Goal: Task Accomplishment & Management: Manage account settings

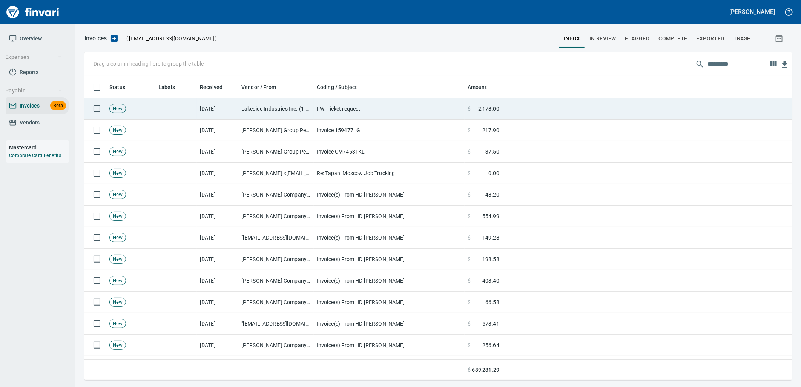
scroll to position [298, 695]
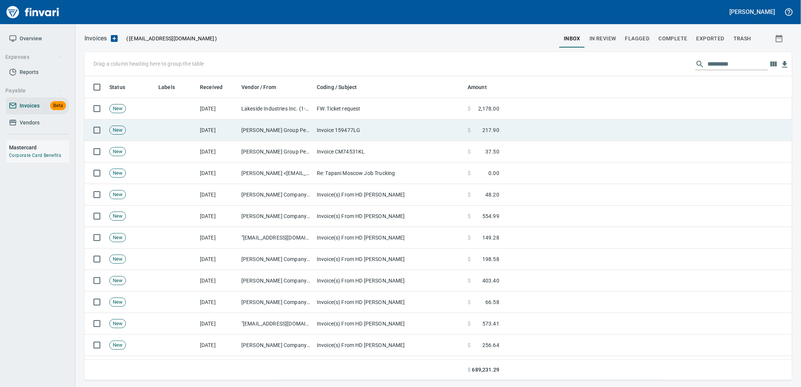
click at [341, 139] on td "Invoice 159477LG" at bounding box center [389, 129] width 151 height 21
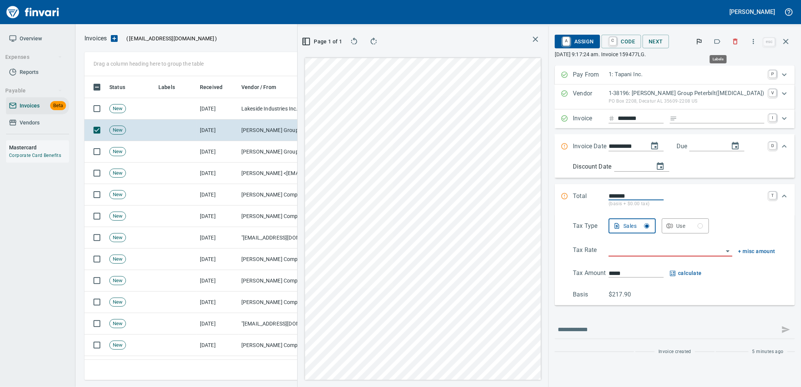
click at [713, 41] on button "button" at bounding box center [717, 41] width 17 height 17
click at [713, 118] on input "Expand" at bounding box center [722, 118] width 84 height 9
type input "**********"
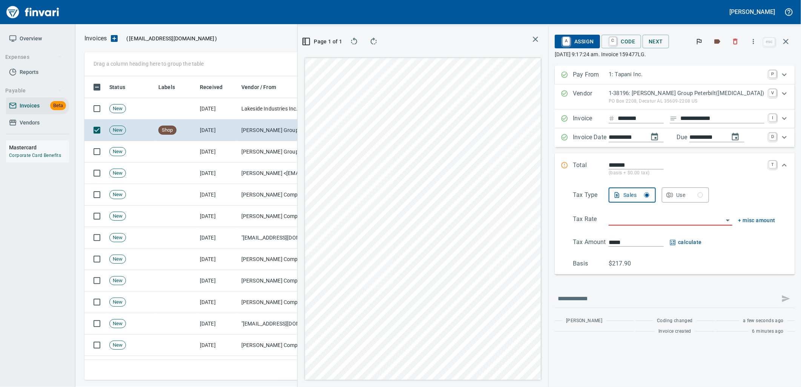
click at [681, 224] on input "search" at bounding box center [665, 219] width 114 height 11
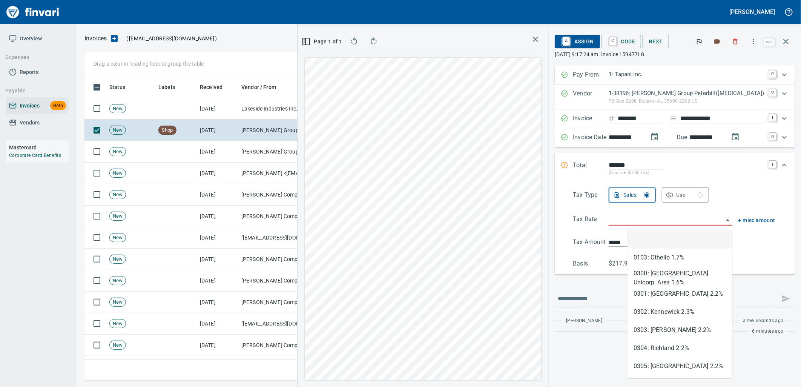
click at [703, 194] on div "Use" at bounding box center [689, 194] width 27 height 9
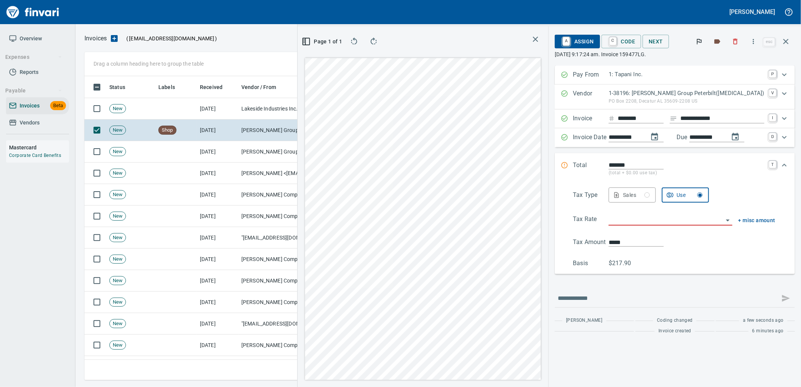
click at [685, 215] on input "search" at bounding box center [665, 219] width 114 height 11
type input "**********"
type input "******"
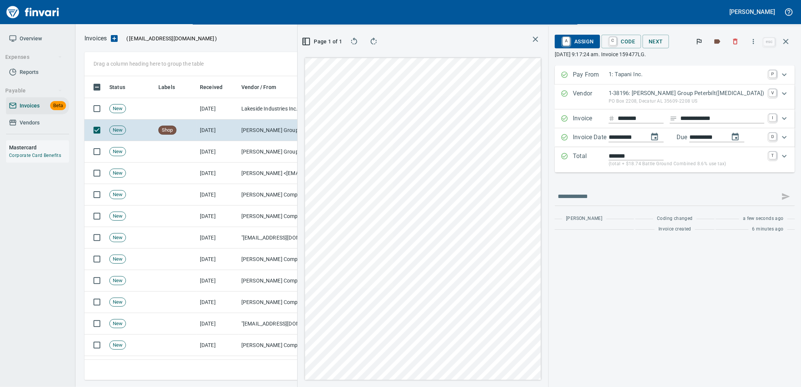
type input "**********"
click at [635, 38] on span "C Code" at bounding box center [621, 41] width 28 height 13
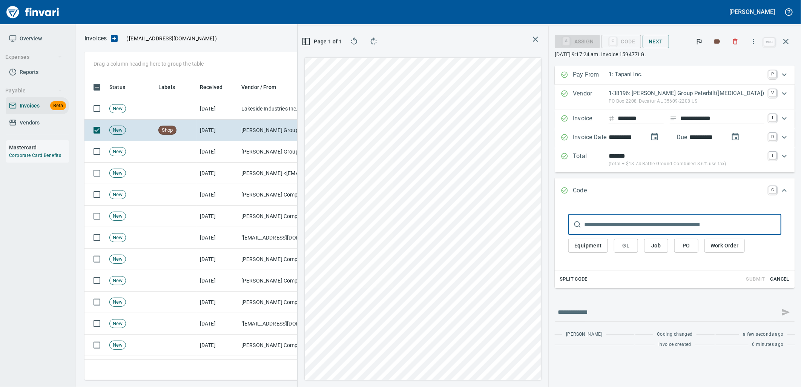
click at [692, 243] on span "PO" at bounding box center [686, 245] width 12 height 9
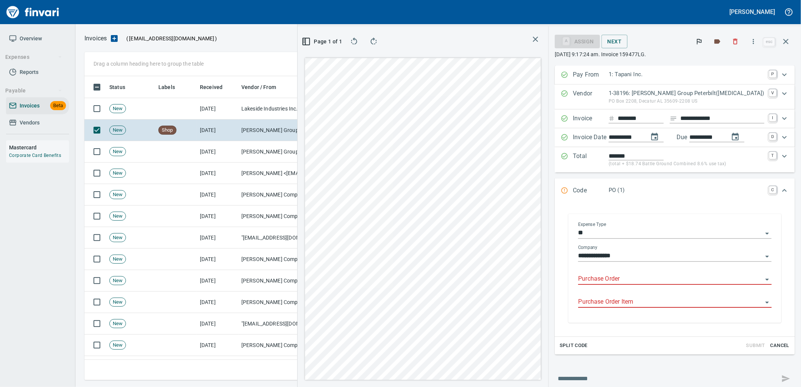
click at [617, 279] on input "Purchase Order" at bounding box center [670, 279] width 184 height 11
type input "**********"
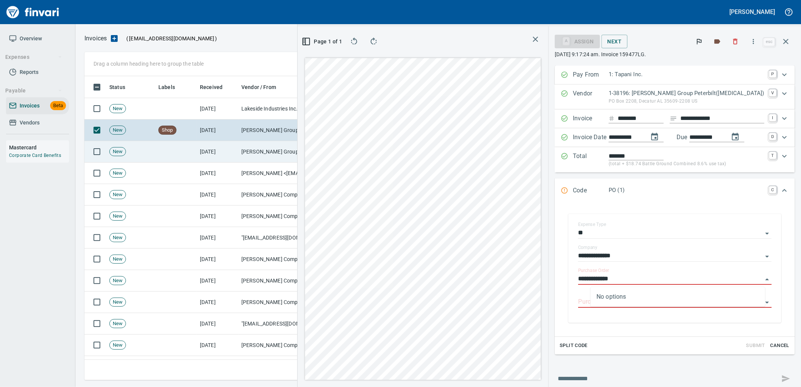
click at [210, 148] on td "[DATE]" at bounding box center [217, 151] width 41 height 21
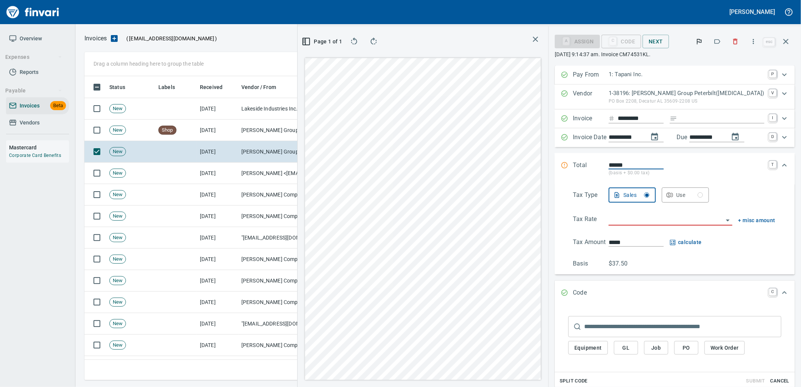
click at [714, 40] on icon "button" at bounding box center [717, 42] width 8 height 8
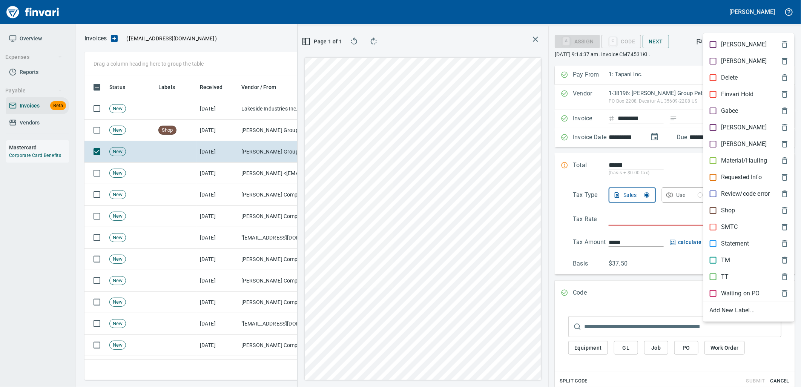
scroll to position [298, 506]
click at [724, 209] on p "Shop" at bounding box center [728, 210] width 14 height 9
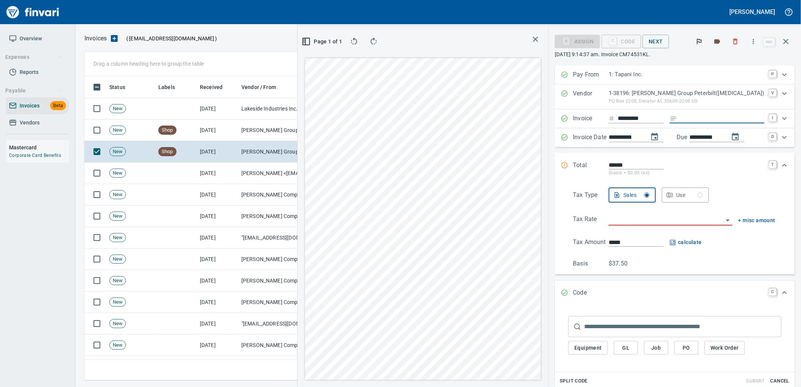
click at [707, 119] on input "Expand" at bounding box center [722, 118] width 84 height 9
type input "**********"
click at [624, 166] on input "******" at bounding box center [635, 165] width 55 height 9
type input "*******"
click at [691, 198] on div "Use" at bounding box center [689, 194] width 27 height 9
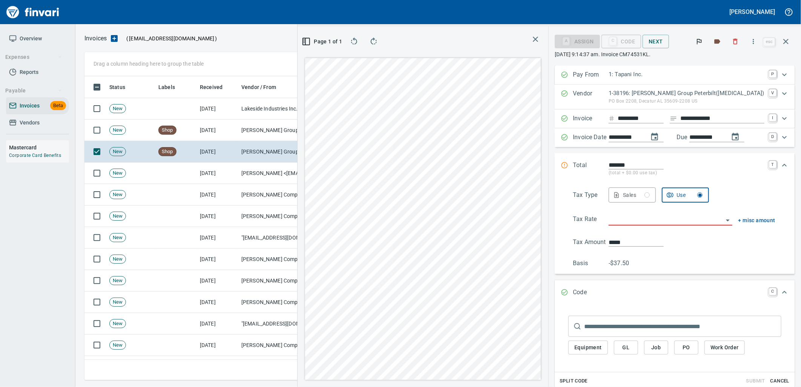
click at [679, 216] on input "search" at bounding box center [665, 219] width 114 height 11
type input "**********"
type input "******"
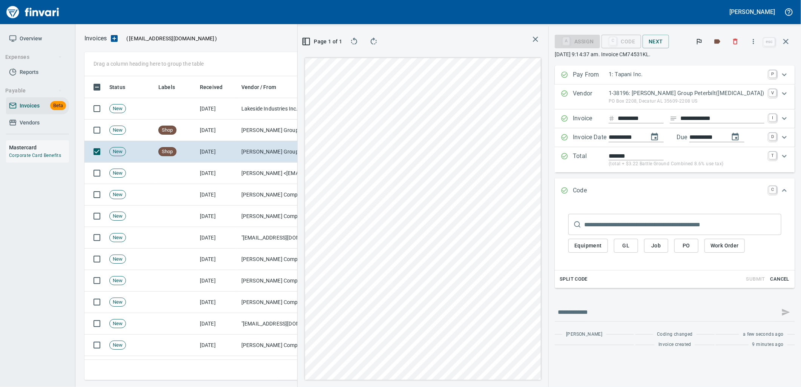
type input "**********"
click at [693, 161] on p "(total + $3.22 Battle Ground Combined 8.6% use tax)" at bounding box center [686, 164] width 156 height 8
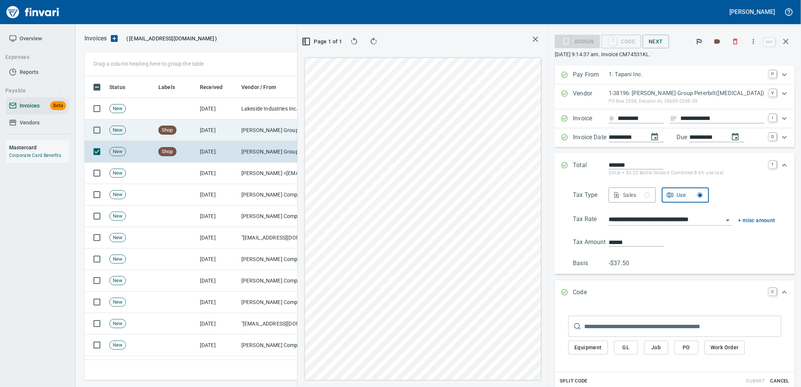
click at [215, 129] on td "8/13/2025" at bounding box center [217, 129] width 41 height 21
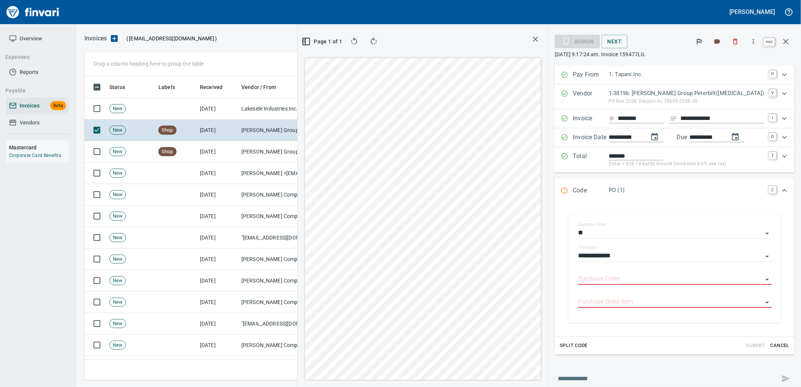
click at [784, 42] on icon "button" at bounding box center [785, 41] width 9 height 9
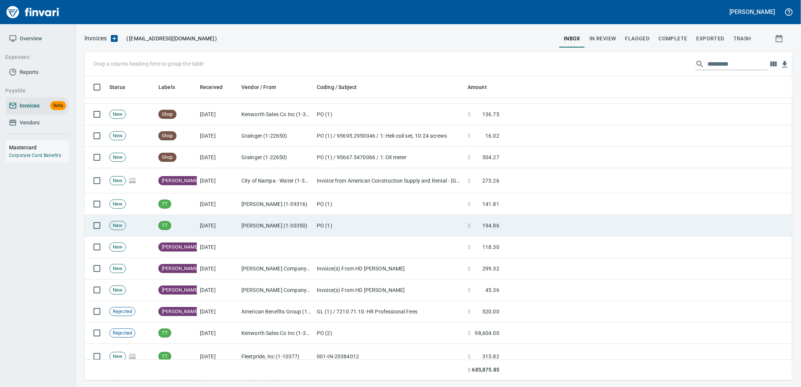
scroll to position [5205, 0]
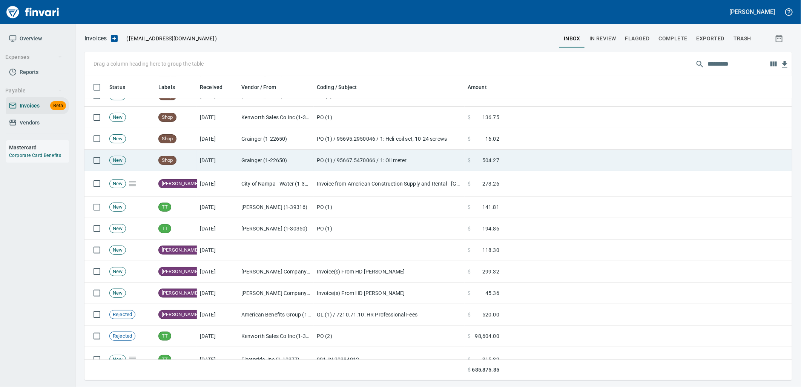
click at [270, 167] on td "Grainger (1-22650)" at bounding box center [275, 160] width 75 height 21
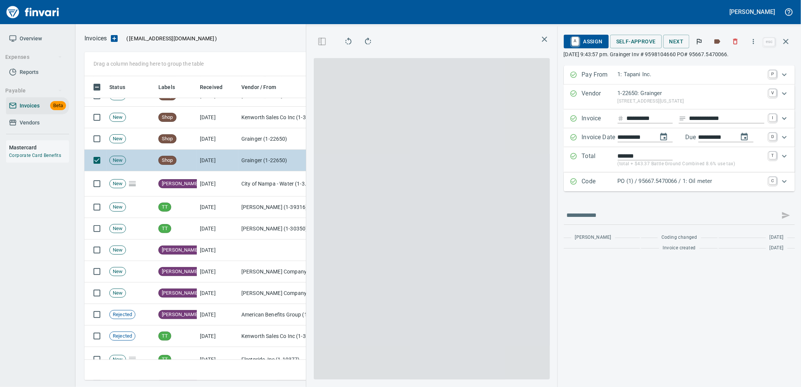
scroll to position [298, 506]
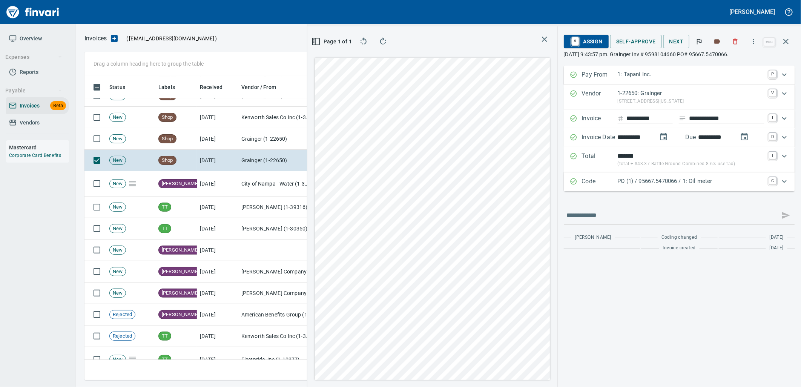
click at [690, 178] on p "PO (1) / 95667.5470066 / 1: Oil meter" at bounding box center [690, 181] width 147 height 9
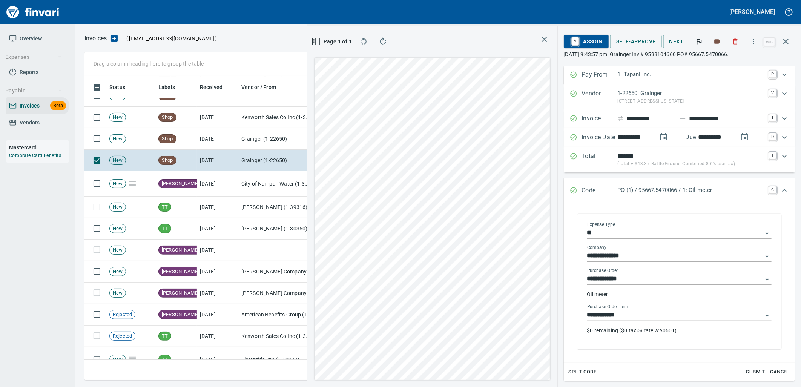
click at [643, 318] on input "**********" at bounding box center [674, 315] width 175 height 11
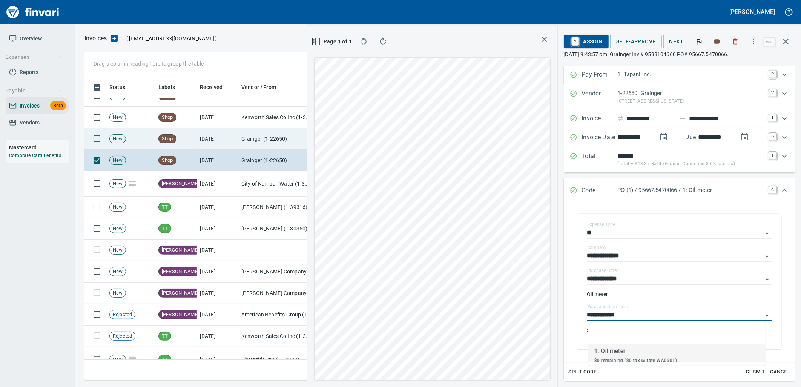
click at [253, 138] on td "Grainger (1-22650)" at bounding box center [275, 138] width 75 height 21
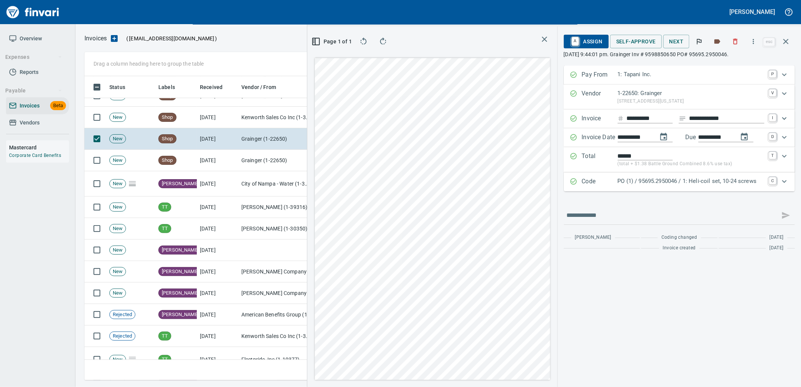
click at [688, 185] on p "PO (1) / 95695.2950046 / 1: Heli-coil set, 10-24 screws" at bounding box center [690, 181] width 147 height 9
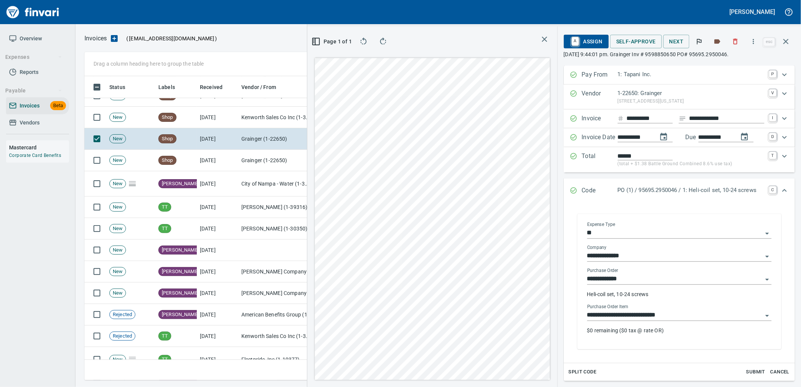
click at [676, 314] on input "**********" at bounding box center [674, 315] width 175 height 11
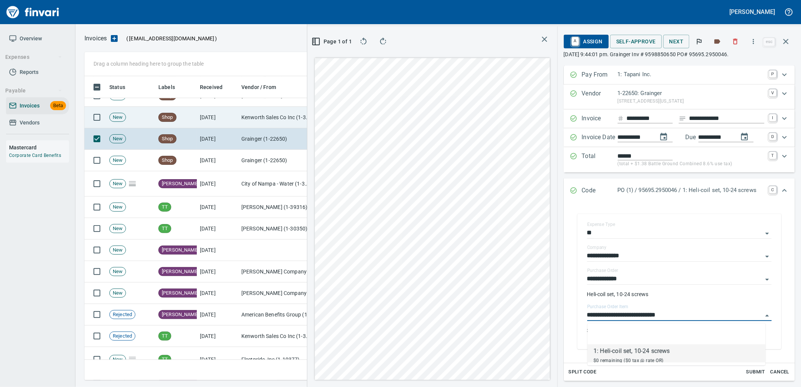
click at [225, 122] on td "8/6/2025" at bounding box center [217, 117] width 41 height 21
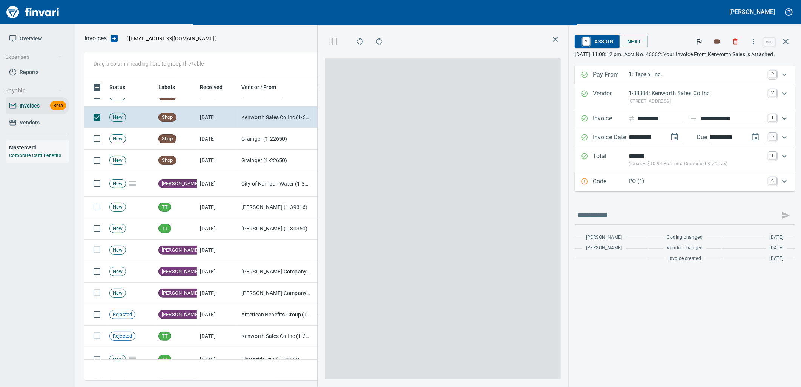
drag, startPoint x: 661, startPoint y: 183, endPoint x: 677, endPoint y: 205, distance: 27.3
click at [661, 183] on p "PO (1)" at bounding box center [696, 181] width 136 height 9
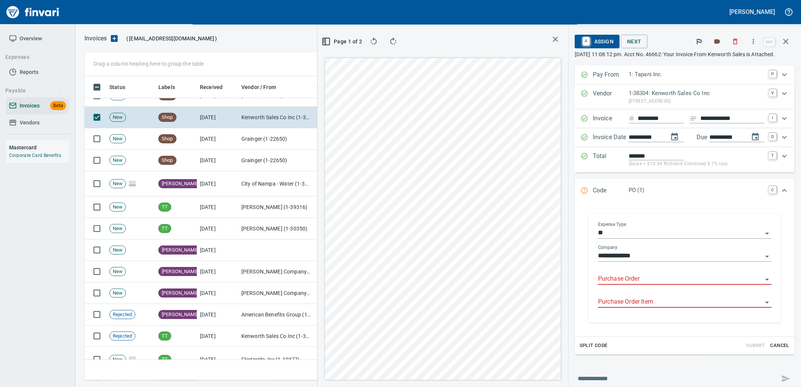
click at [649, 279] on input "Purchase Order" at bounding box center [680, 279] width 164 height 11
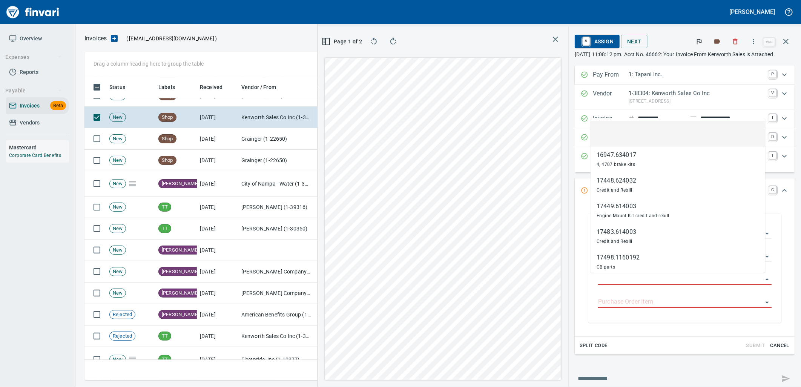
scroll to position [298, 506]
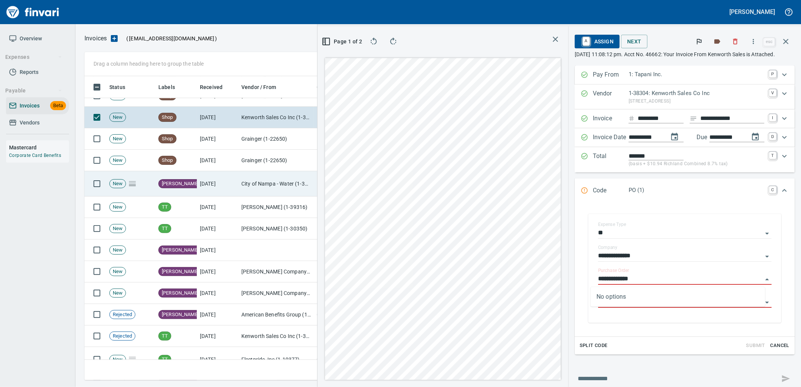
type input "**********"
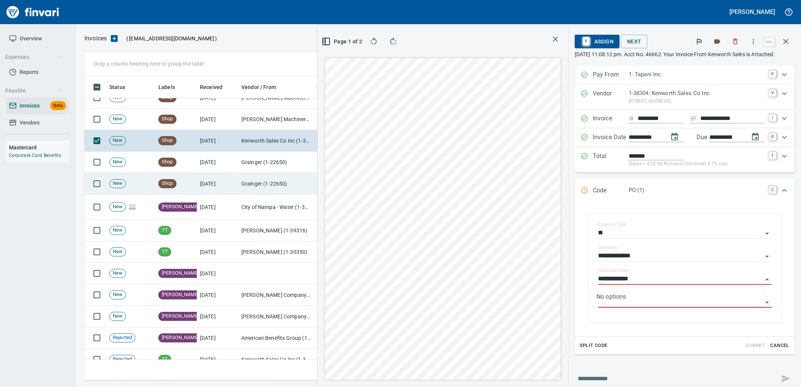
scroll to position [5163, 0]
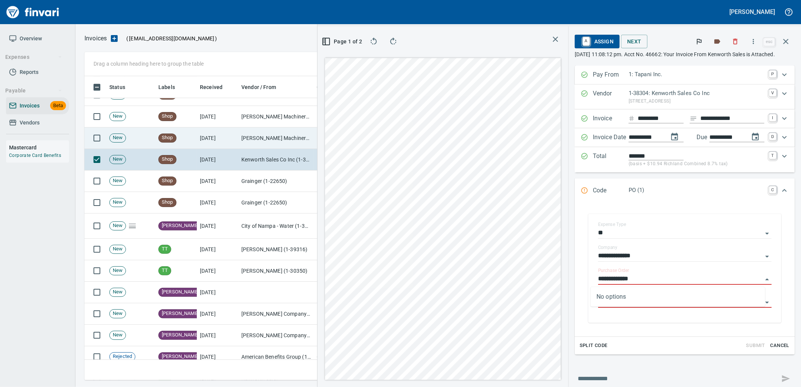
click at [257, 140] on td "[PERSON_NAME] Machinery Inc (1-10774)" at bounding box center [275, 137] width 75 height 21
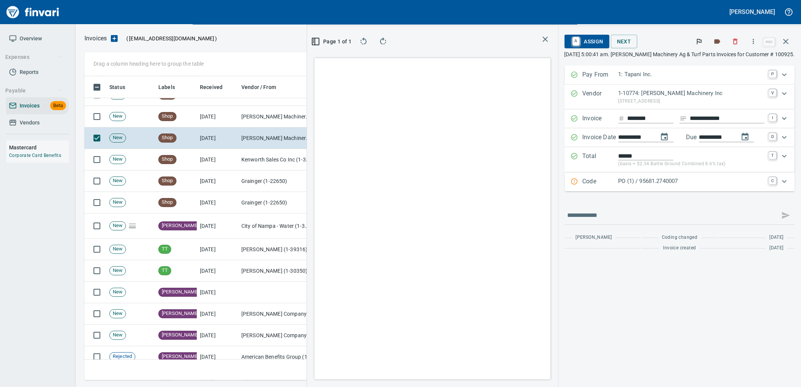
click at [698, 185] on p "PO (1) / 95681.2740007" at bounding box center [691, 181] width 146 height 9
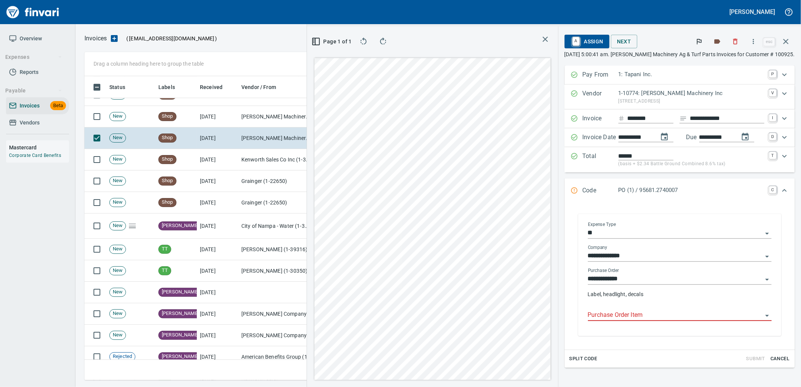
click at [652, 315] on input "Purchase Order Item" at bounding box center [675, 315] width 175 height 11
type input "**********"
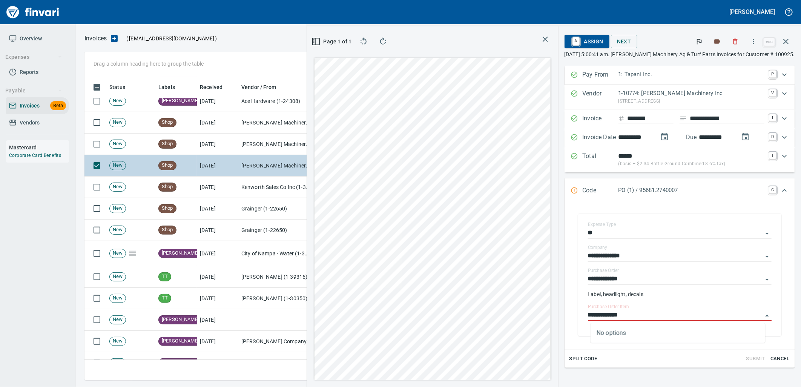
scroll to position [5121, 0]
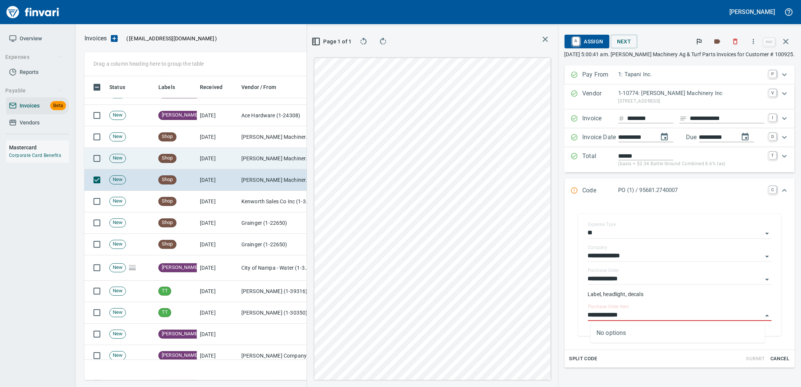
click at [263, 155] on td "[PERSON_NAME] Machinery Inc (1-10774)" at bounding box center [275, 158] width 75 height 21
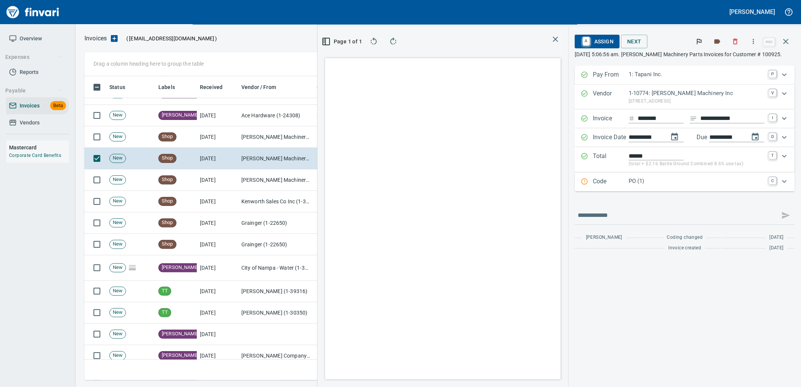
click at [683, 186] on div "PO (1)" at bounding box center [696, 182] width 136 height 10
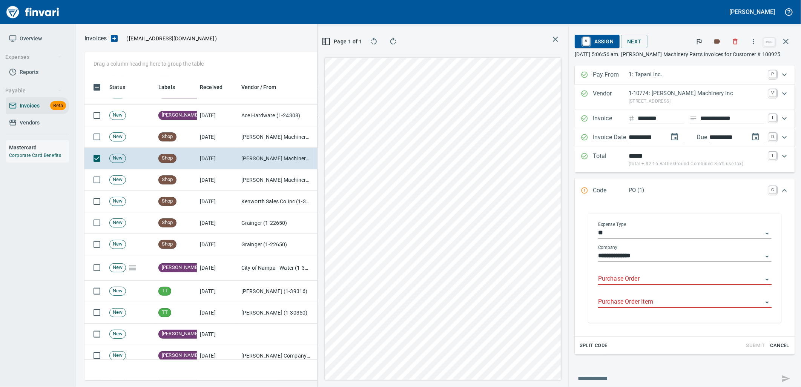
click at [645, 277] on input "Purchase Order" at bounding box center [680, 279] width 164 height 11
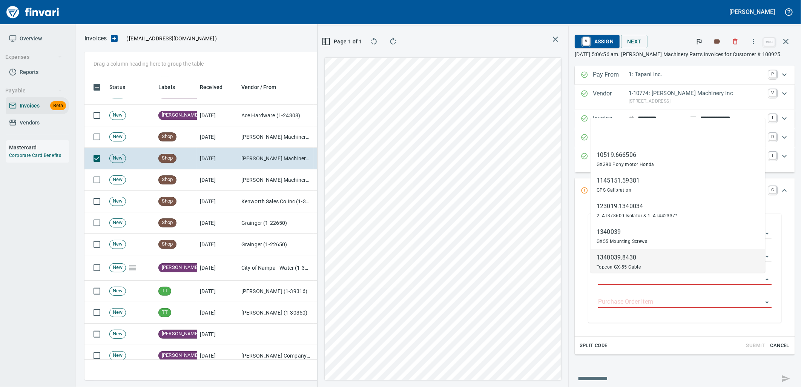
scroll to position [298, 506]
type input "**********"
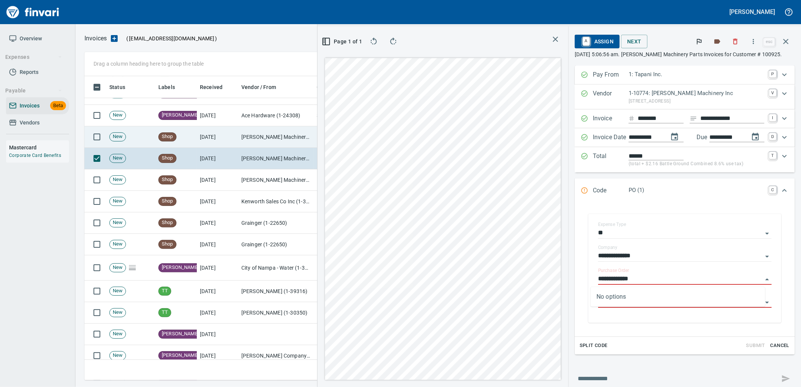
click at [284, 141] on td "[PERSON_NAME] Machinery Co (1-10794)" at bounding box center [275, 136] width 75 height 21
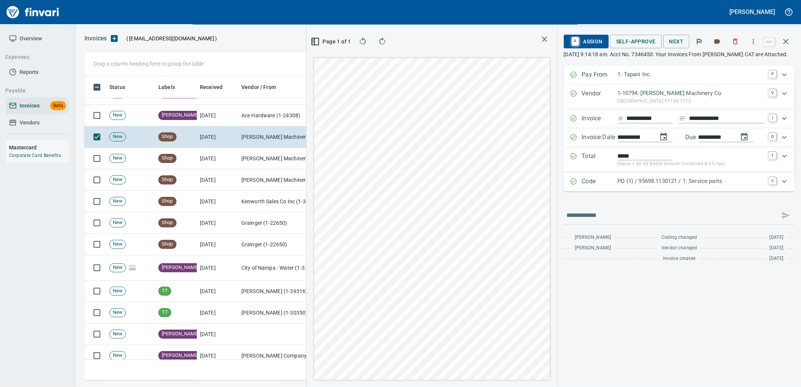
click at [680, 183] on p "PO (1) / 95698.1130121 / 1: Service parts" at bounding box center [690, 181] width 147 height 9
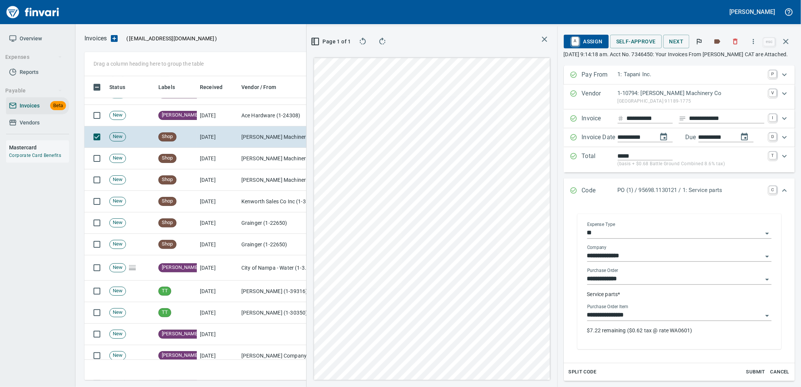
drag, startPoint x: 650, startPoint y: 315, endPoint x: 581, endPoint y: 317, distance: 69.0
click at [644, 317] on input "**********" at bounding box center [674, 315] width 175 height 11
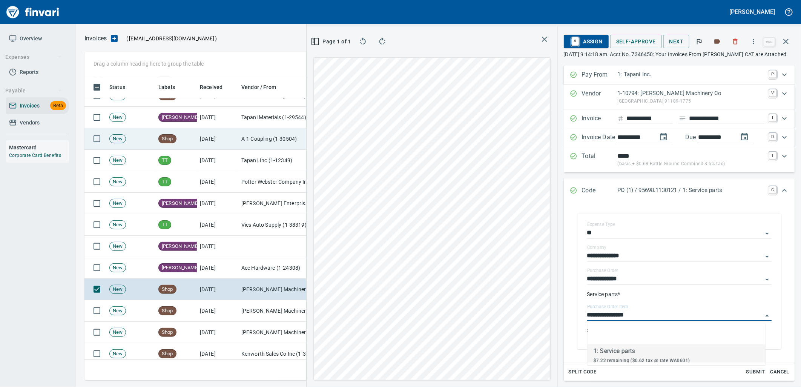
scroll to position [4953, 0]
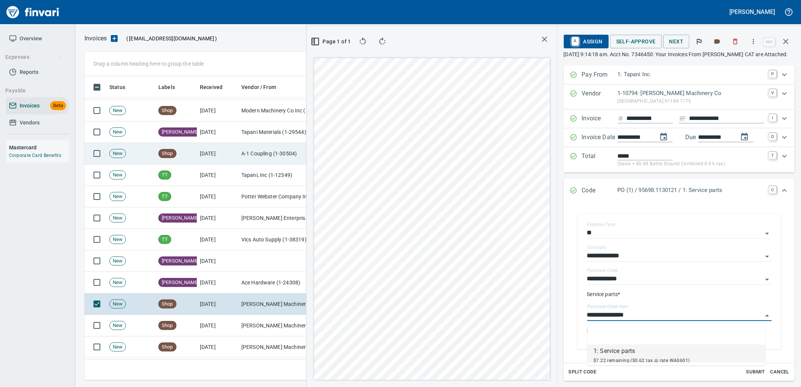
click at [224, 154] on td "8/7/2025" at bounding box center [217, 153] width 41 height 21
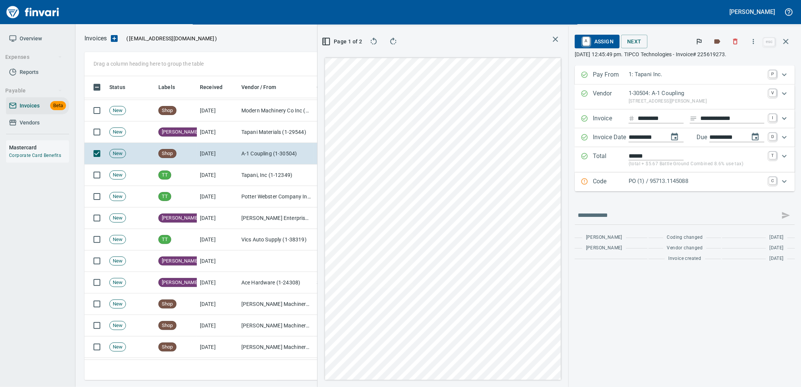
click at [673, 176] on div "Code PO (1) / 95713.1145088 C" at bounding box center [684, 181] width 220 height 19
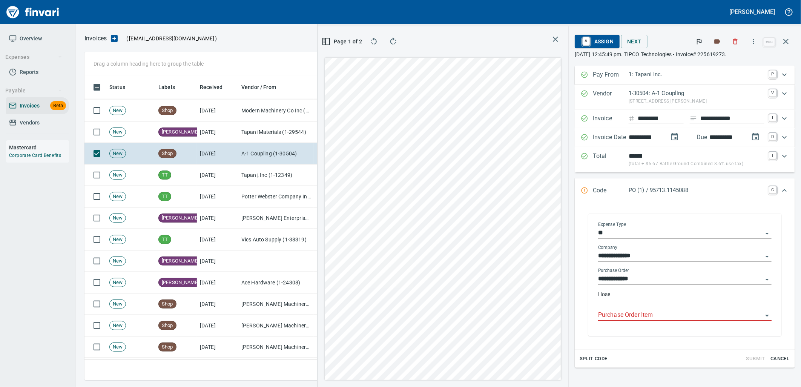
click at [649, 317] on input "Purchase Order Item" at bounding box center [680, 315] width 164 height 11
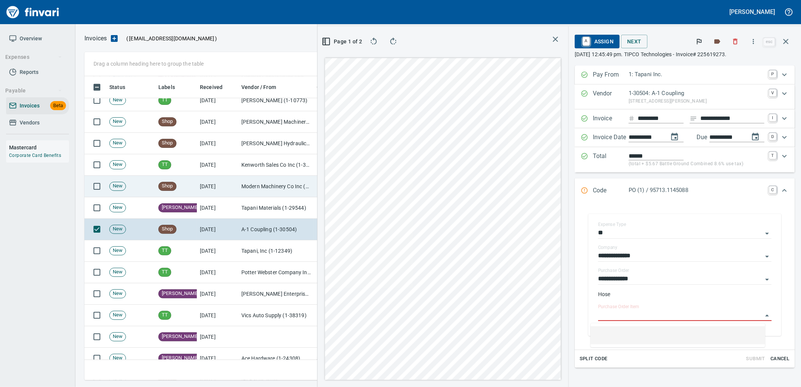
scroll to position [4870, 0]
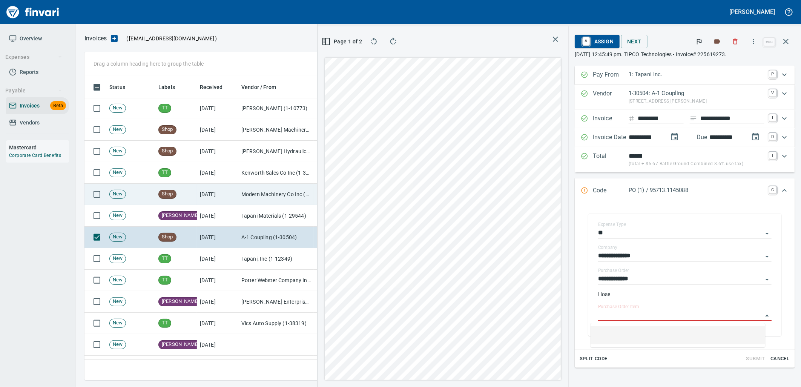
click at [217, 193] on td "8/7/2025" at bounding box center [217, 194] width 41 height 21
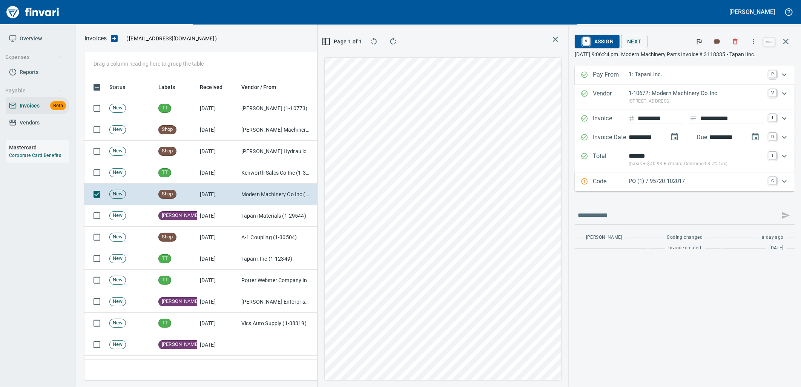
click at [706, 179] on p "PO (1) / 95720.102017" at bounding box center [696, 181] width 136 height 9
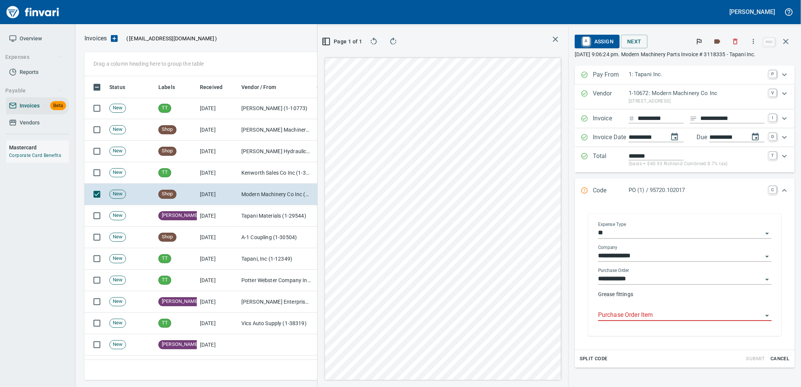
click at [649, 314] on input "Purchase Order Item" at bounding box center [680, 315] width 164 height 11
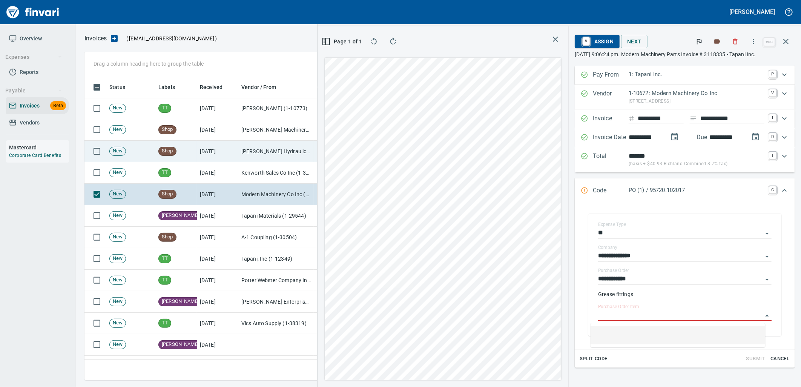
click at [183, 143] on td "Shop" at bounding box center [175, 151] width 41 height 21
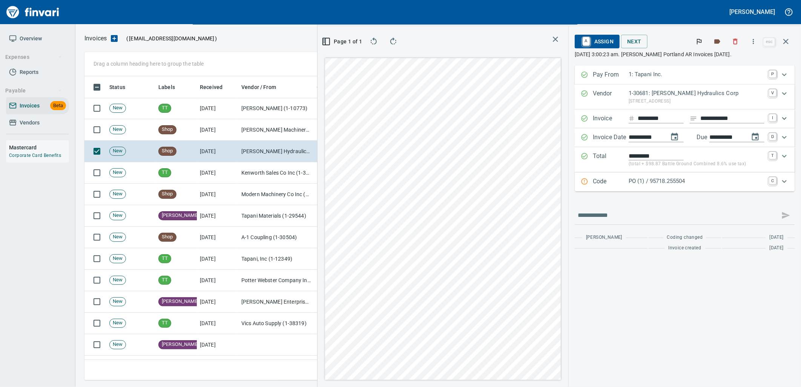
click at [643, 189] on div "Code PO (1) / 95718.255504 C" at bounding box center [684, 181] width 220 height 19
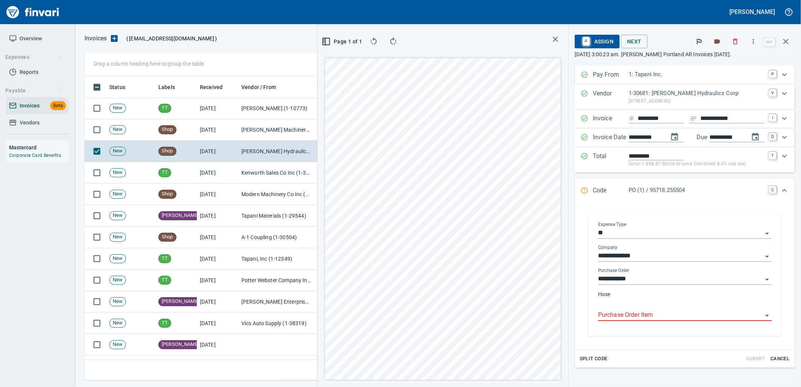
click at [619, 320] on input "Purchase Order Item" at bounding box center [680, 315] width 164 height 11
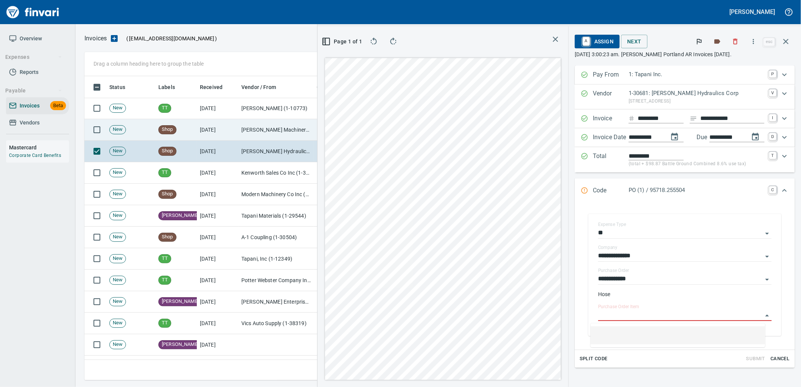
click at [236, 133] on td "8/8/2025" at bounding box center [217, 129] width 41 height 21
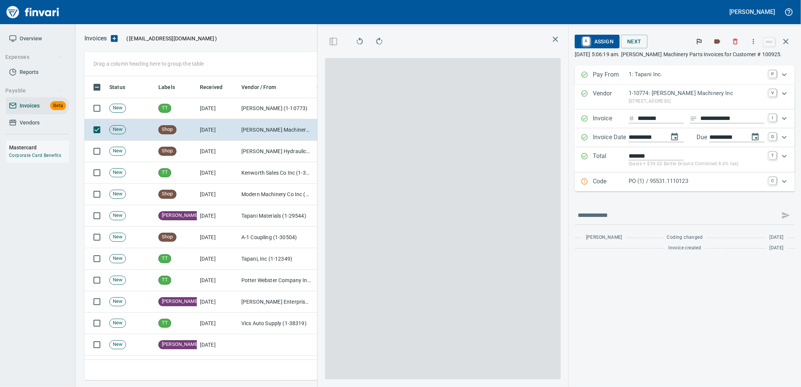
click at [688, 182] on p "PO (1) / 95531.1110123" at bounding box center [696, 181] width 136 height 9
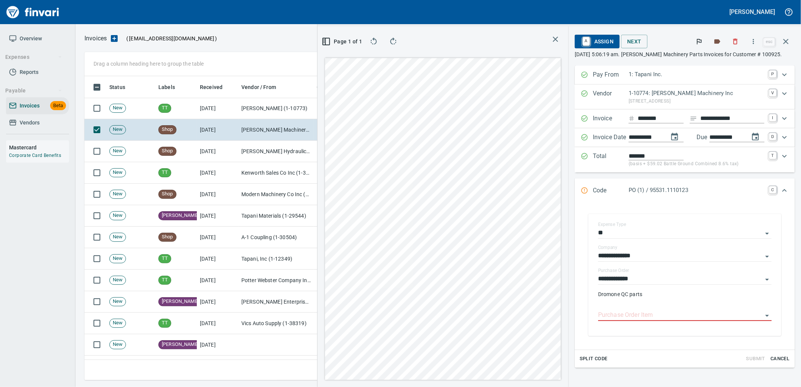
click at [662, 316] on input "Purchase Order Item" at bounding box center [680, 315] width 164 height 11
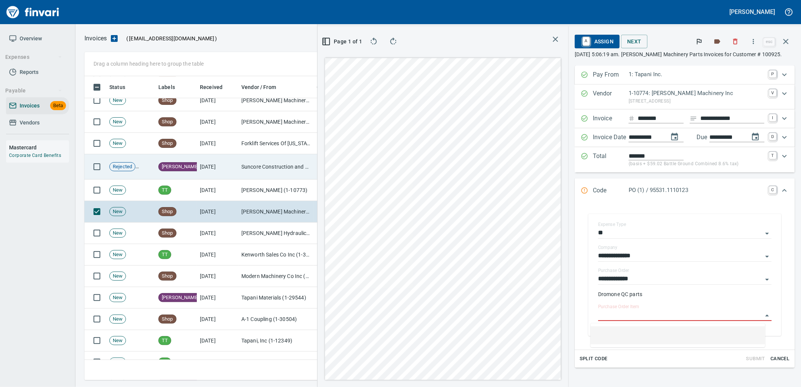
scroll to position [4786, 0]
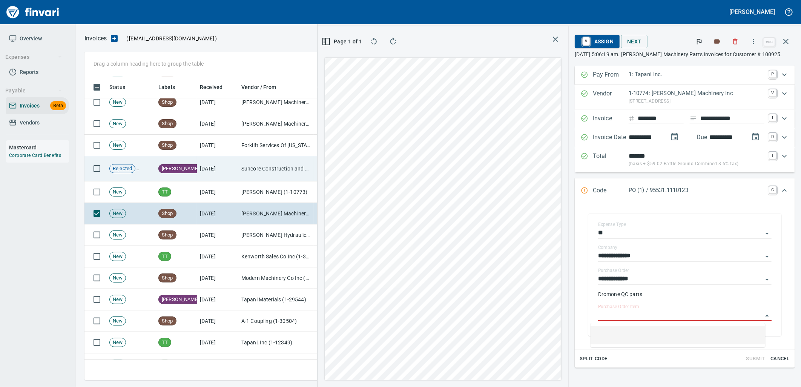
click at [220, 135] on td "8/8/2025" at bounding box center [217, 145] width 41 height 21
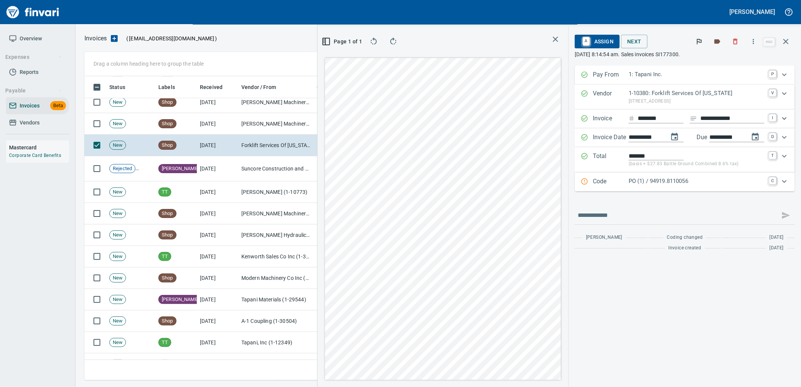
click at [656, 184] on p "PO (1) / 94919.8110056" at bounding box center [696, 181] width 136 height 9
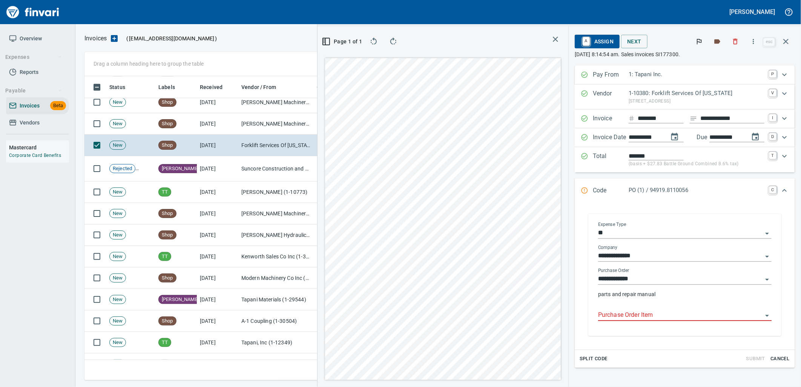
click at [651, 315] on input "Purchase Order Item" at bounding box center [680, 315] width 164 height 11
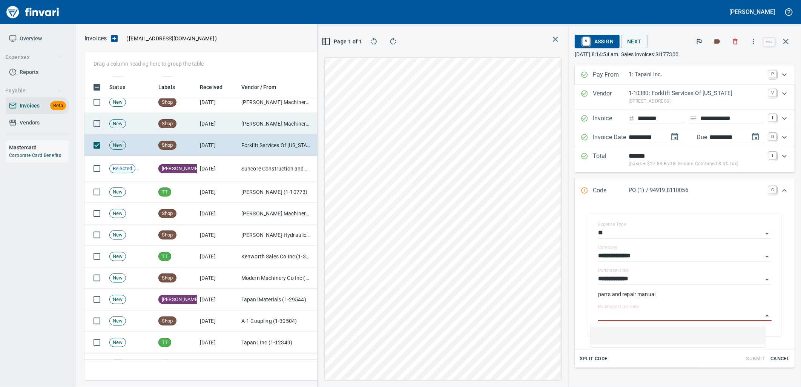
click at [271, 129] on td "[PERSON_NAME] Machinery Co (1-10794)" at bounding box center [275, 123] width 75 height 21
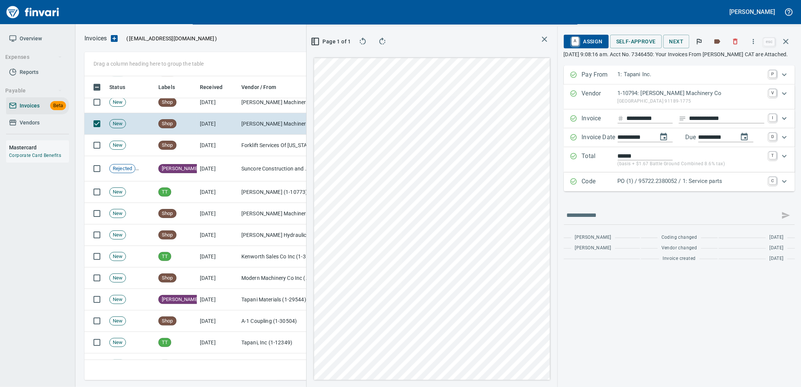
click at [662, 182] on p "PO (1) / 95722.2380052 / 1: Service parts" at bounding box center [690, 181] width 147 height 9
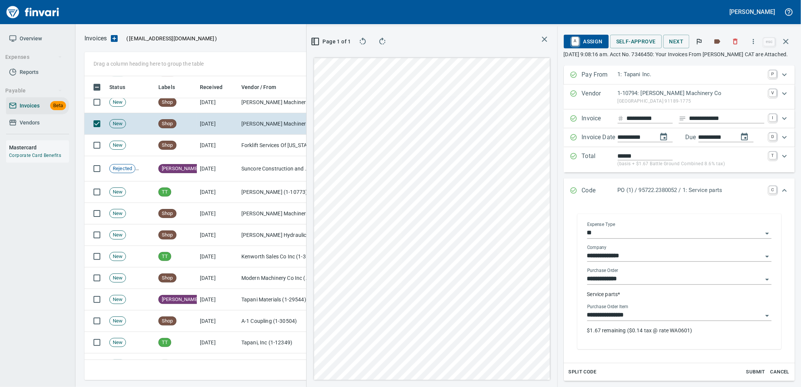
click at [663, 317] on input "**********" at bounding box center [674, 315] width 175 height 11
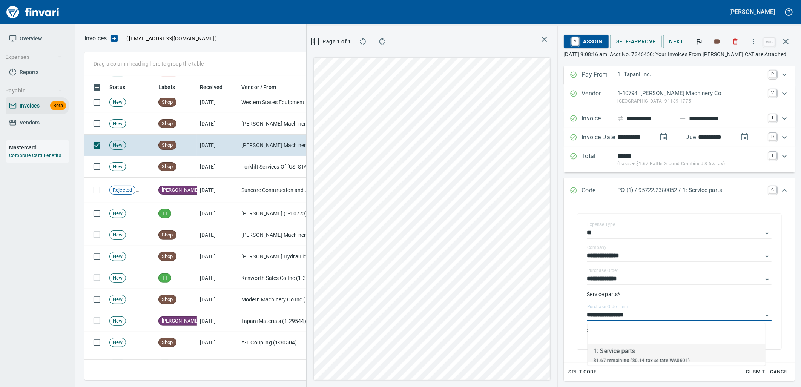
scroll to position [298, 506]
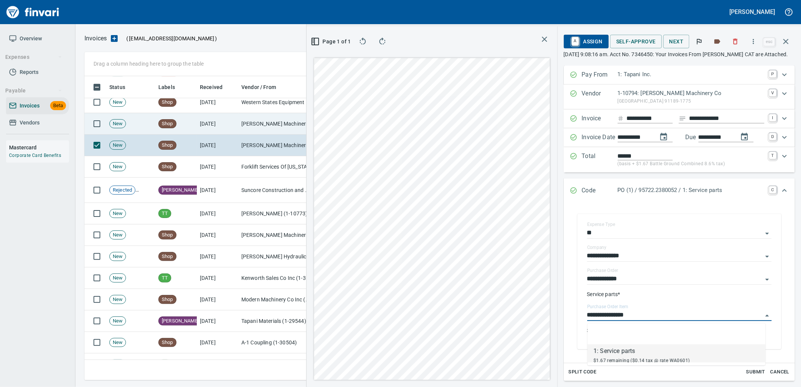
click at [219, 126] on td "8/8/2025" at bounding box center [217, 123] width 41 height 21
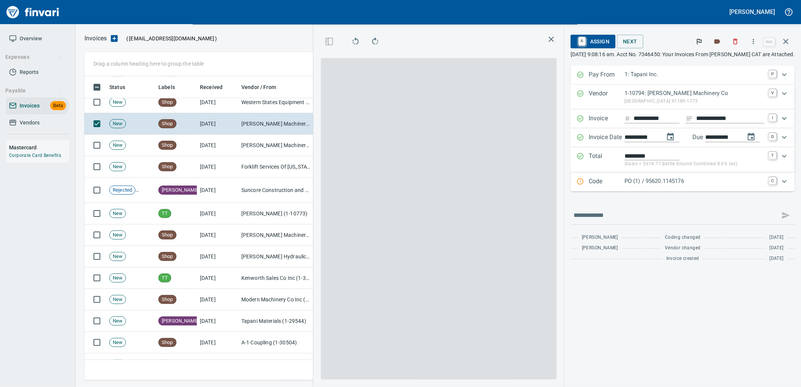
click at [641, 179] on p "PO (1) / 95620.1145176" at bounding box center [694, 181] width 140 height 9
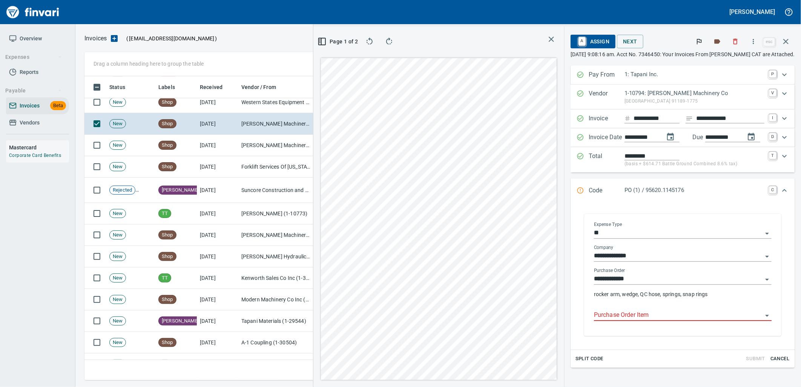
click at [649, 313] on input "Purchase Order Item" at bounding box center [678, 315] width 168 height 11
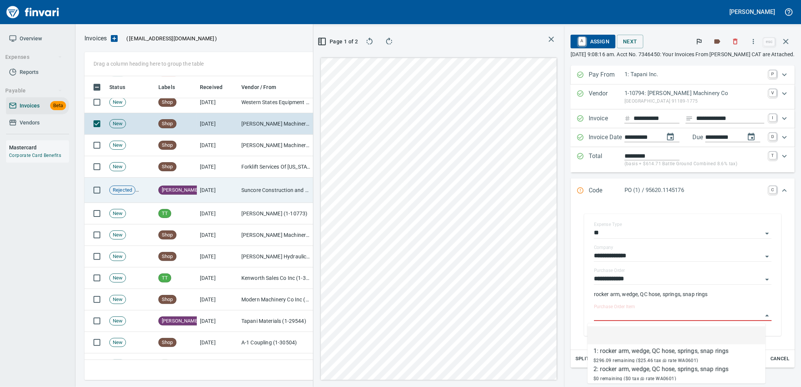
scroll to position [4744, 0]
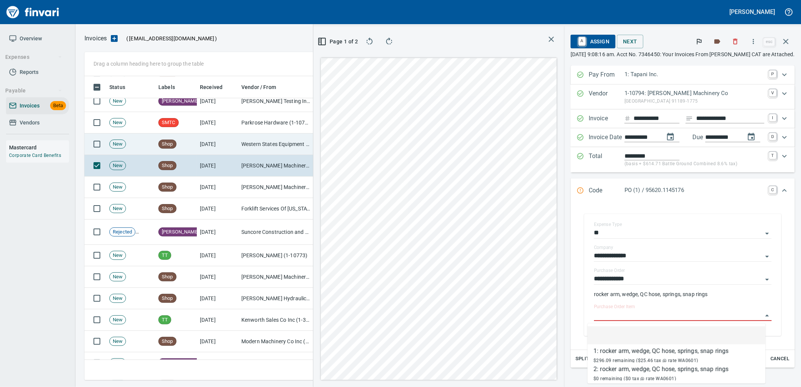
click at [235, 142] on td "8/8/2025" at bounding box center [217, 143] width 41 height 21
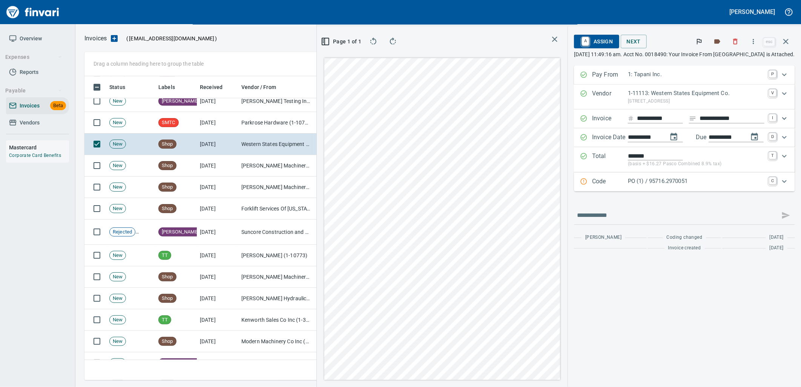
click at [660, 179] on p "PO (1) / 95716.2970051" at bounding box center [696, 181] width 136 height 9
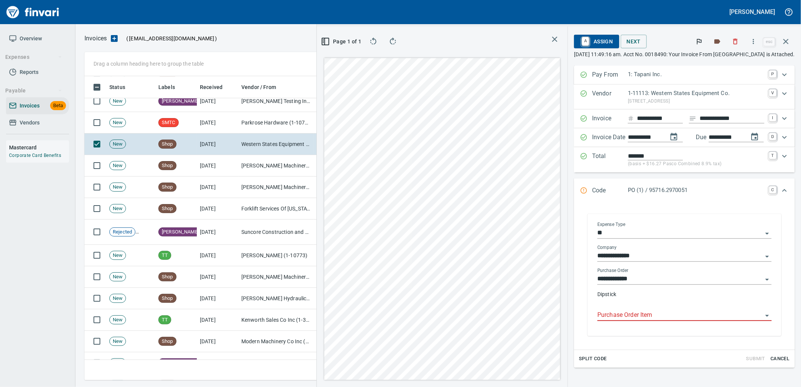
click at [660, 315] on input "Purchase Order Item" at bounding box center [679, 315] width 165 height 11
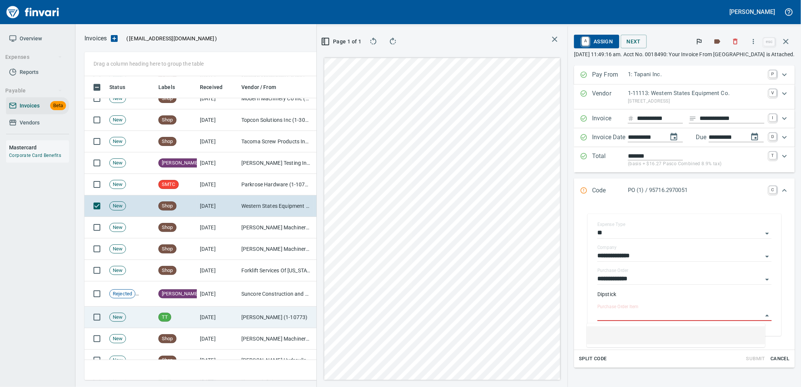
scroll to position [4660, 0]
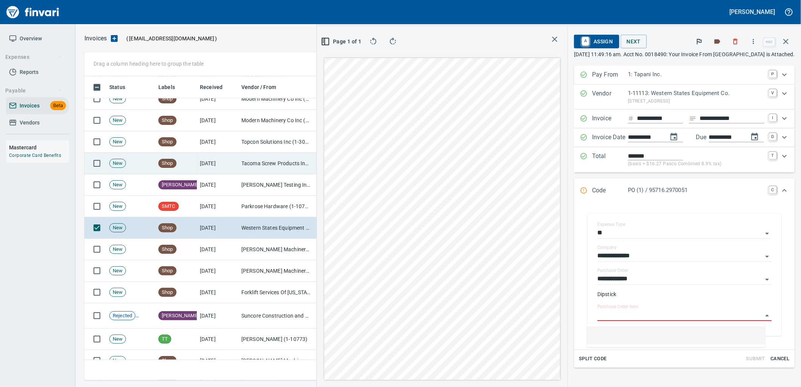
click at [229, 157] on td "8/8/2025" at bounding box center [217, 163] width 41 height 21
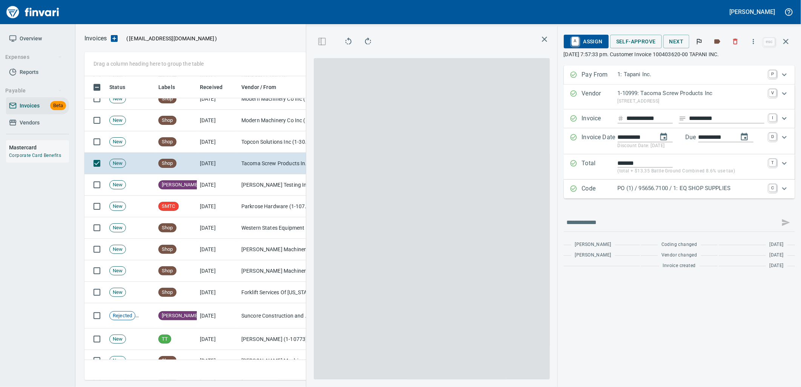
click at [669, 188] on p "PO (1) / 95656.7100 / 1: EQ SHOP SUPPLIES" at bounding box center [690, 188] width 147 height 9
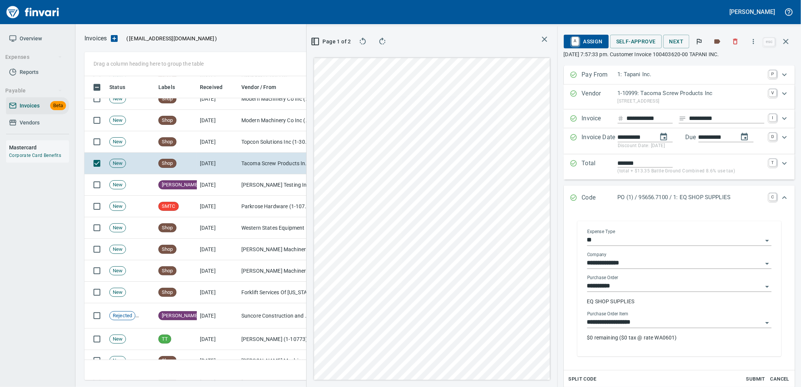
click at [661, 327] on input "**********" at bounding box center [674, 322] width 175 height 11
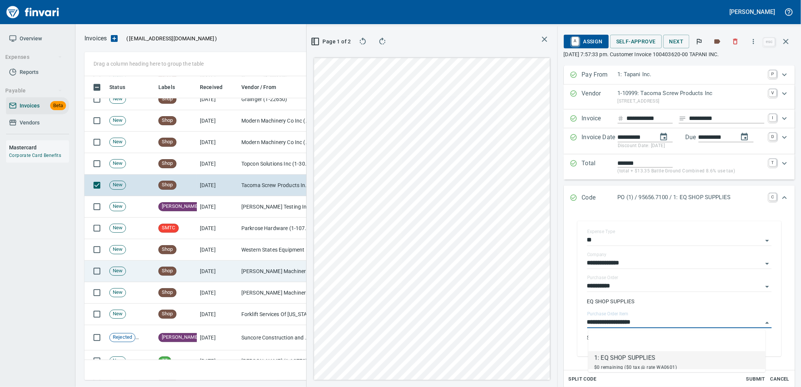
scroll to position [4618, 0]
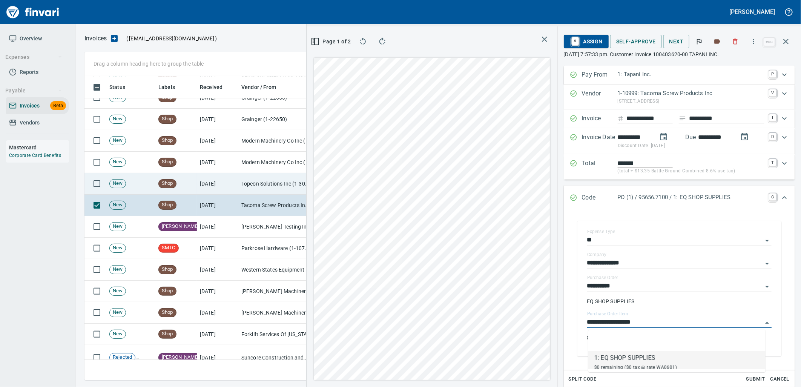
click at [209, 178] on td "8/8/2025" at bounding box center [217, 183] width 41 height 21
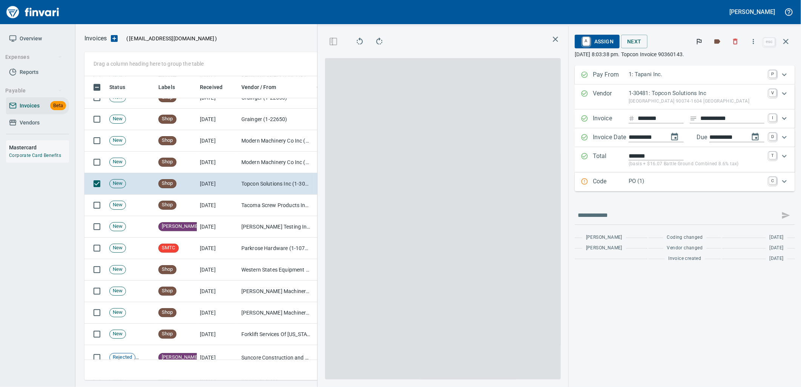
click at [669, 185] on p "PO (1)" at bounding box center [696, 181] width 136 height 9
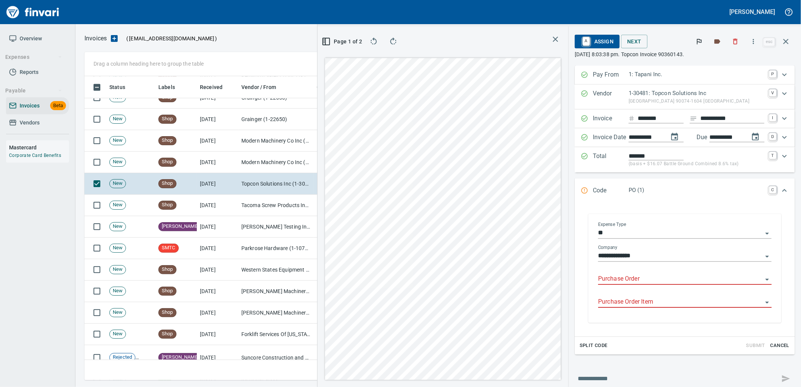
click at [654, 282] on input "Purchase Order" at bounding box center [680, 279] width 164 height 11
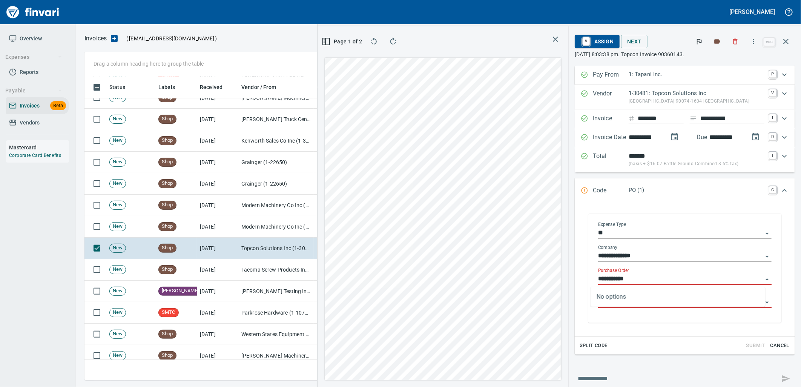
type input "**********"
click at [258, 224] on td "Modern Machinery Co Inc (1-10672)" at bounding box center [275, 226] width 75 height 21
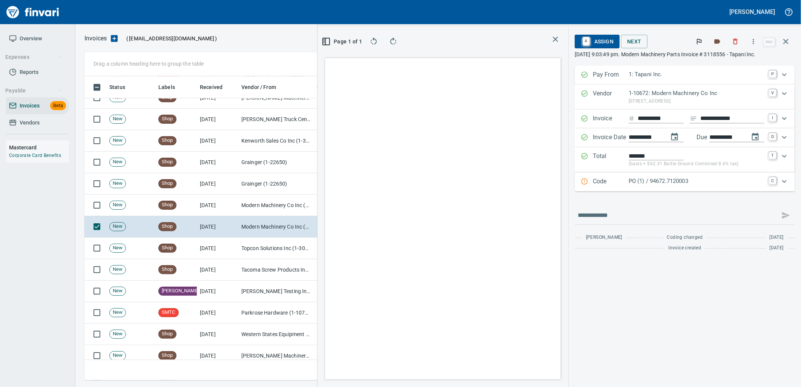
click at [687, 179] on p "PO (1) / 94672.7120003" at bounding box center [696, 181] width 136 height 9
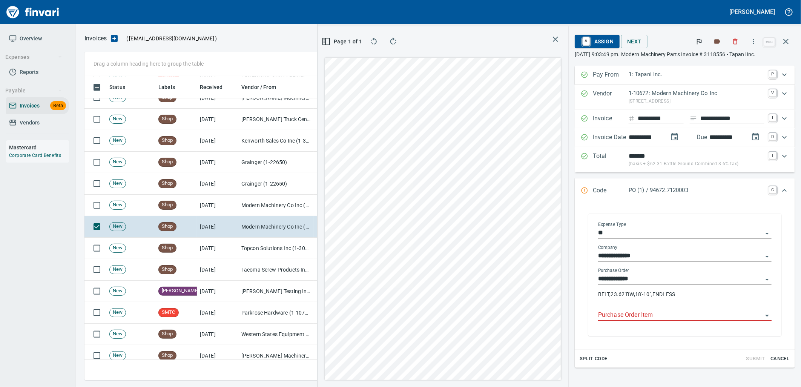
click at [650, 313] on input "Purchase Order Item" at bounding box center [680, 315] width 164 height 11
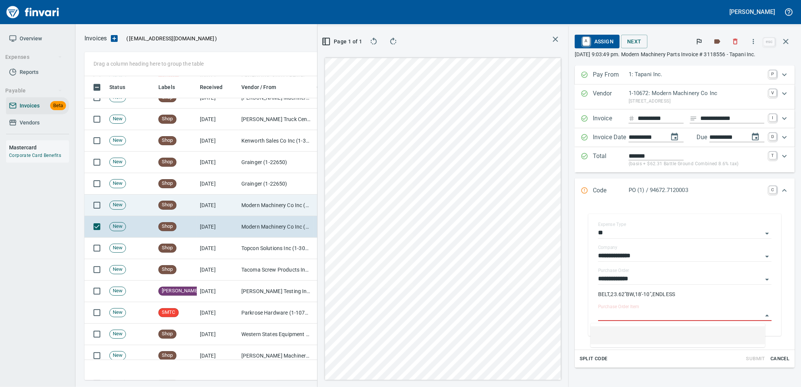
click at [234, 206] on td "8/8/2025" at bounding box center [217, 204] width 41 height 21
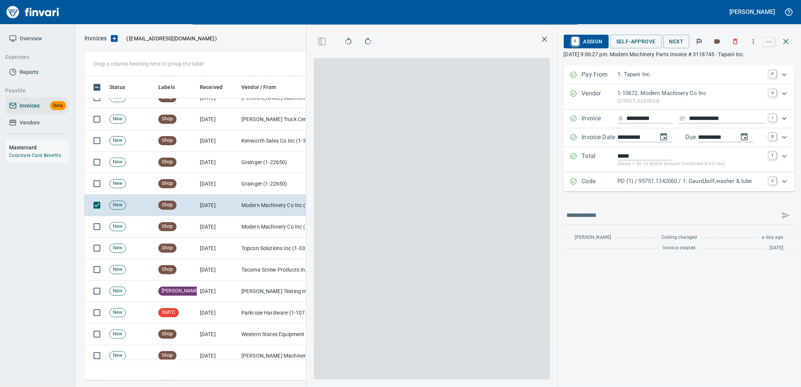
scroll to position [298, 506]
click at [657, 176] on div "Code PO (1) / 95751.1342060 / 1: Gaurd,bolt,washer & tube C" at bounding box center [678, 181] width 231 height 19
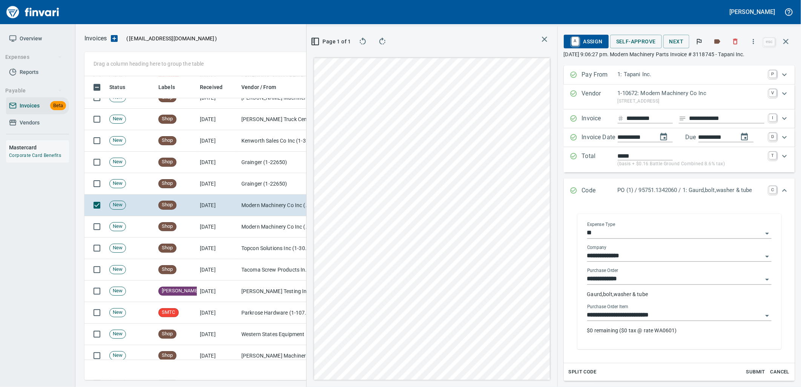
click at [666, 319] on input "**********" at bounding box center [674, 315] width 175 height 11
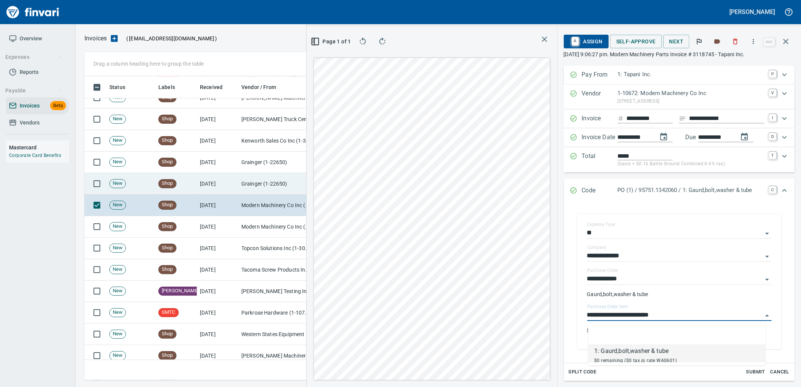
click at [205, 188] on td "8/8/2025" at bounding box center [217, 183] width 41 height 21
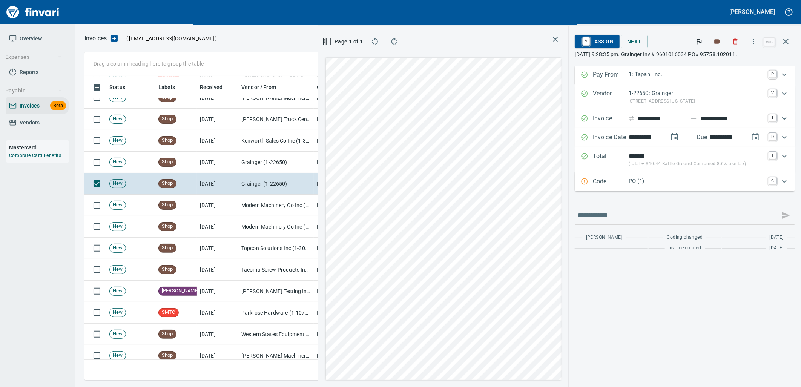
click at [700, 180] on p "PO (1)" at bounding box center [696, 181] width 136 height 9
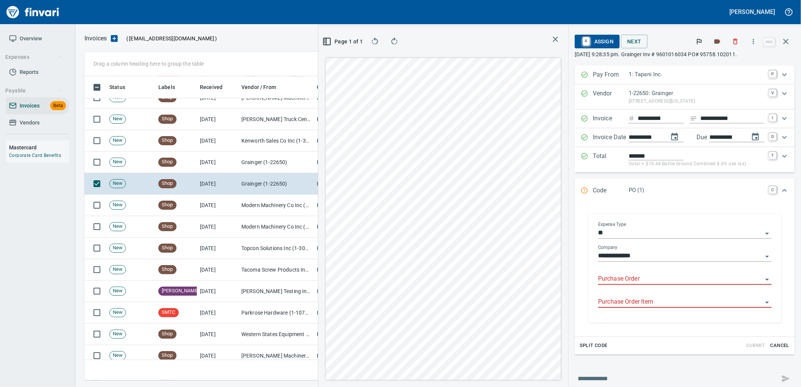
click at [643, 280] on input "Purchase Order" at bounding box center [680, 279] width 164 height 11
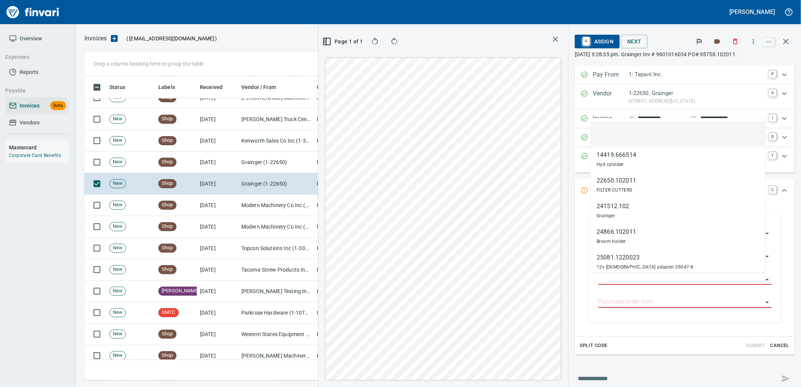
scroll to position [298, 506]
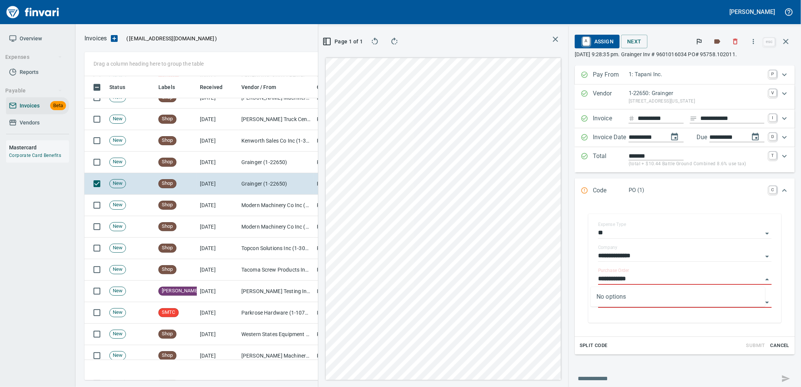
type input "**********"
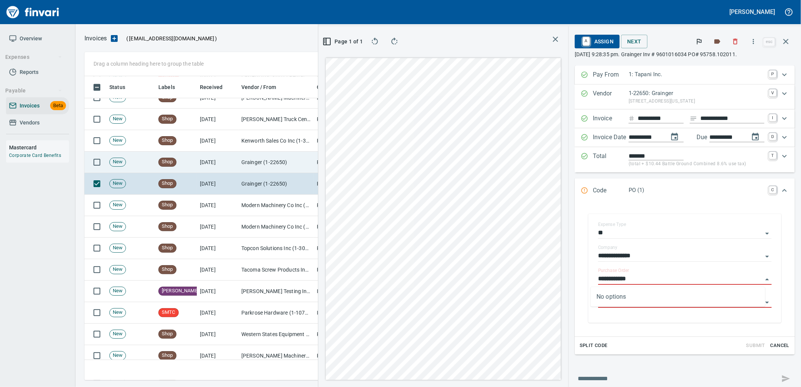
click at [220, 160] on td "8/8/2025" at bounding box center [217, 162] width 41 height 21
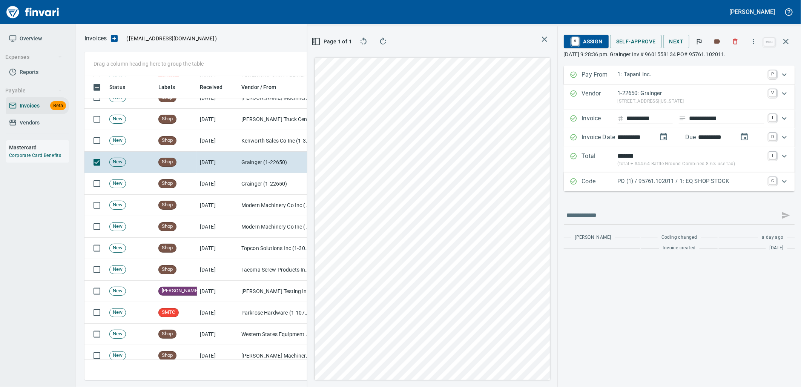
click at [681, 175] on div "Code PO (1) / 95761.102011 / 1: EQ SHOP STOCK C" at bounding box center [678, 181] width 231 height 19
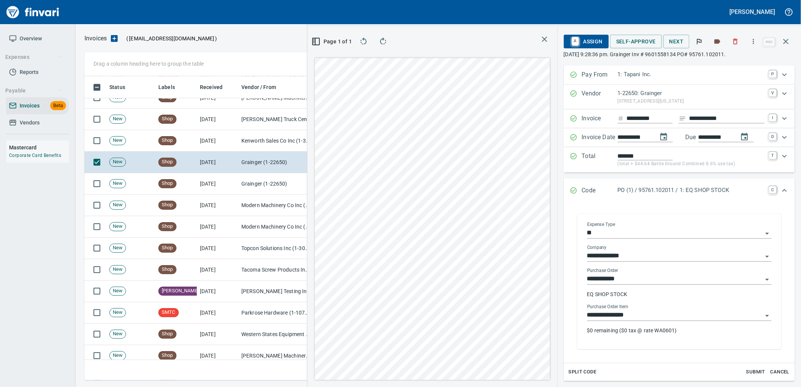
click at [664, 318] on input "**********" at bounding box center [674, 315] width 175 height 11
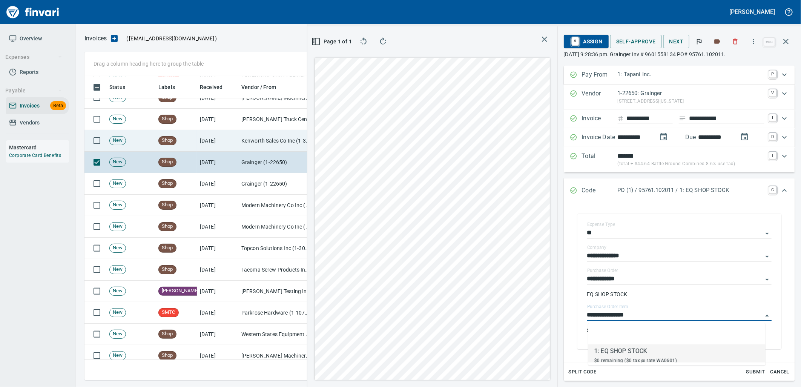
scroll to position [298, 506]
click at [225, 136] on td "8/8/2025" at bounding box center [217, 140] width 41 height 21
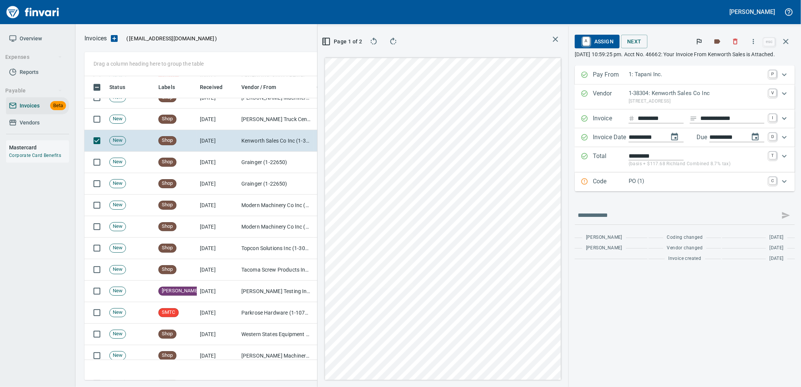
click at [677, 185] on p "PO (1)" at bounding box center [696, 181] width 136 height 9
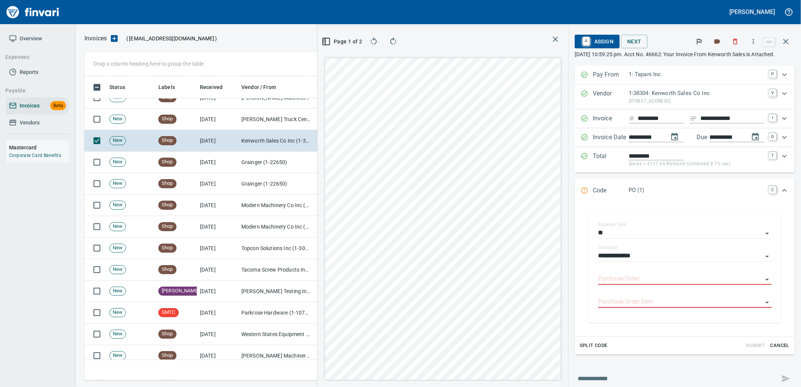
click at [651, 282] on input "Purchase Order" at bounding box center [680, 279] width 164 height 11
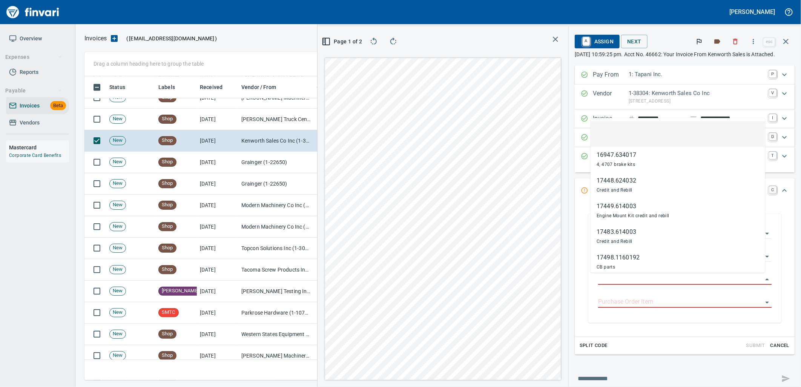
scroll to position [298, 506]
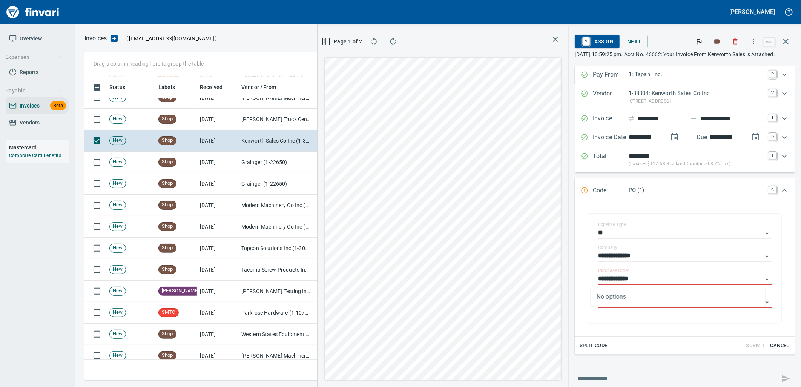
type input "**********"
click at [211, 122] on td "8/9/2025" at bounding box center [217, 119] width 41 height 21
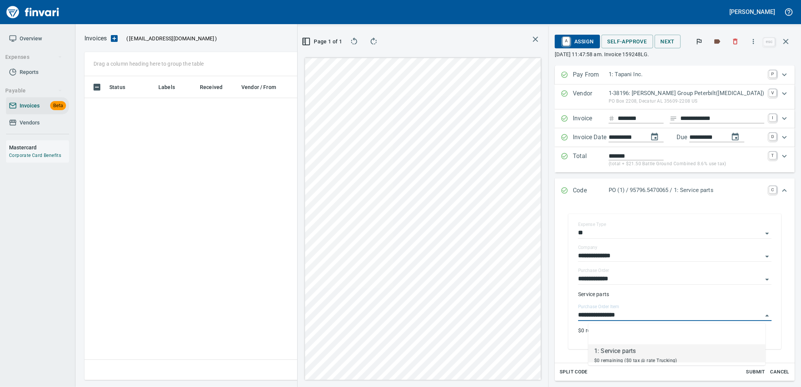
scroll to position [298, 506]
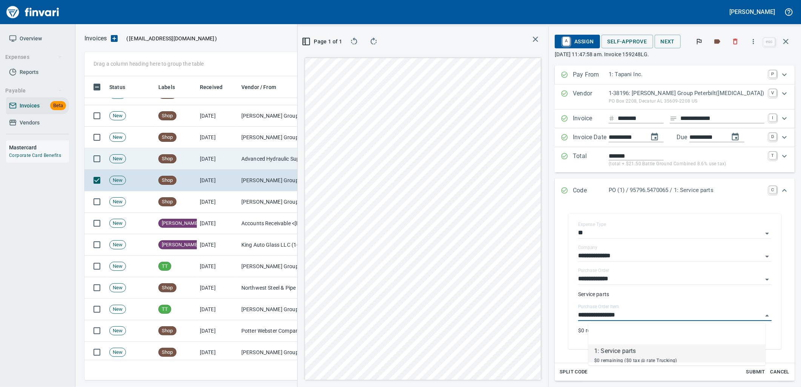
click at [239, 164] on td "Advanced Hydraulic Supply Co. LLC (1-10020)" at bounding box center [275, 158] width 75 height 21
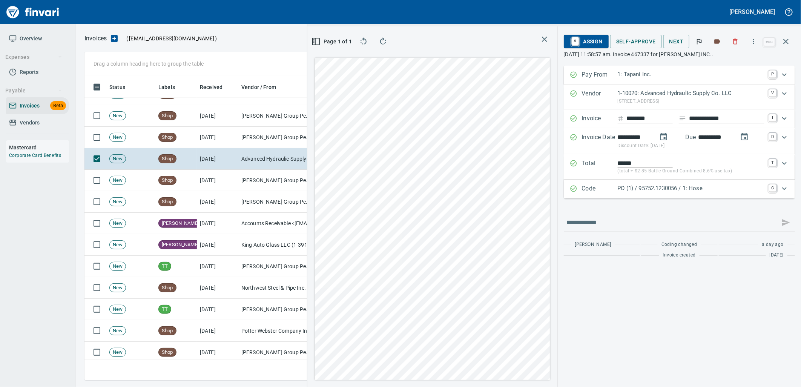
click at [669, 190] on p "PO (1) / 95752.1230056 / 1: Hose" at bounding box center [690, 188] width 147 height 9
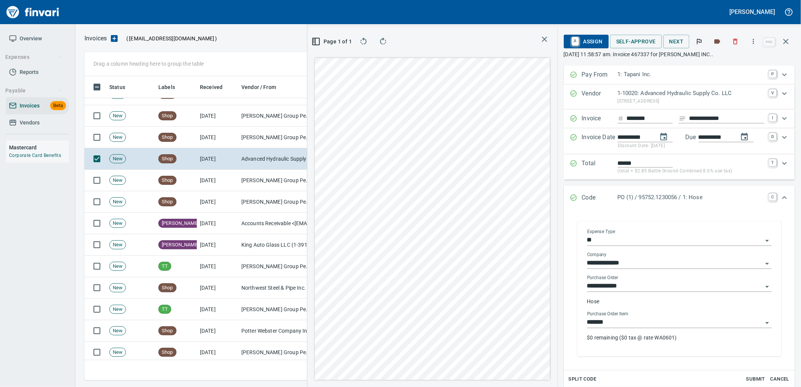
click at [638, 322] on input "*******" at bounding box center [674, 322] width 175 height 11
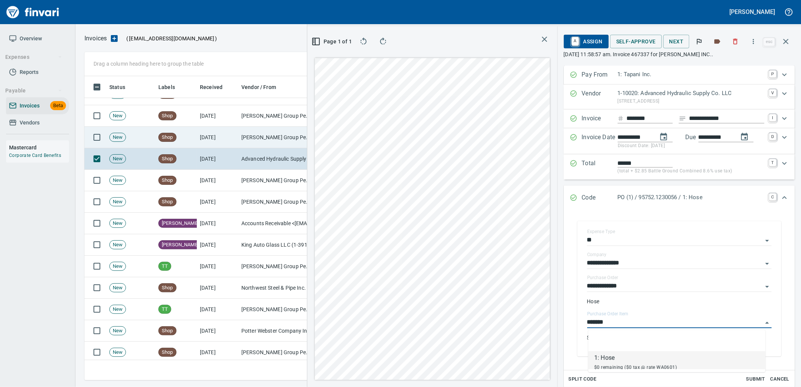
click at [264, 133] on td "Jackson Group Peterbilt(IBS) (1-38196)" at bounding box center [275, 137] width 75 height 21
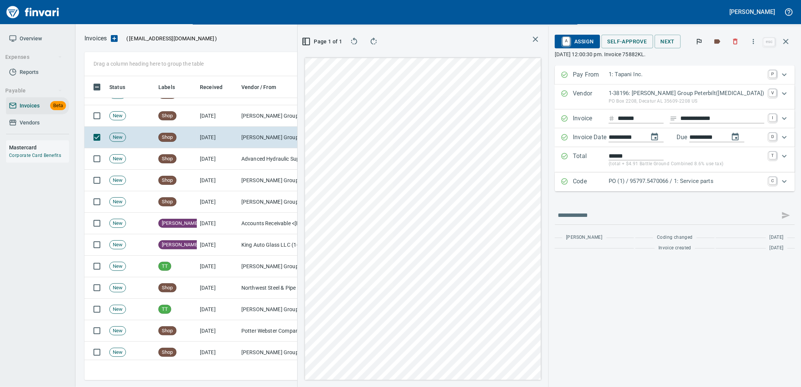
click at [643, 185] on p "PO (1) / 95797.5470066 / 1: Service parts" at bounding box center [686, 181] width 156 height 9
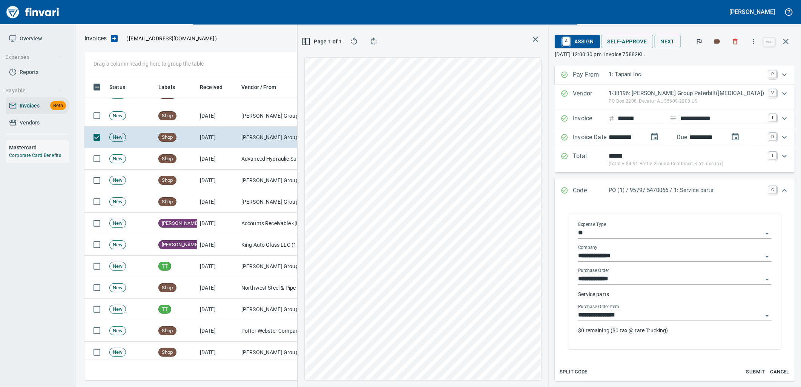
click at [637, 318] on input "**********" at bounding box center [670, 315] width 184 height 11
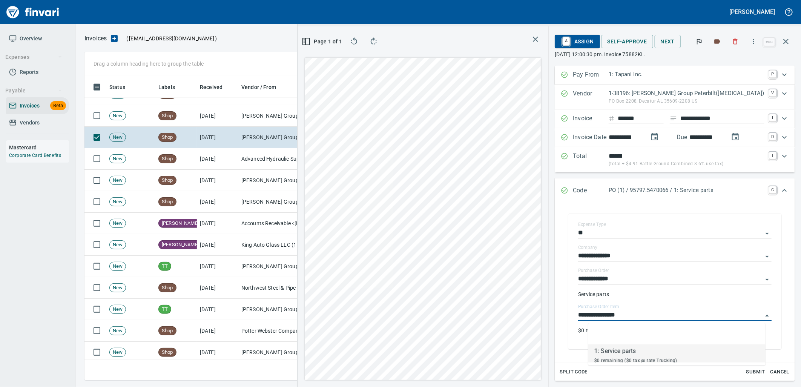
scroll to position [298, 506]
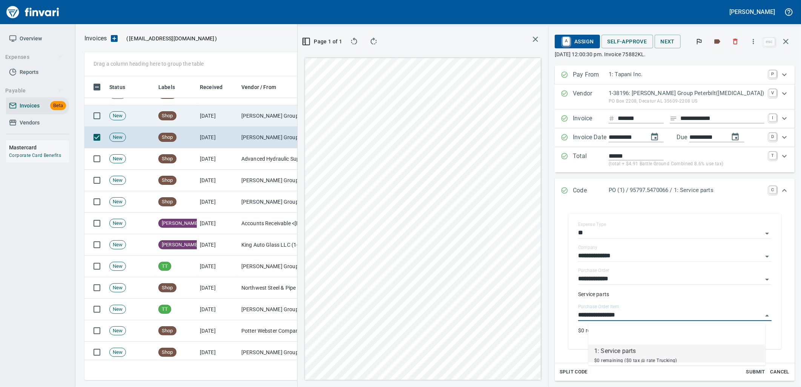
click at [238, 121] on td "[PERSON_NAME] Group Peterbilt([MEDICAL_DATA]) (1-38196)" at bounding box center [275, 115] width 75 height 21
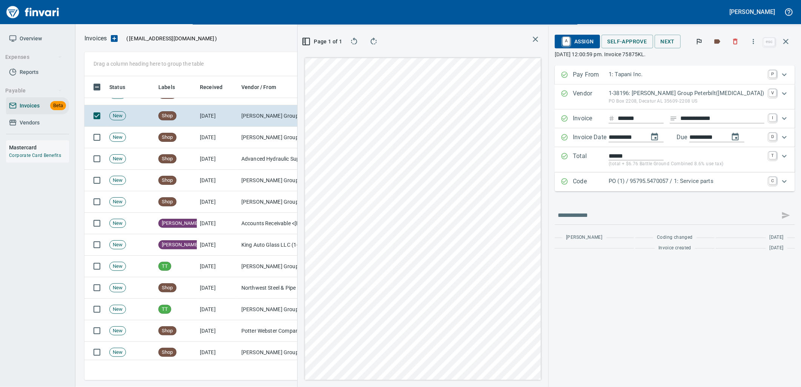
click at [661, 185] on p "PO (1) / 95795.5470057 / 1: Service parts" at bounding box center [686, 181] width 156 height 9
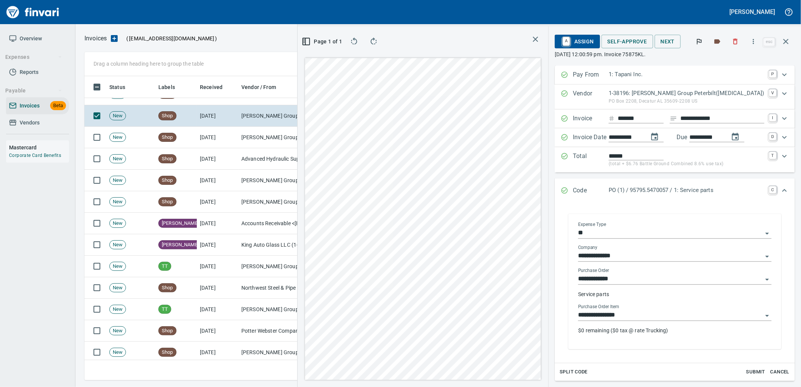
click at [635, 317] on input "**********" at bounding box center [670, 315] width 184 height 11
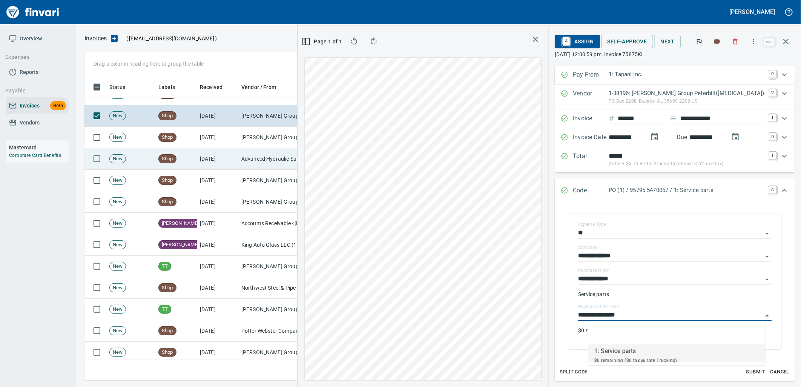
scroll to position [3948, 0]
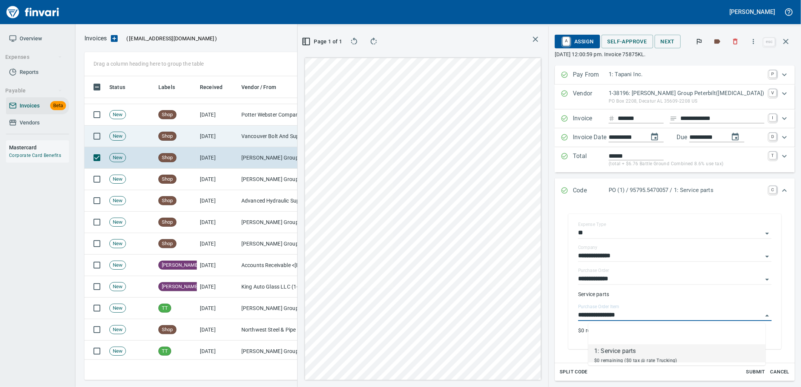
click at [223, 127] on td "8/11/2025" at bounding box center [217, 136] width 41 height 21
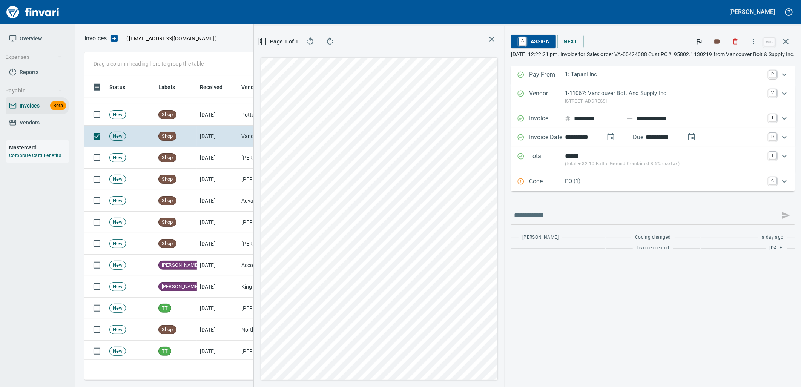
click at [582, 182] on p "PO (1)" at bounding box center [664, 181] width 199 height 9
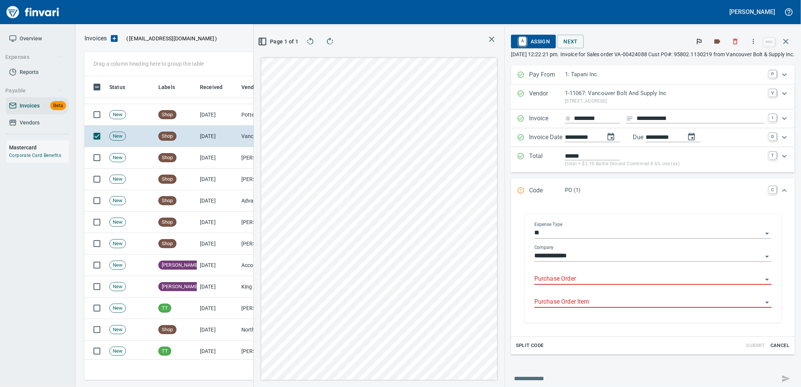
click at [546, 281] on input "Purchase Order" at bounding box center [648, 279] width 228 height 11
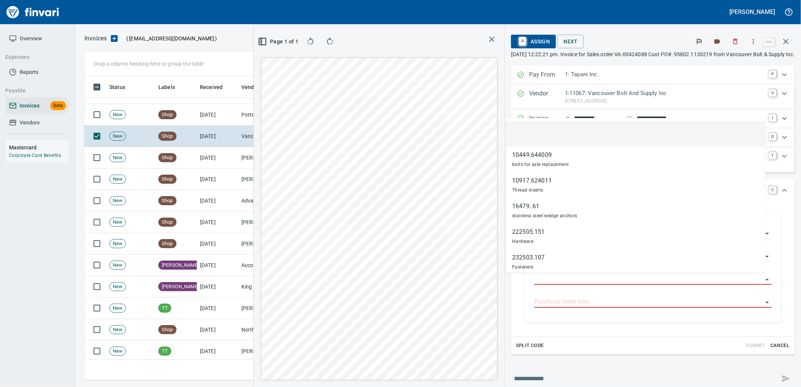
scroll to position [298, 506]
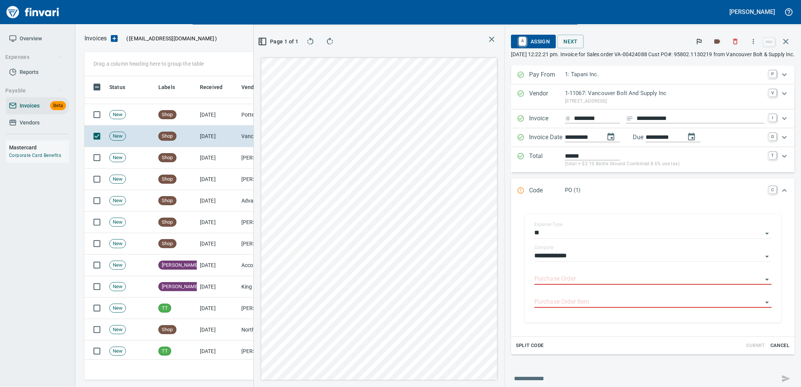
type input "**********"
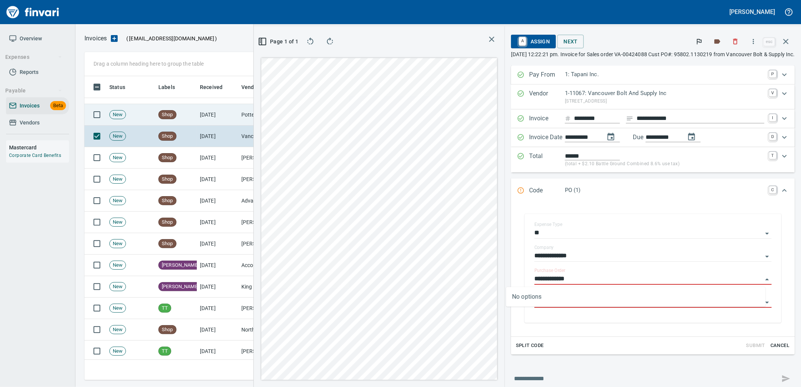
click at [203, 116] on td "8/11/2025" at bounding box center [217, 114] width 41 height 21
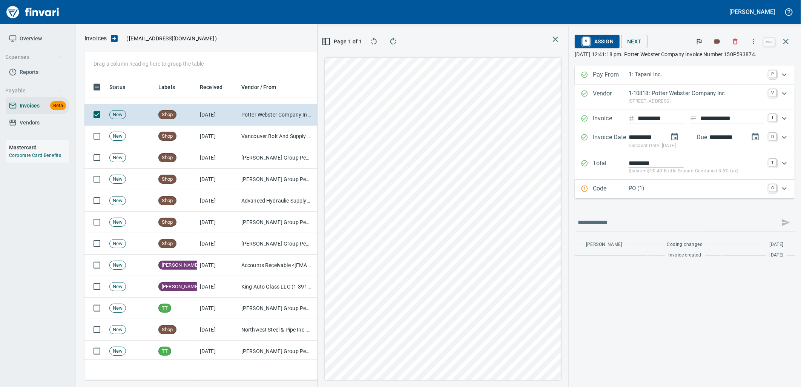
click at [635, 187] on p "PO (1)" at bounding box center [696, 188] width 136 height 9
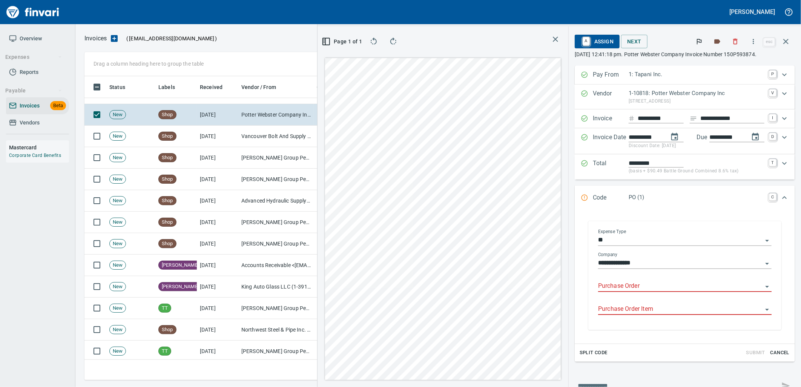
click at [620, 287] on input "Purchase Order" at bounding box center [680, 286] width 164 height 11
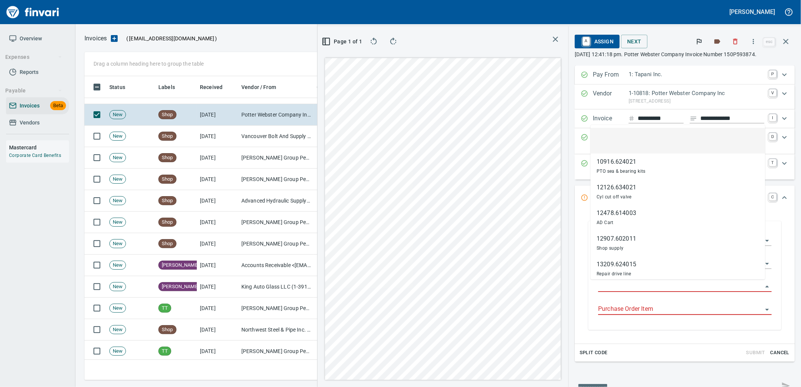
scroll to position [298, 506]
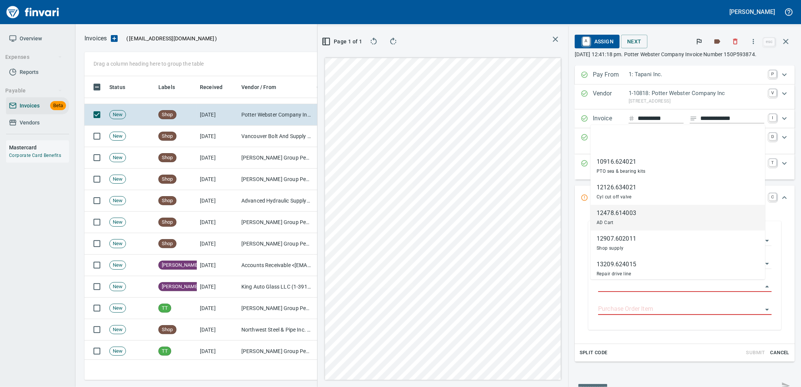
type input "**********"
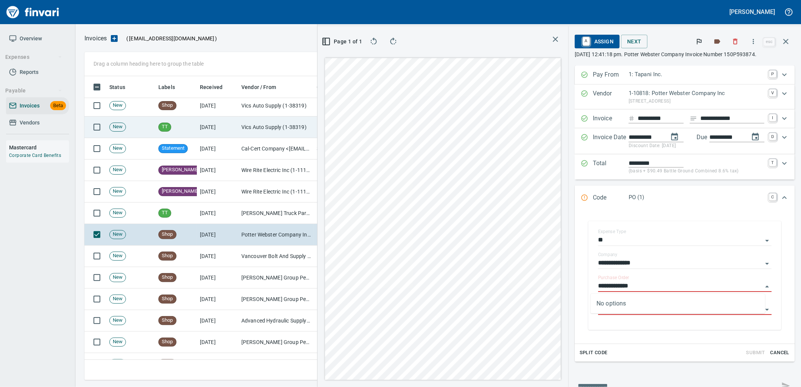
scroll to position [3823, 0]
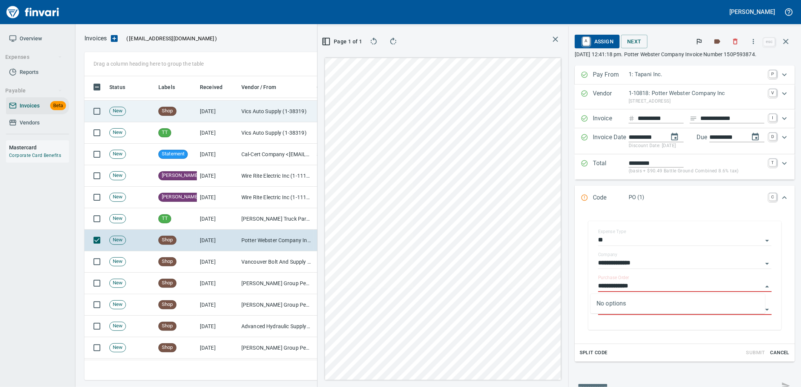
click at [242, 112] on td "Vics Auto Supply (1-38319)" at bounding box center [275, 111] width 75 height 21
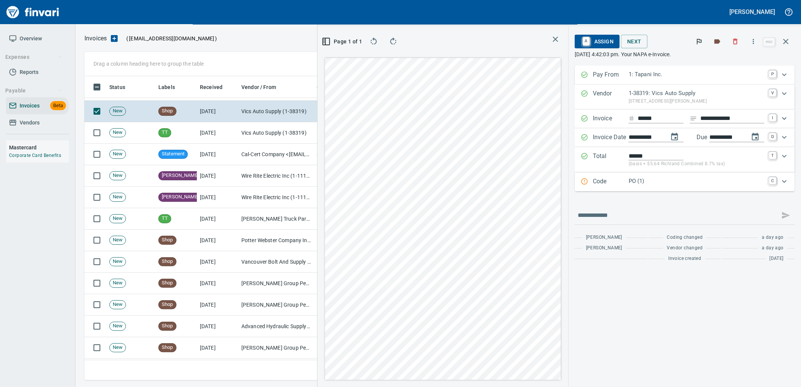
click at [662, 185] on p "PO (1)" at bounding box center [696, 181] width 136 height 9
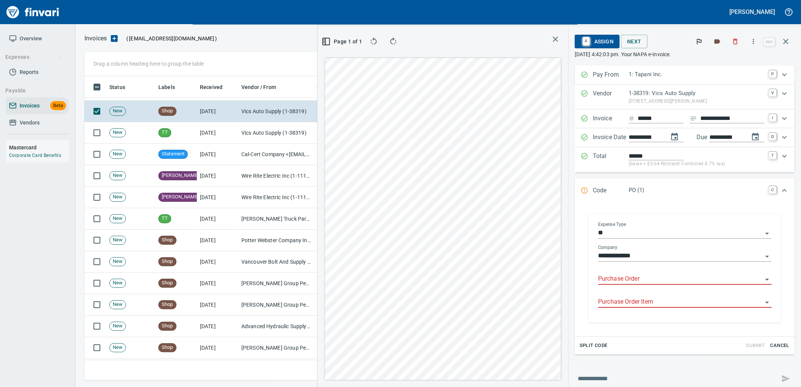
click at [656, 280] on input "Purchase Order" at bounding box center [680, 279] width 164 height 11
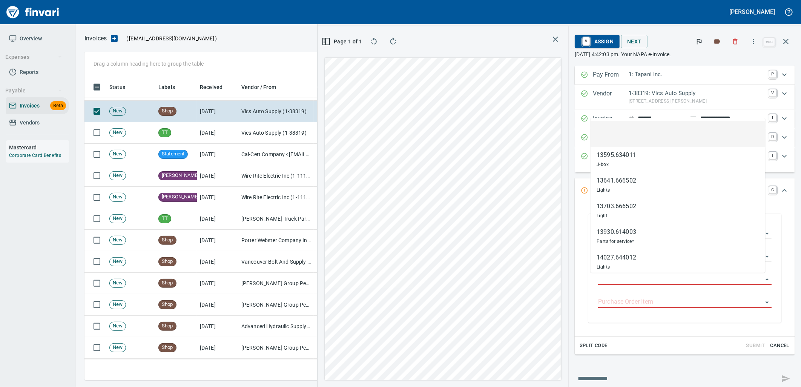
scroll to position [298, 506]
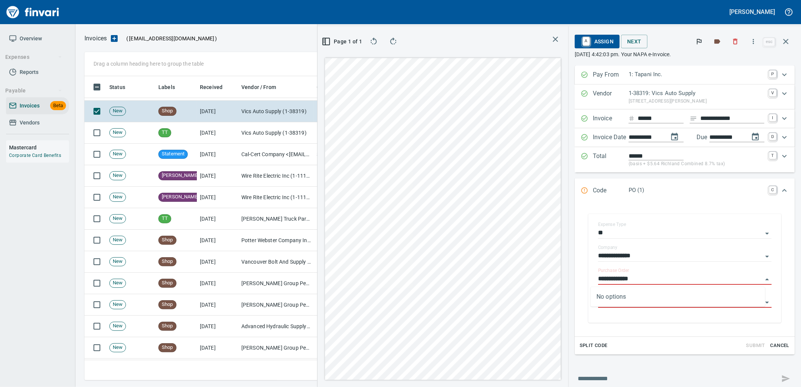
type input "**********"
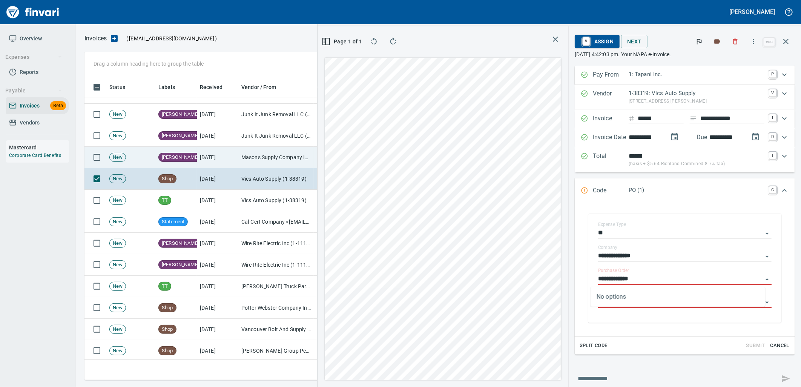
scroll to position [3697, 0]
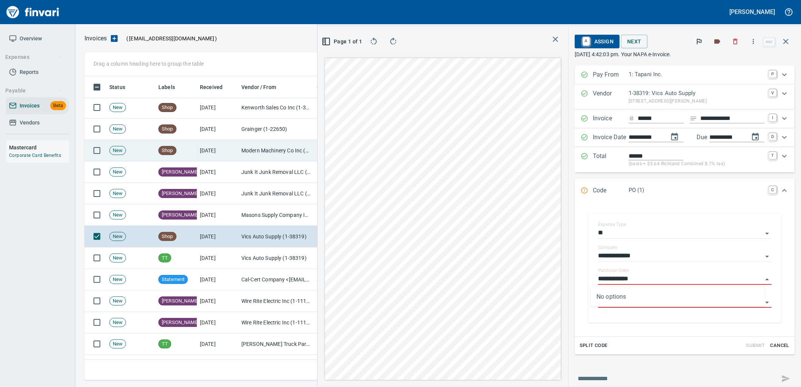
click at [245, 151] on td "Modern Machinery Co Inc (1-10672)" at bounding box center [275, 150] width 75 height 21
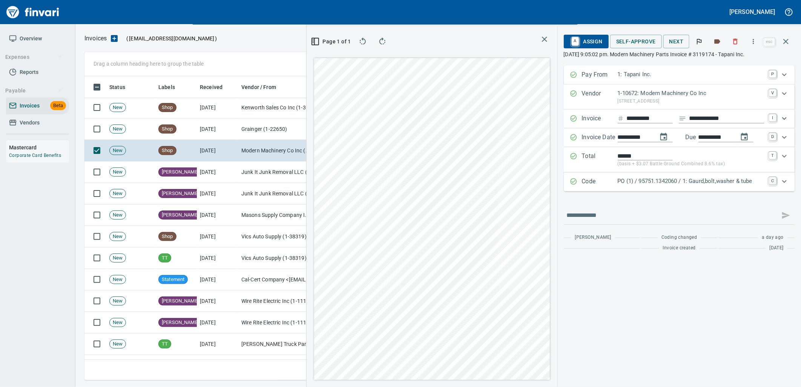
click at [652, 186] on div "PO (1) / 95751.1342060 / 1: Gaurd,bolt,washer & tube" at bounding box center [690, 182] width 147 height 10
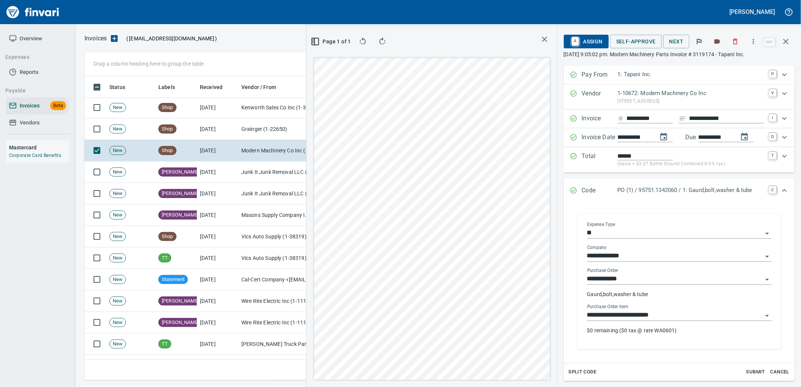
click at [673, 312] on input "**********" at bounding box center [674, 315] width 175 height 11
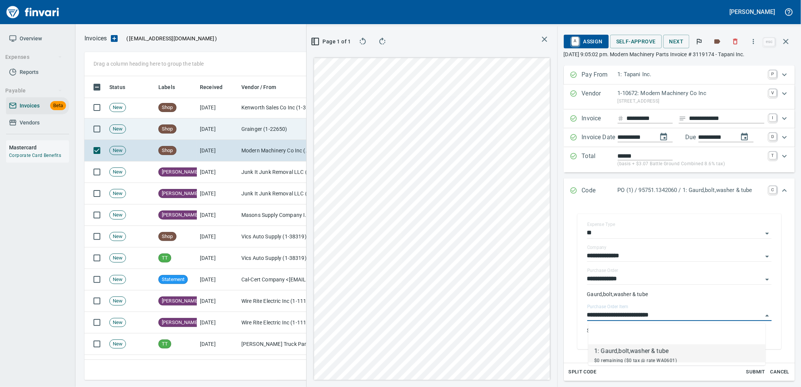
click at [254, 133] on td "Grainger (1-22650)" at bounding box center [275, 128] width 75 height 21
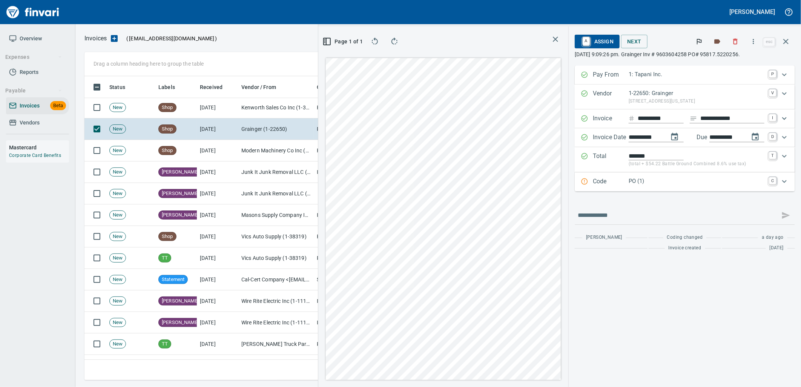
drag, startPoint x: 683, startPoint y: 182, endPoint x: 687, endPoint y: 182, distance: 4.1
click at [683, 182] on p "PO (1)" at bounding box center [696, 181] width 136 height 9
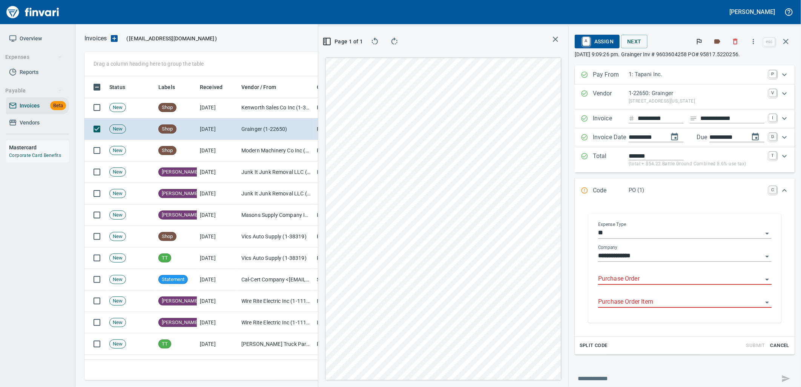
click at [655, 275] on input "Purchase Order" at bounding box center [680, 279] width 164 height 11
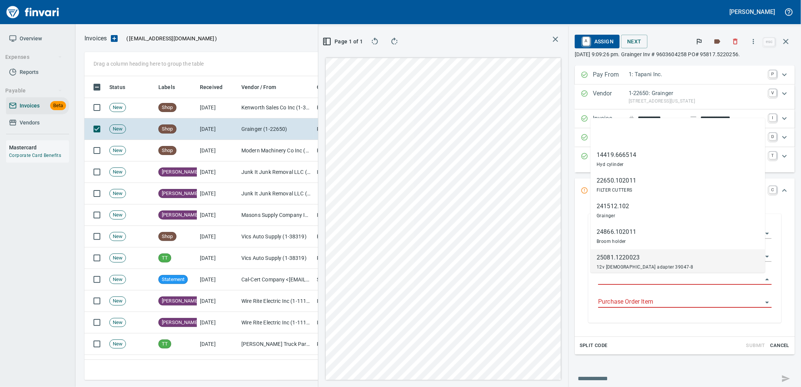
scroll to position [298, 506]
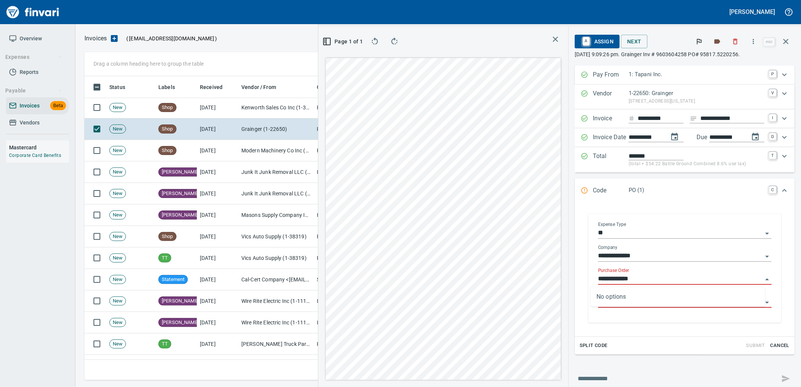
type input "**********"
click at [242, 114] on td "Kenworth Sales Co Inc (1-38304)" at bounding box center [275, 107] width 75 height 21
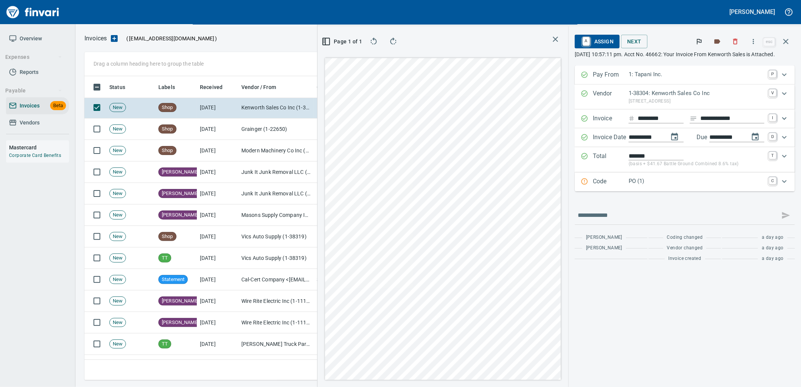
click at [655, 181] on p "PO (1)" at bounding box center [696, 181] width 136 height 9
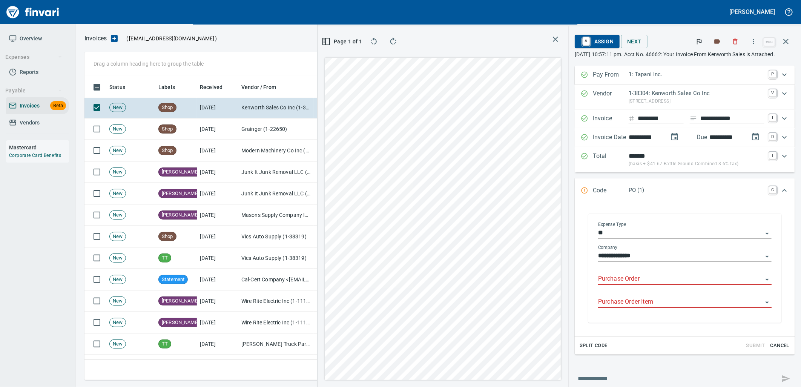
click at [637, 276] on input "Purchase Order" at bounding box center [680, 279] width 164 height 11
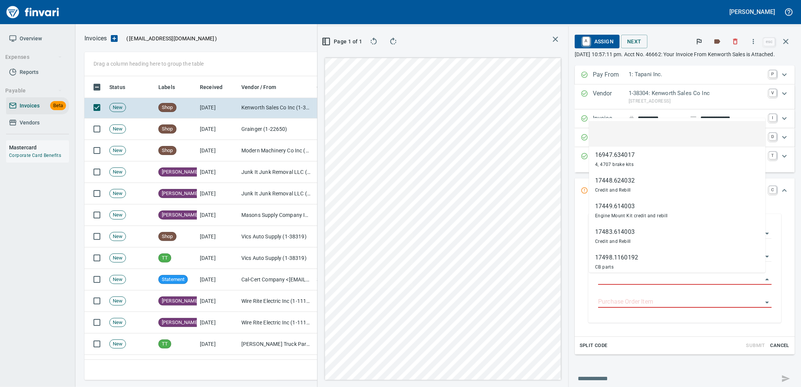
scroll to position [298, 506]
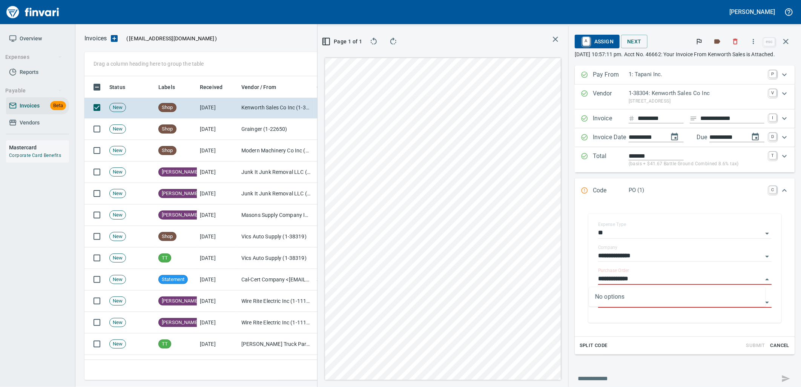
type input "**********"
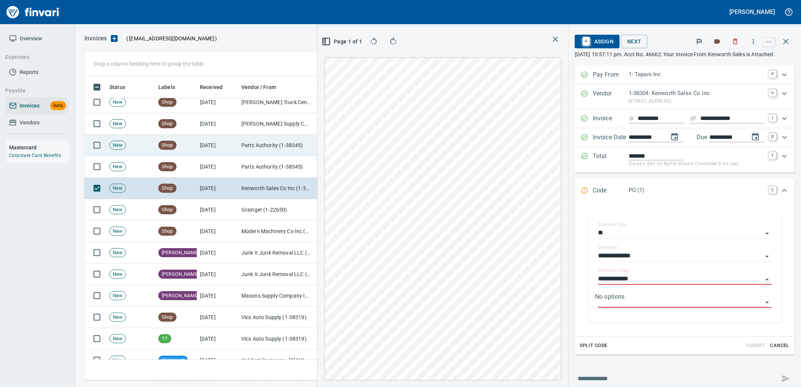
scroll to position [3613, 0]
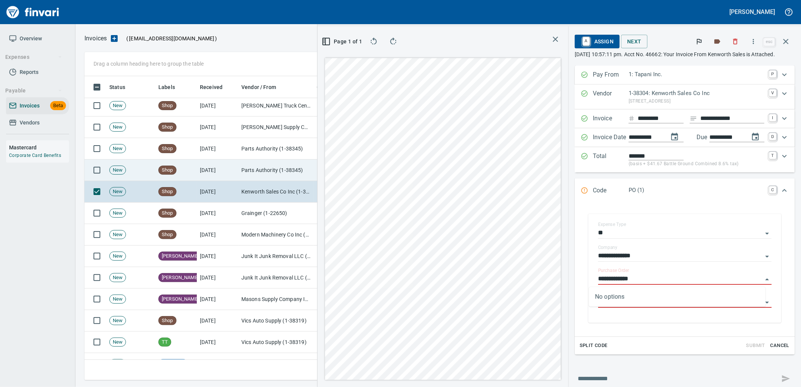
click at [221, 163] on td "8/11/2025" at bounding box center [217, 169] width 41 height 21
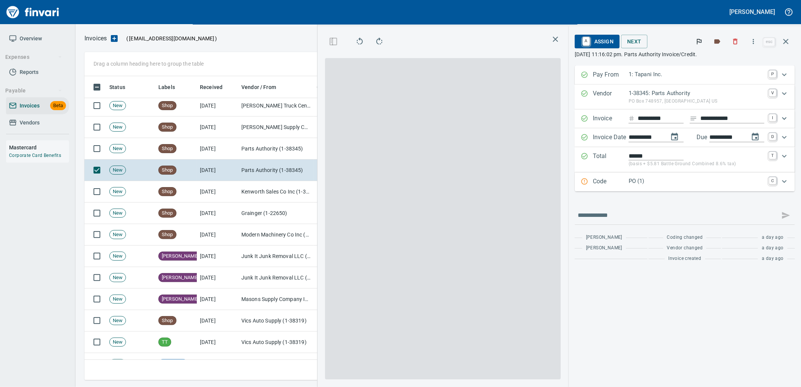
click at [637, 180] on p "PO (1)" at bounding box center [696, 181] width 136 height 9
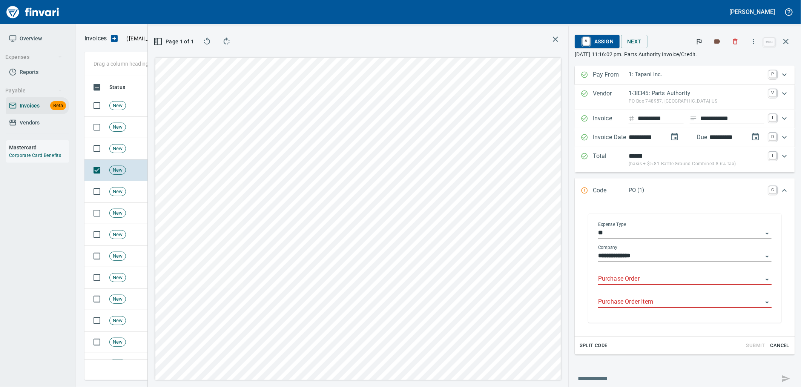
click at [620, 279] on input "Purchase Order" at bounding box center [680, 279] width 164 height 11
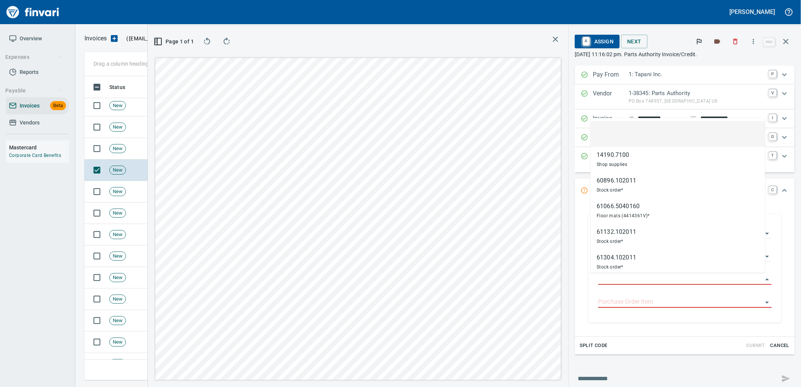
type input "**********"
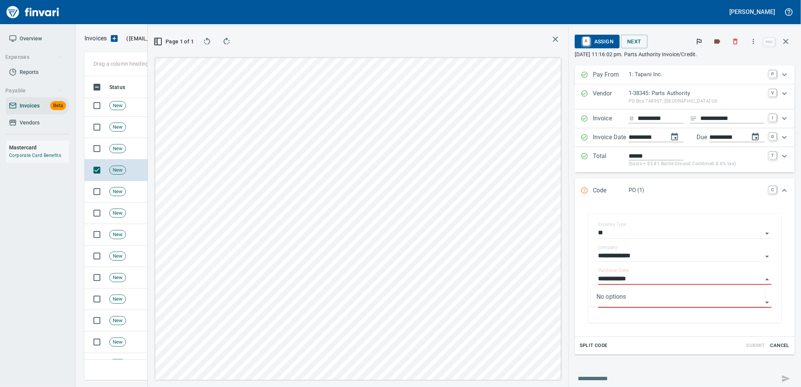
scroll to position [298, 506]
click at [118, 146] on span "New" at bounding box center [118, 148] width 16 height 7
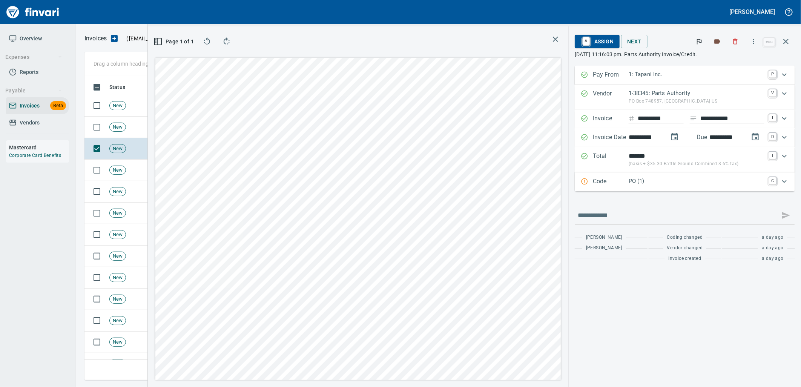
click at [653, 177] on p "PO (1)" at bounding box center [696, 181] width 136 height 9
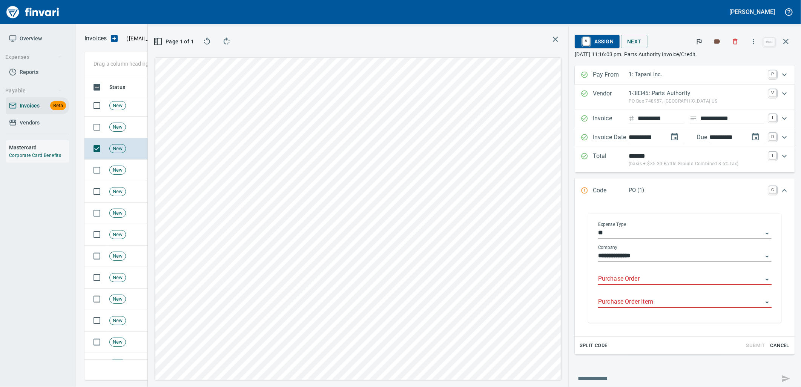
click at [633, 278] on input "Purchase Order" at bounding box center [680, 279] width 164 height 11
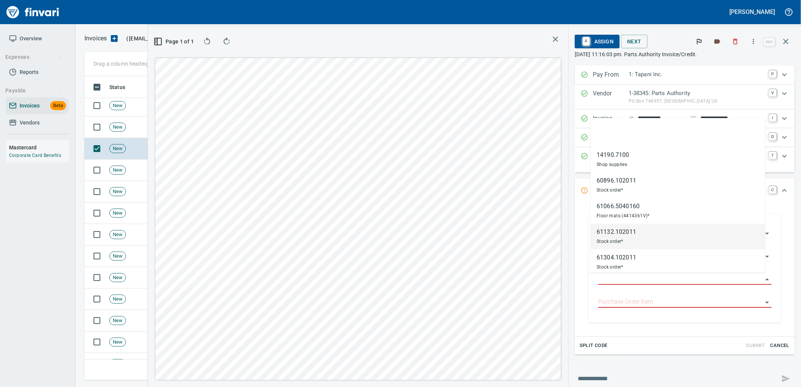
scroll to position [298, 506]
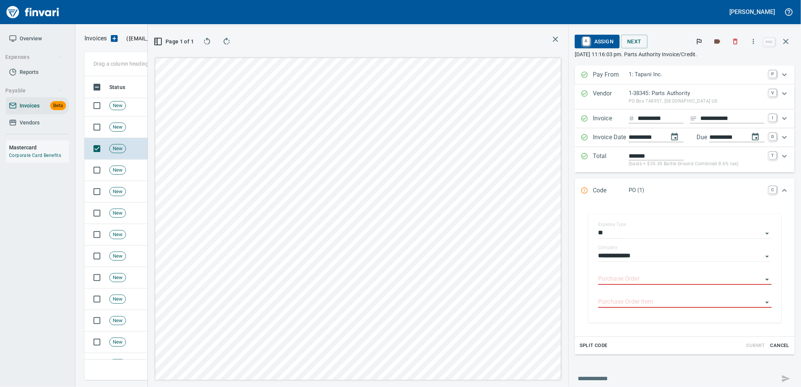
type input "**********"
click at [119, 124] on span "New" at bounding box center [118, 127] width 16 height 7
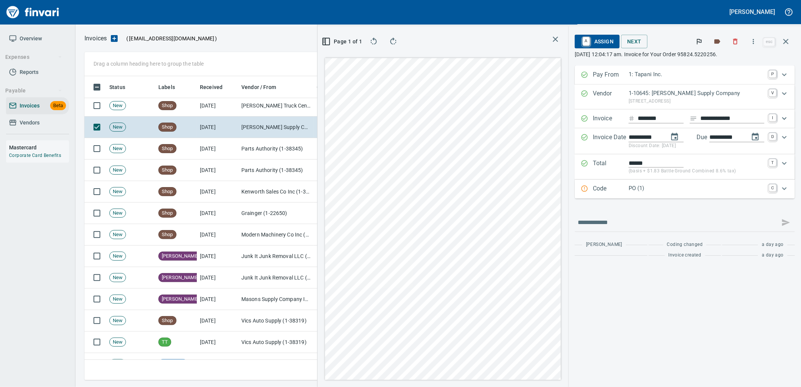
click at [644, 189] on p "PO (1)" at bounding box center [696, 188] width 136 height 9
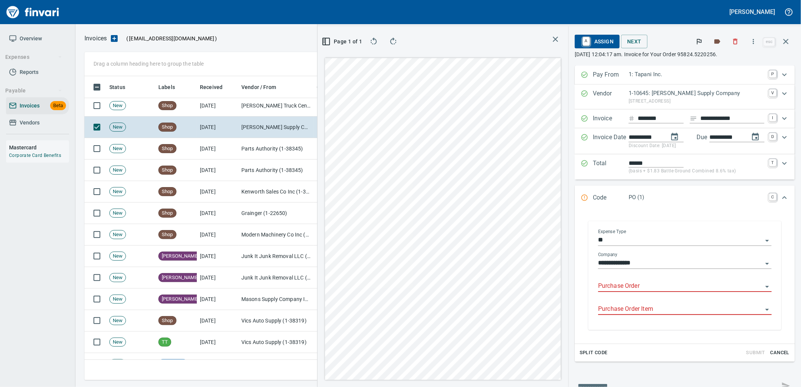
click at [634, 287] on input "Purchase Order" at bounding box center [680, 286] width 164 height 11
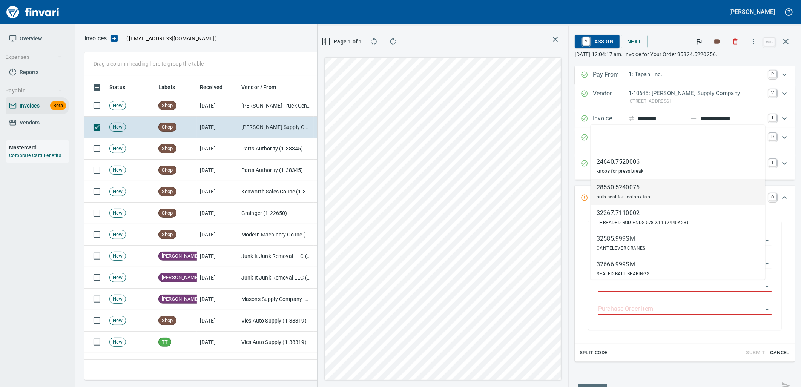
scroll to position [298, 506]
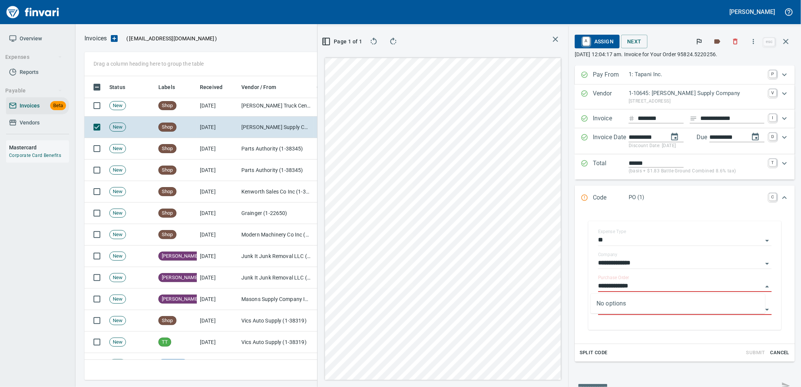
type input "**********"
click at [234, 110] on td "[DATE]" at bounding box center [217, 105] width 41 height 21
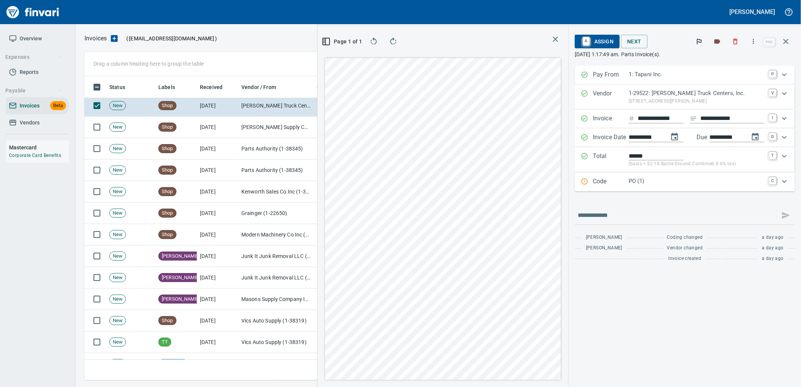
click at [689, 185] on p "PO (1)" at bounding box center [696, 181] width 136 height 9
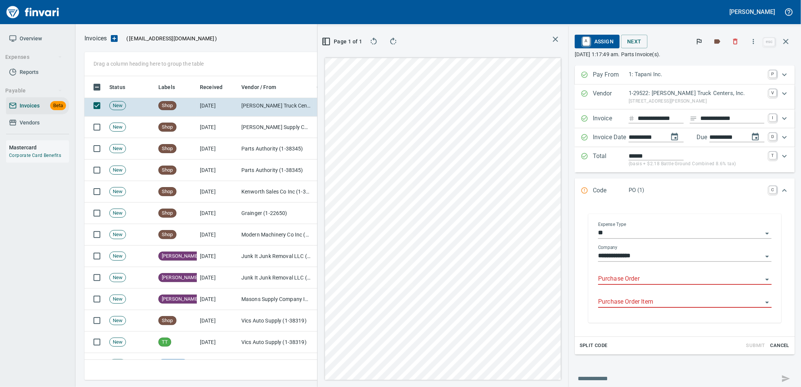
click at [644, 283] on input "Purchase Order" at bounding box center [680, 279] width 164 height 11
click at [607, 279] on input "**********" at bounding box center [680, 279] width 164 height 11
type input "**********"
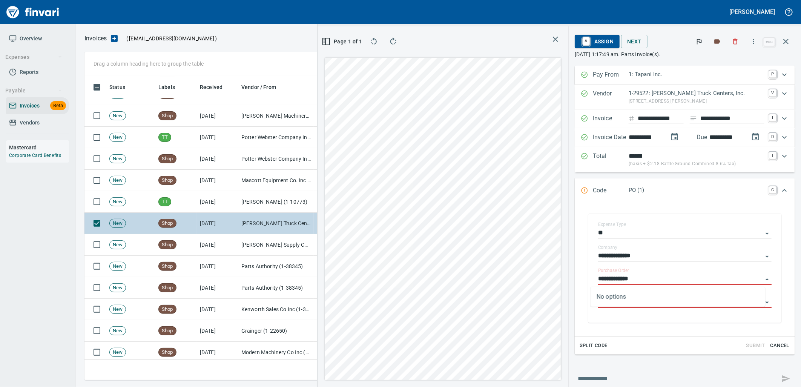
scroll to position [3488, 0]
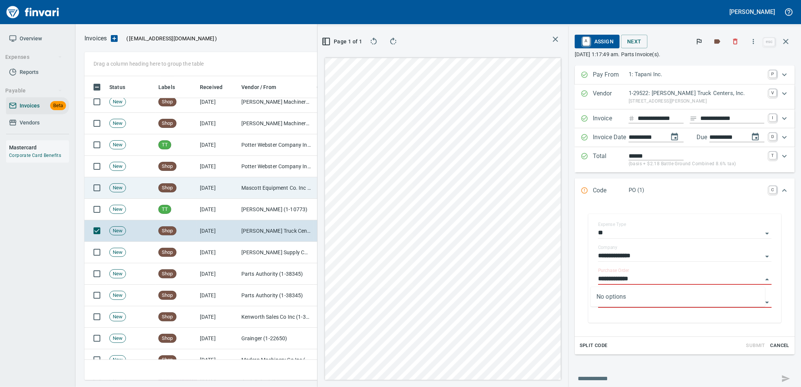
click at [240, 186] on td "Mascott Equipment Co. Inc (1-10630)" at bounding box center [275, 187] width 75 height 21
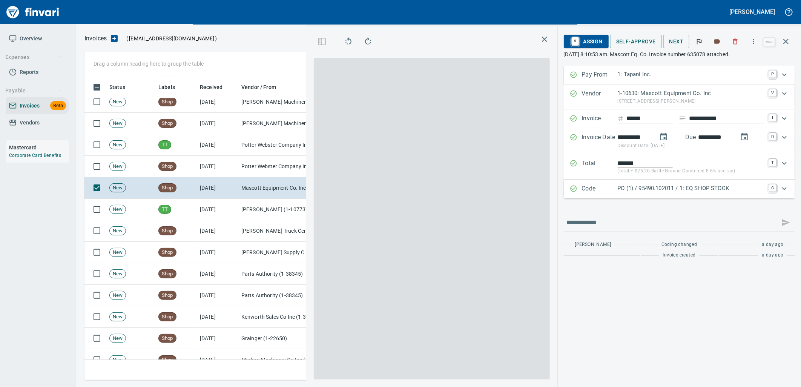
click at [684, 187] on p "PO (1) / 95490.102011 / 1: EQ SHOP STOCK" at bounding box center [690, 188] width 147 height 9
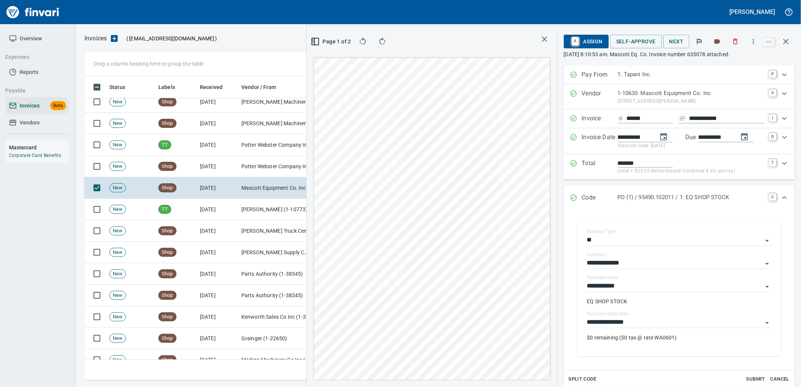
click at [651, 321] on input "**********" at bounding box center [674, 322] width 175 height 11
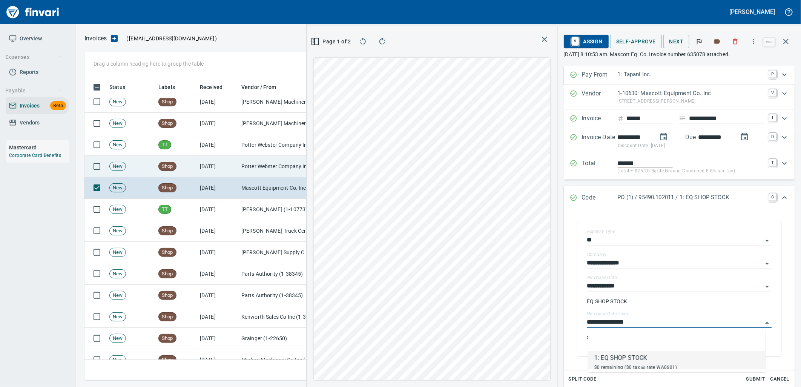
scroll to position [298, 506]
click at [222, 157] on td "[DATE]" at bounding box center [217, 166] width 41 height 21
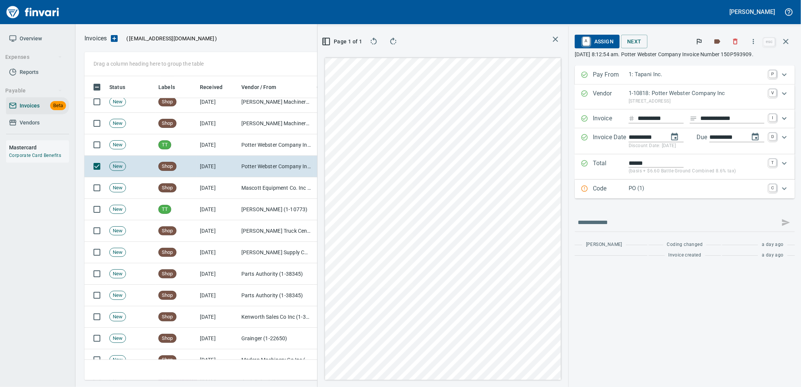
click at [650, 187] on p "PO (1)" at bounding box center [696, 188] width 136 height 9
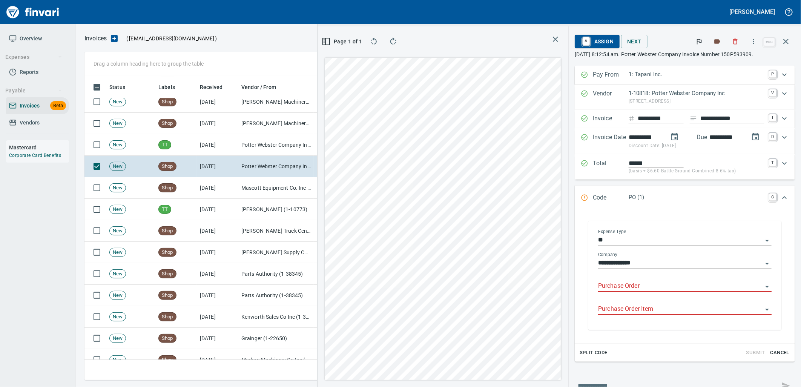
click at [638, 288] on input "Purchase Order" at bounding box center [680, 286] width 164 height 11
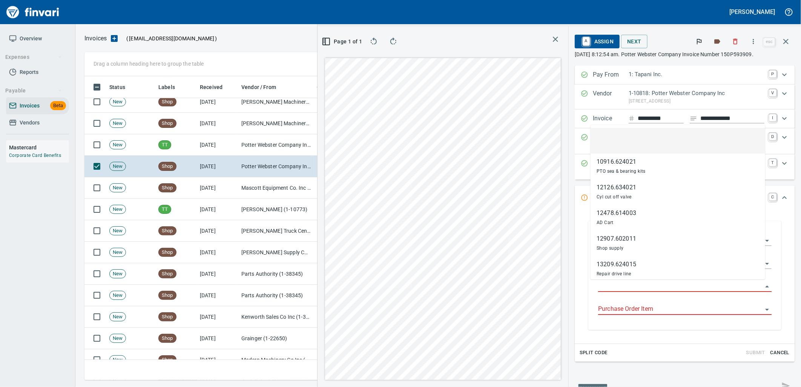
scroll to position [298, 506]
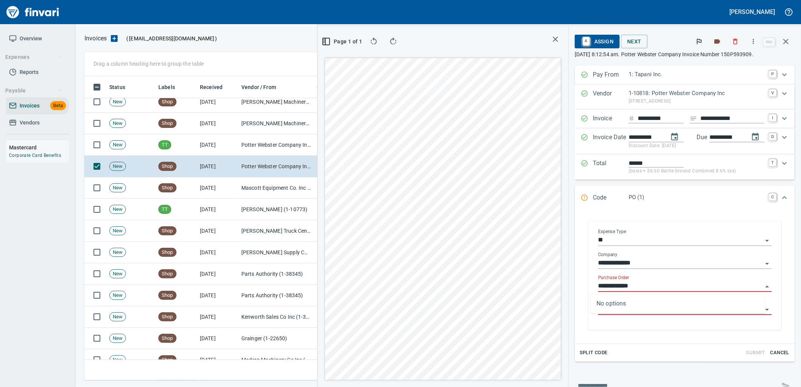
type input "**********"
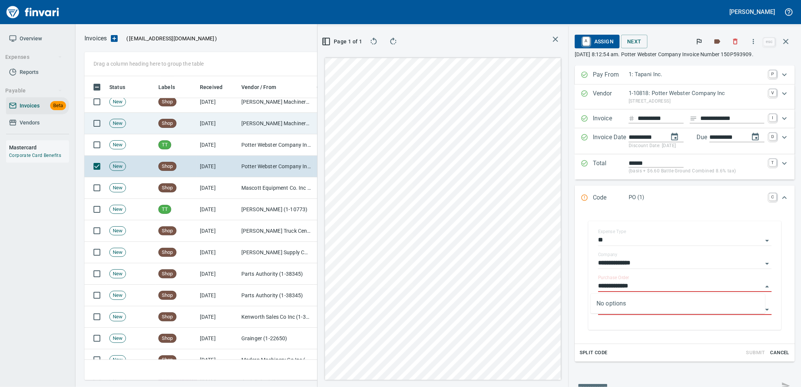
click at [233, 126] on td "[DATE]" at bounding box center [217, 123] width 41 height 21
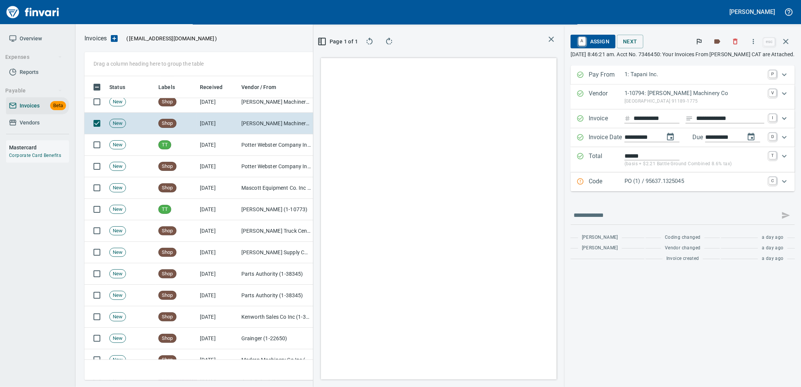
click at [637, 186] on div "PO (1) / 95637.1325045" at bounding box center [694, 182] width 140 height 10
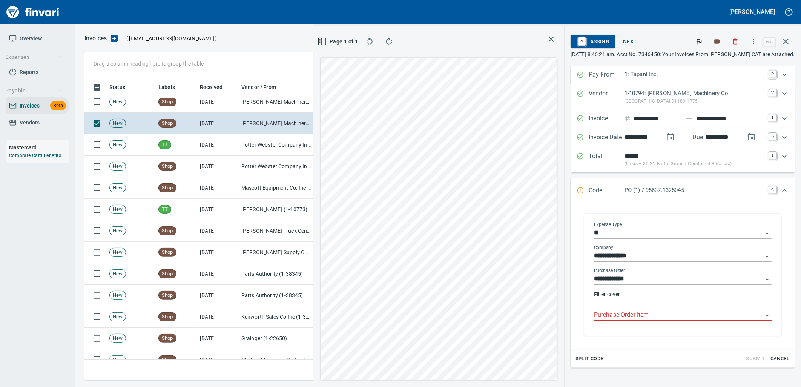
click at [628, 314] on input "Purchase Order Item" at bounding box center [678, 315] width 168 height 11
type input "**********"
click at [215, 102] on td "[DATE]" at bounding box center [217, 101] width 41 height 21
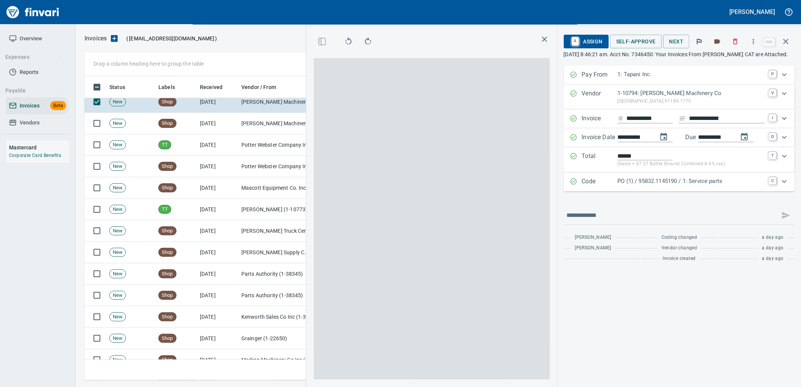
click at [672, 187] on div "PO (1) / 95832.1145190 / 1: Service parts" at bounding box center [690, 182] width 147 height 10
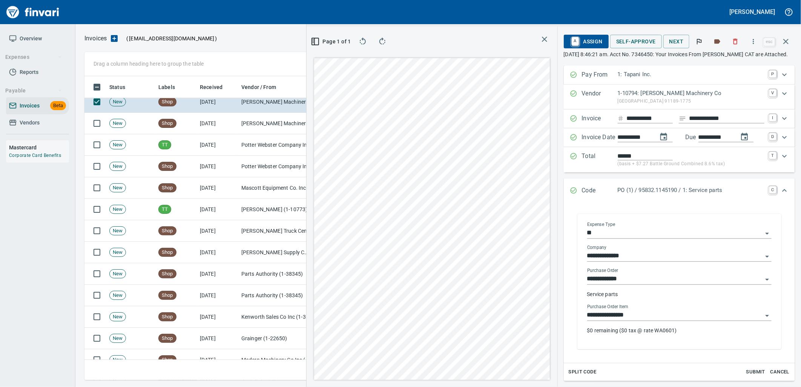
click at [638, 320] on input "**********" at bounding box center [674, 315] width 175 height 11
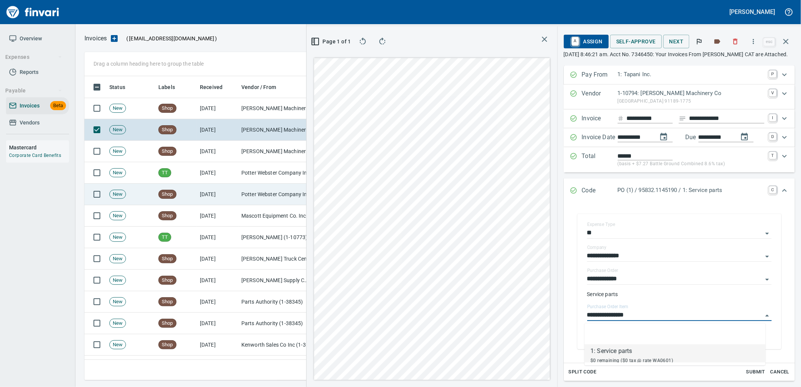
scroll to position [3446, 0]
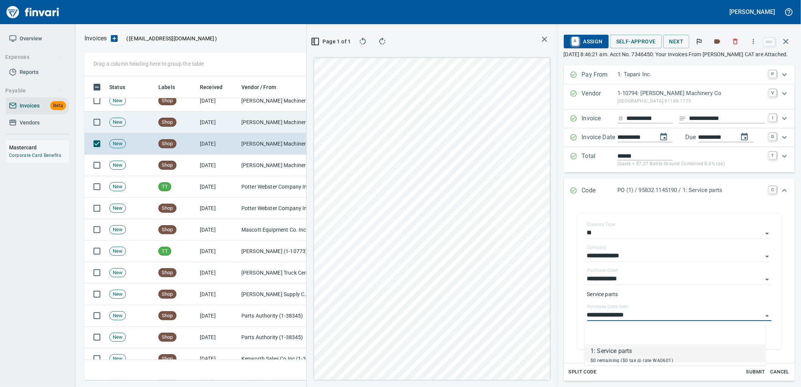
click at [217, 123] on td "[DATE]" at bounding box center [217, 122] width 41 height 21
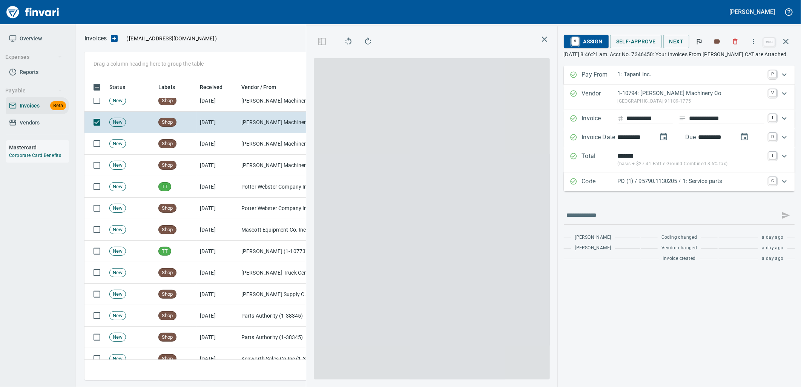
click at [644, 187] on div "PO (1) / 95790.1130205 / 1: Service parts" at bounding box center [690, 182] width 147 height 10
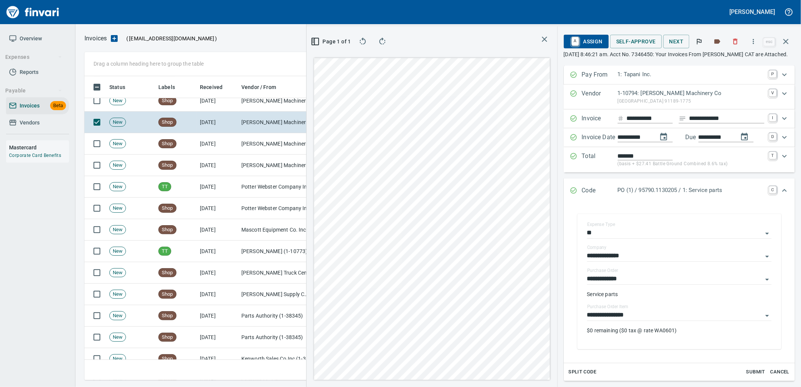
click at [638, 315] on input "**********" at bounding box center [674, 315] width 175 height 11
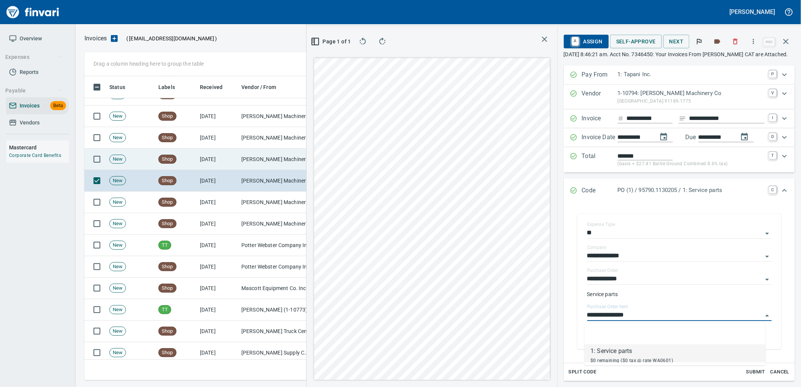
scroll to position [3362, 0]
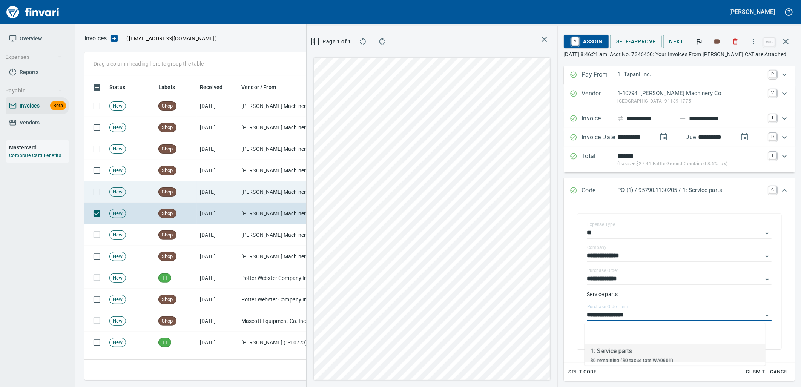
click at [240, 188] on td "Peterson Machinery Co (1-10794)" at bounding box center [275, 191] width 75 height 21
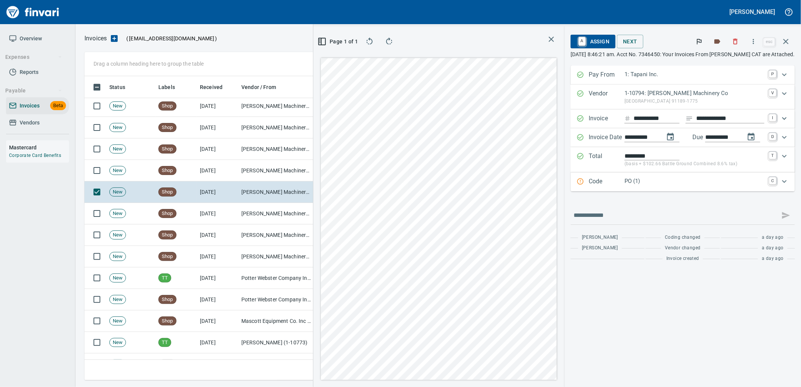
click at [636, 182] on p "PO (1)" at bounding box center [694, 181] width 140 height 9
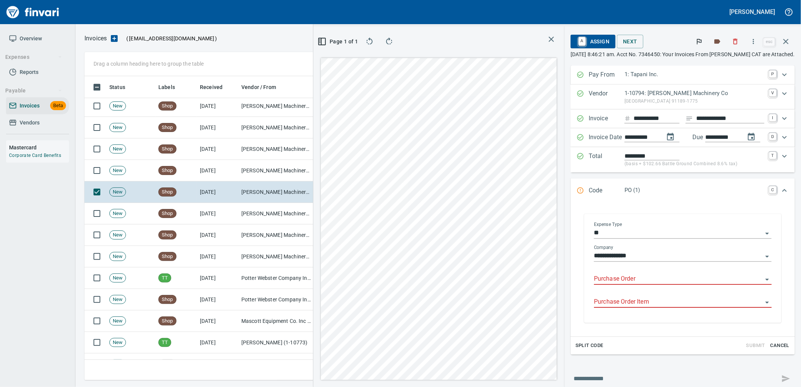
click at [632, 281] on input "Purchase Order" at bounding box center [678, 279] width 168 height 11
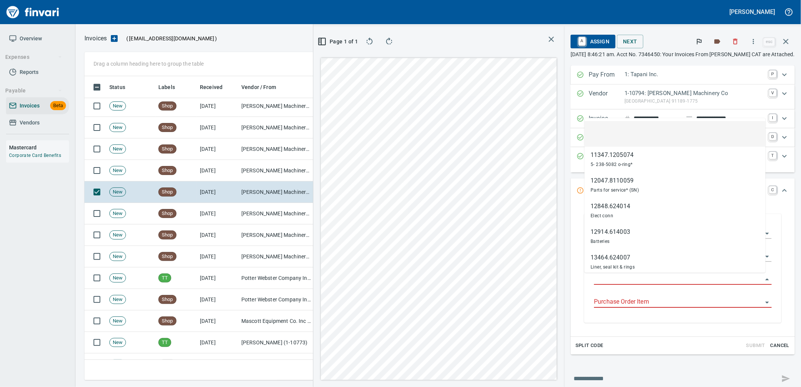
scroll to position [298, 506]
type input "**********"
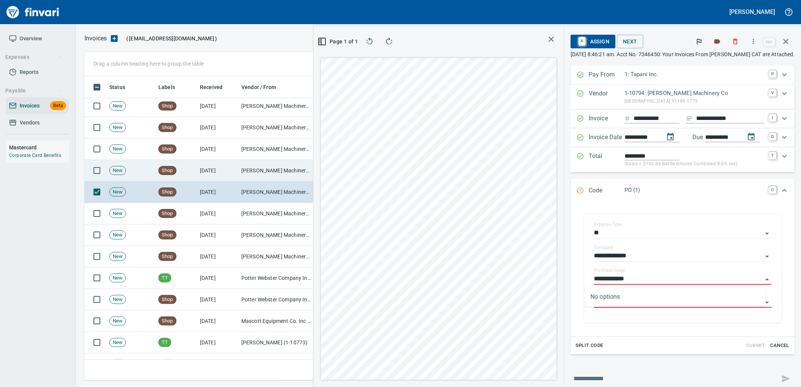
click at [238, 164] on td "Peterson Machinery Co (1-10794)" at bounding box center [275, 170] width 75 height 21
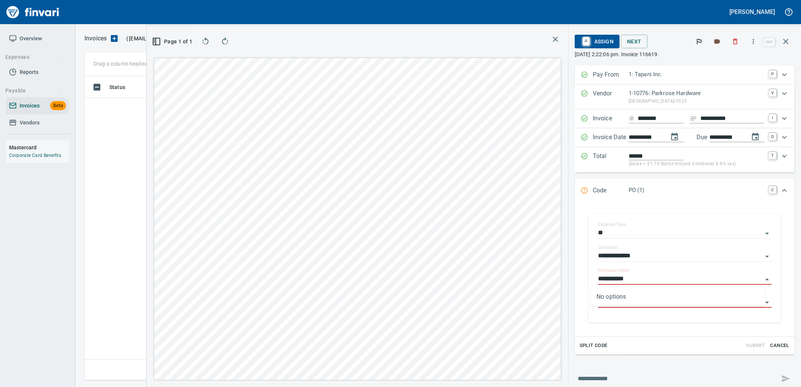
scroll to position [298, 506]
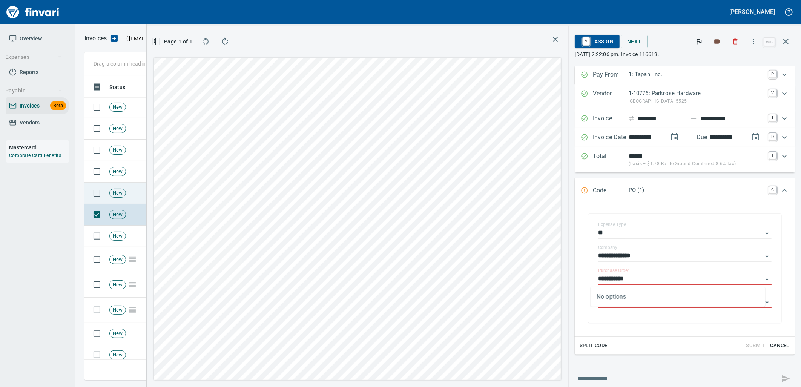
click at [134, 195] on td "New" at bounding box center [130, 192] width 49 height 21
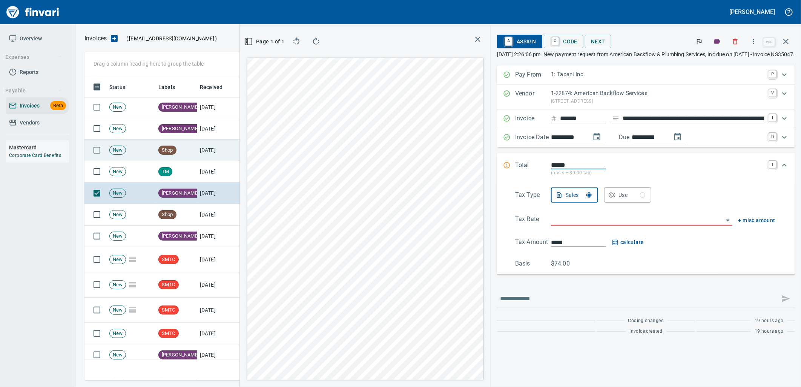
click at [174, 154] on div "Shop" at bounding box center [167, 149] width 18 height 9
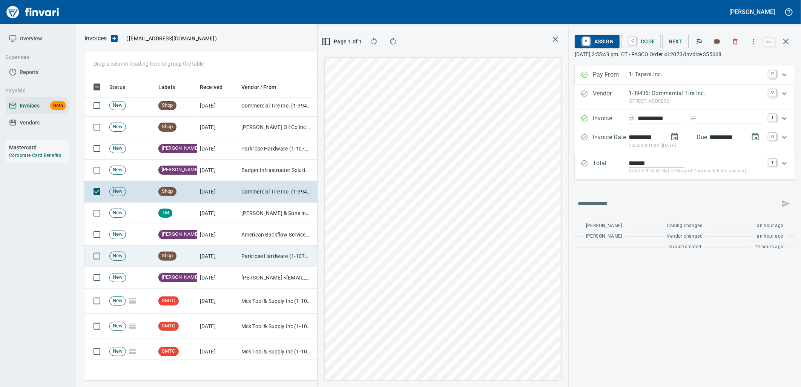
scroll to position [2524, 0]
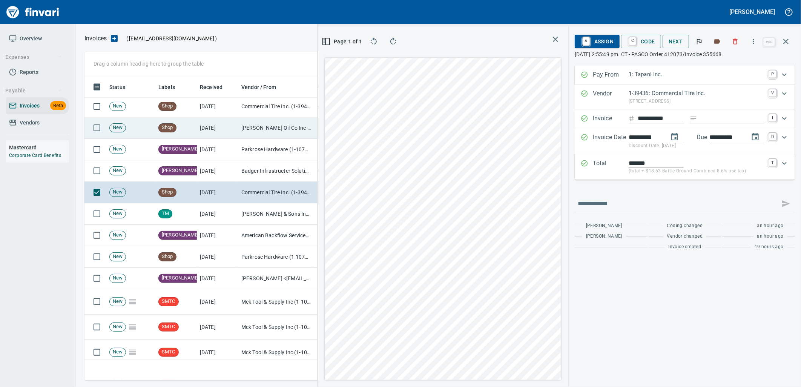
click at [204, 132] on td "[DATE]" at bounding box center [217, 127] width 41 height 21
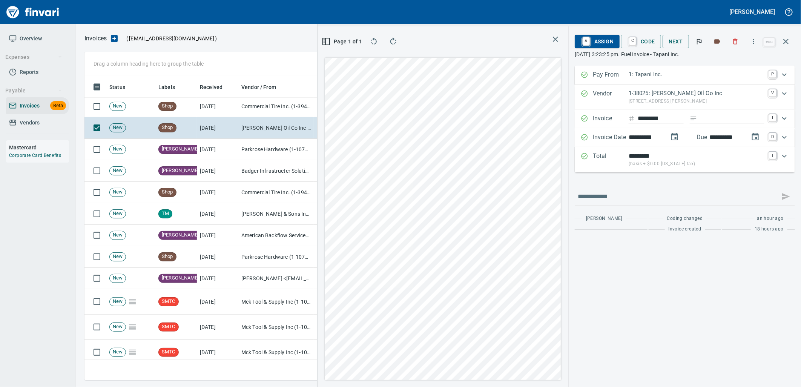
drag, startPoint x: 606, startPoint y: 43, endPoint x: 618, endPoint y: 57, distance: 18.7
click at [606, 43] on span "A Assign" at bounding box center [596, 41] width 33 height 13
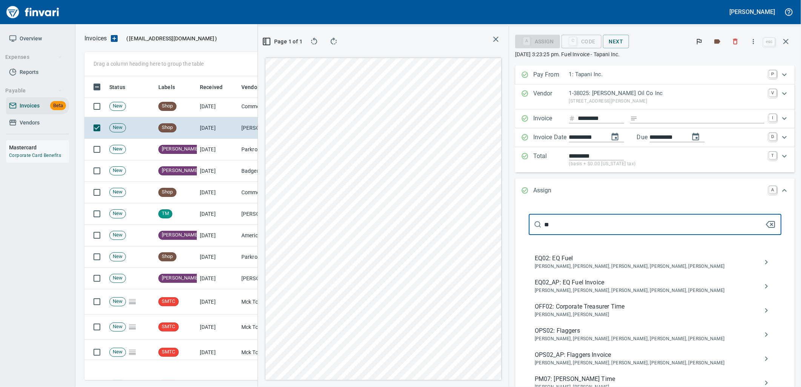
type input "**"
click at [609, 288] on span "Caroline Sarkinen, Cindy Hughes, Dustin Sarkinen, Linzy Sanders, Robert Kaarto" at bounding box center [648, 291] width 228 height 8
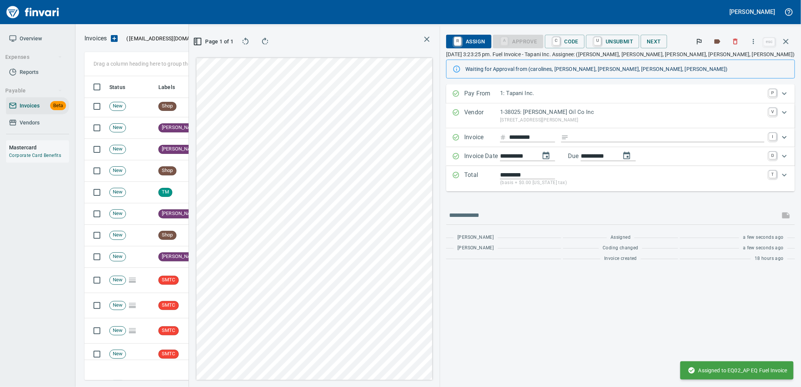
click at [214, 113] on div "Page 1 of 1" at bounding box center [314, 206] width 251 height 360
click at [181, 106] on td "Shop" at bounding box center [175, 106] width 41 height 21
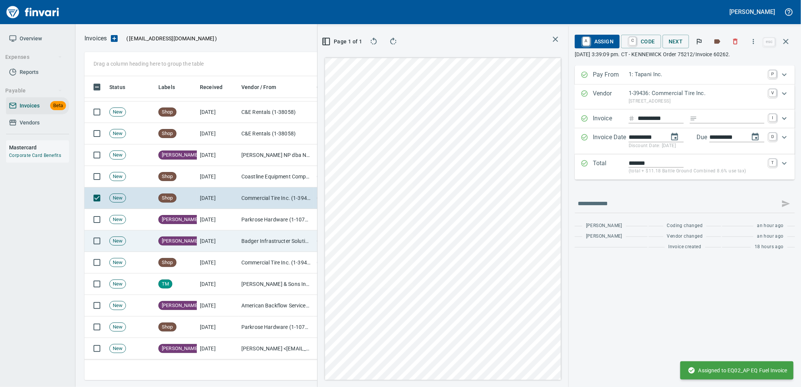
scroll to position [2399, 0]
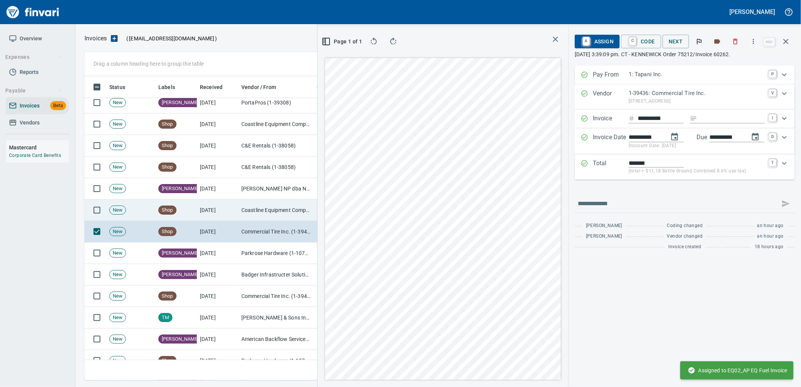
click at [201, 213] on td "[DATE]" at bounding box center [217, 209] width 41 height 21
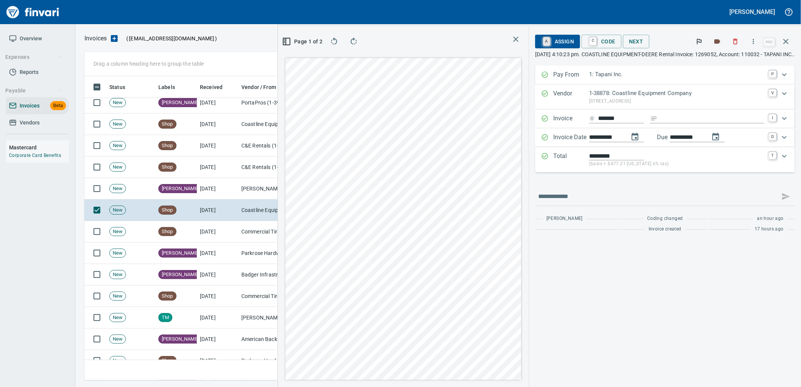
drag, startPoint x: 519, startPoint y: 37, endPoint x: 785, endPoint y: 108, distance: 275.2
click at [543, 37] on link "A" at bounding box center [546, 41] width 7 height 8
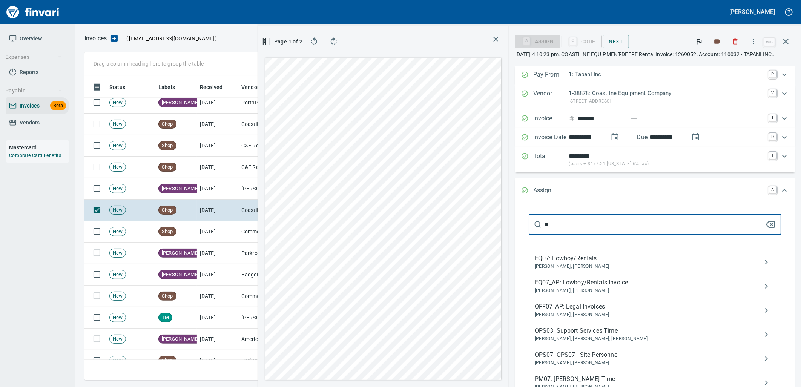
type input "**"
drag, startPoint x: 557, startPoint y: 283, endPoint x: 525, endPoint y: 285, distance: 31.3
click at [557, 283] on span "EQ07_AP: Lowboy/Rentals Invoice" at bounding box center [648, 282] width 228 height 9
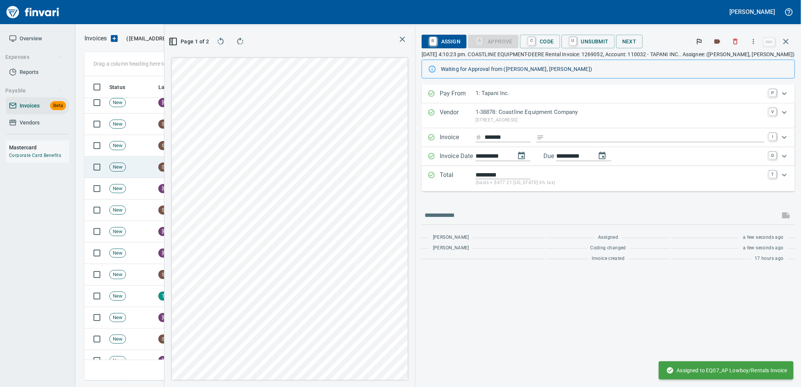
click at [176, 168] on td "Shop" at bounding box center [175, 166] width 41 height 21
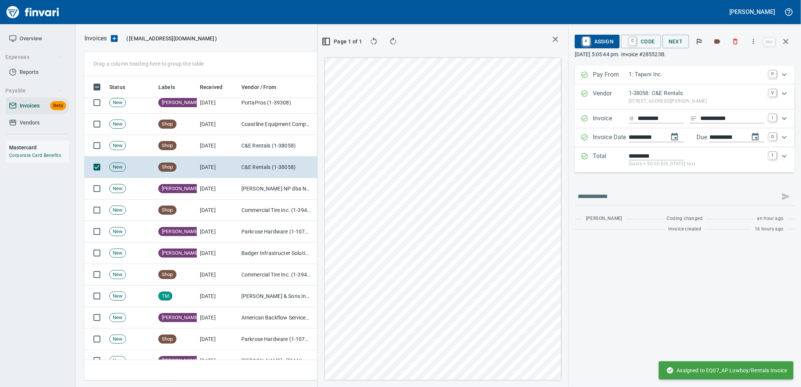
click at [597, 35] on span "A Assign" at bounding box center [596, 41] width 33 height 13
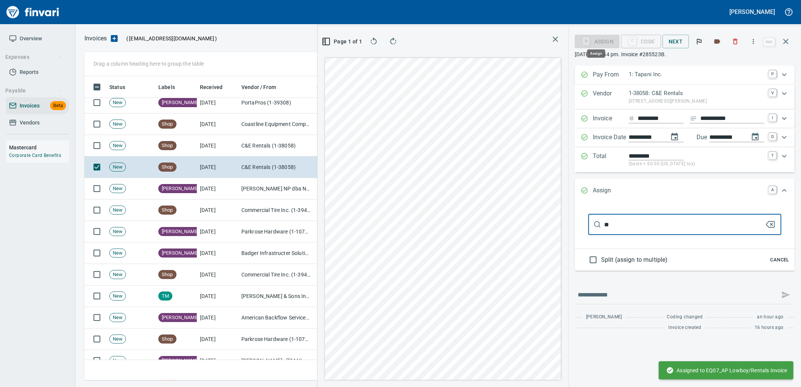
scroll to position [298, 506]
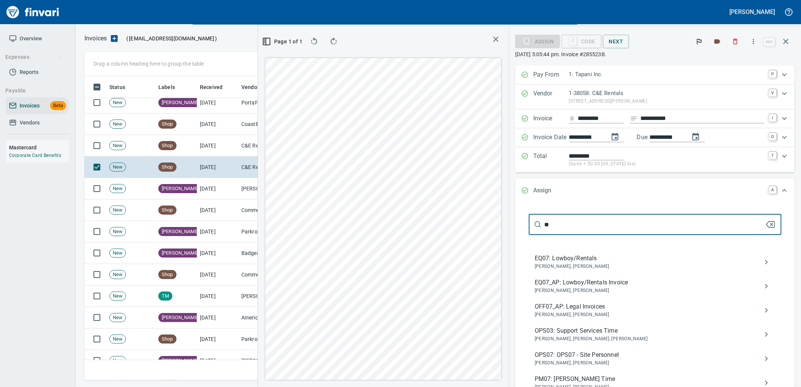
type input "**"
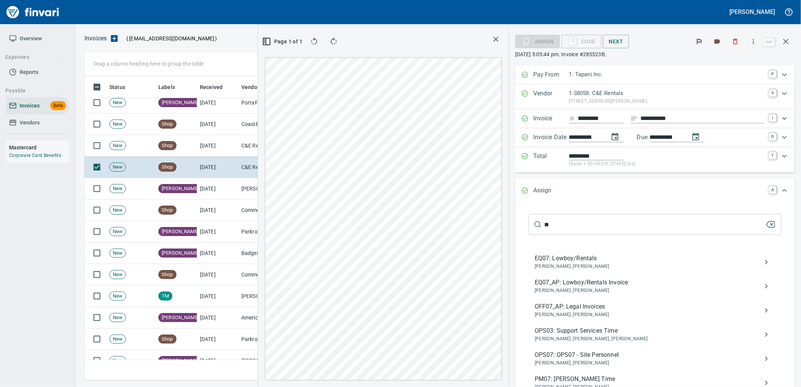
click at [605, 285] on span "EQ07_AP: Lowboy/Rentals Invoice" at bounding box center [648, 282] width 228 height 9
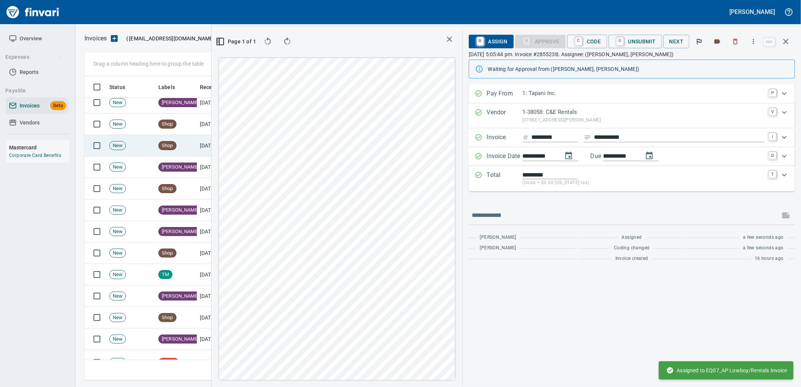
click at [199, 145] on td "8/12/2025" at bounding box center [217, 145] width 41 height 21
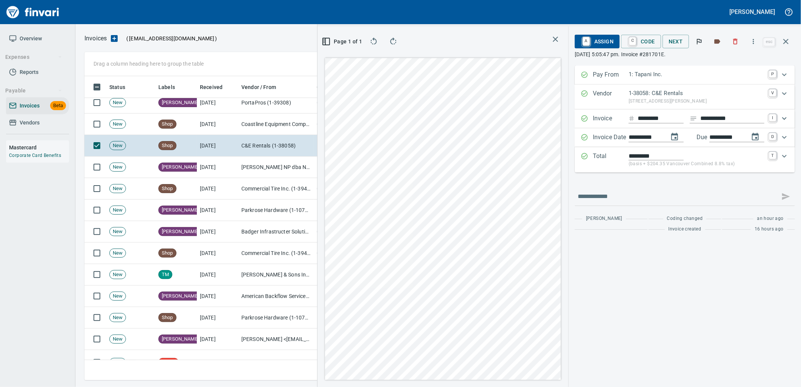
click at [592, 39] on span "A Assign" at bounding box center [596, 41] width 33 height 13
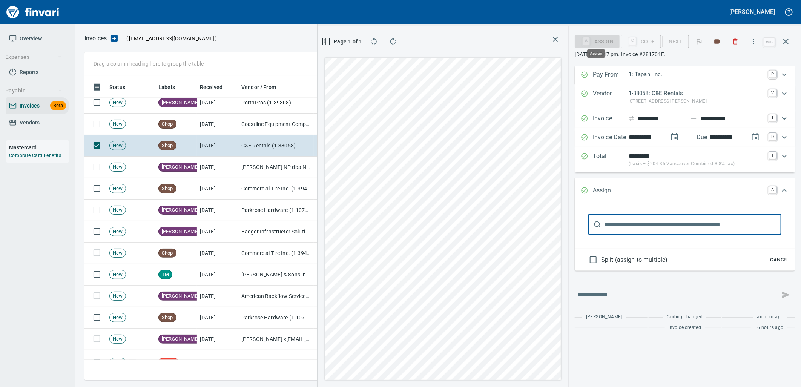
scroll to position [298, 506]
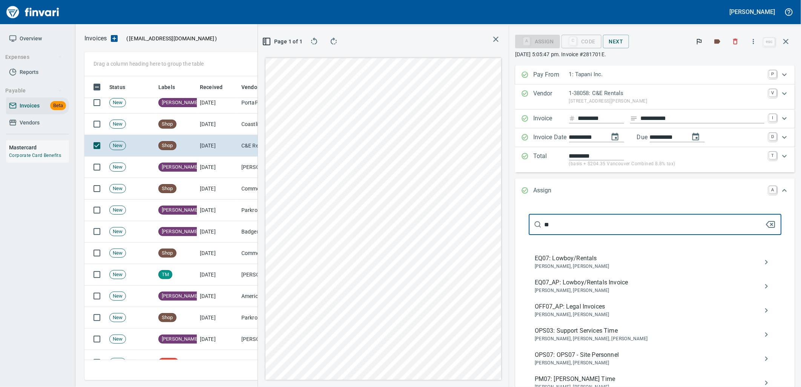
type input "**"
click at [562, 282] on span "EQ07_AP: Lowboy/Rentals Invoice" at bounding box center [648, 282] width 228 height 9
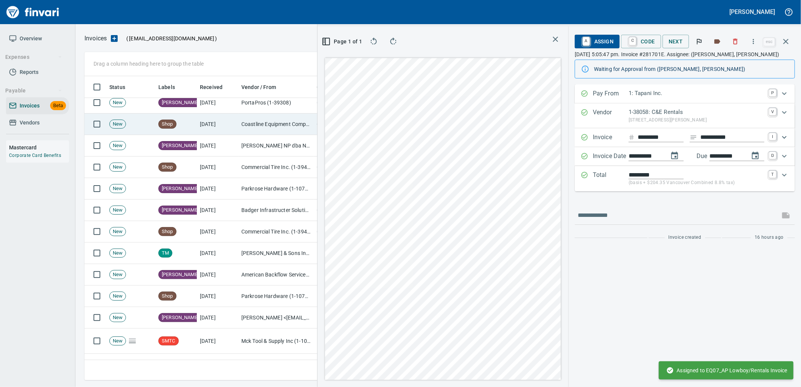
click at [209, 123] on td "8/12/2025" at bounding box center [217, 123] width 41 height 21
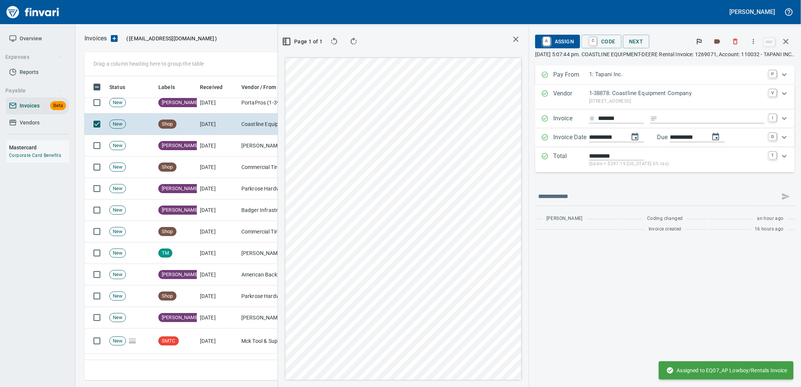
click at [541, 44] on span "A Assign" at bounding box center [557, 41] width 33 height 13
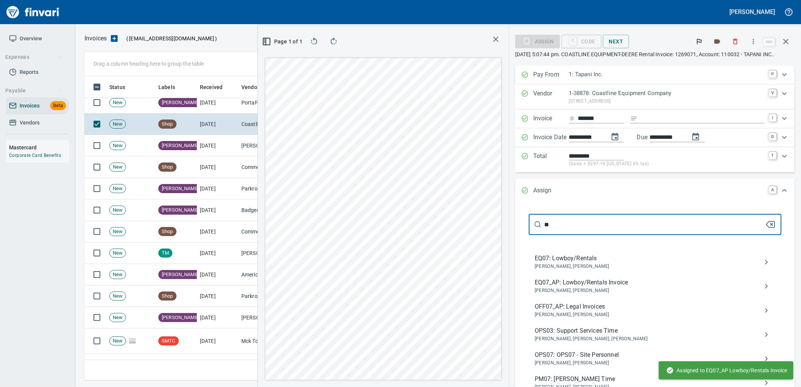
type input "**"
click at [574, 289] on span "Joseph Luna, Neil Kaski" at bounding box center [648, 291] width 228 height 8
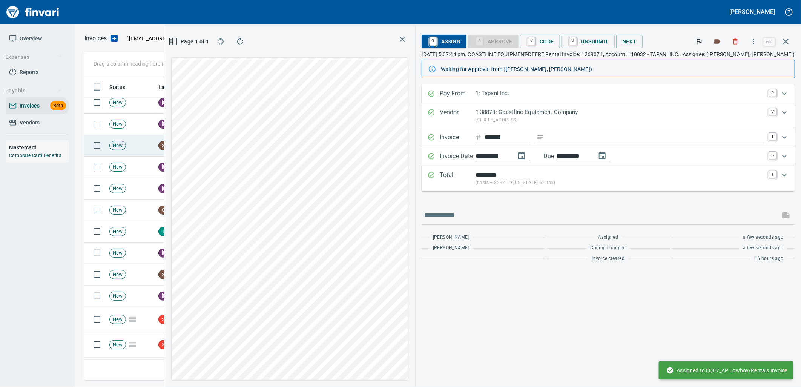
click at [174, 139] on td "Shop" at bounding box center [175, 145] width 41 height 21
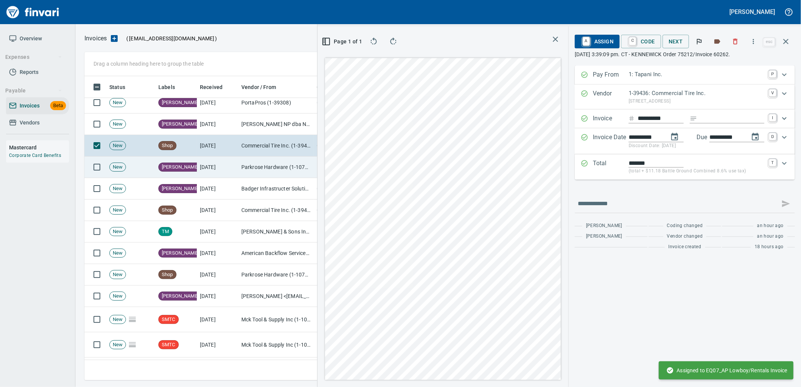
scroll to position [2315, 0]
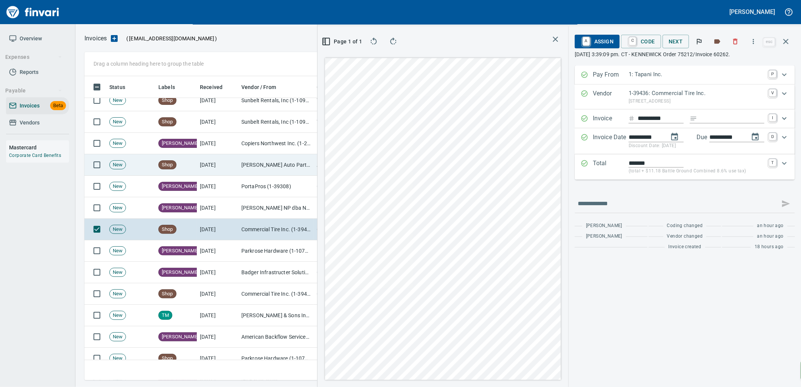
click at [239, 160] on td "[PERSON_NAME] Auto Parts (1-23030)" at bounding box center [275, 164] width 75 height 21
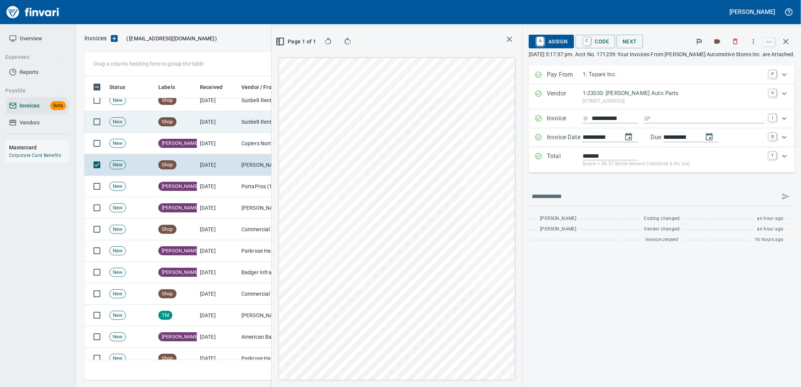
click at [192, 121] on td "Shop" at bounding box center [175, 121] width 41 height 21
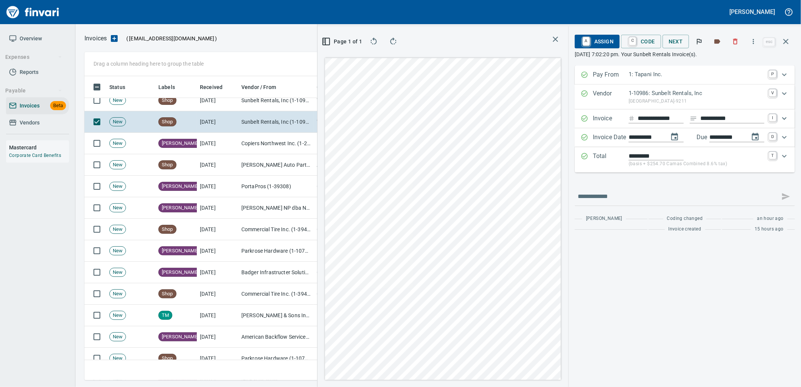
click at [601, 44] on span "A Assign" at bounding box center [596, 41] width 33 height 13
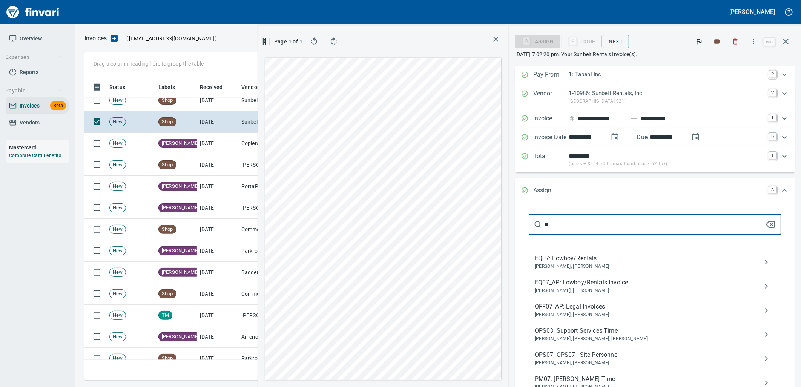
type input "**"
click at [594, 284] on span "EQ07_AP: Lowboy/Rentals Invoice" at bounding box center [648, 282] width 228 height 9
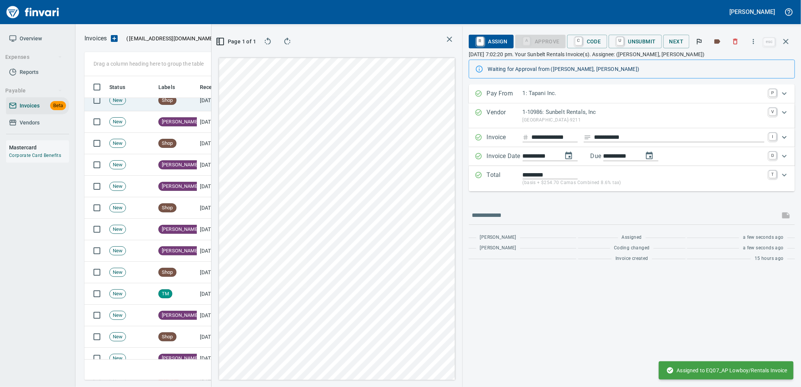
click at [174, 99] on span "Shop" at bounding box center [167, 100] width 17 height 7
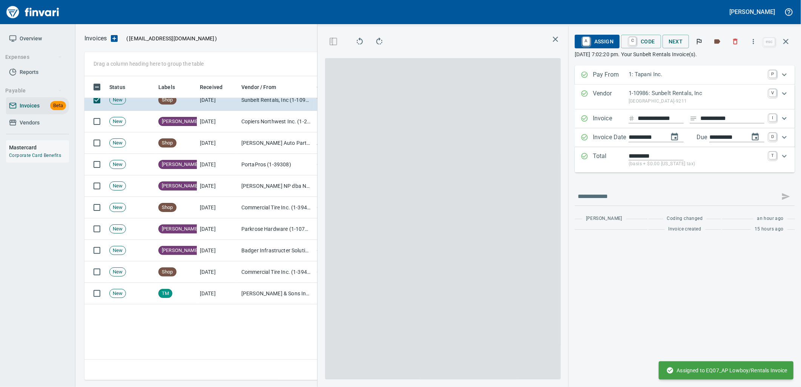
scroll to position [2148, 0]
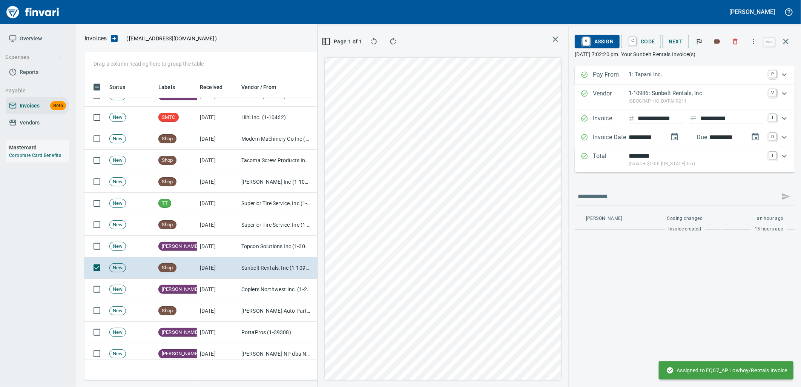
click at [595, 44] on span "A Assign" at bounding box center [596, 41] width 33 height 13
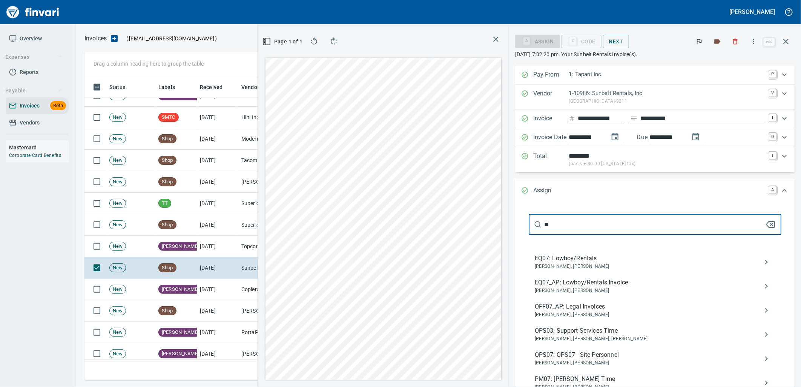
type input "**"
drag, startPoint x: 605, startPoint y: 285, endPoint x: 564, endPoint y: 286, distance: 40.7
click at [605, 285] on span "EQ07_AP: Lowboy/Rentals Invoice" at bounding box center [648, 282] width 228 height 9
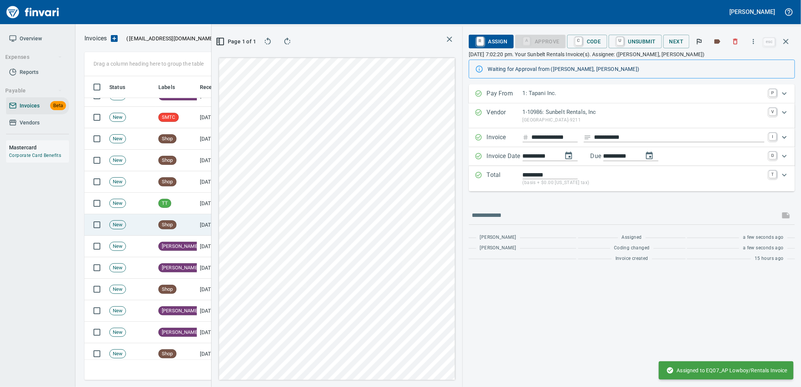
click at [194, 225] on td "Shop" at bounding box center [175, 224] width 41 height 21
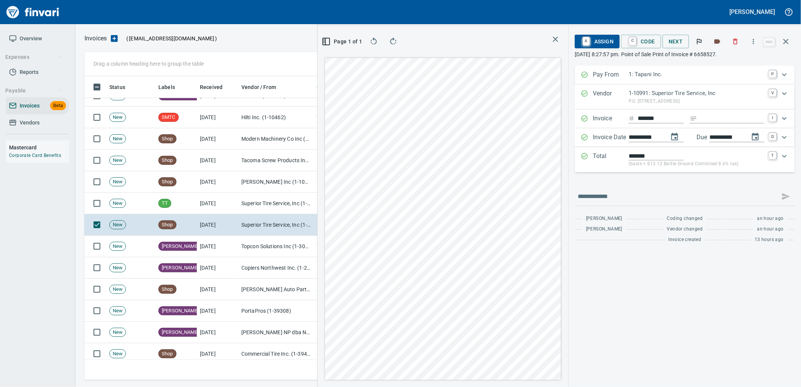
click at [599, 43] on span "A Assign" at bounding box center [596, 41] width 33 height 13
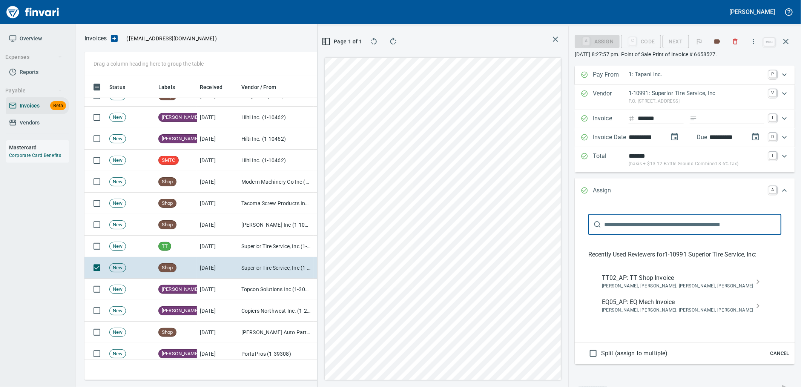
scroll to position [298, 506]
drag, startPoint x: 643, startPoint y: 306, endPoint x: 560, endPoint y: 308, distance: 83.7
click at [643, 306] on span "EQ05_AP: EQ Mech Invoice" at bounding box center [679, 301] width 154 height 9
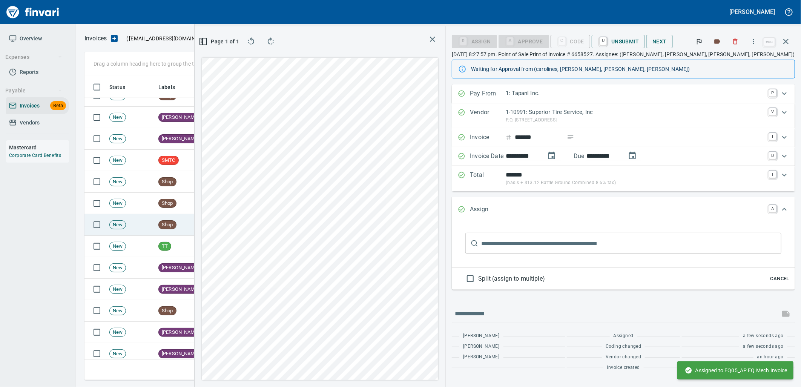
click at [186, 228] on td "Shop" at bounding box center [175, 224] width 41 height 21
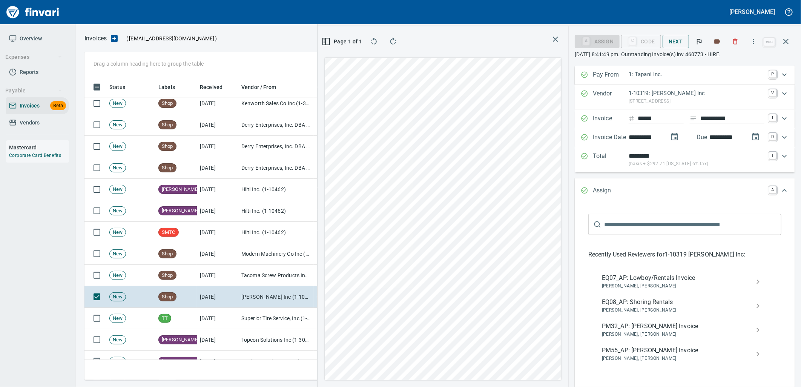
drag, startPoint x: 630, startPoint y: 277, endPoint x: 621, endPoint y: 278, distance: 9.1
click at [630, 277] on span "EQ07_AP: Lowboy/Rentals Invoice" at bounding box center [679, 277] width 154 height 9
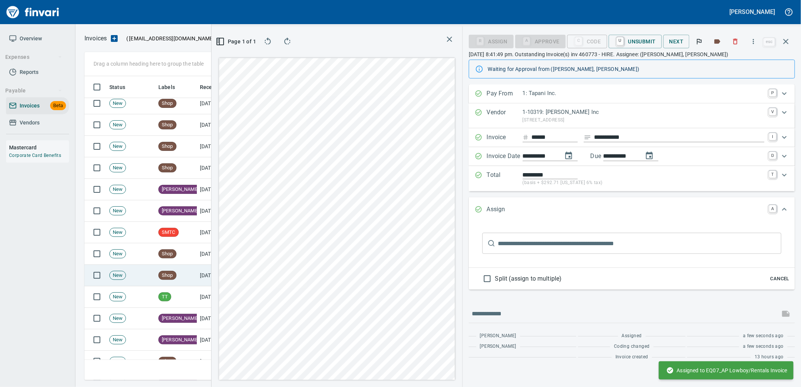
click at [197, 274] on td "8/12/2025" at bounding box center [217, 275] width 41 height 21
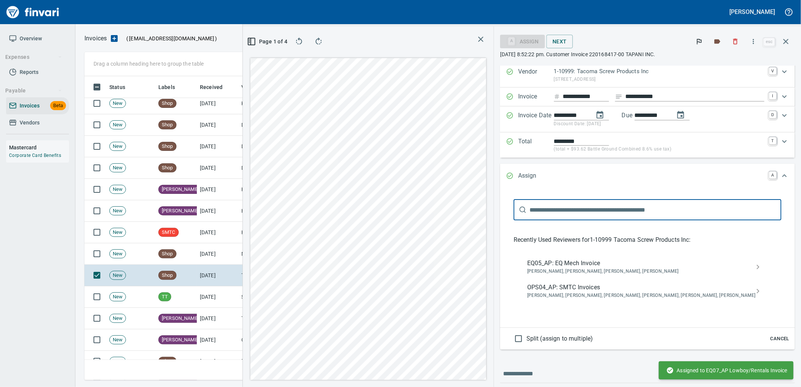
scroll to position [42, 0]
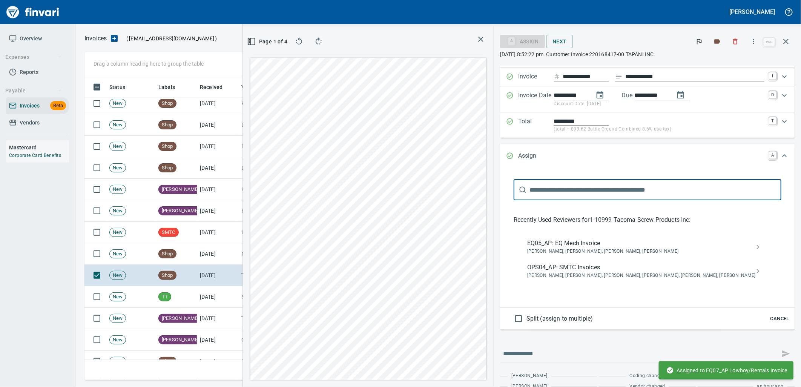
click at [775, 320] on span "Cancel" at bounding box center [779, 318] width 20 height 9
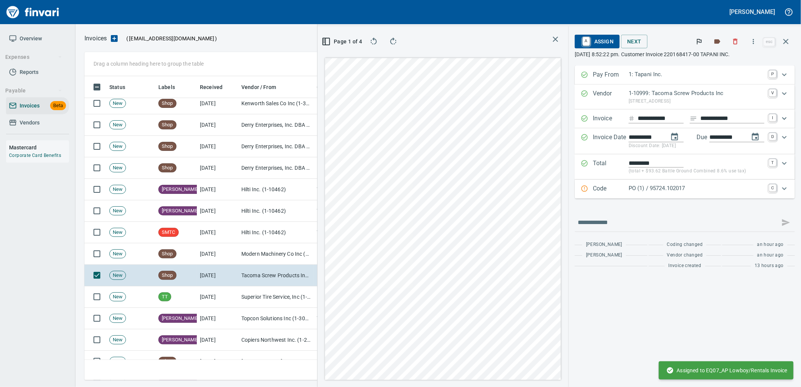
scroll to position [0, 0]
click at [678, 187] on p "PO (1) / 95724.102017" at bounding box center [696, 188] width 136 height 9
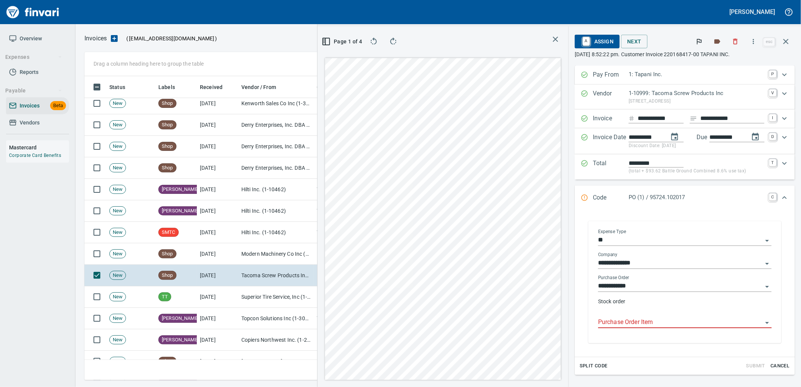
click at [650, 321] on input "Purchase Order Item" at bounding box center [680, 322] width 164 height 11
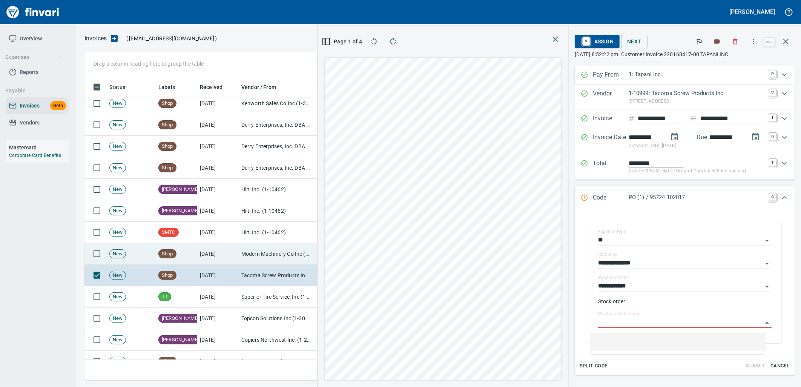
click at [239, 264] on td "Modern Machinery Co Inc (1-10672)" at bounding box center [275, 253] width 75 height 21
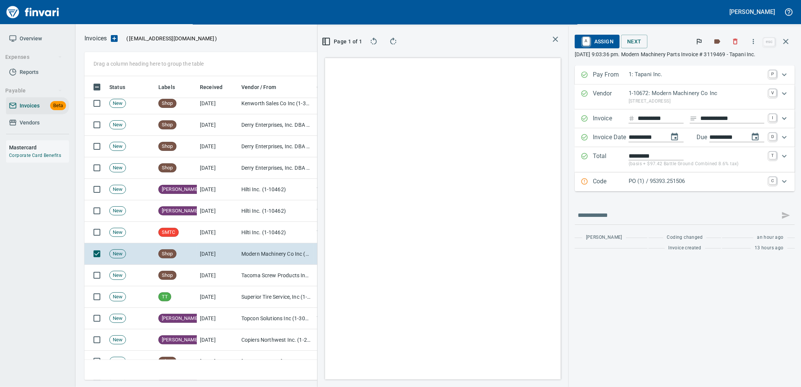
click at [659, 187] on div "Code PO (1) / 95393.251506 C" at bounding box center [684, 181] width 220 height 19
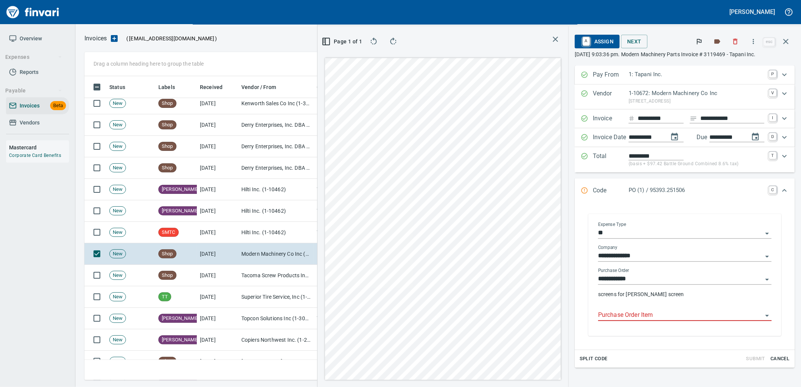
click at [630, 314] on input "Purchase Order Item" at bounding box center [680, 315] width 164 height 11
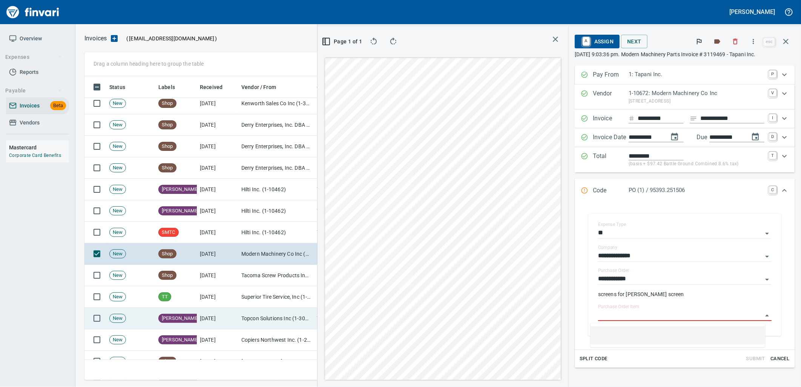
scroll to position [298, 506]
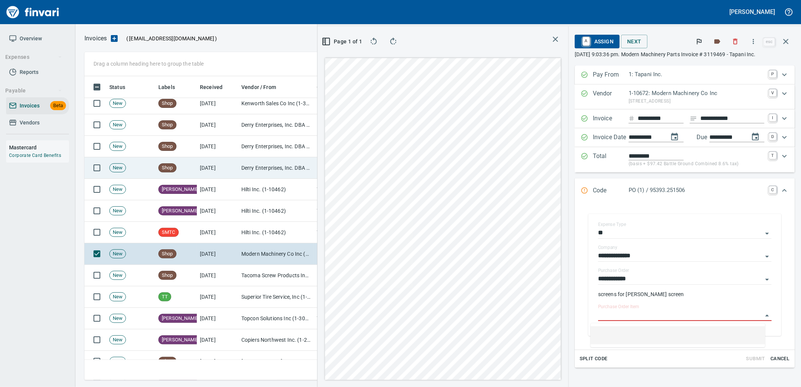
click at [219, 176] on td "8/12/2025" at bounding box center [217, 167] width 41 height 21
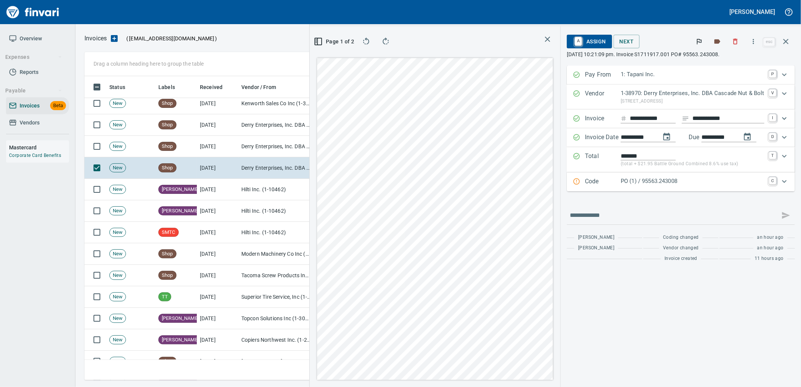
click at [647, 191] on div "Code PO (1) / 95563.243008 C" at bounding box center [680, 181] width 228 height 19
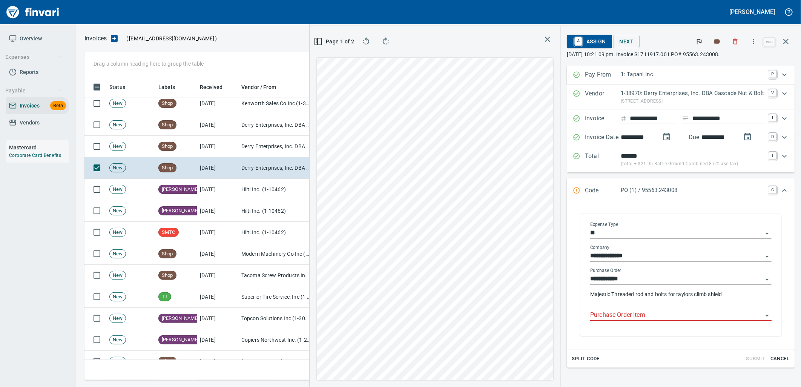
click at [648, 314] on input "Purchase Order Item" at bounding box center [676, 315] width 172 height 11
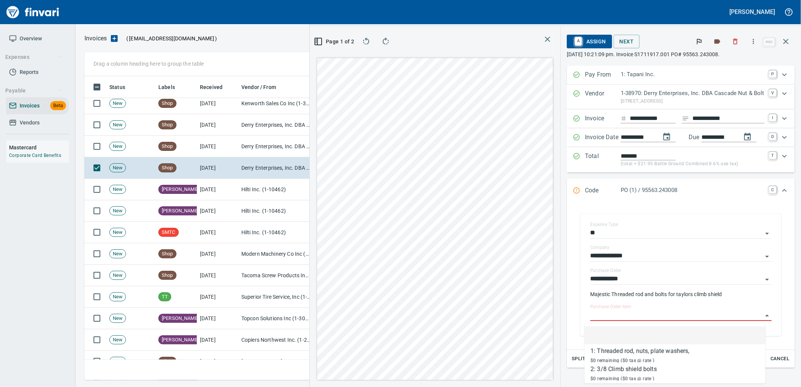
scroll to position [298, 506]
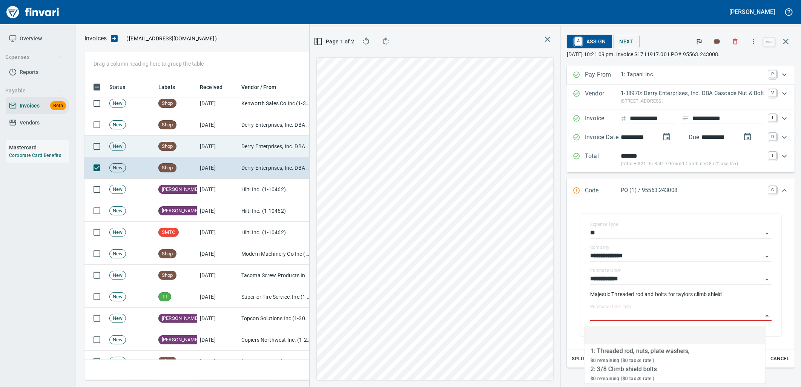
click at [251, 151] on td "Derry Enterprises, Inc. DBA Cascade Nut & Bolt (1-38970)" at bounding box center [275, 146] width 75 height 21
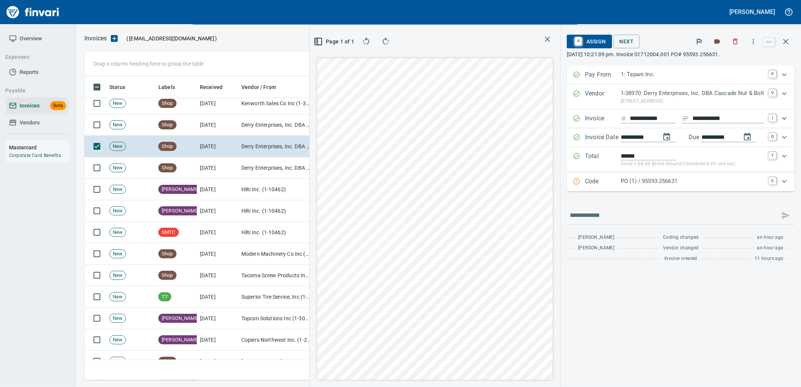
click at [661, 185] on p "PO (1) / 95593.256631" at bounding box center [692, 181] width 144 height 9
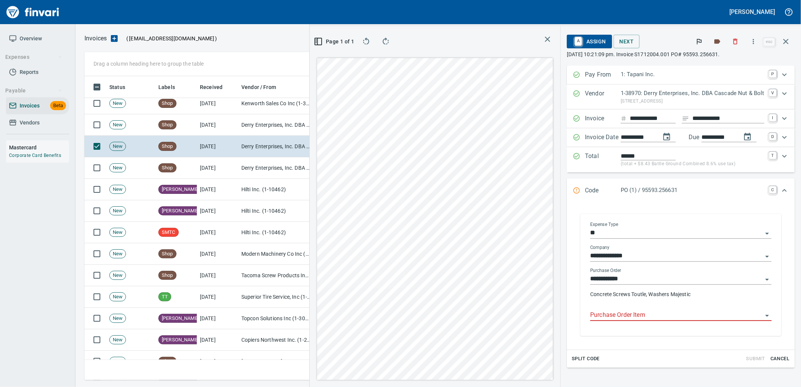
click at [636, 315] on input "Purchase Order Item" at bounding box center [676, 315] width 172 height 11
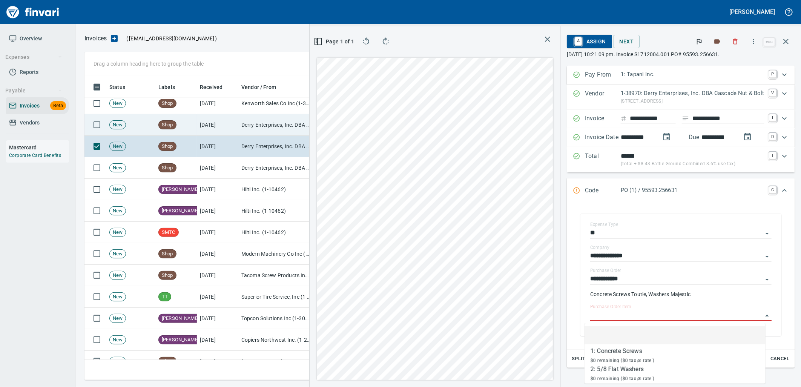
click at [232, 125] on td "8/12/2025" at bounding box center [217, 124] width 41 height 21
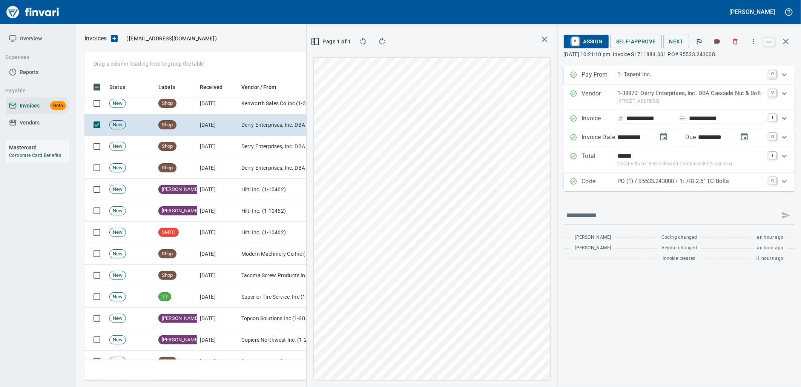
click at [664, 182] on p "PO (1) / 95533.243008 / 1: 7/8 2.5" TC Bolts" at bounding box center [690, 181] width 147 height 9
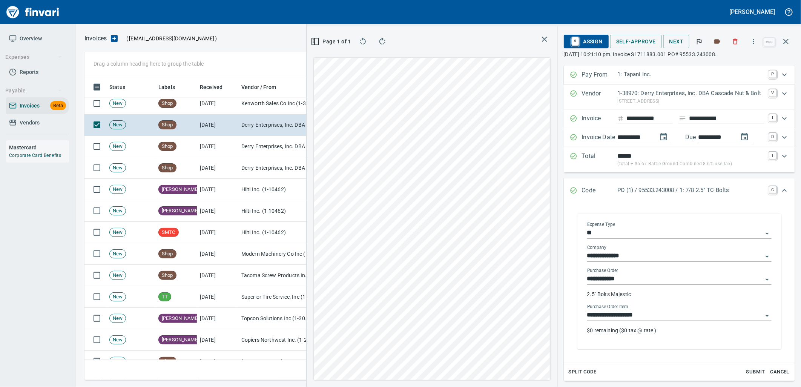
click at [652, 310] on div "**********" at bounding box center [679, 312] width 184 height 17
click at [650, 317] on input "**********" at bounding box center [674, 315] width 175 height 11
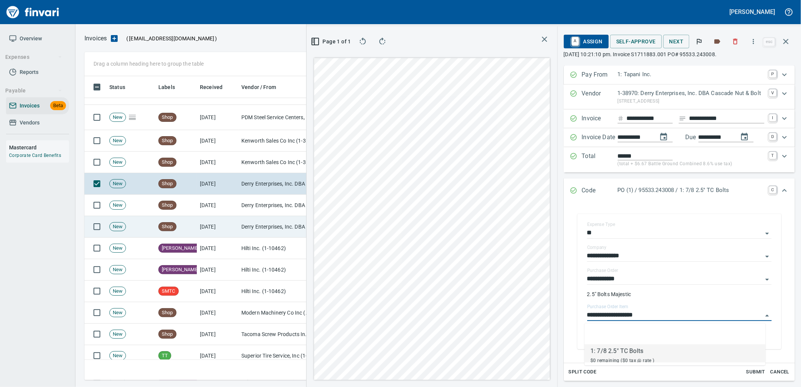
scroll to position [2064, 0]
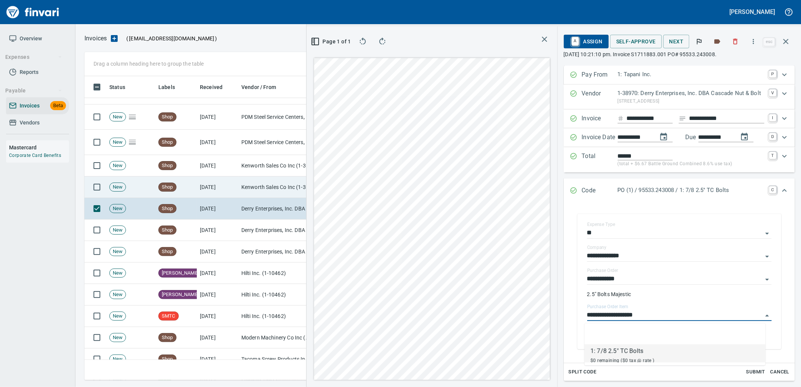
click at [193, 196] on td "Shop" at bounding box center [175, 186] width 41 height 21
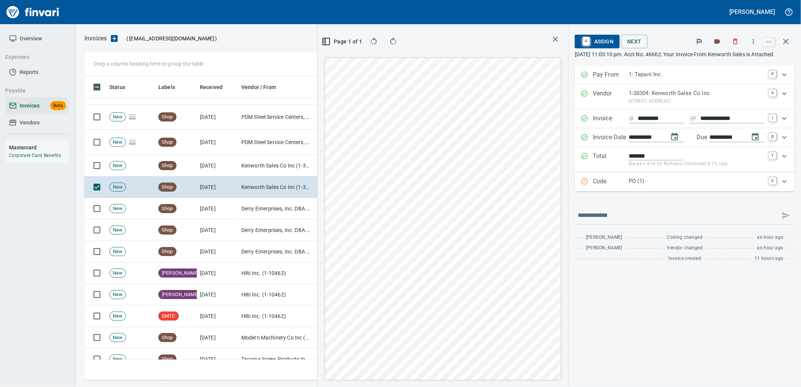
click at [647, 183] on p "PO (1)" at bounding box center [696, 181] width 136 height 9
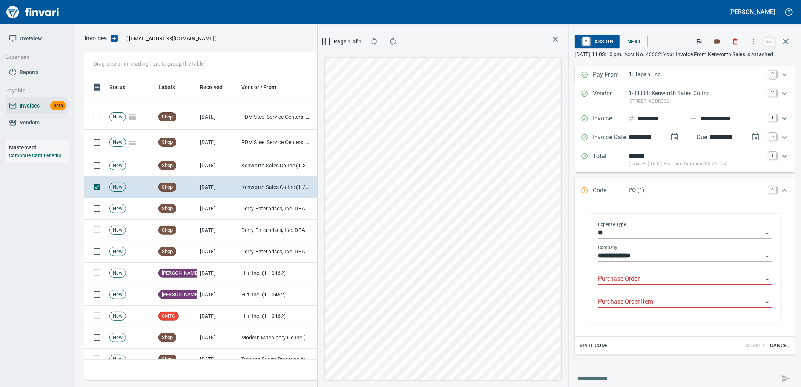
click at [638, 277] on input "Purchase Order" at bounding box center [680, 279] width 164 height 11
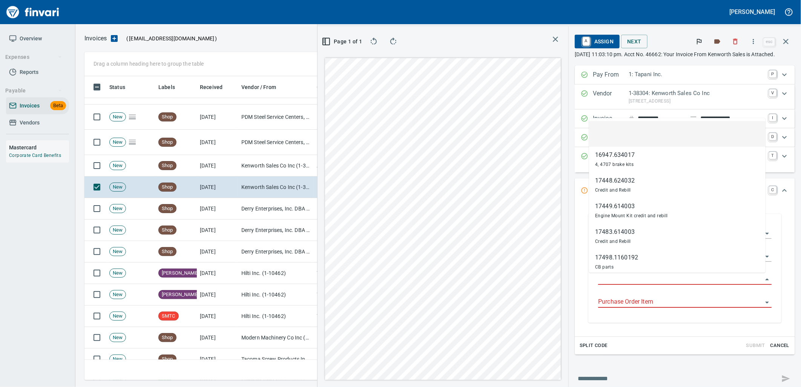
scroll to position [298, 506]
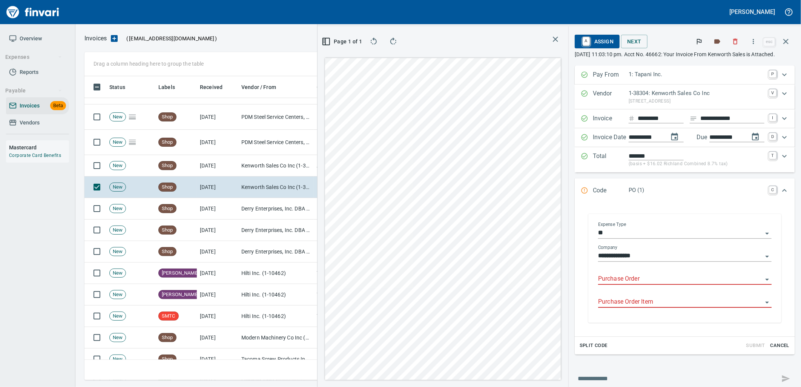
type input "**********"
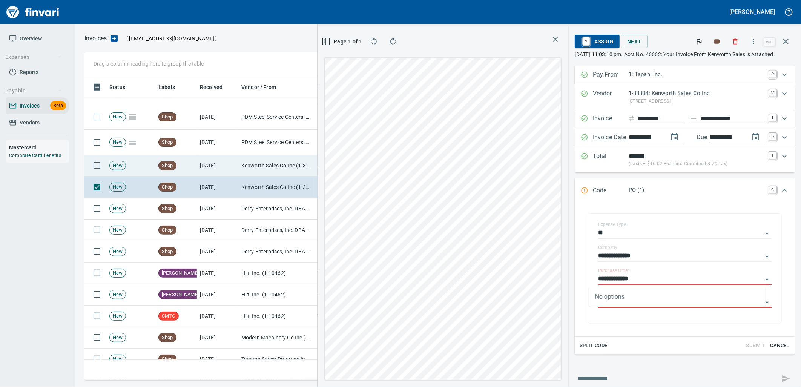
click at [277, 171] on td "Kenworth Sales Co Inc (1-38304)" at bounding box center [275, 165] width 75 height 21
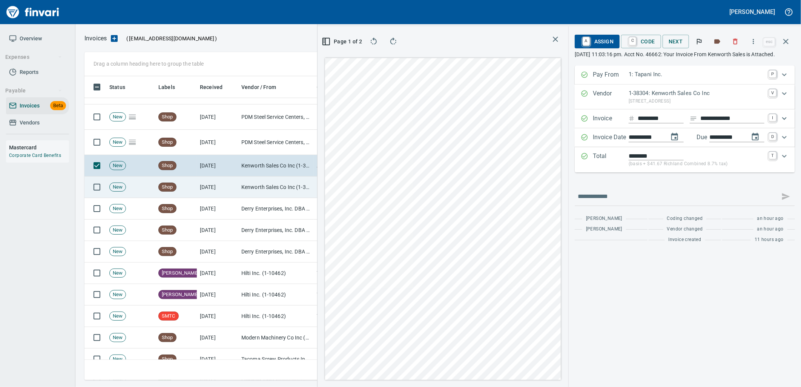
click at [206, 186] on td "8/12/2025" at bounding box center [217, 186] width 41 height 21
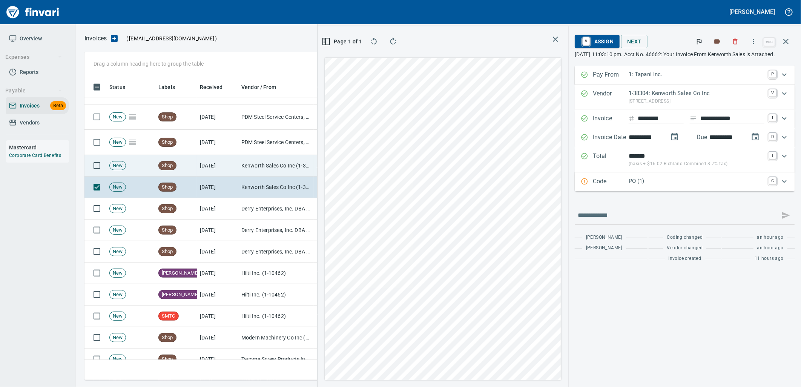
click at [210, 171] on td "8/12/2025" at bounding box center [217, 165] width 41 height 21
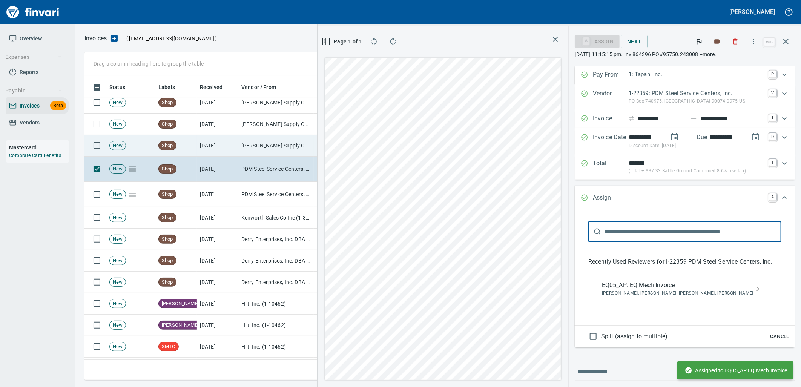
click at [187, 141] on td "Shop" at bounding box center [175, 145] width 41 height 21
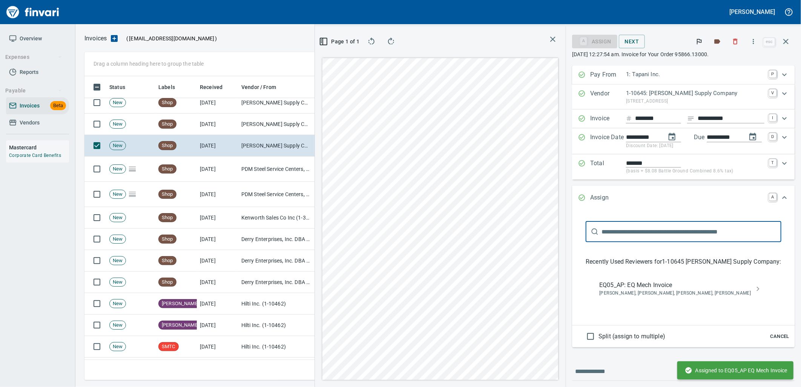
click at [776, 338] on span "Cancel" at bounding box center [779, 336] width 20 height 9
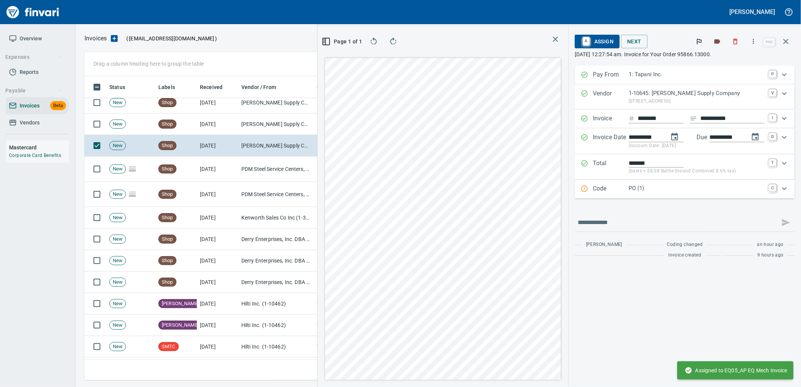
click at [681, 185] on p "PO (1)" at bounding box center [696, 188] width 136 height 9
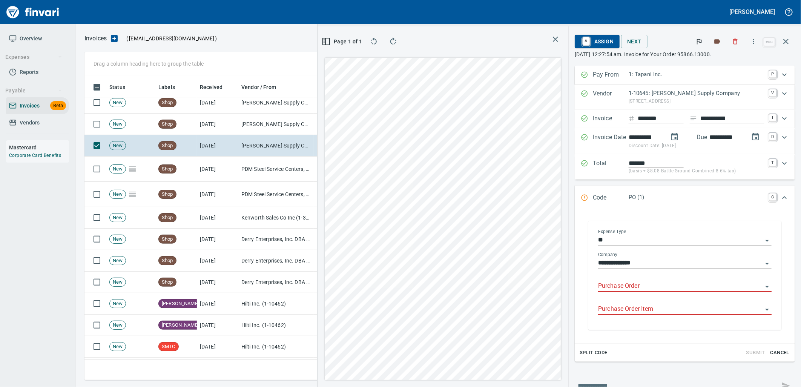
click at [634, 284] on input "Purchase Order" at bounding box center [680, 286] width 164 height 11
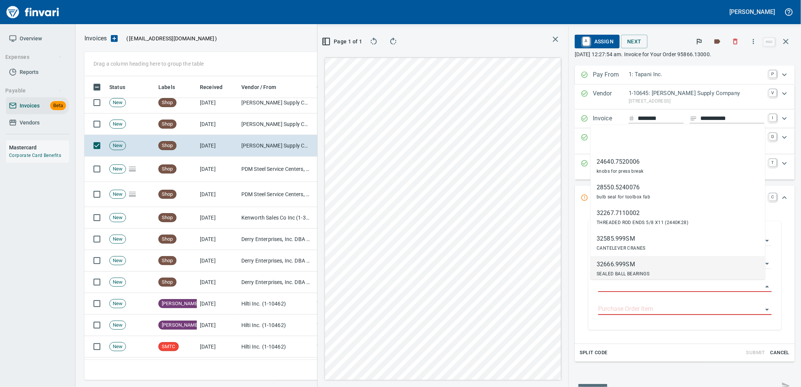
scroll to position [298, 506]
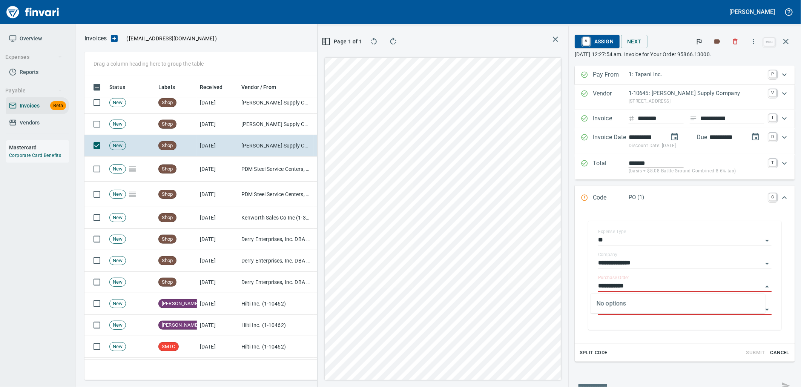
type input "**********"
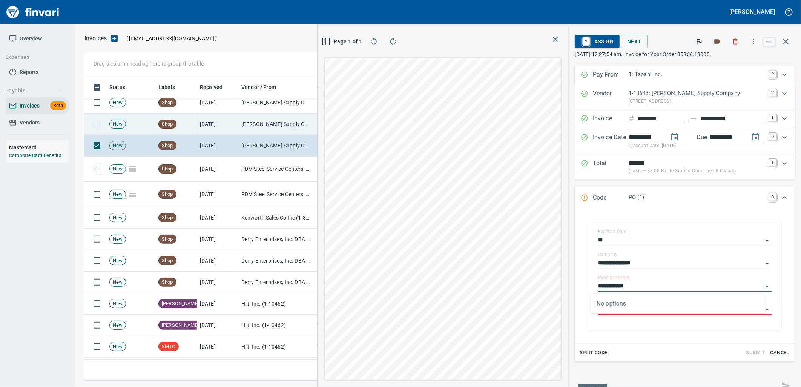
click at [242, 122] on td "McMaster-Carr Supply Company (1-10645)" at bounding box center [275, 123] width 75 height 21
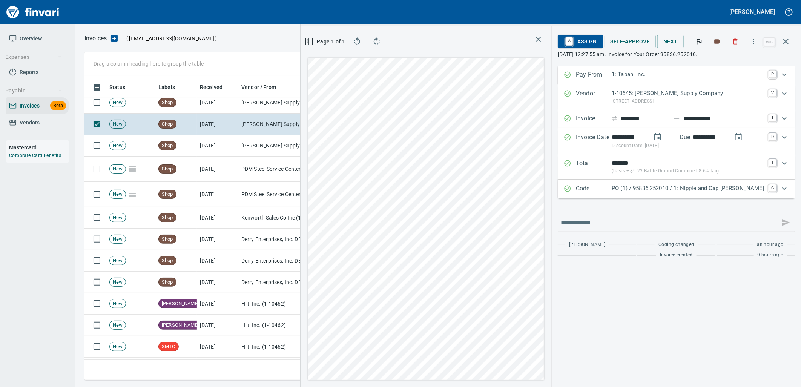
click at [711, 185] on p "PO (1) / 95836.252010 / 1: Nipple and Cap Sargent RD" at bounding box center [687, 188] width 153 height 9
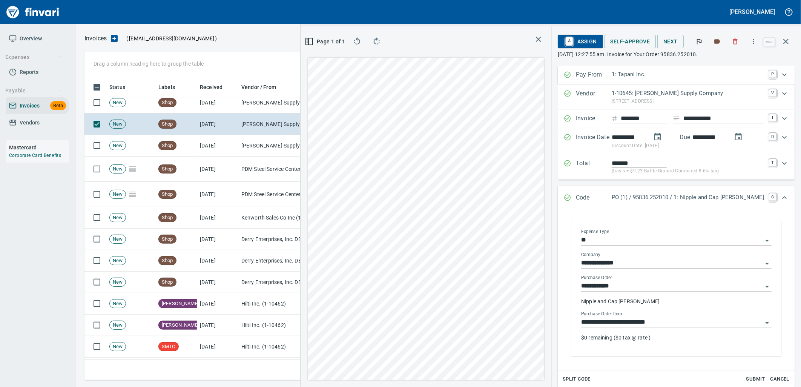
click at [685, 323] on input "**********" at bounding box center [671, 322] width 181 height 11
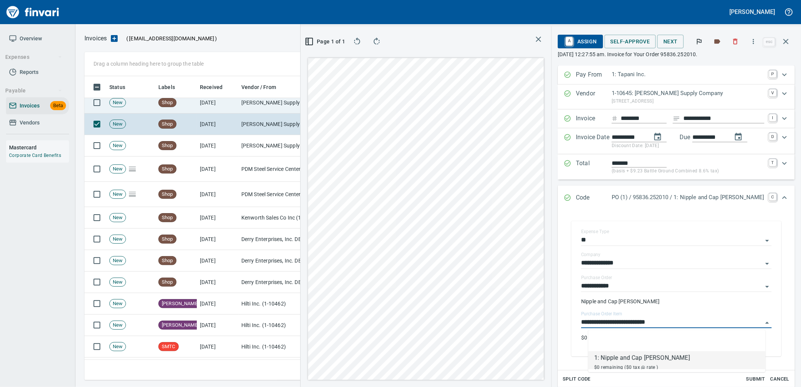
click at [253, 110] on td "[PERSON_NAME] Supply Company (1-10645)" at bounding box center [275, 102] width 75 height 21
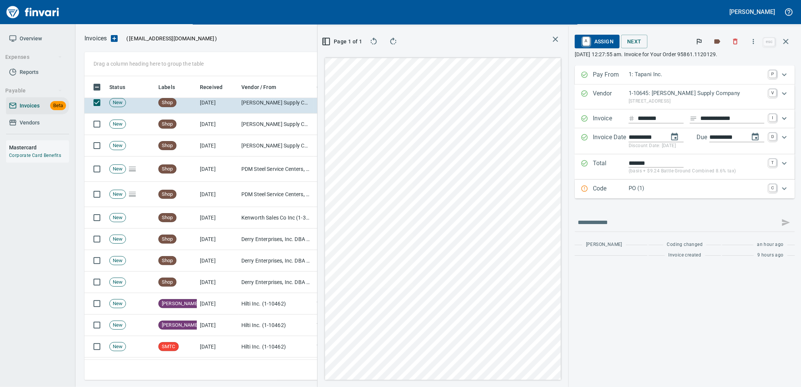
click at [675, 187] on p "PO (1)" at bounding box center [696, 188] width 136 height 9
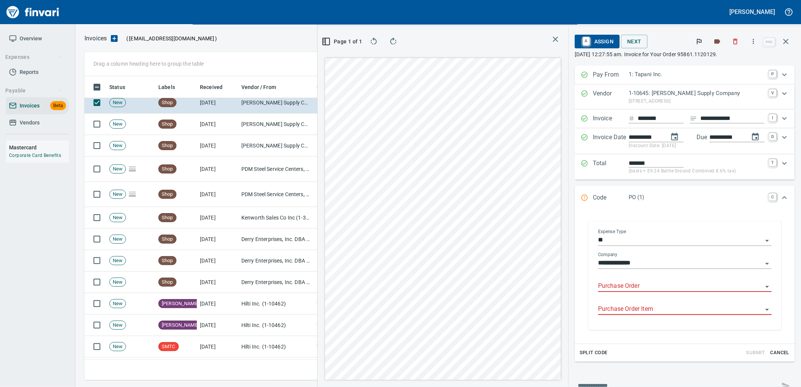
click at [656, 288] on input "Purchase Order" at bounding box center [680, 286] width 164 height 11
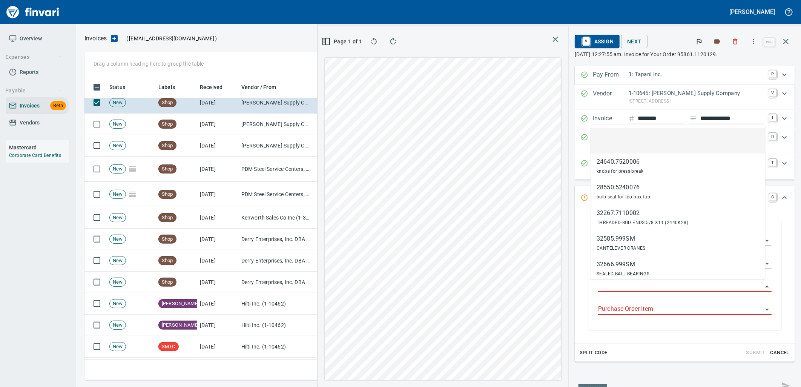
scroll to position [298, 506]
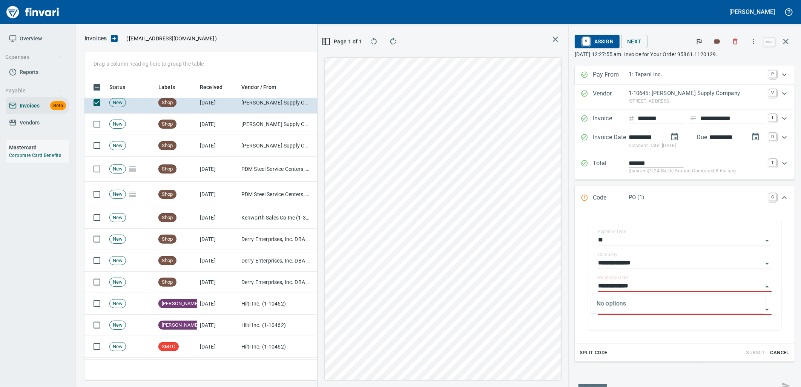
type input "**********"
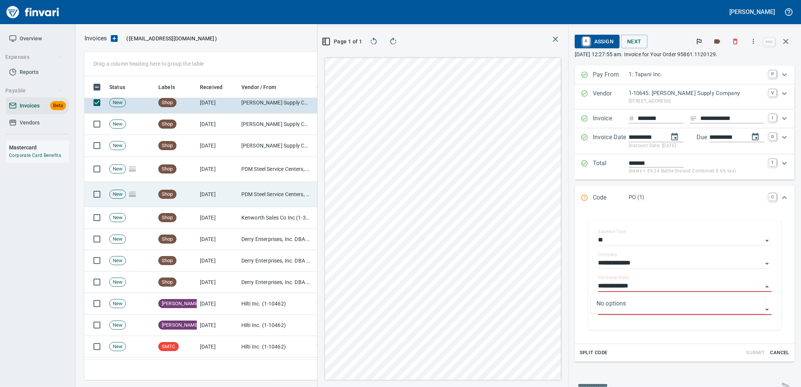
scroll to position [1813, 0]
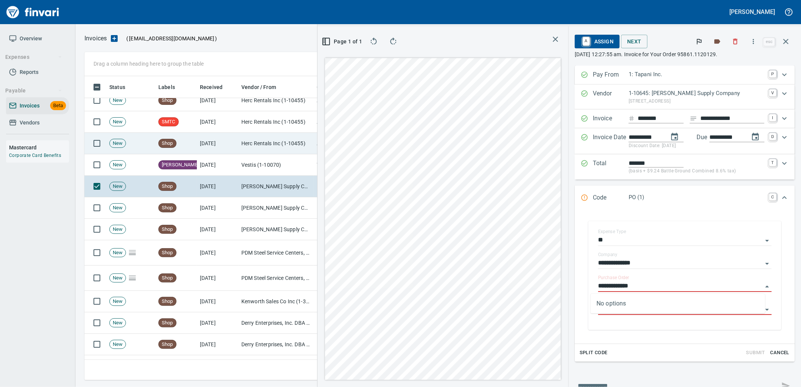
click at [213, 146] on td "[DATE]" at bounding box center [217, 143] width 41 height 21
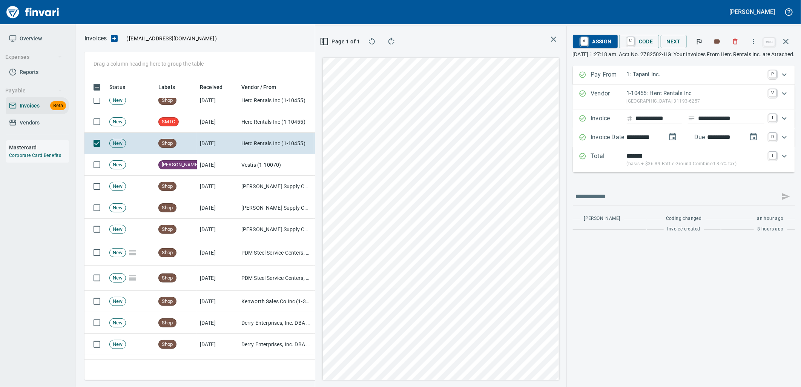
drag, startPoint x: 573, startPoint y: 42, endPoint x: 578, endPoint y: 50, distance: 9.1
click at [579, 42] on span "A Assign" at bounding box center [595, 41] width 33 height 13
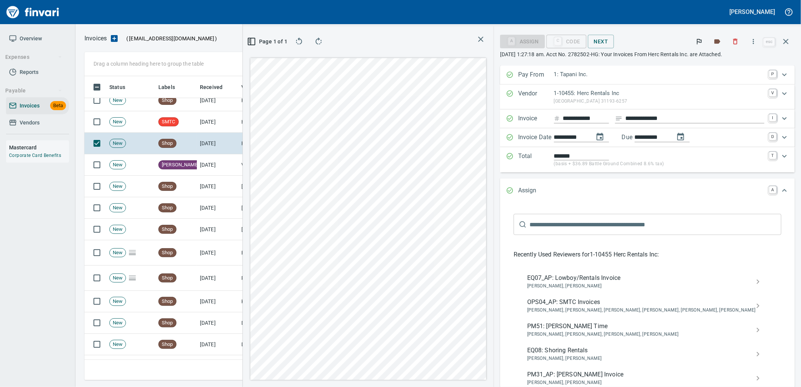
click at [618, 280] on span "EQ07_AP: Lowboy/Rentals Invoice" at bounding box center [641, 277] width 228 height 9
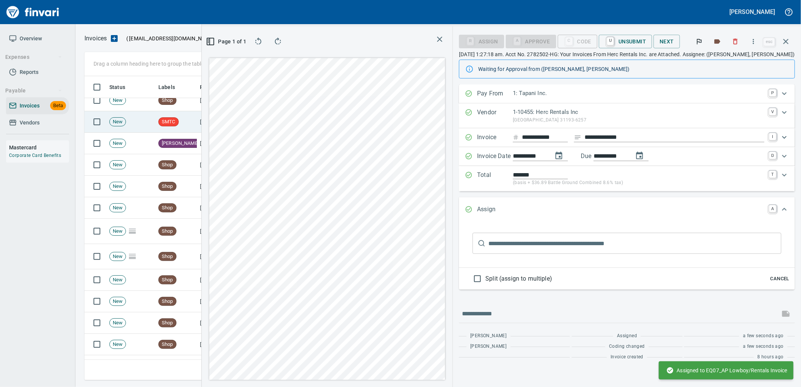
click at [184, 126] on td "SMTC" at bounding box center [175, 121] width 41 height 21
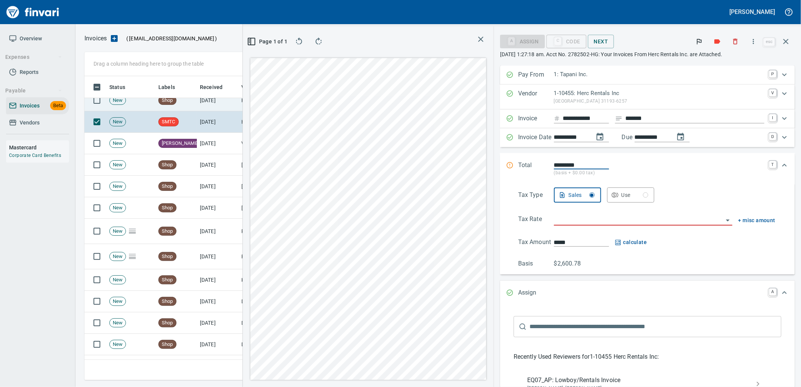
click at [241, 106] on td "Herc Rentals Inc (1-10455)" at bounding box center [275, 100] width 75 height 21
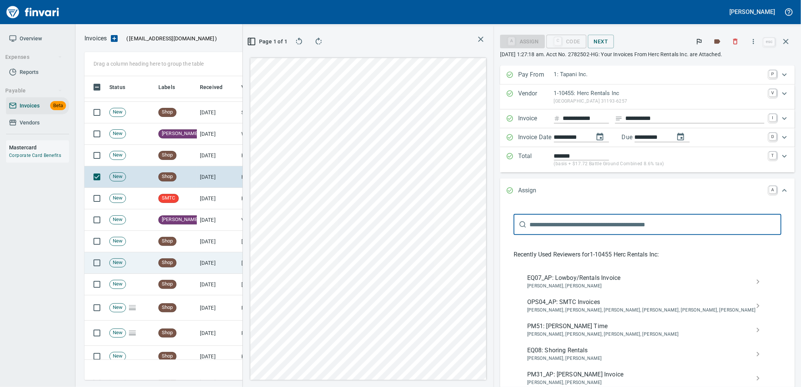
scroll to position [1729, 0]
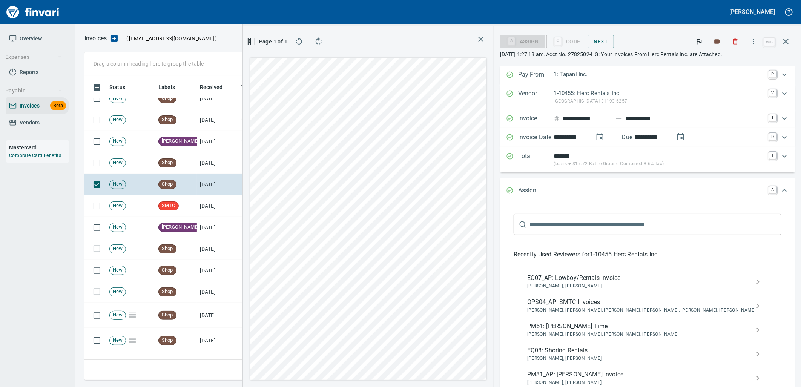
drag, startPoint x: 611, startPoint y: 285, endPoint x: 546, endPoint y: 253, distance: 72.3
click at [611, 285] on span "[PERSON_NAME], [PERSON_NAME]" at bounding box center [641, 286] width 228 height 8
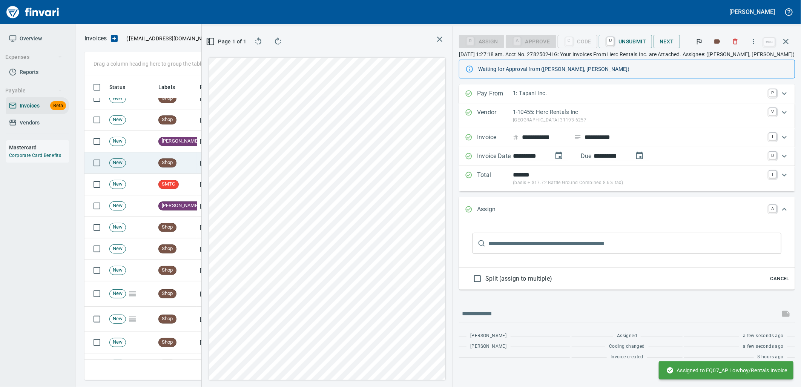
click at [184, 159] on td "Shop" at bounding box center [175, 162] width 41 height 21
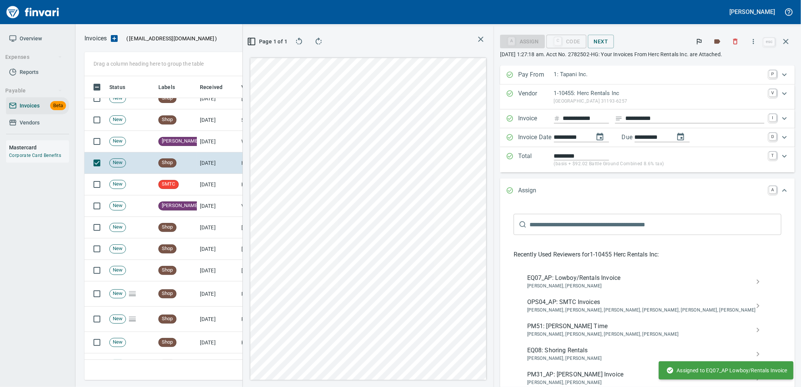
click at [626, 281] on span "EQ07_AP: Lowboy/Rentals Invoice" at bounding box center [641, 277] width 228 height 9
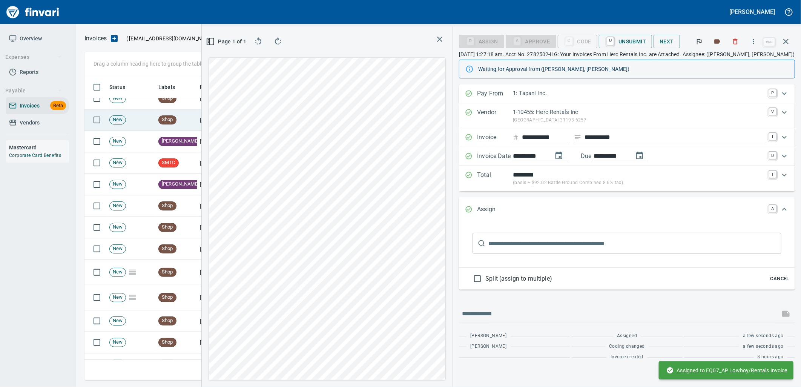
click at [187, 121] on td "Shop" at bounding box center [175, 119] width 41 height 21
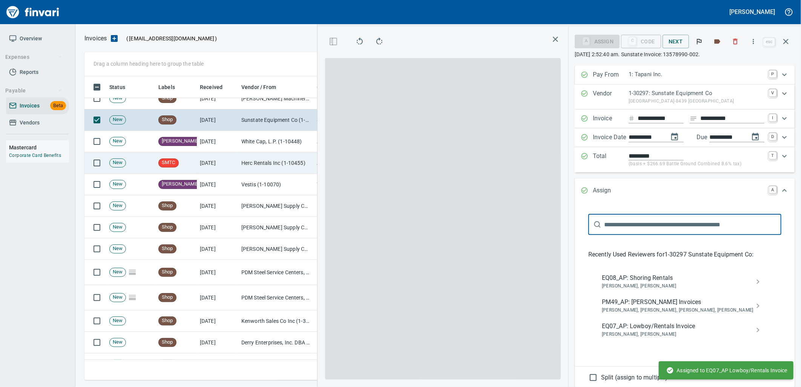
scroll to position [1687, 0]
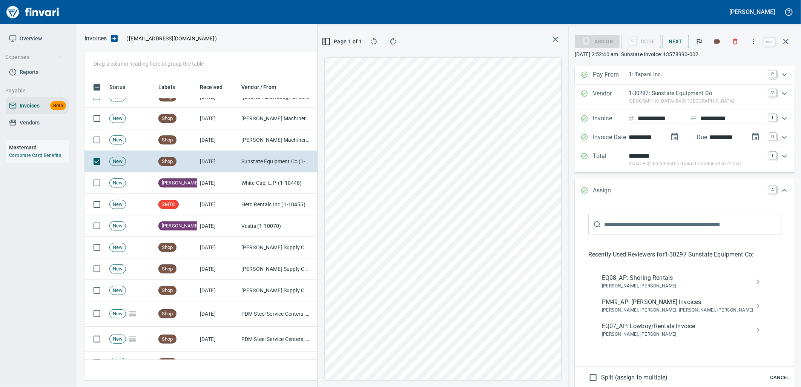
drag, startPoint x: 646, startPoint y: 280, endPoint x: 675, endPoint y: 276, distance: 29.1
click at [646, 280] on span "EQ08_AP: Shoring Rentals" at bounding box center [679, 277] width 154 height 9
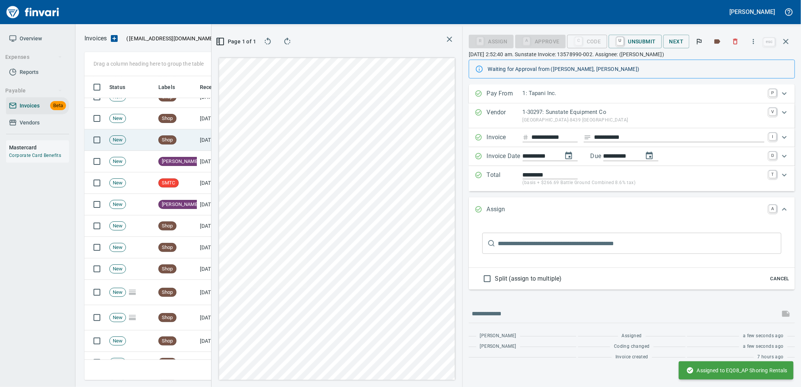
click at [187, 139] on td "Shop" at bounding box center [175, 139] width 41 height 21
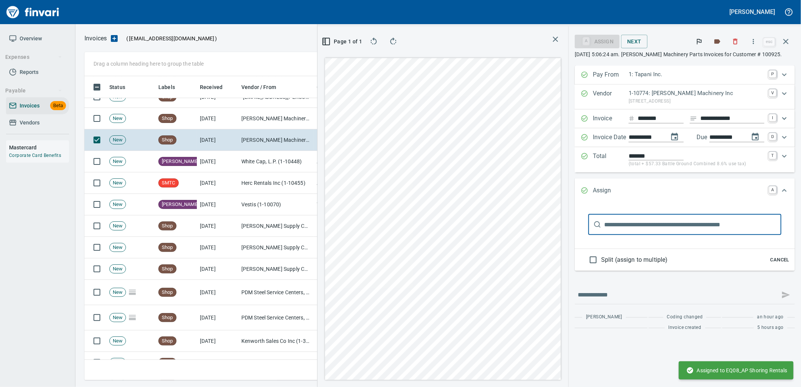
click at [783, 258] on span "Cancel" at bounding box center [779, 260] width 20 height 9
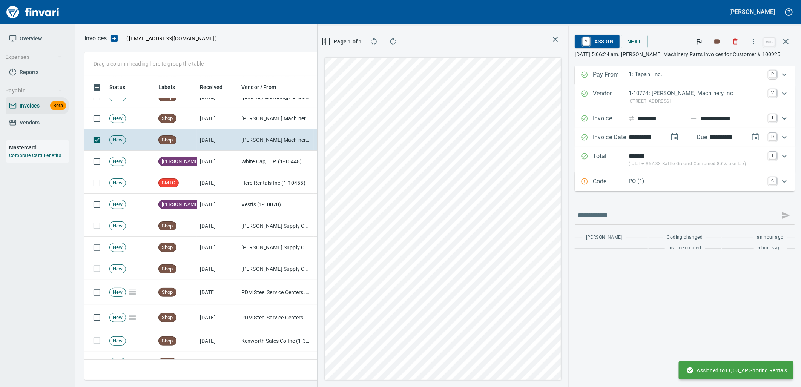
click at [689, 185] on p "PO (1)" at bounding box center [696, 181] width 136 height 9
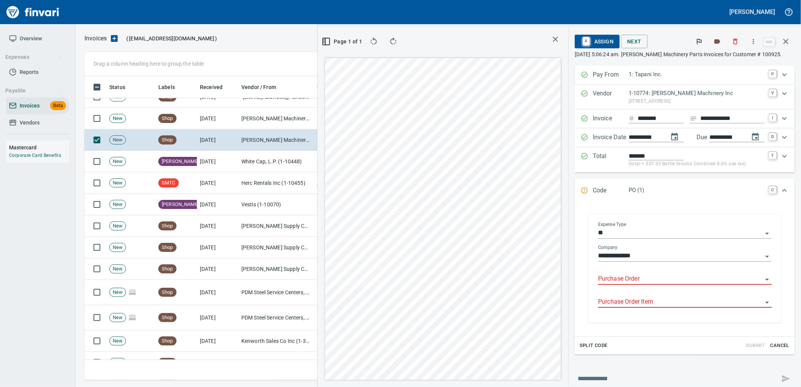
click at [644, 278] on input "Purchase Order" at bounding box center [680, 279] width 164 height 11
type input "**********"
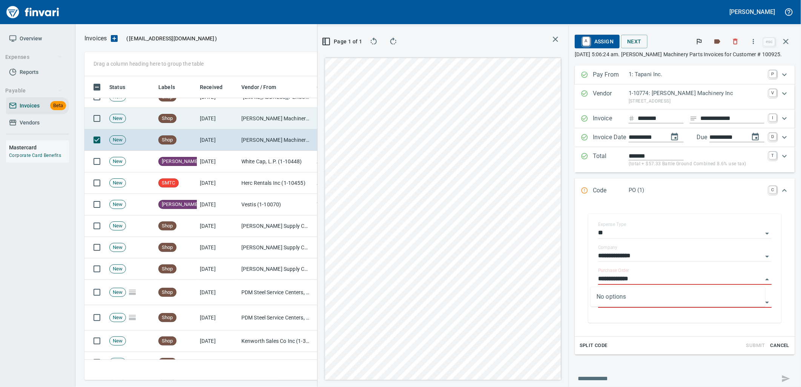
click at [217, 118] on td "[DATE]" at bounding box center [217, 118] width 41 height 21
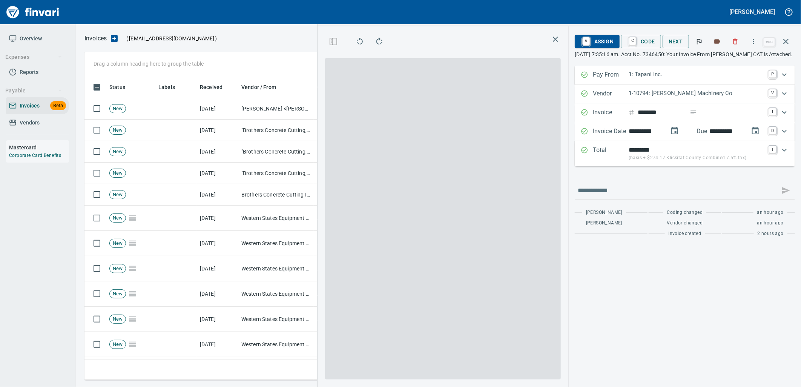
scroll to position [298, 506]
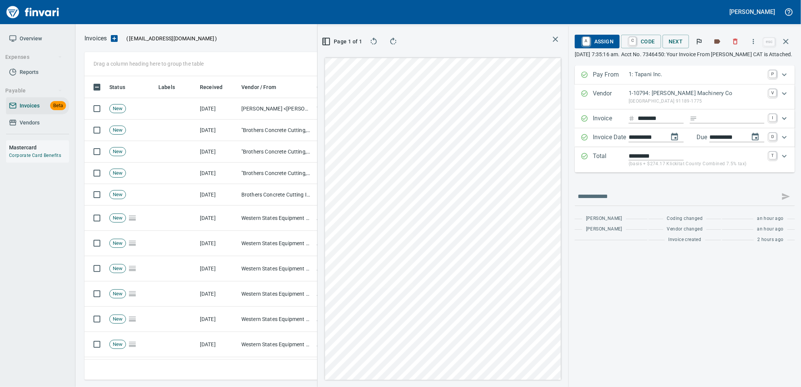
click at [586, 40] on span "A Assign" at bounding box center [596, 41] width 33 height 13
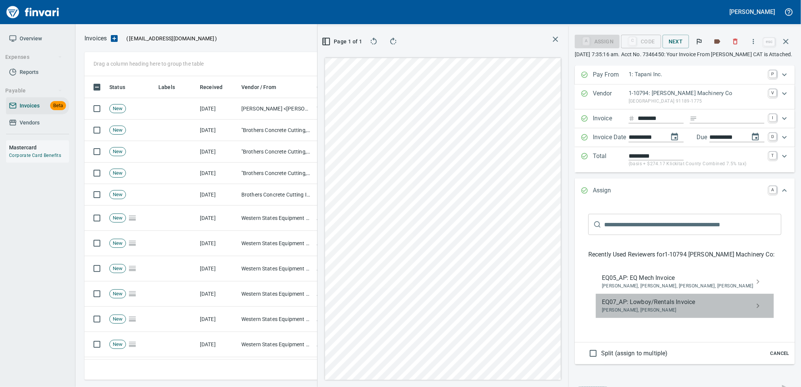
click at [635, 306] on span "EQ07_AP: Lowboy/Rentals Invoice" at bounding box center [679, 301] width 154 height 9
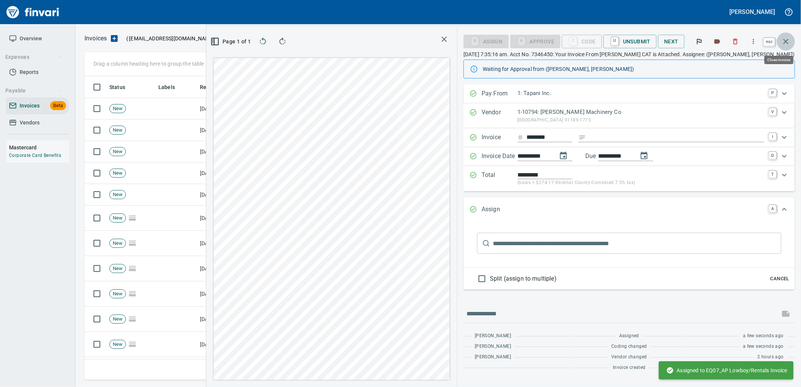
click at [787, 38] on icon "button" at bounding box center [785, 41] width 9 height 9
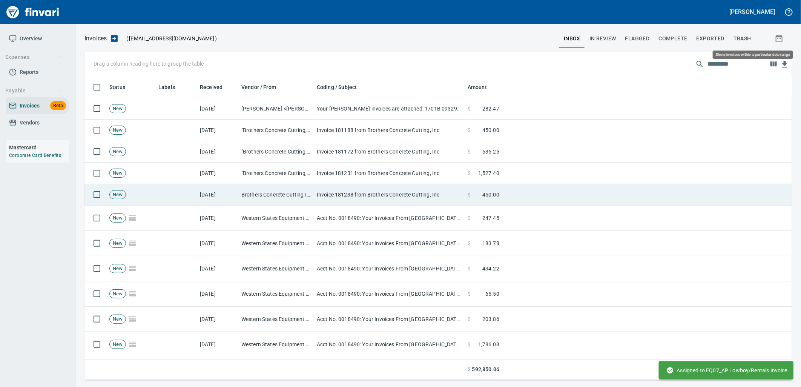
scroll to position [298, 695]
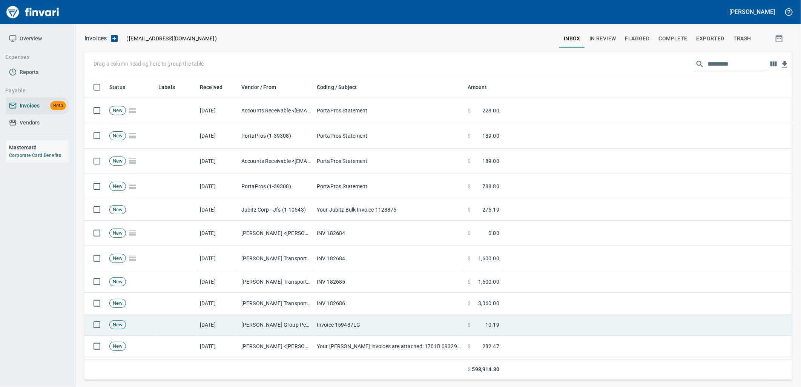
click at [313, 329] on td "[PERSON_NAME] Group Peterbilt([MEDICAL_DATA]) (1-38196)" at bounding box center [275, 324] width 75 height 21
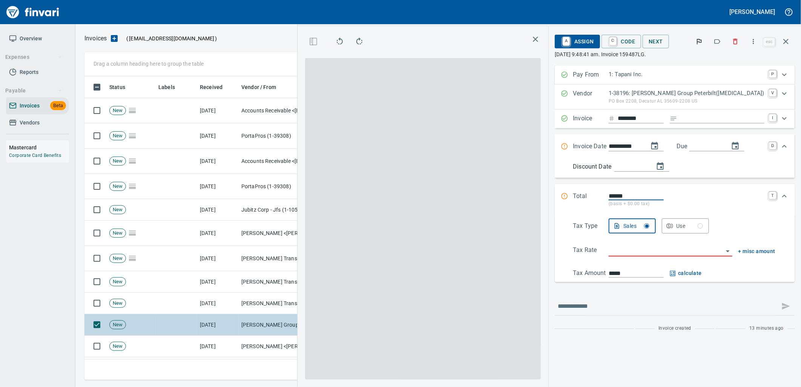
scroll to position [298, 506]
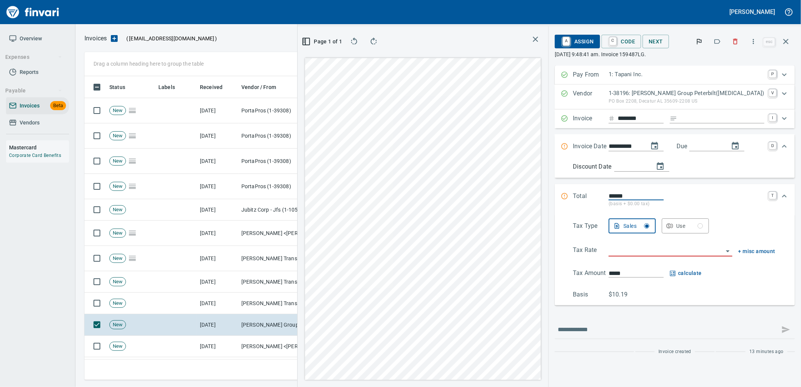
click at [724, 119] on input "Expand" at bounding box center [722, 118] width 84 height 9
type input "**********"
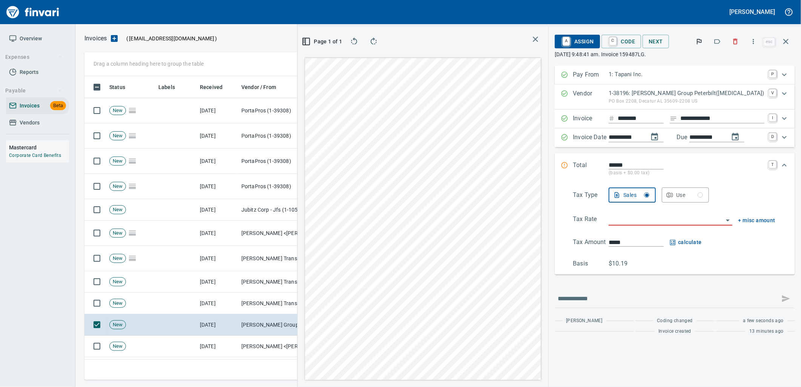
click at [675, 223] on input "search" at bounding box center [665, 219] width 114 height 11
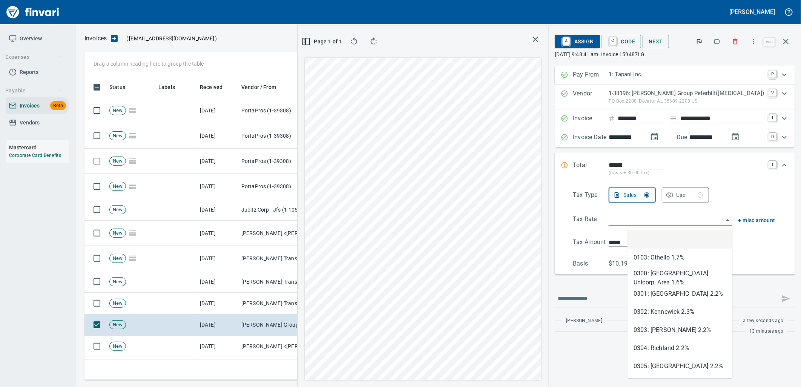
click at [670, 196] on icon "button" at bounding box center [669, 194] width 2 height 3
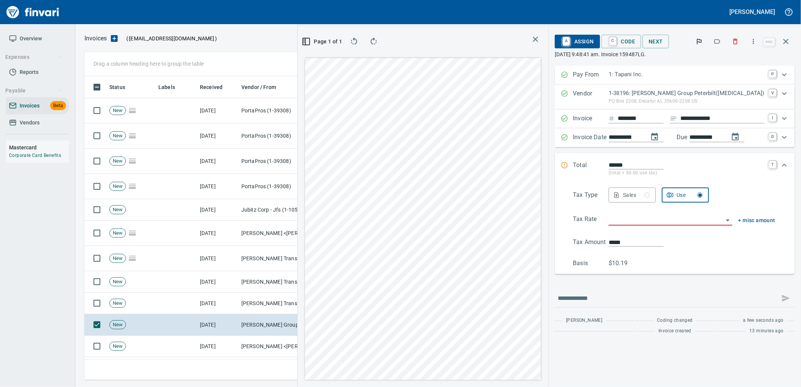
click at [684, 214] on div "Tax Type Sales Use Tax Rate + misc amount Tax Amount ***** Basis $10.19" at bounding box center [674, 227] width 228 height 80
click at [684, 219] on input "search" at bounding box center [665, 219] width 114 height 11
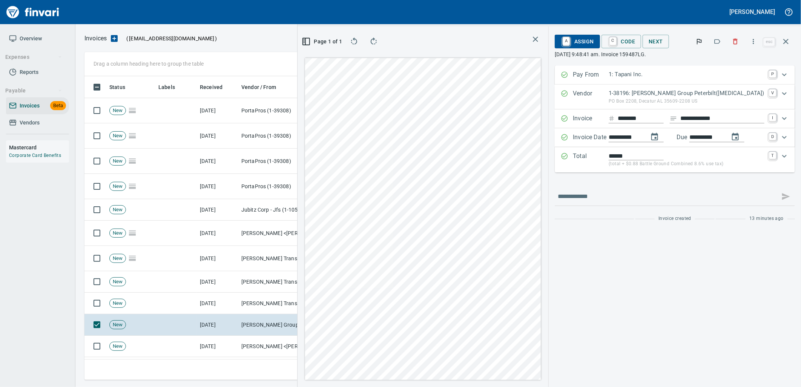
type input "**********"
type input "*****"
type input "**********"
click at [635, 41] on span "C Code" at bounding box center [621, 41] width 28 height 13
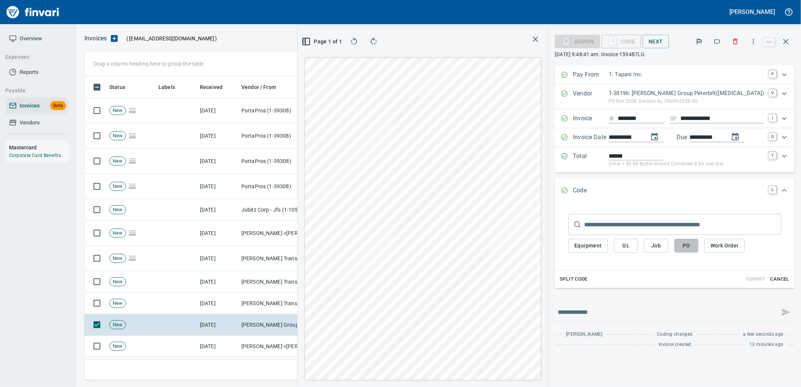
click at [692, 248] on span "PO" at bounding box center [686, 245] width 12 height 9
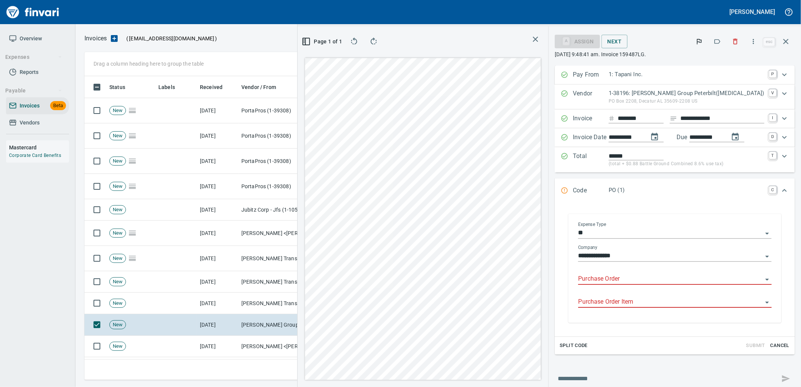
click at [628, 282] on input "Purchase Order" at bounding box center [670, 279] width 184 height 11
type input "**********"
click at [718, 38] on icon "button" at bounding box center [717, 42] width 8 height 8
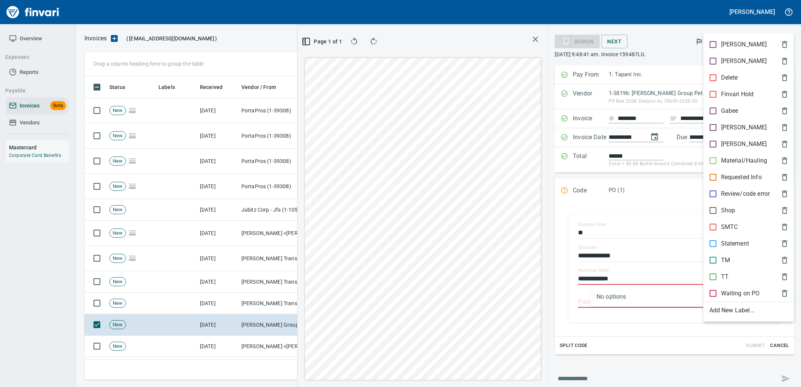
click at [722, 214] on p "Shop" at bounding box center [728, 210] width 14 height 9
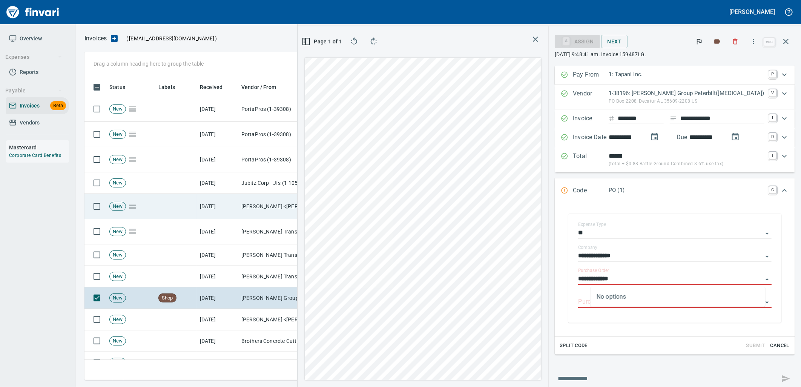
scroll to position [42, 0]
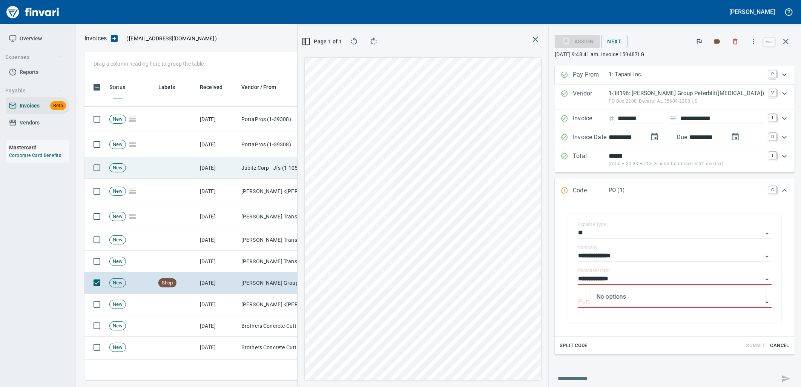
click at [267, 174] on td "Jubitz Corp - Jfs (1-10543)" at bounding box center [275, 167] width 75 height 21
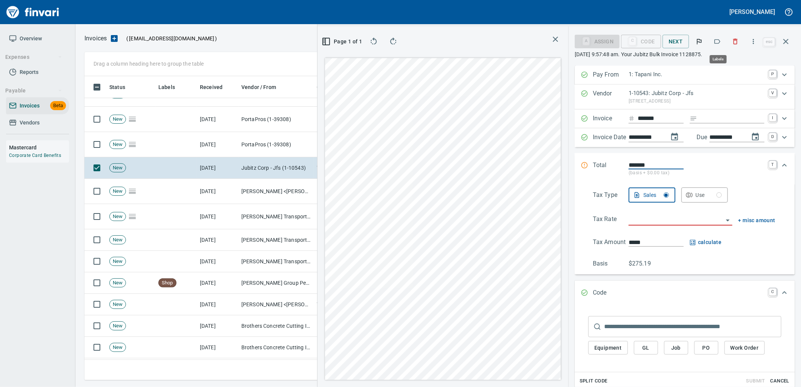
click at [720, 45] on button "button" at bounding box center [717, 41] width 17 height 17
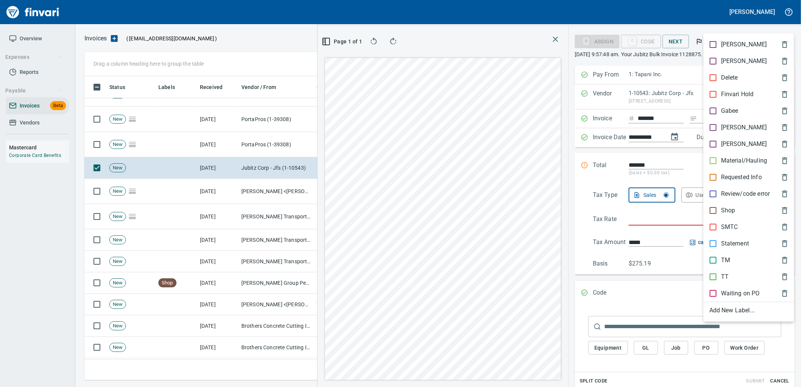
scroll to position [298, 506]
click at [720, 215] on div "Shop" at bounding box center [748, 210] width 91 height 17
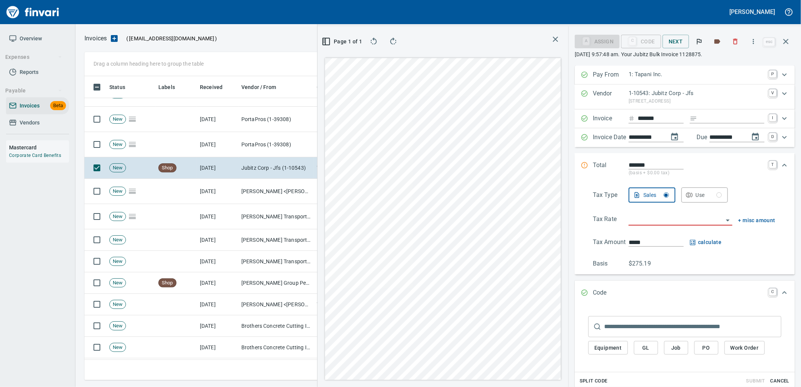
click at [707, 118] on input "Expand" at bounding box center [732, 118] width 64 height 9
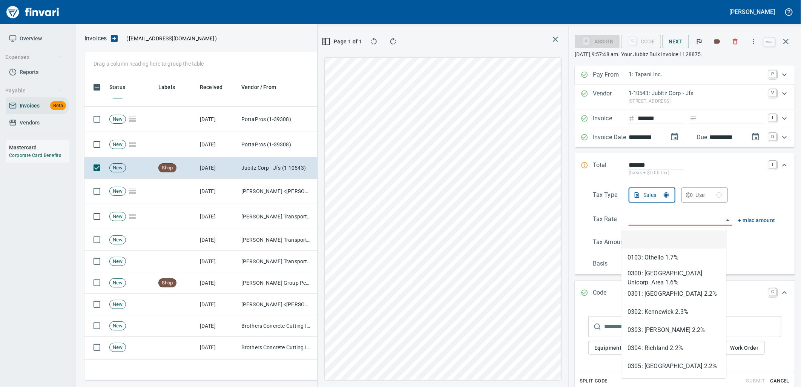
click at [661, 217] on input "search" at bounding box center [675, 219] width 95 height 11
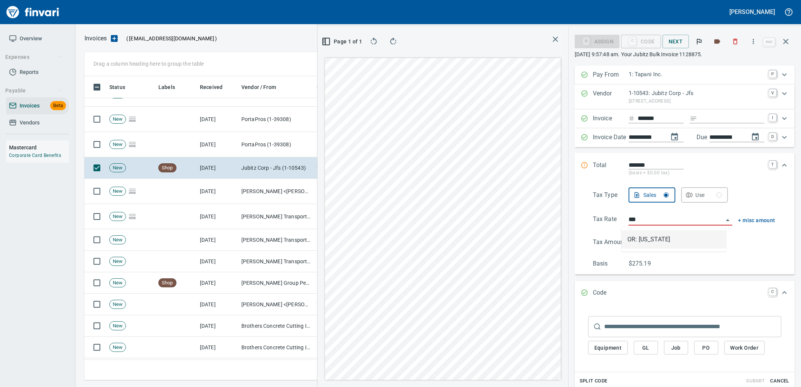
type input "**********"
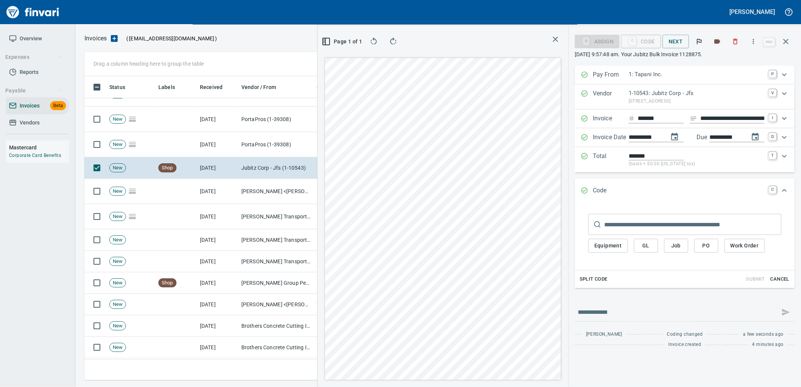
type input "**********"
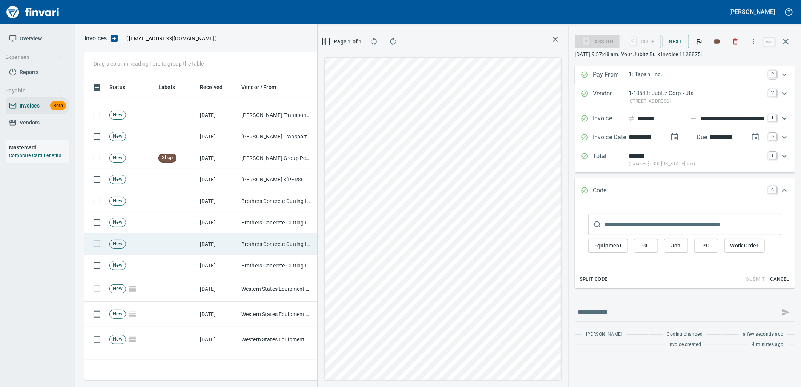
scroll to position [167, 0]
click at [265, 281] on td "Western States Equipment Co. (1-11113)" at bounding box center [275, 288] width 75 height 25
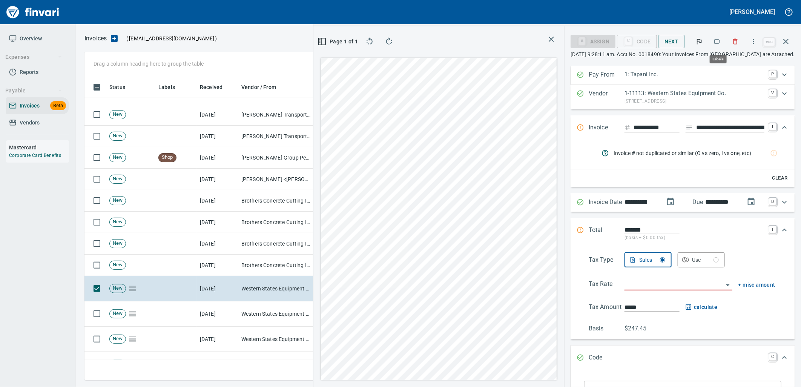
drag, startPoint x: 733, startPoint y: 38, endPoint x: 719, endPoint y: 40, distance: 14.4
click at [719, 40] on div at bounding box center [716, 41] width 53 height 17
click at [719, 40] on icon "button" at bounding box center [717, 41] width 6 height 5
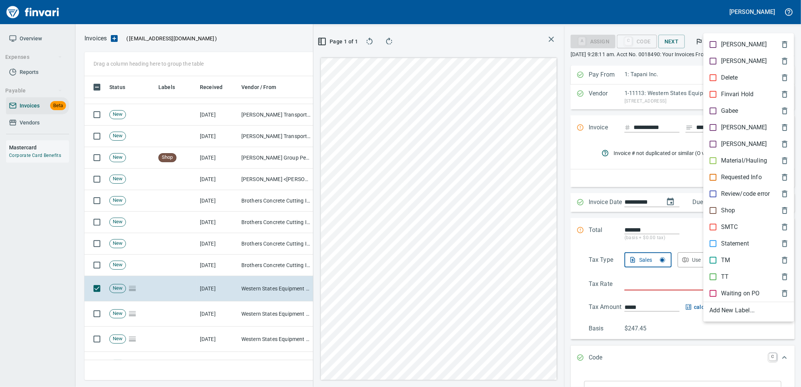
scroll to position [298, 506]
click at [725, 210] on p "Shop" at bounding box center [728, 210] width 14 height 9
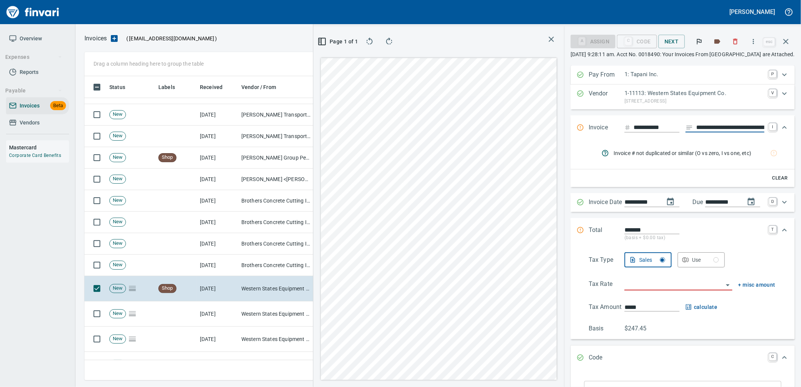
click at [719, 123] on input "**********" at bounding box center [730, 127] width 68 height 9
type input "**********"
click at [770, 153] on icon "rules from agents" at bounding box center [773, 153] width 6 height 6
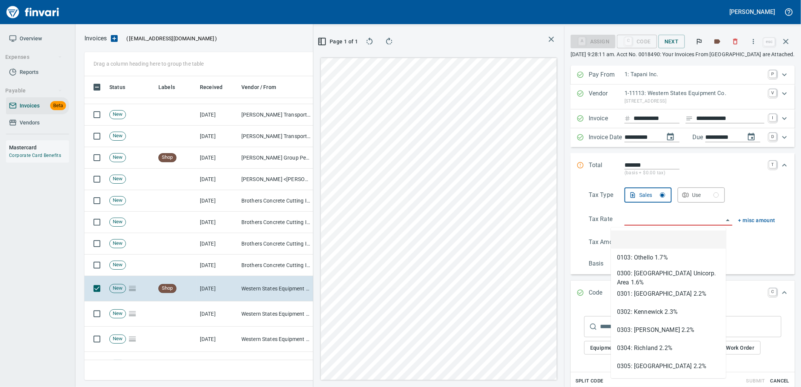
click at [658, 220] on input "search" at bounding box center [673, 219] width 99 height 11
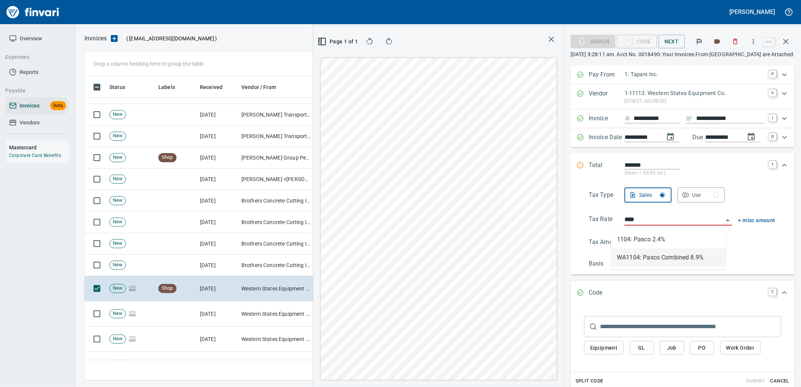
type input "**********"
type input "******"
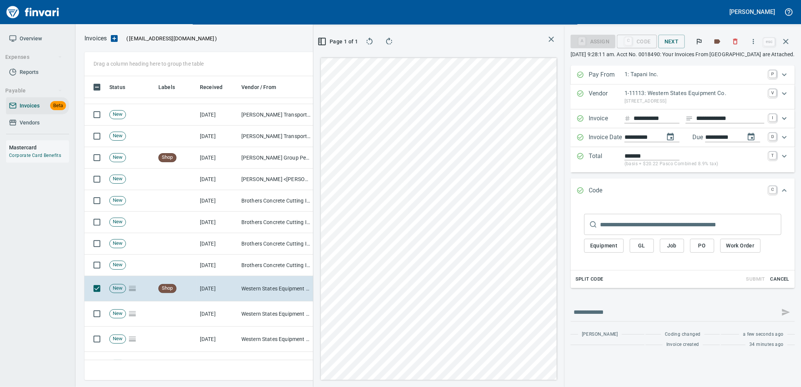
type input "**********"
click at [696, 246] on span "PO" at bounding box center [702, 245] width 12 height 9
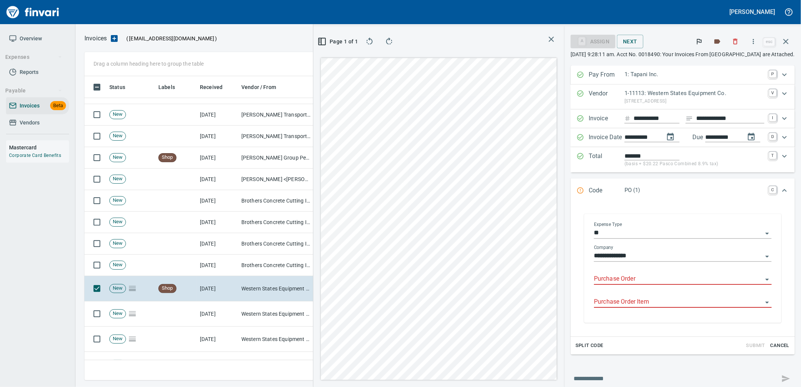
click at [617, 278] on input "Purchase Order" at bounding box center [678, 279] width 168 height 11
type input "**********"
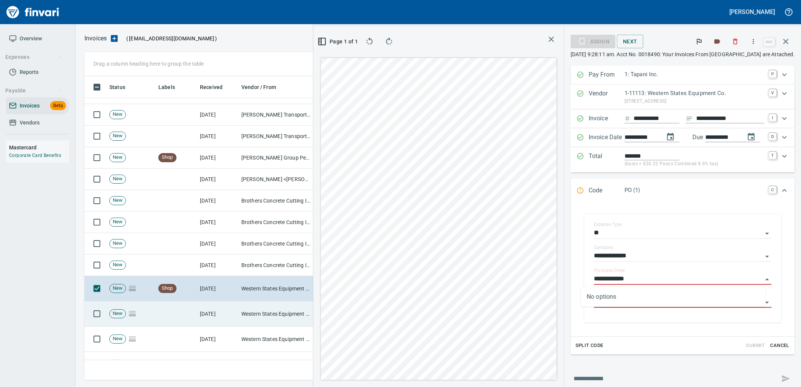
click at [249, 315] on td "Western States Equipment Co. (1-11113)" at bounding box center [275, 313] width 75 height 25
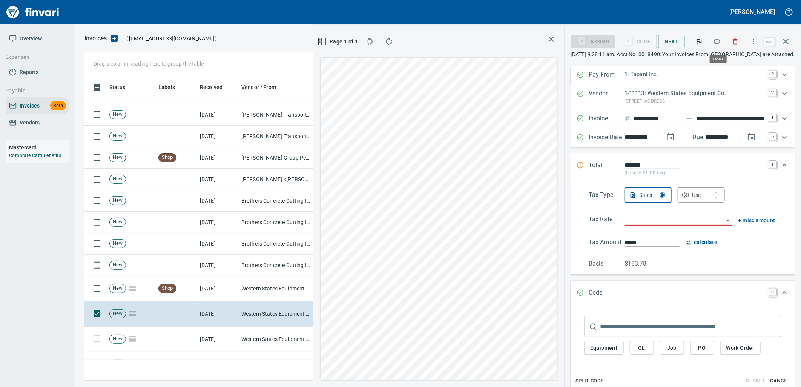
click at [714, 44] on icon "button" at bounding box center [717, 42] width 8 height 8
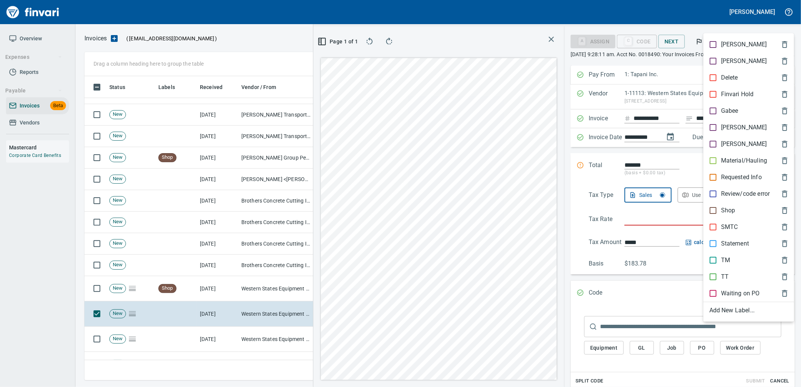
scroll to position [298, 506]
click at [726, 208] on p "Shop" at bounding box center [728, 210] width 14 height 9
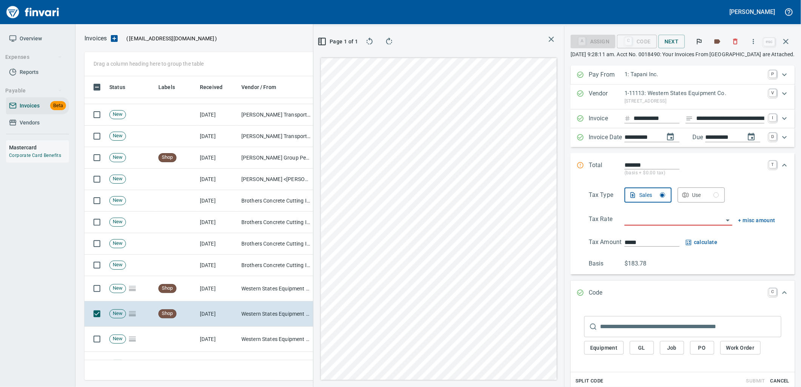
click at [713, 118] on input "**********" at bounding box center [730, 118] width 68 height 9
type input "**********"
click at [675, 221] on input "search" at bounding box center [673, 219] width 99 height 11
type input "**********"
type input "******"
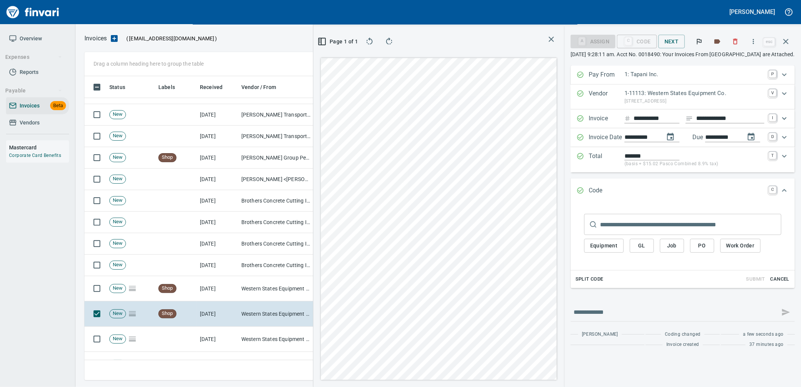
type input "**********"
click at [694, 248] on button "PO" at bounding box center [702, 246] width 24 height 14
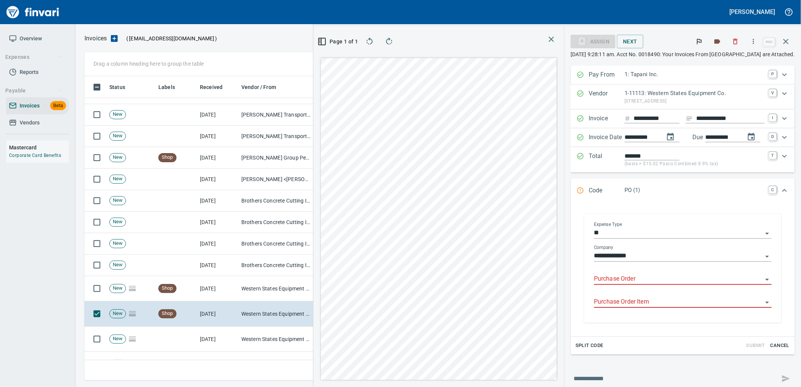
click at [642, 283] on input "Purchase Order" at bounding box center [678, 279] width 168 height 11
type input "**********"
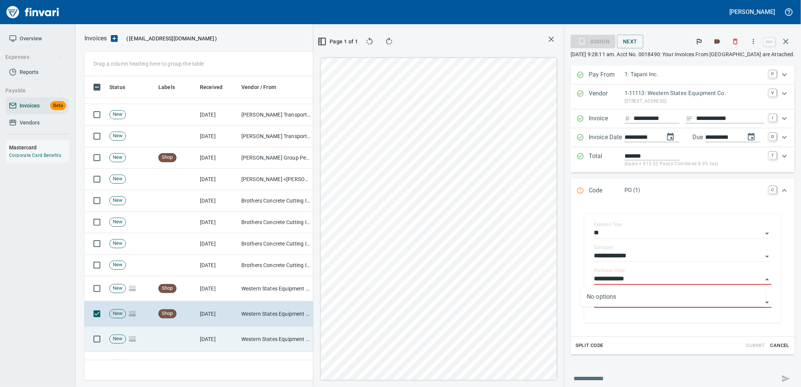
click at [207, 341] on td "[DATE]" at bounding box center [217, 338] width 41 height 25
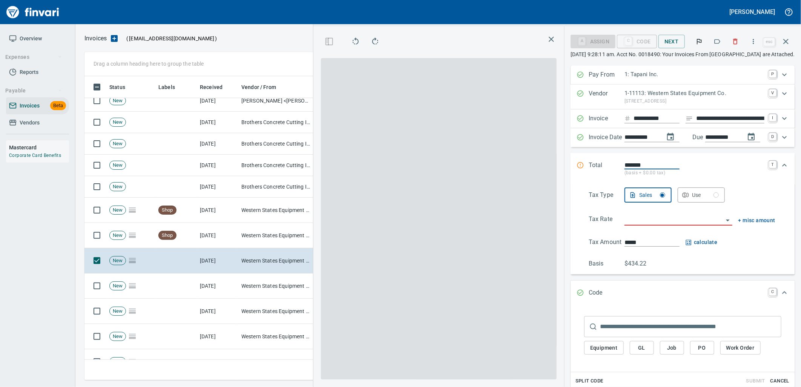
scroll to position [251, 0]
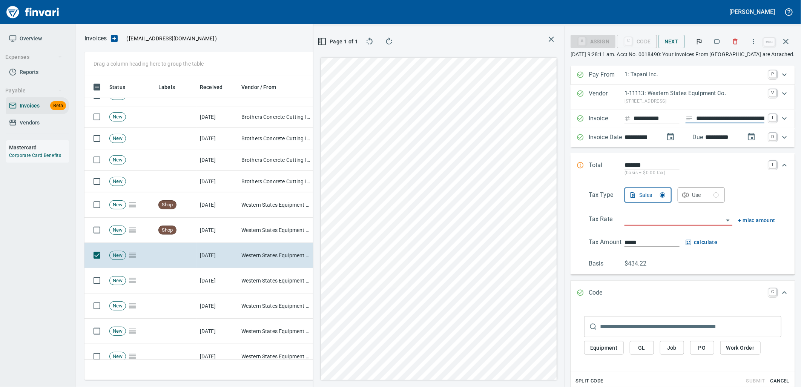
click at [724, 119] on input "**********" at bounding box center [730, 118] width 68 height 9
type input "**********"
click at [661, 222] on input "search" at bounding box center [673, 219] width 99 height 11
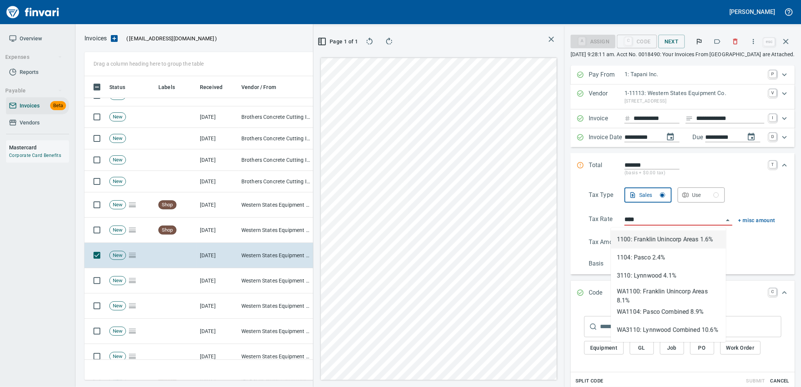
scroll to position [298, 506]
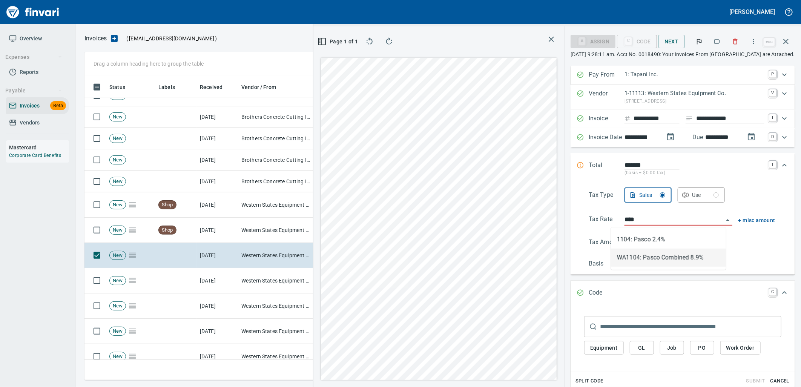
type input "**********"
type input "******"
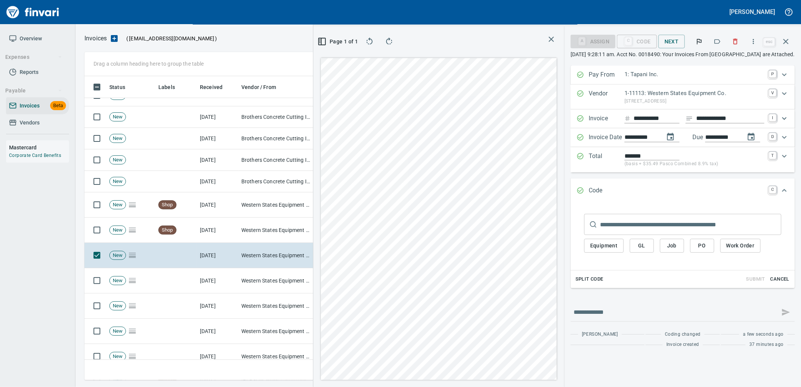
type input "**********"
click at [696, 244] on span "PO" at bounding box center [702, 245] width 12 height 9
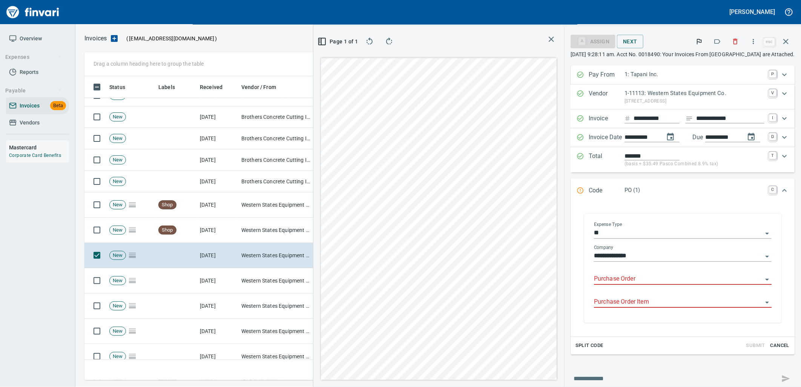
click at [623, 278] on input "Purchase Order" at bounding box center [678, 279] width 168 height 11
type input "**********"
click at [717, 39] on icon "button" at bounding box center [717, 41] width 6 height 5
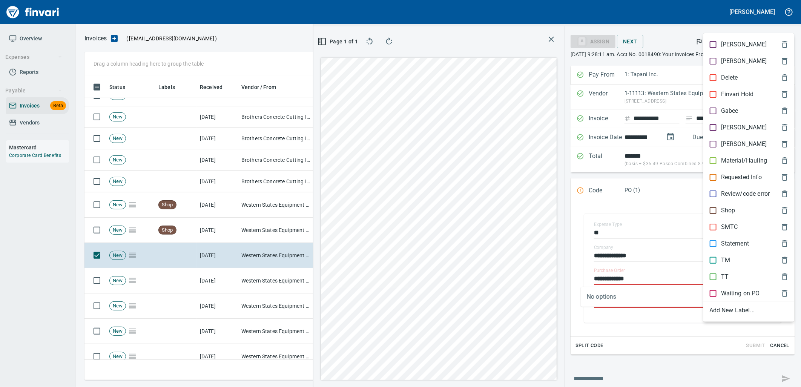
click at [726, 207] on p "Shop" at bounding box center [728, 210] width 14 height 9
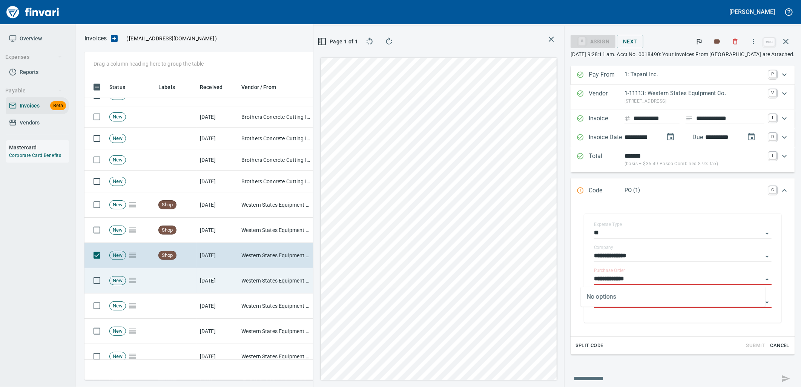
click at [235, 279] on td "[DATE]" at bounding box center [217, 280] width 41 height 25
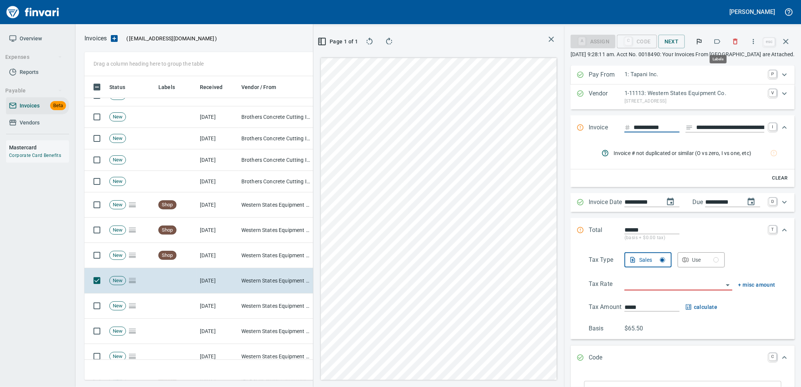
click at [723, 38] on button "button" at bounding box center [717, 41] width 17 height 17
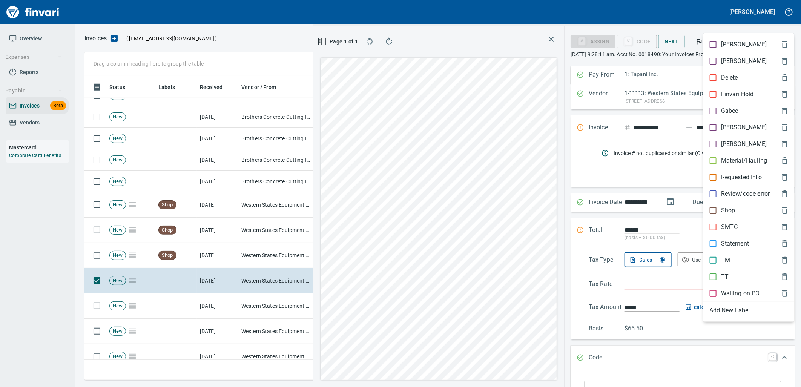
scroll to position [298, 506]
click at [721, 208] on p "Shop" at bounding box center [728, 210] width 14 height 9
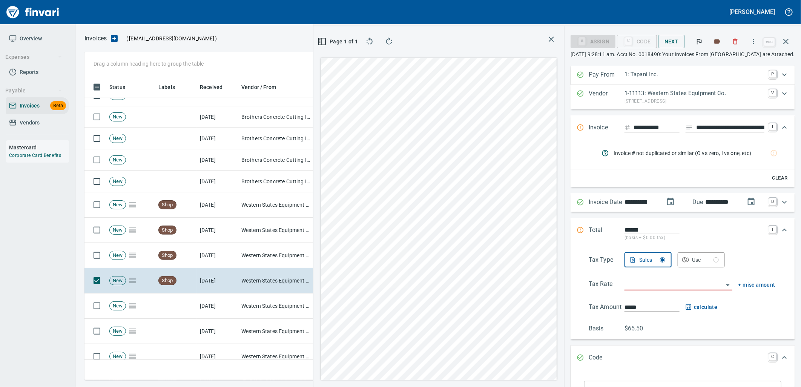
click at [707, 125] on input "**********" at bounding box center [730, 127] width 68 height 9
type input "**********"
click at [770, 156] on icon "rules from agents" at bounding box center [774, 153] width 8 height 8
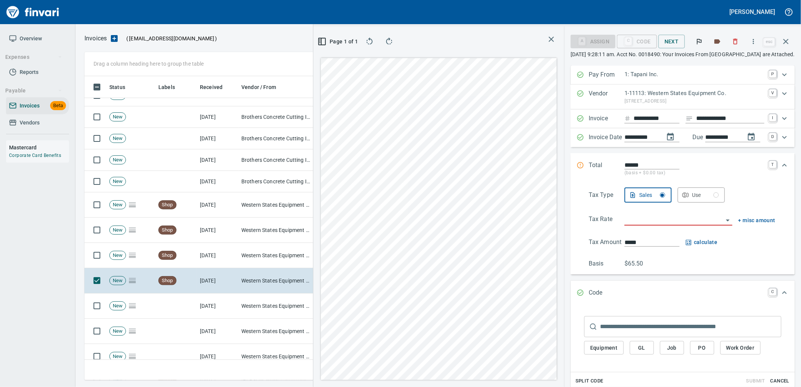
click at [683, 225] on input "search" at bounding box center [673, 219] width 99 height 11
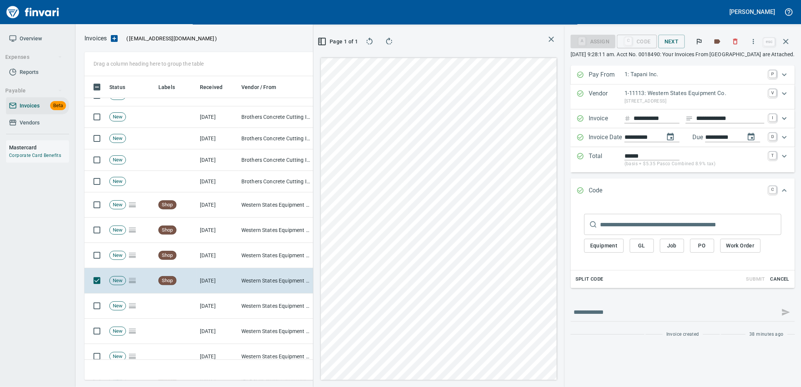
type input "**********"
type input "*****"
type input "**********"
click at [696, 249] on span "PO" at bounding box center [702, 245] width 12 height 9
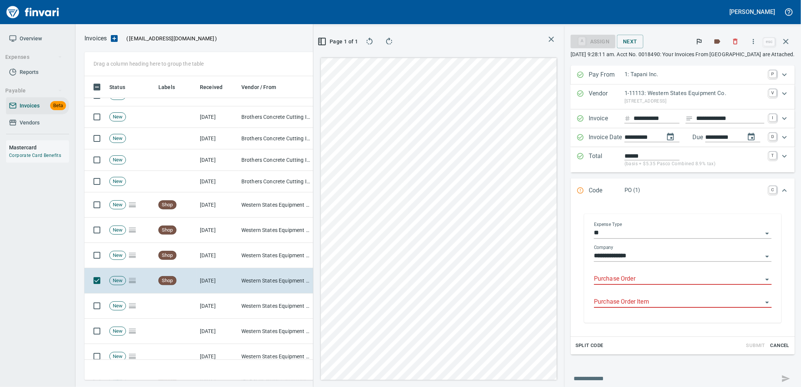
click at [632, 283] on input "Purchase Order" at bounding box center [678, 279] width 168 height 11
type input "**********"
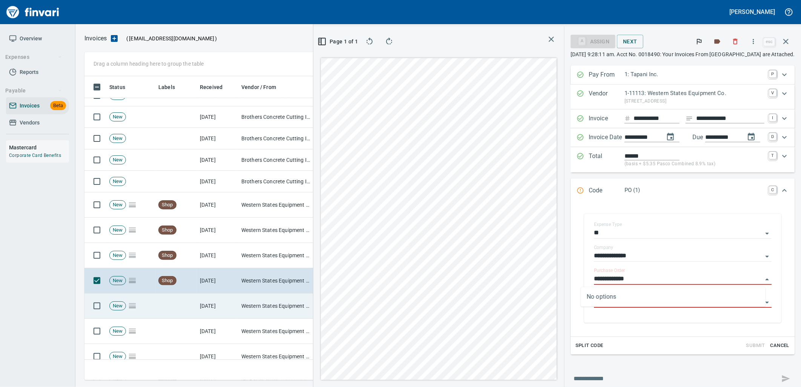
click at [190, 305] on td at bounding box center [175, 305] width 41 height 25
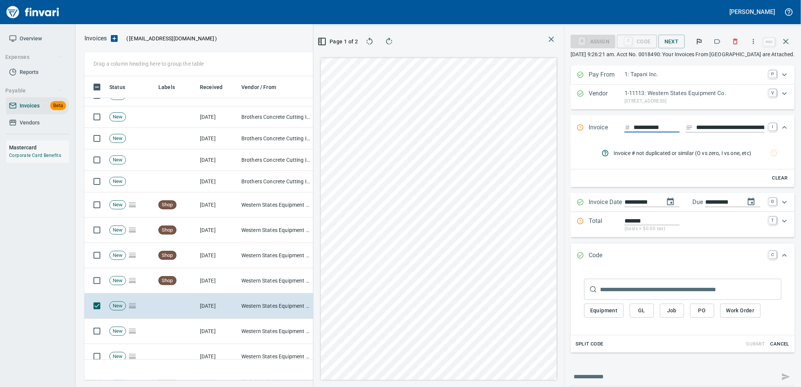
click at [734, 125] on input "**********" at bounding box center [730, 127] width 68 height 9
click at [721, 121] on div "**********" at bounding box center [682, 127] width 224 height 25
click at [721, 123] on input "**********" at bounding box center [730, 127] width 68 height 9
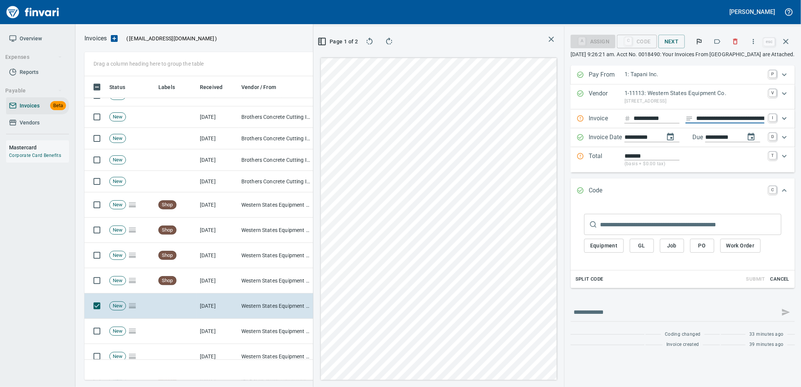
click at [721, 122] on input "**********" at bounding box center [730, 118] width 68 height 9
click at [726, 113] on div "**********" at bounding box center [682, 118] width 224 height 19
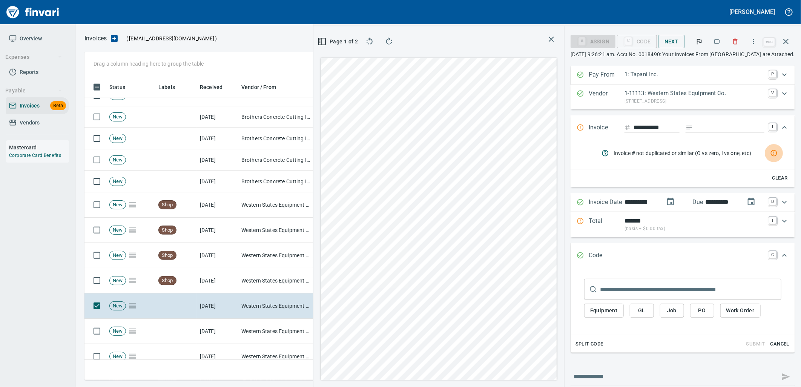
click at [770, 153] on icon "rules from agents" at bounding box center [774, 153] width 8 height 8
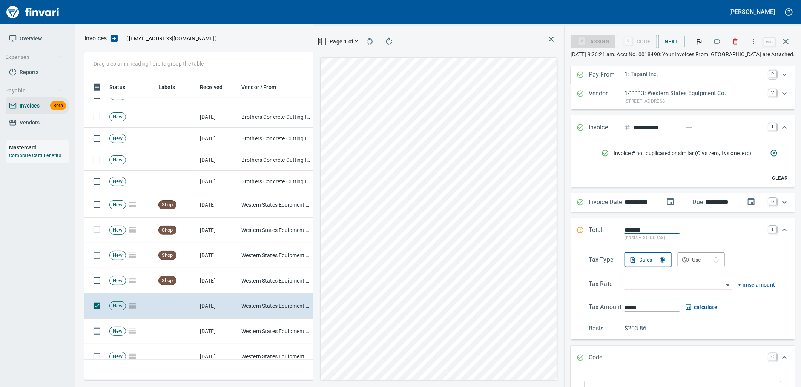
click at [781, 126] on icon "Expand" at bounding box center [783, 127] width 9 height 9
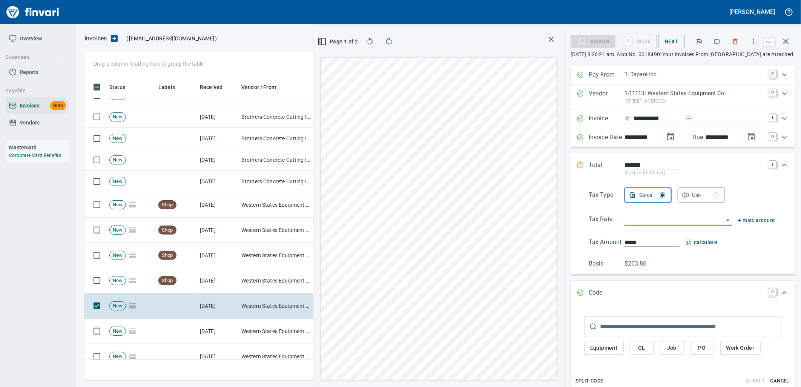
click at [669, 212] on div "Tax Type Sales Use Tax Rate + misc amount Tax Amount ***** calculate Basis $203…" at bounding box center [682, 227] width 212 height 81
click at [650, 213] on div "Tax Type Sales Use Tax Rate + misc amount Tax Amount ***** calculate Basis $203…" at bounding box center [682, 227] width 212 height 81
click at [642, 220] on input "search" at bounding box center [673, 219] width 99 height 11
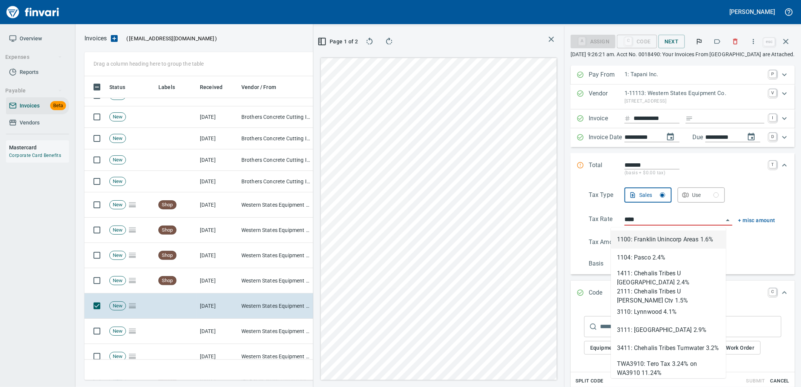
scroll to position [298, 506]
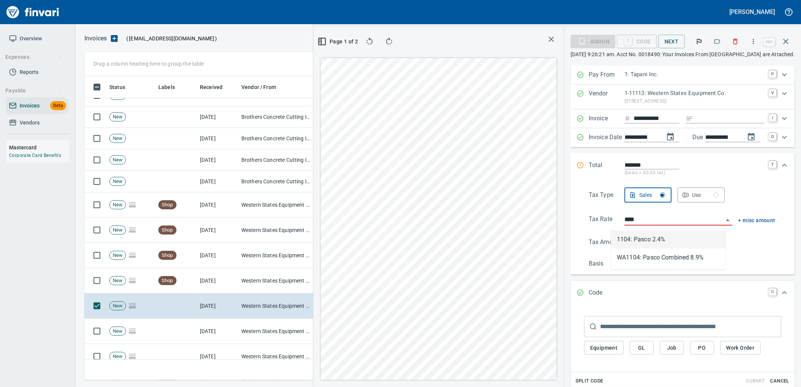
type input "**********"
type input "******"
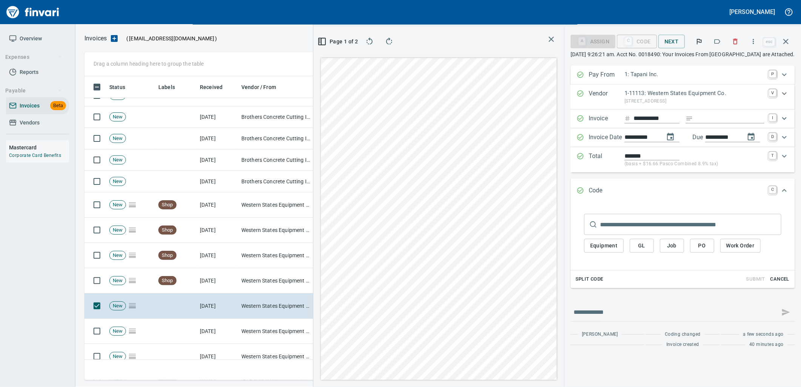
type input "**********"
click at [712, 39] on button "button" at bounding box center [717, 41] width 17 height 17
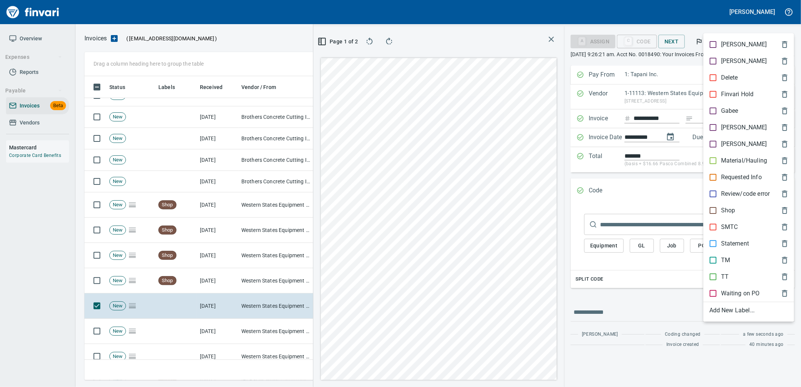
click at [731, 213] on p "Shop" at bounding box center [728, 210] width 14 height 9
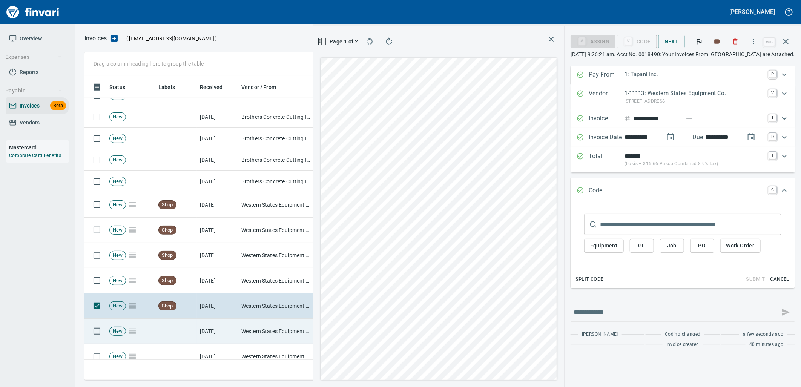
click at [223, 332] on td "[DATE]" at bounding box center [217, 330] width 41 height 25
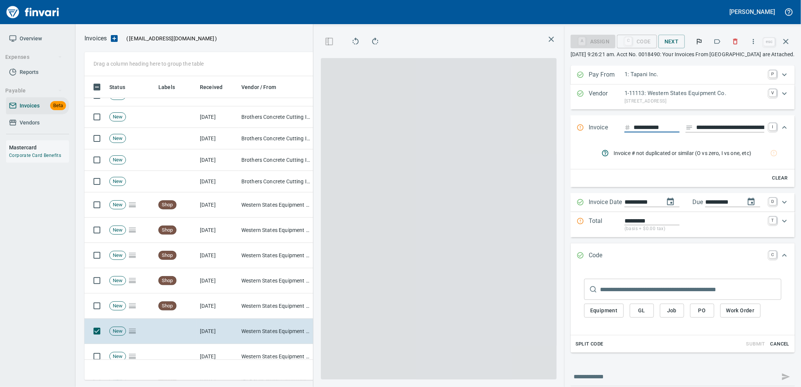
click at [720, 41] on icon "button" at bounding box center [717, 41] width 6 height 5
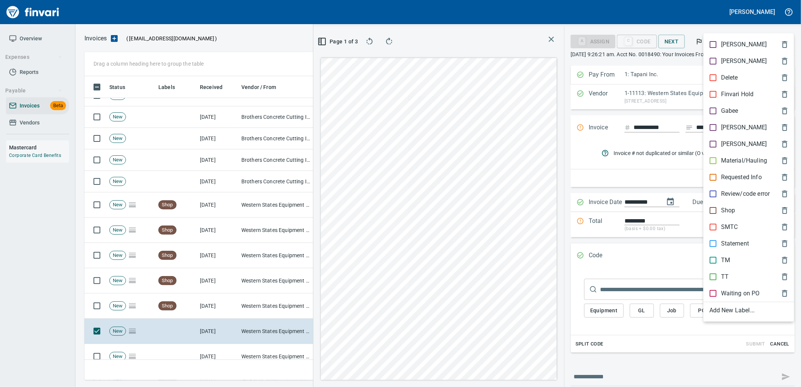
click at [722, 210] on p "Shop" at bounding box center [728, 210] width 14 height 9
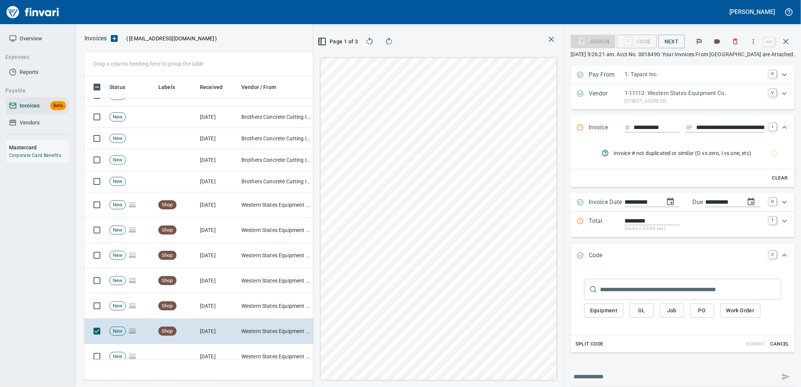
click at [721, 124] on input "**********" at bounding box center [730, 127] width 68 height 9
click at [706, 127] on input "**********" at bounding box center [730, 127] width 68 height 9
click at [770, 153] on icon "rules from agents" at bounding box center [774, 153] width 8 height 8
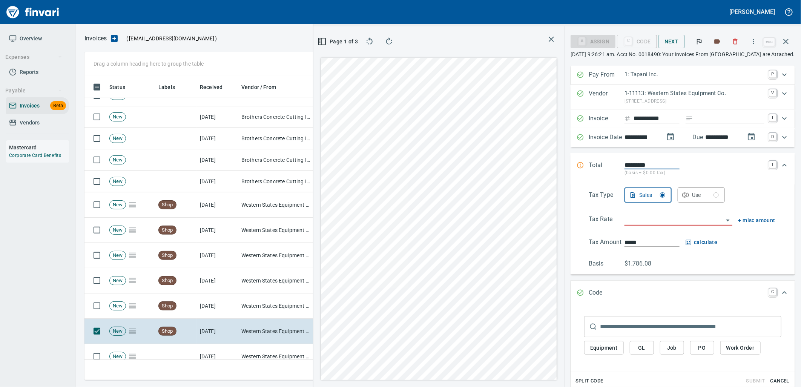
click at [676, 222] on input "search" at bounding box center [673, 219] width 99 height 11
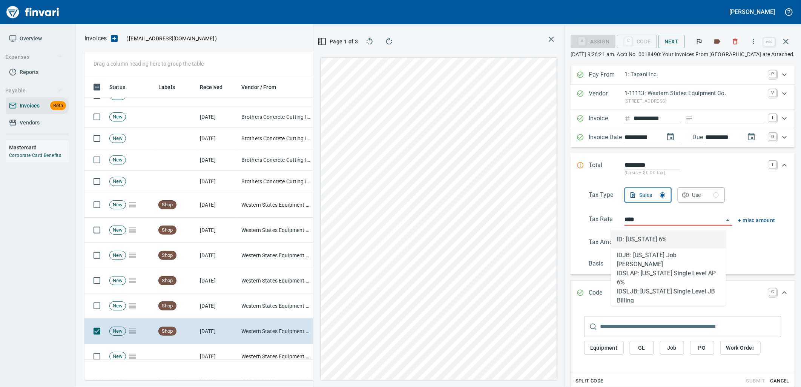
scroll to position [298, 506]
type input "**********"
type input "*******"
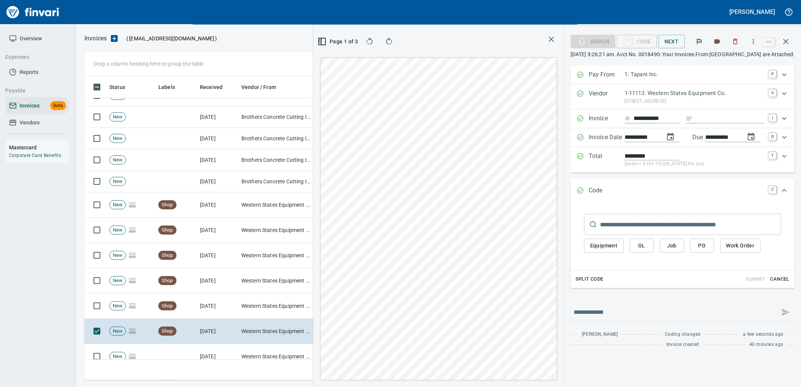
type input "**********"
click at [661, 159] on input "*********" at bounding box center [651, 156] width 55 height 9
click at [688, 156] on div "*********" at bounding box center [694, 156] width 140 height 9
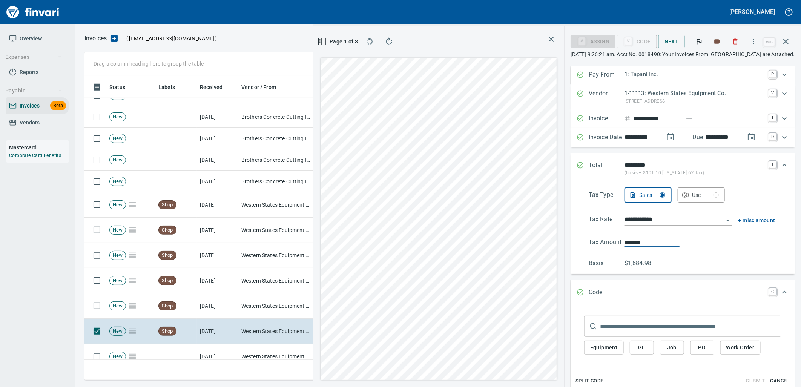
drag, startPoint x: 592, startPoint y: 242, endPoint x: 566, endPoint y: 239, distance: 25.9
click at [588, 242] on Amount "Tax Amount *******" at bounding box center [681, 241] width 187 height 9
type input "******"
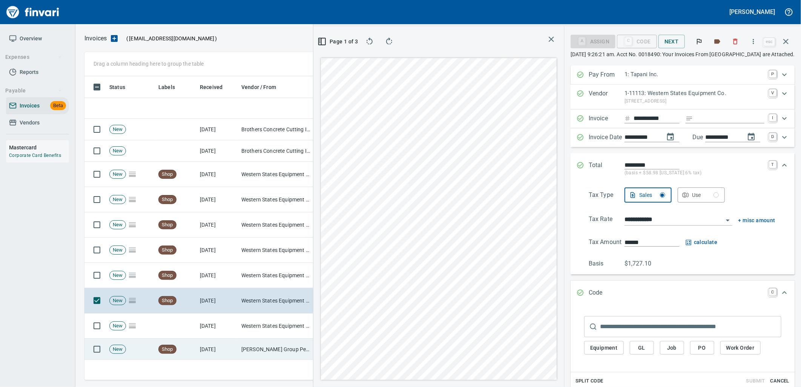
scroll to position [377, 0]
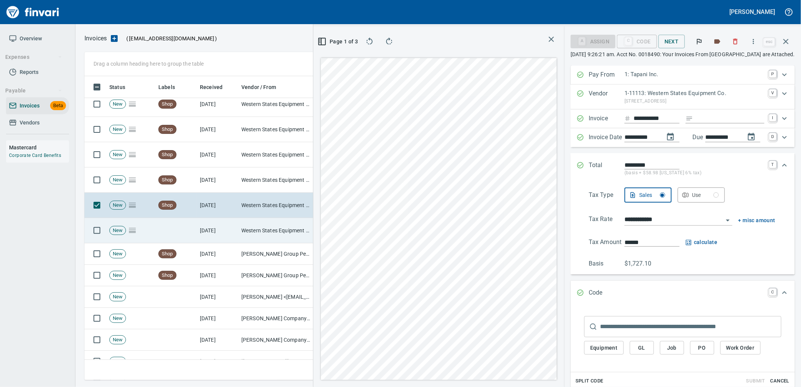
click at [239, 227] on td "Western States Equipment Co. (1-11113)" at bounding box center [275, 230] width 75 height 25
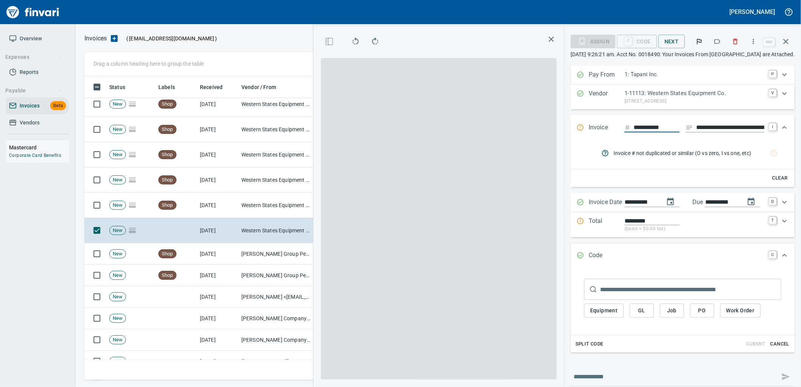
click at [720, 39] on icon "button" at bounding box center [717, 42] width 8 height 8
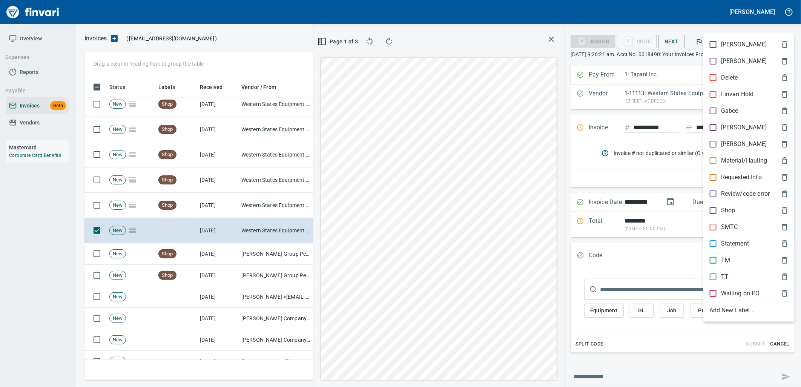
click at [733, 208] on p "Shop" at bounding box center [728, 210] width 14 height 9
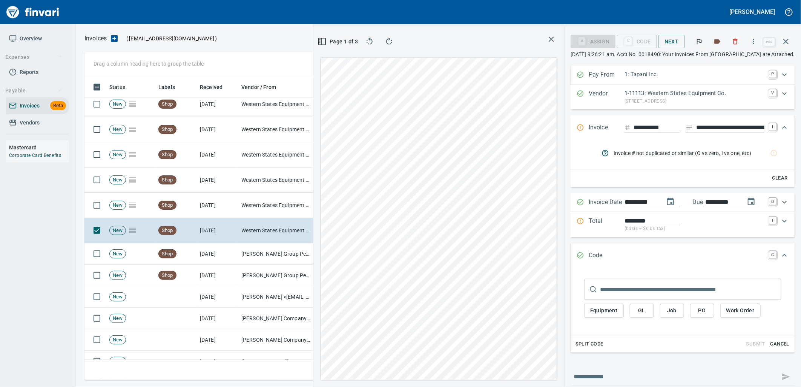
click at [724, 200] on input "**********" at bounding box center [722, 201] width 34 height 9
click at [725, 122] on div "**********" at bounding box center [682, 127] width 224 height 25
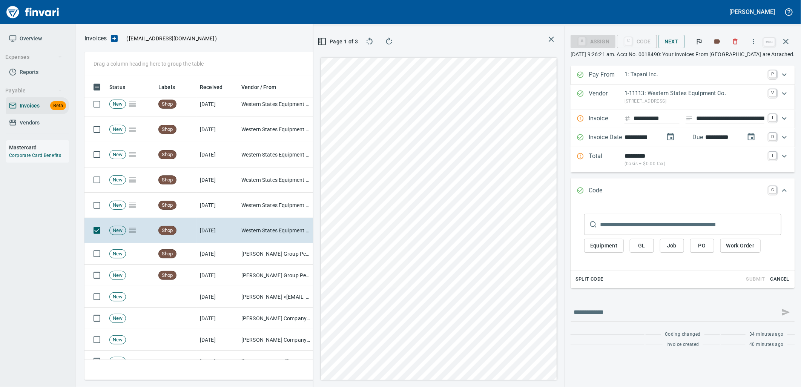
click at [719, 118] on input "**********" at bounding box center [730, 118] width 68 height 9
click at [689, 161] on p "(basis + $0.00 tax)" at bounding box center [694, 164] width 140 height 8
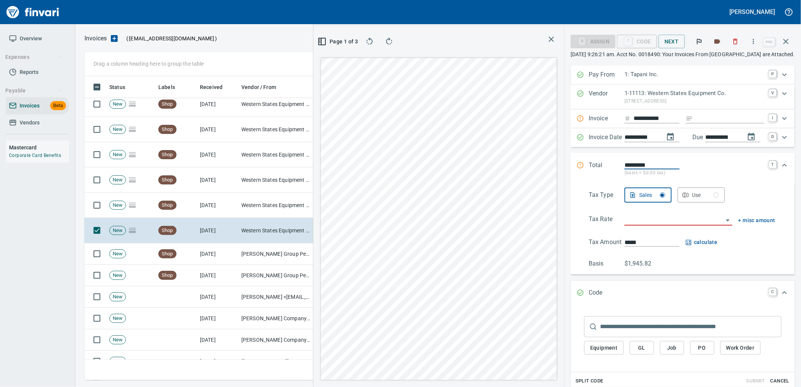
click at [657, 220] on input "search" at bounding box center [673, 219] width 99 height 11
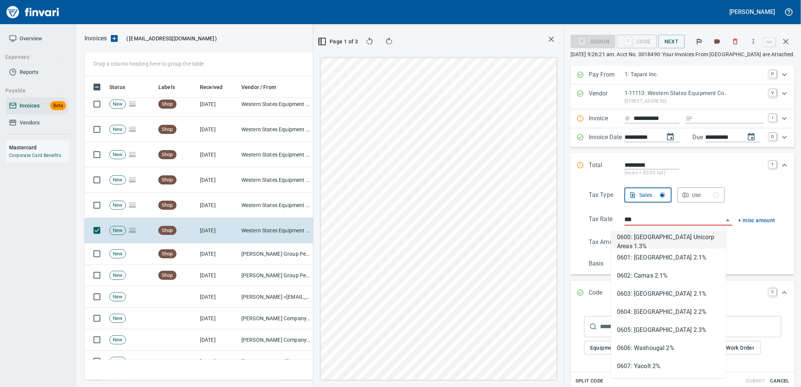
scroll to position [298, 506]
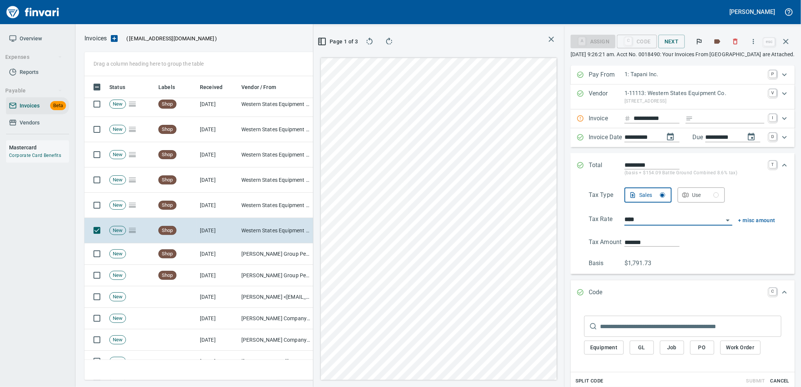
type input "**********"
type input "*******"
type input "**********"
click at [784, 164] on div "Expand" at bounding box center [784, 165] width 18 height 18
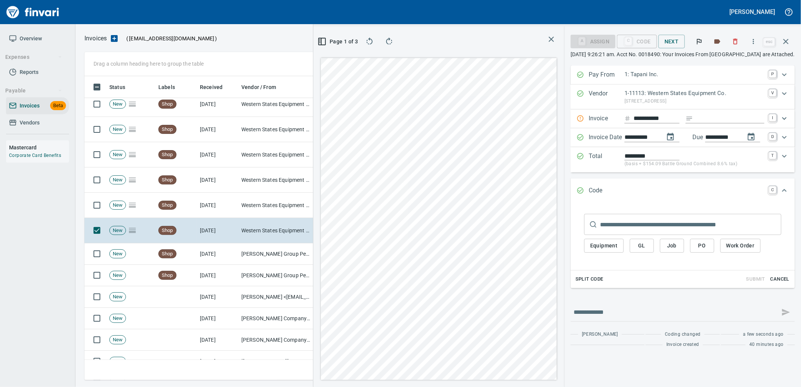
click at [733, 117] on input "Expand" at bounding box center [730, 118] width 68 height 9
click at [763, 111] on div "**********" at bounding box center [682, 118] width 224 height 19
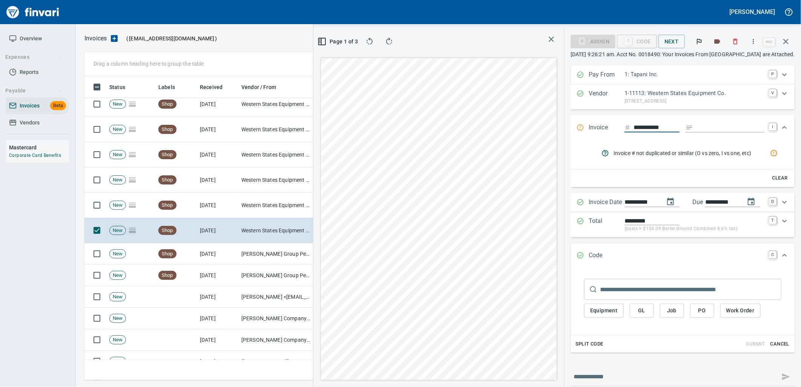
click at [770, 153] on icon "rules from agents" at bounding box center [774, 153] width 8 height 8
click at [782, 126] on icon "Expand" at bounding box center [784, 127] width 5 height 3
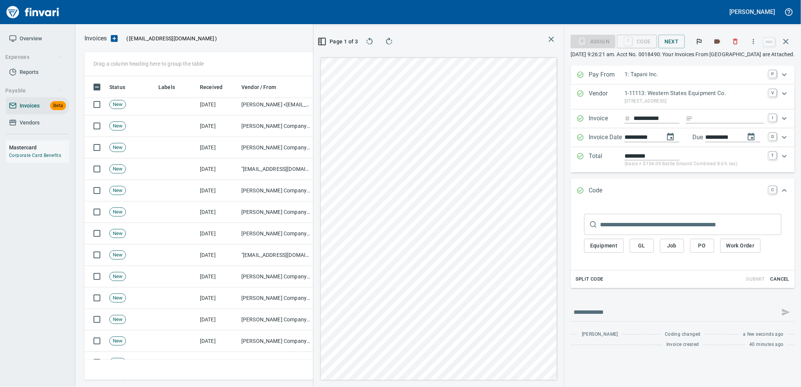
scroll to position [586, 0]
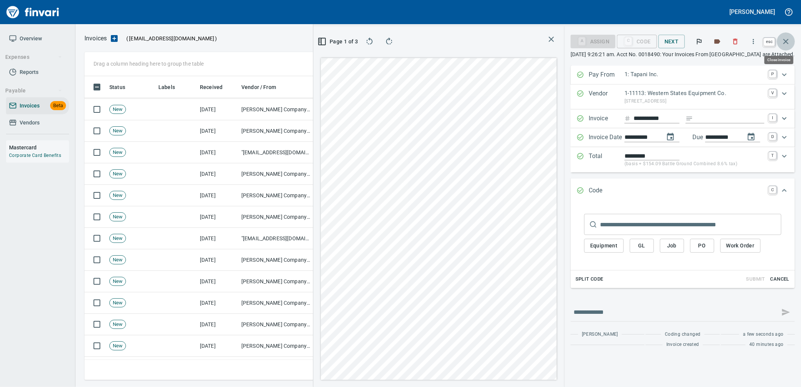
click at [785, 39] on icon "button" at bounding box center [785, 41] width 9 height 9
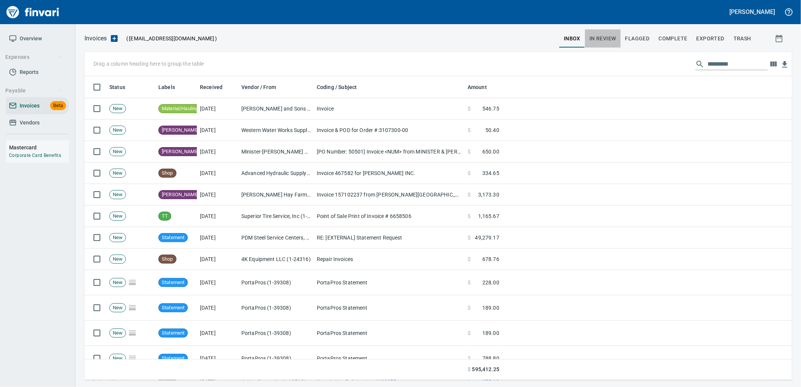
click at [608, 34] on span "In Review" at bounding box center [602, 38] width 27 height 9
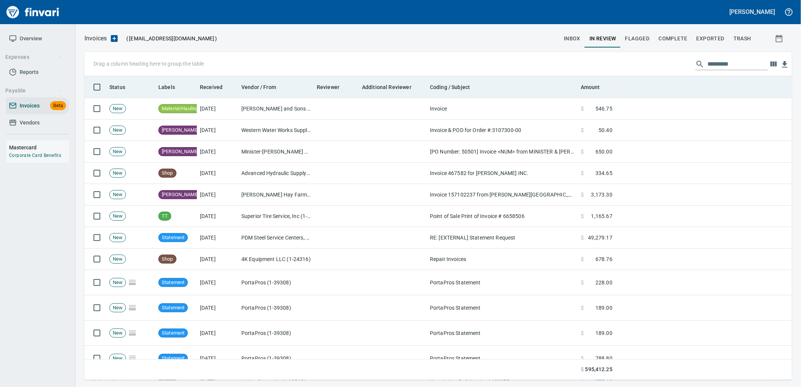
scroll to position [298, 695]
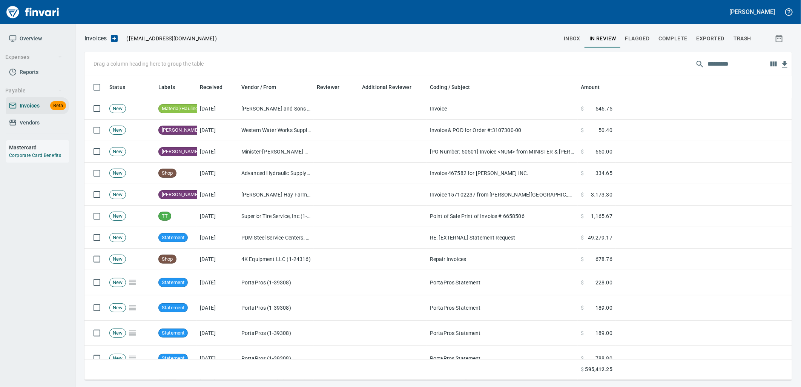
click at [714, 62] on input "text" at bounding box center [737, 64] width 60 height 12
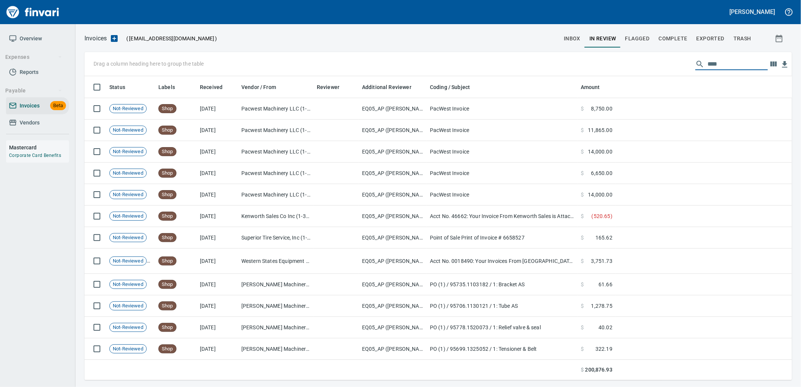
type input "****"
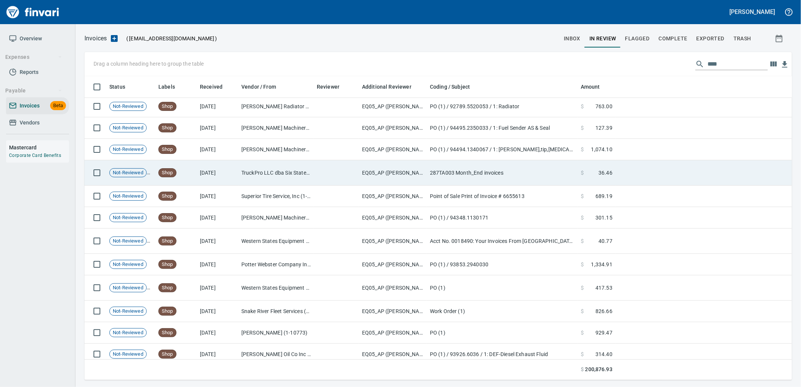
scroll to position [4511, 0]
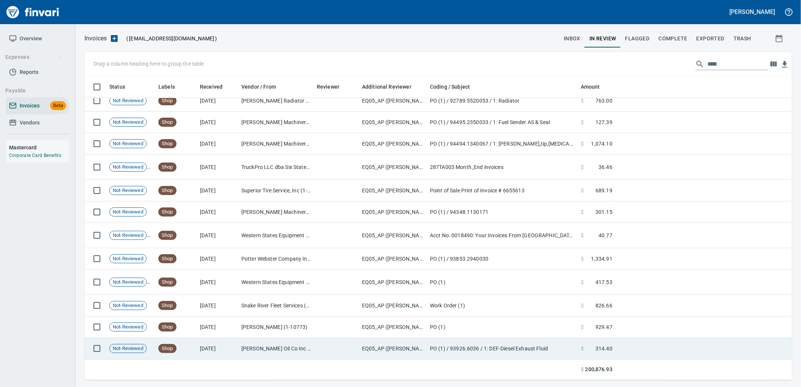
click at [440, 342] on td "PO (1) / 93926.6036 / 1: DEF-Diesel Exhaust Fluid" at bounding box center [502, 348] width 151 height 21
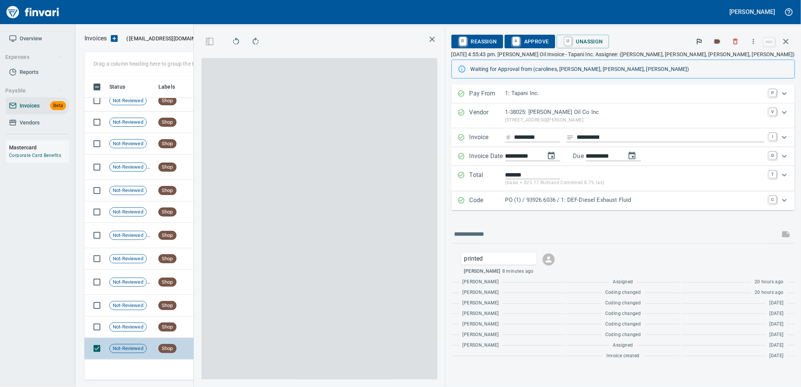
scroll to position [291, 506]
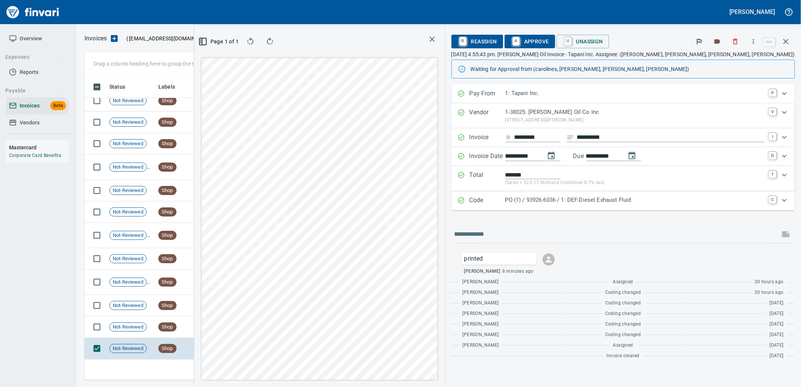
click at [656, 200] on p "PO (1) / 93926.6036 / 1: DEF-Diesel Exhaust Fluid" at bounding box center [634, 200] width 259 height 9
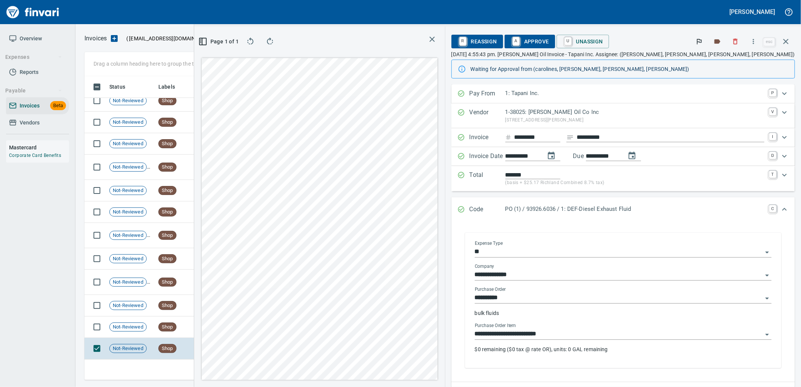
click at [651, 336] on input "**********" at bounding box center [619, 334] width 288 height 11
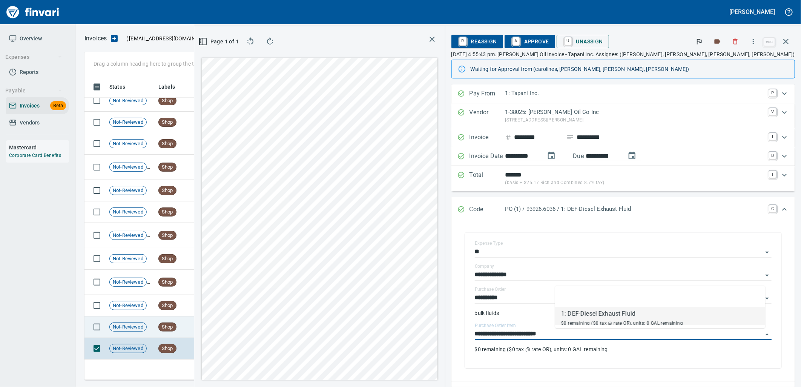
click at [202, 329] on td "6/20/2025" at bounding box center [217, 326] width 41 height 21
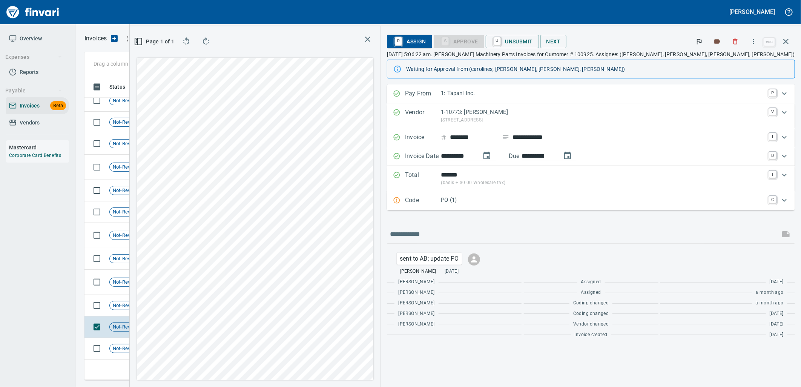
click at [586, 198] on p "PO (1)" at bounding box center [602, 200] width 323 height 9
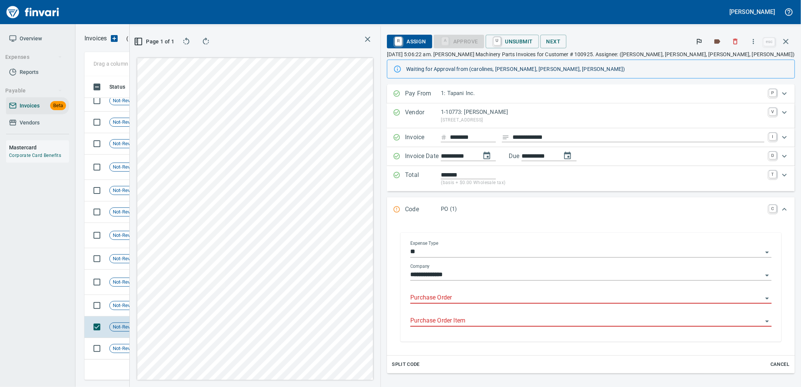
click at [572, 296] on input "Purchase Order" at bounding box center [586, 297] width 352 height 11
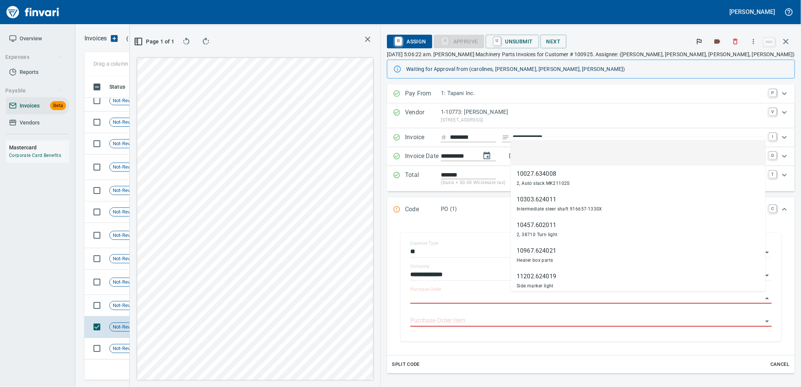
scroll to position [291, 506]
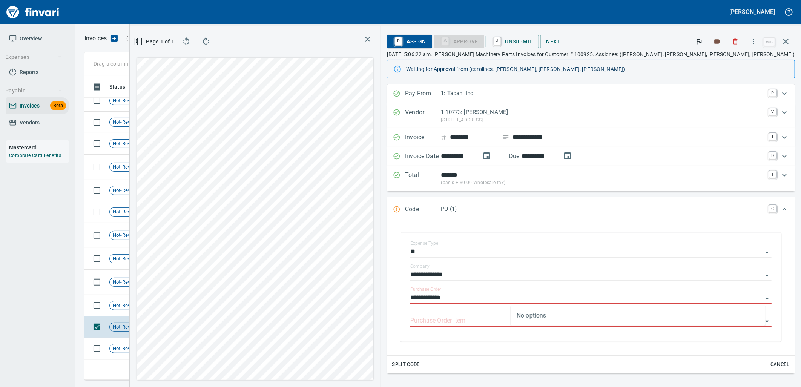
type input "**********"
click at [189, 311] on td "Shop" at bounding box center [175, 305] width 41 height 21
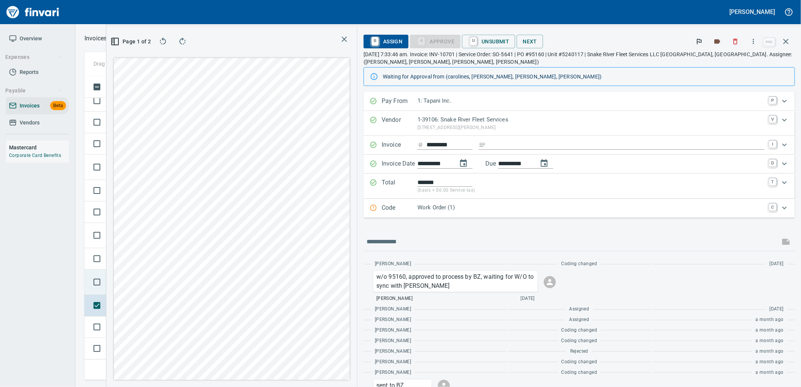
click at [104, 294] on td at bounding box center [95, 281] width 22 height 25
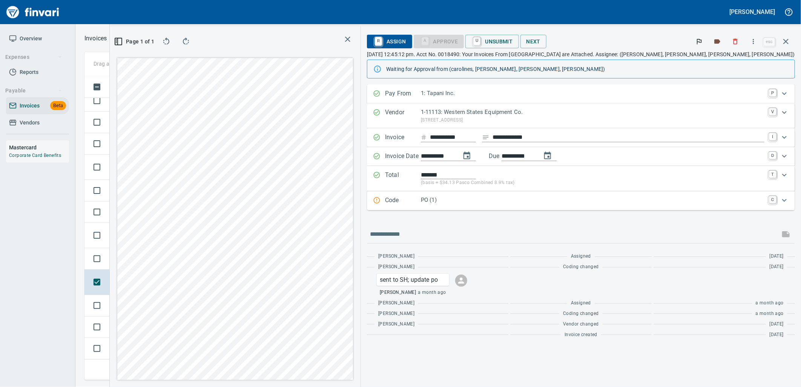
click at [534, 202] on p "PO (1)" at bounding box center [592, 200] width 343 height 9
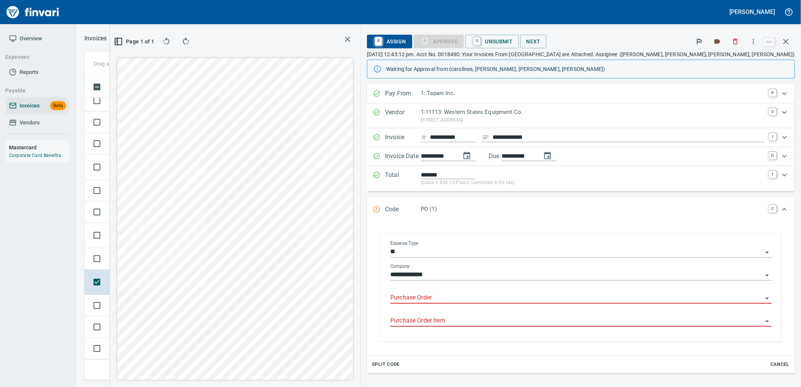
click at [523, 299] on input "Purchase Order" at bounding box center [576, 297] width 372 height 11
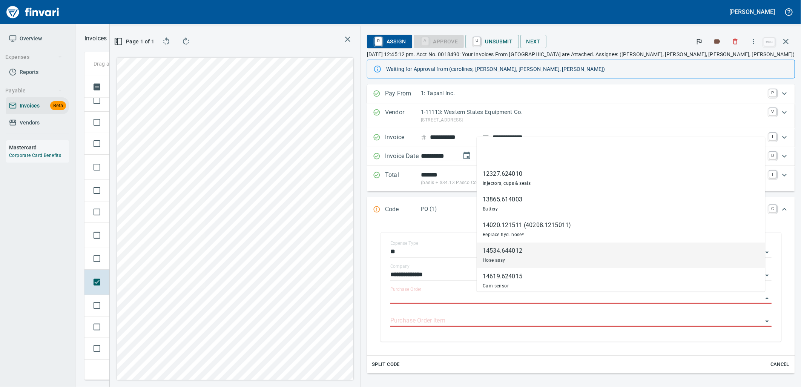
scroll to position [291, 506]
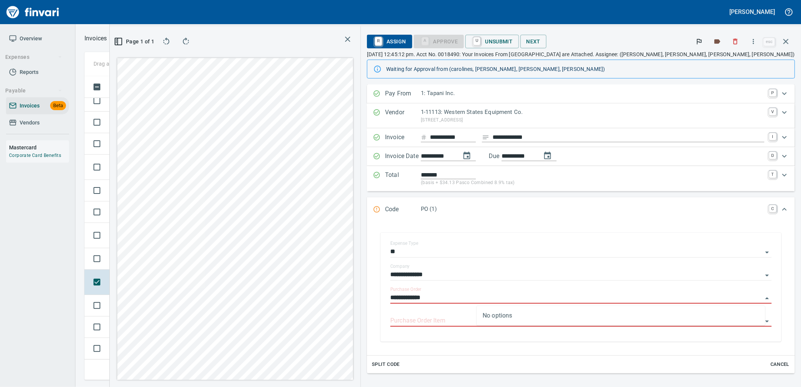
type input "**********"
click at [170, 260] on span "Shop" at bounding box center [167, 258] width 17 height 7
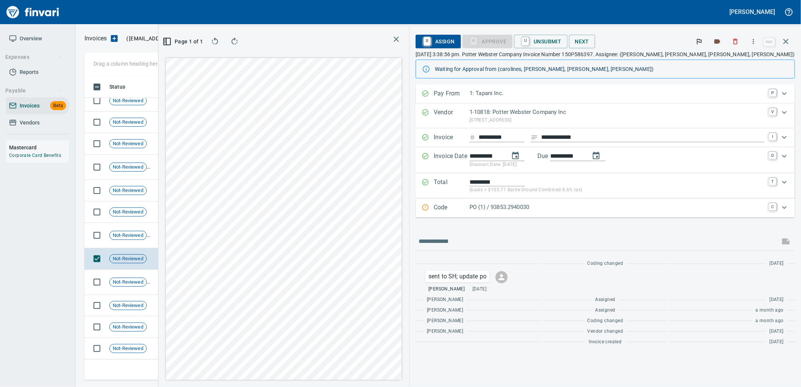
click at [576, 209] on p "PO (1) / 93853.2940030" at bounding box center [616, 207] width 295 height 9
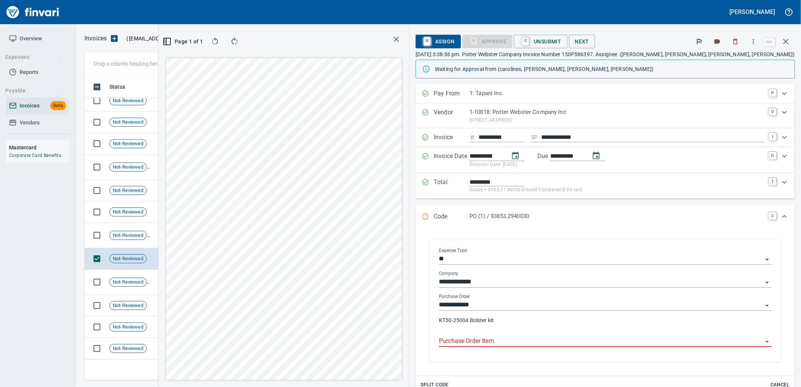
click at [566, 342] on input "Purchase Order Item" at bounding box center [600, 341] width 323 height 11
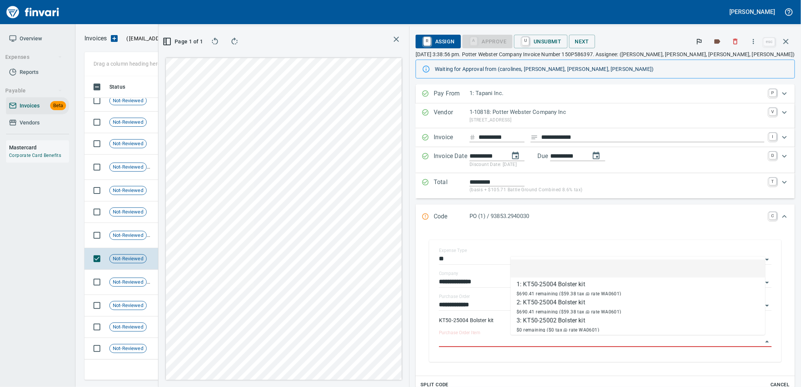
scroll to position [291, 506]
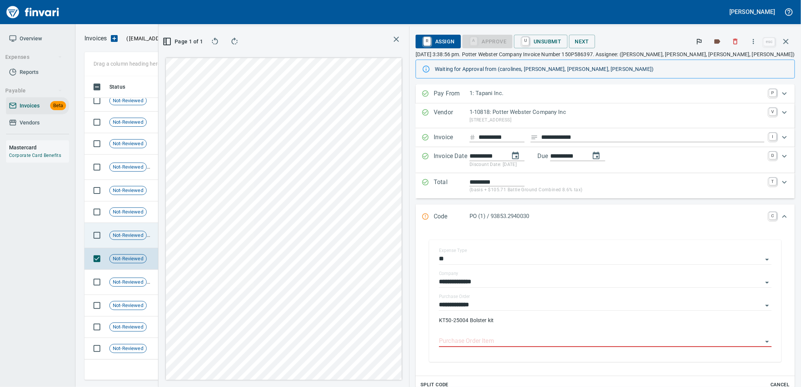
click at [207, 233] on td "6/27/2025" at bounding box center [217, 235] width 41 height 25
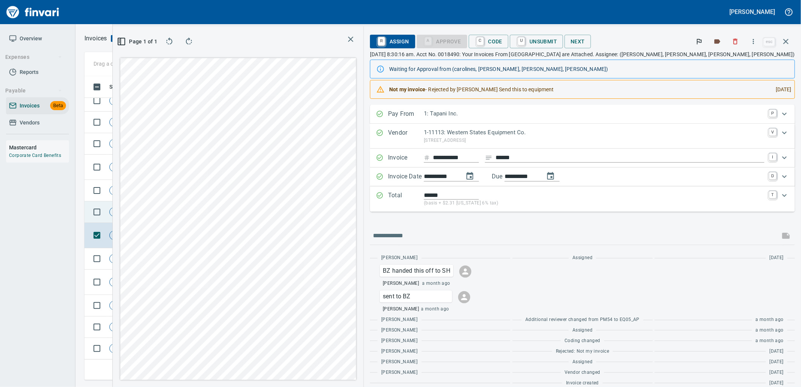
click at [166, 215] on span "Shop" at bounding box center [167, 211] width 17 height 7
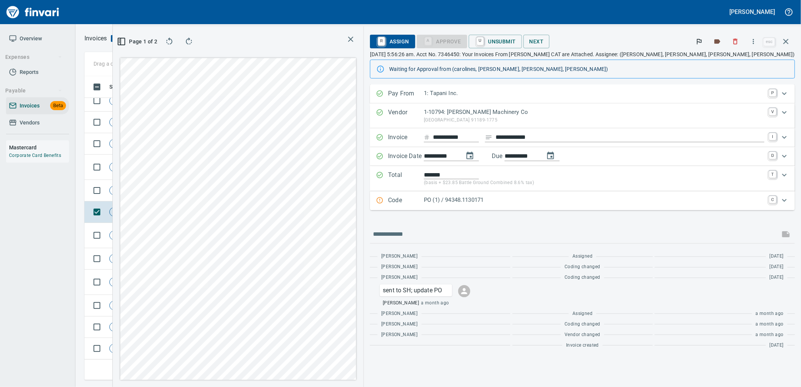
click at [563, 179] on p "(basis + $23.85 Battle Ground Combined 8.6% tax)" at bounding box center [594, 183] width 340 height 8
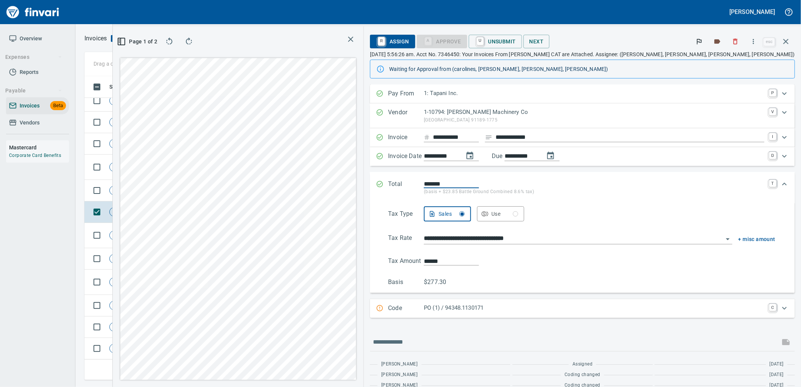
click at [479, 184] on input "*******" at bounding box center [451, 183] width 55 height 9
click at [610, 188] on p "(basis + $23.85 Battle Ground Combined 8.6% tax)" at bounding box center [594, 192] width 340 height 8
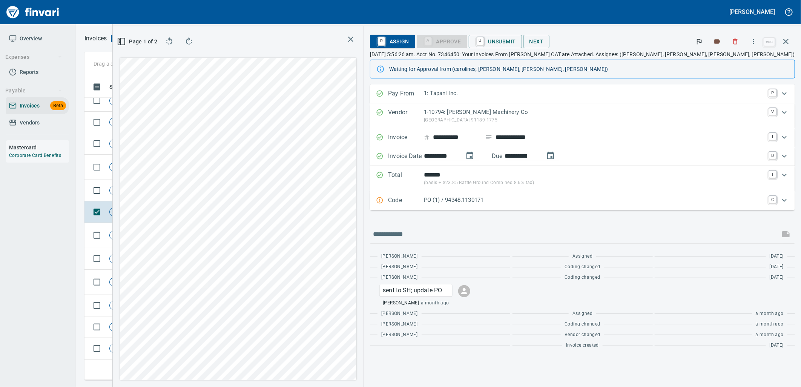
click at [557, 210] on div "Code PO (1) / 94348.1130171 C" at bounding box center [582, 200] width 425 height 19
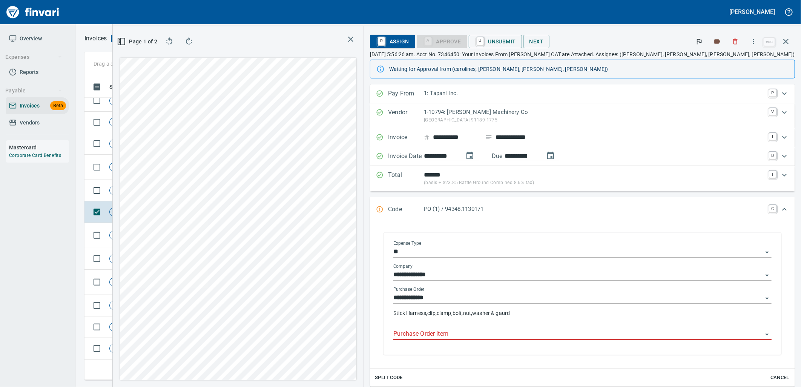
click at [555, 334] on input "Purchase Order Item" at bounding box center [577, 334] width 369 height 11
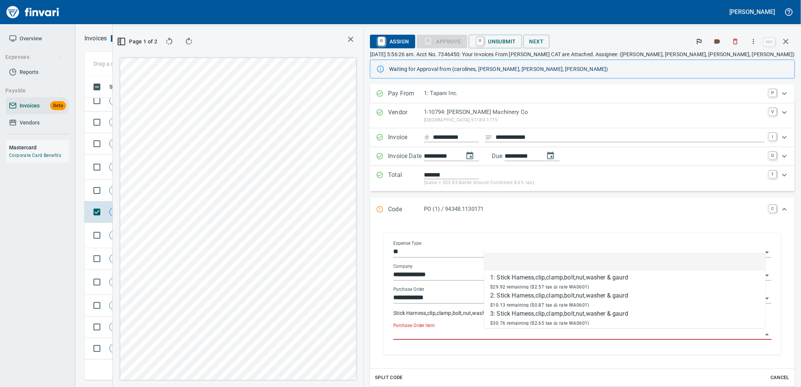
scroll to position [291, 506]
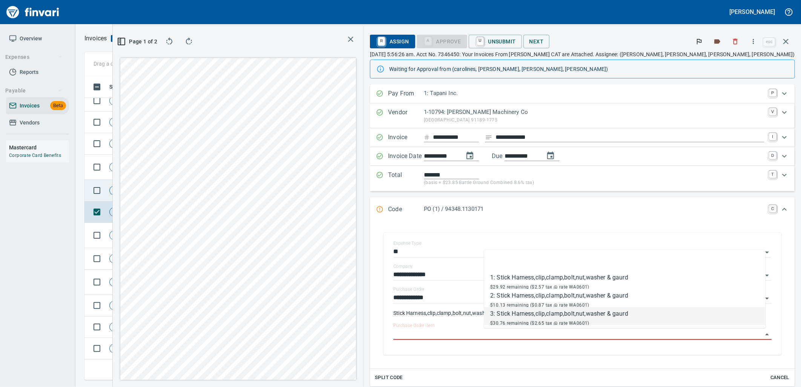
click at [150, 184] on td "Not-Reviewed" at bounding box center [130, 190] width 49 height 21
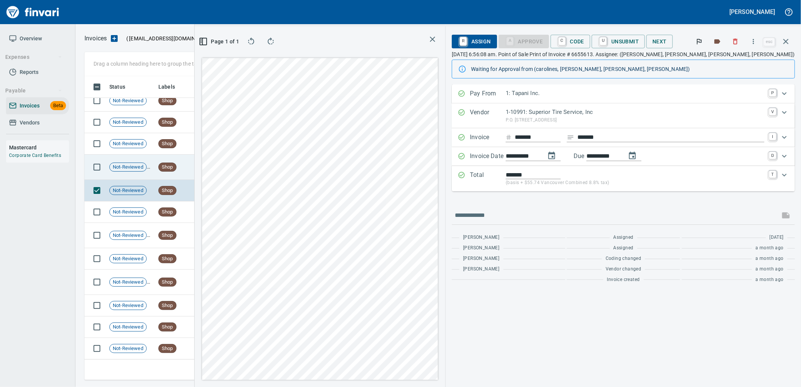
click at [194, 161] on td "Shop" at bounding box center [175, 167] width 41 height 25
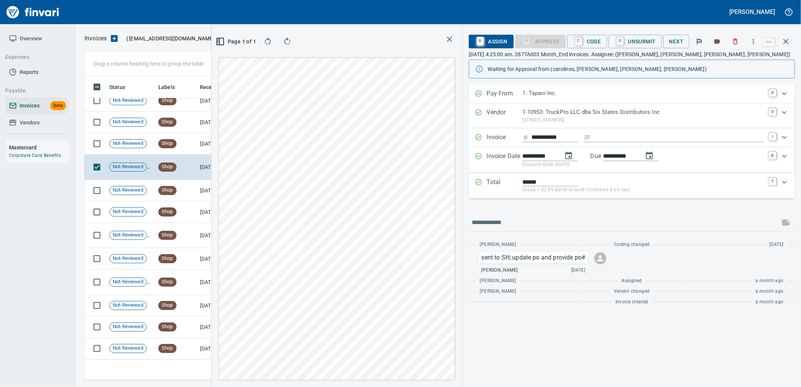
scroll to position [4277, 0]
click at [197, 143] on td "7/1/2025" at bounding box center [217, 143] width 41 height 21
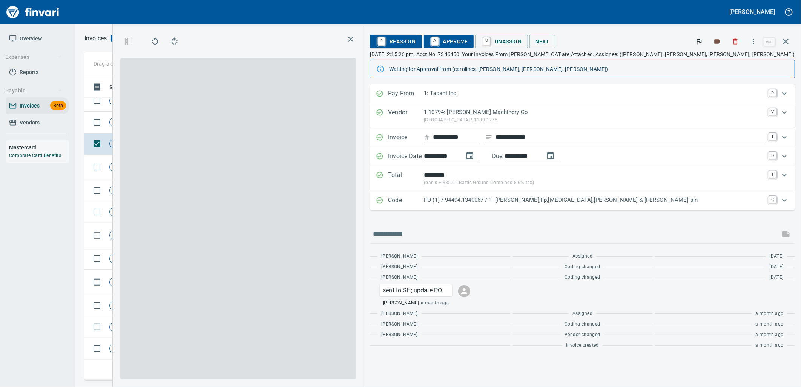
click at [665, 199] on p "PO (1) / 94494.1340067 / 1: Shank,tip,retainer,pin & cotter pin" at bounding box center [594, 200] width 340 height 9
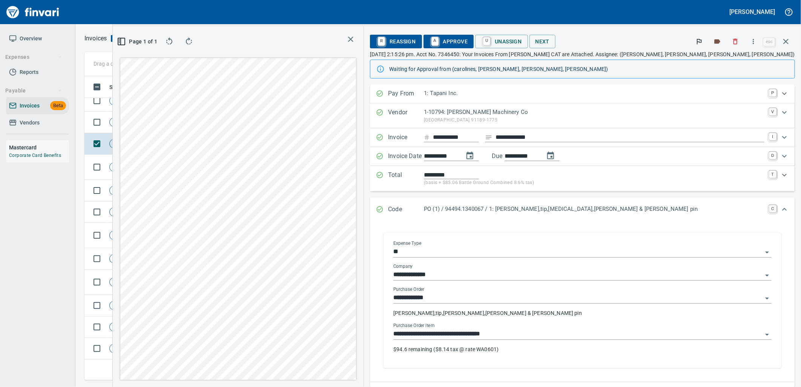
click at [614, 329] on body "Leah Wilson Overview Expenses Reports Payable Invoices Beta Vendors Mastercard …" at bounding box center [400, 193] width 801 height 387
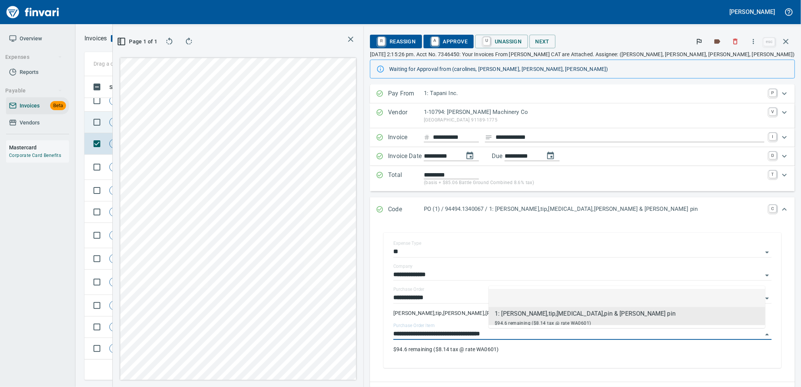
scroll to position [291, 506]
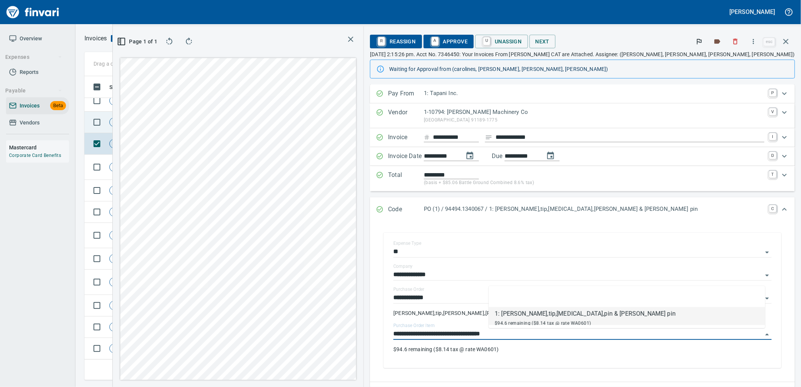
click at [181, 115] on td "Shop" at bounding box center [175, 122] width 41 height 21
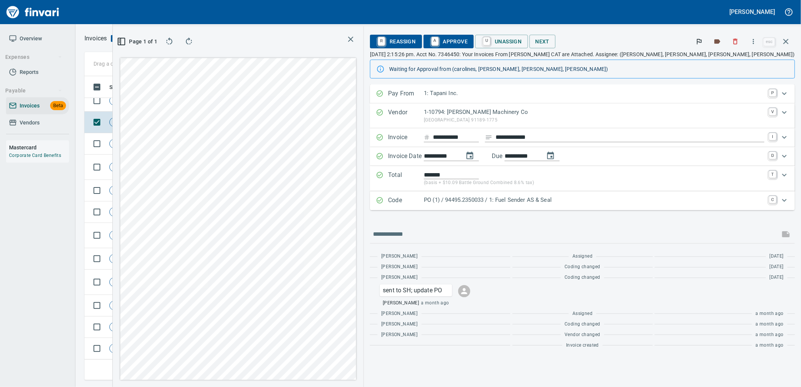
scroll to position [4238, 0]
click at [706, 203] on p "PO (1) / 94495.2350033 / 1: Fuel Sender AS & Seal" at bounding box center [594, 200] width 340 height 9
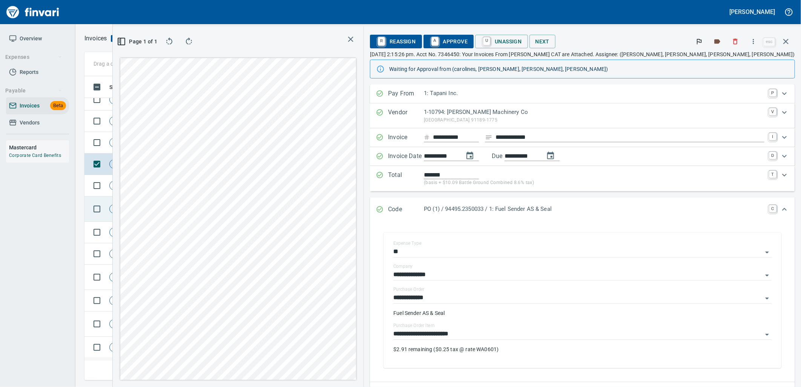
scroll to position [4087, 0]
click at [188, 233] on td "Shop" at bounding box center [175, 229] width 41 height 21
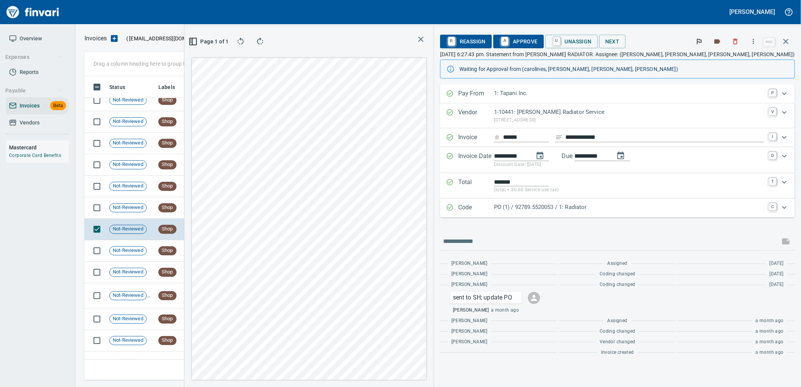
click at [647, 205] on p "PO (1) / 92789.5520053 / 1: Radiator" at bounding box center [629, 207] width 270 height 9
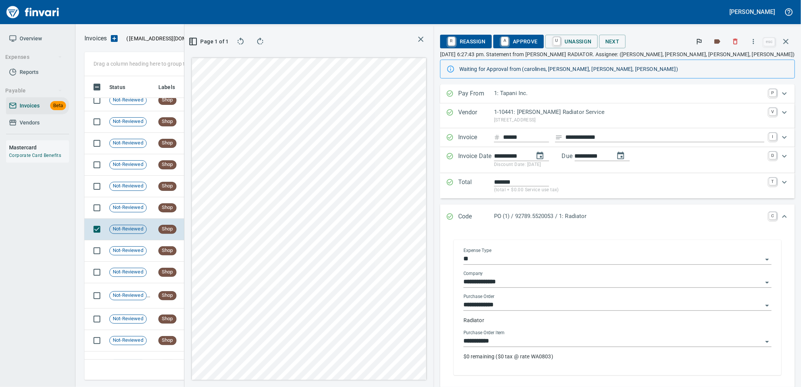
click at [585, 340] on input "**********" at bounding box center [612, 341] width 299 height 11
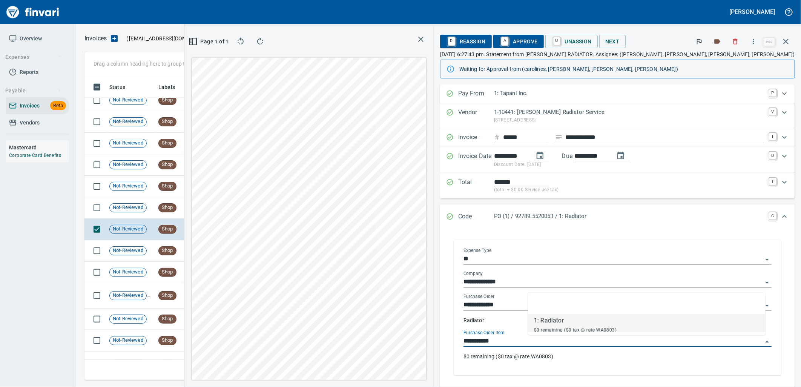
scroll to position [291, 506]
click at [221, 204] on td "7/2/2025" at bounding box center [217, 207] width 41 height 21
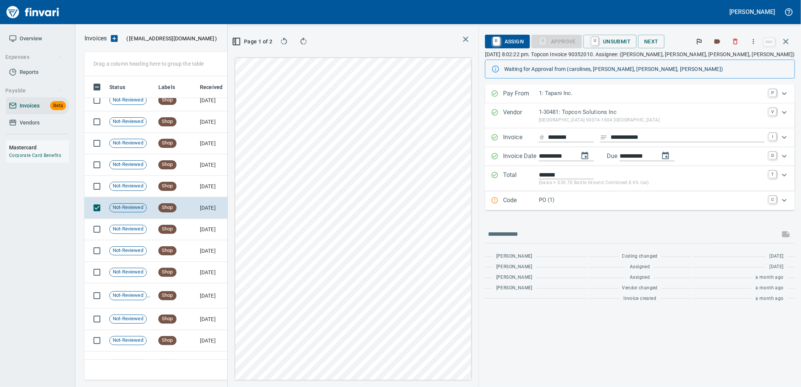
click at [641, 209] on div "Code PO (1) C" at bounding box center [640, 200] width 310 height 19
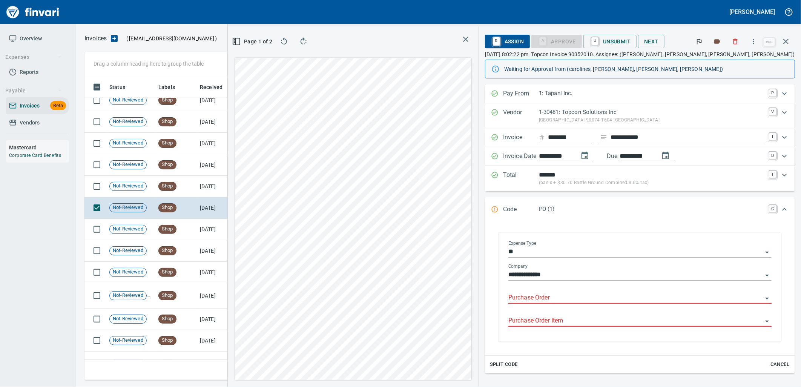
click at [614, 302] on input "Purchase Order" at bounding box center [635, 297] width 254 height 11
type input "**********"
click at [213, 188] on td "7/3/2025" at bounding box center [217, 186] width 41 height 21
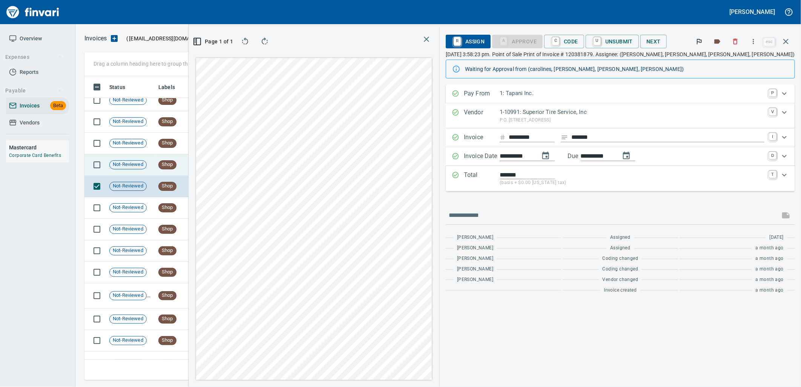
click at [187, 165] on td "Shop" at bounding box center [175, 164] width 41 height 21
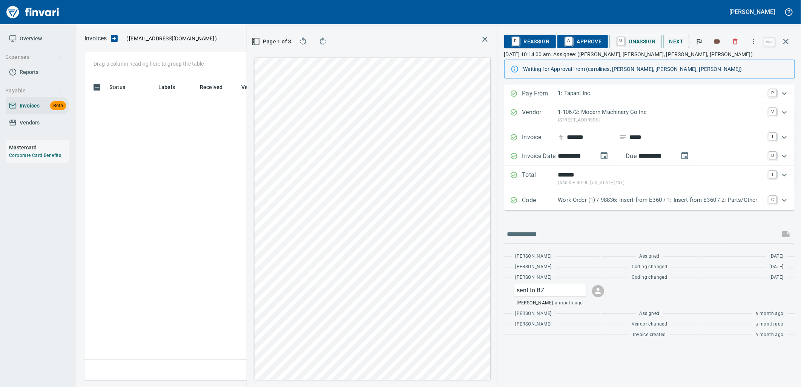
scroll to position [291, 506]
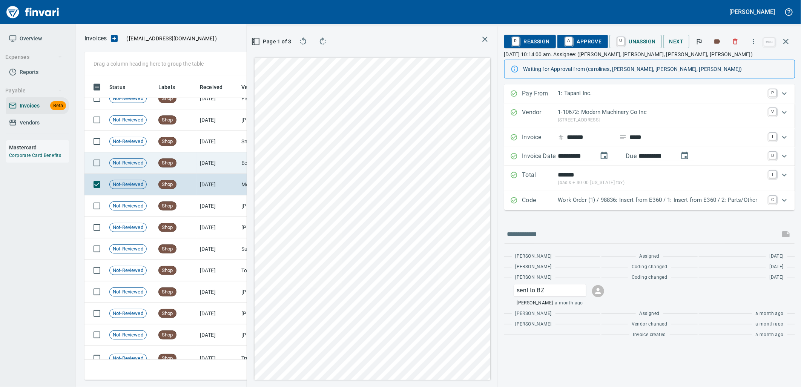
click at [204, 170] on td "[DATE]" at bounding box center [217, 162] width 41 height 21
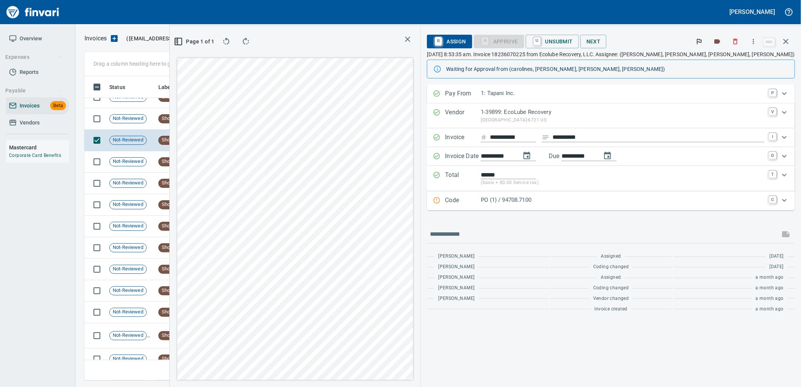
click at [582, 205] on div "PO (1) / 94708.7100" at bounding box center [622, 201] width 283 height 10
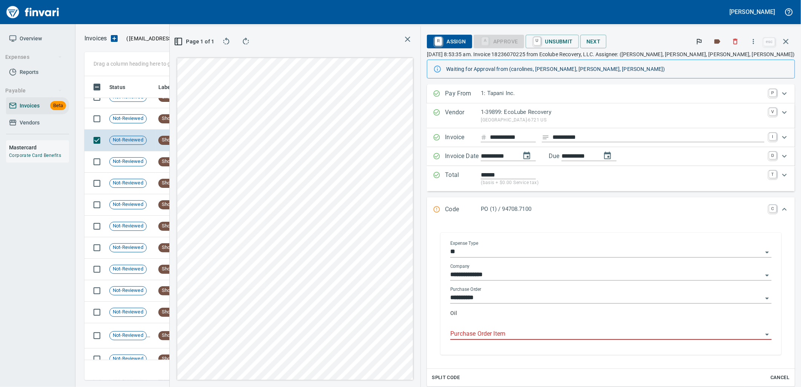
click at [592, 334] on input "Purchase Order Item" at bounding box center [606, 334] width 312 height 11
click at [194, 110] on td "Shop" at bounding box center [175, 118] width 41 height 21
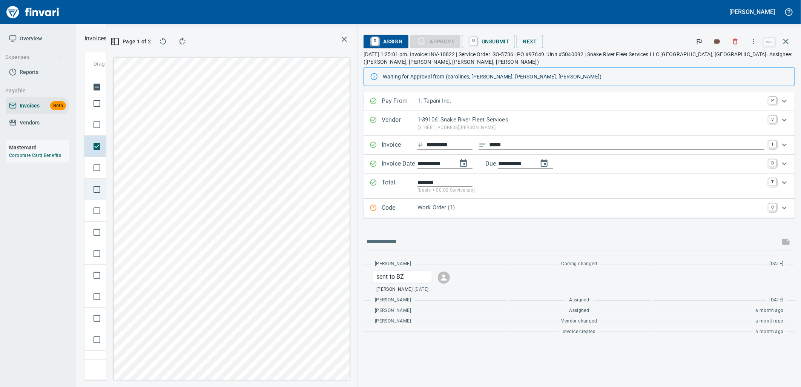
scroll to position [3961, 0]
click at [103, 147] on td at bounding box center [95, 138] width 22 height 21
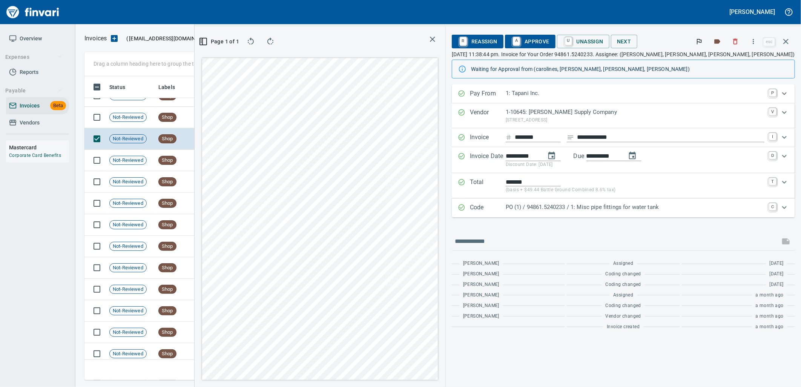
click at [688, 214] on div "Code PO (1) / 94861.5240233 / 1: Misc pipe fittings for water tank C" at bounding box center [623, 207] width 343 height 19
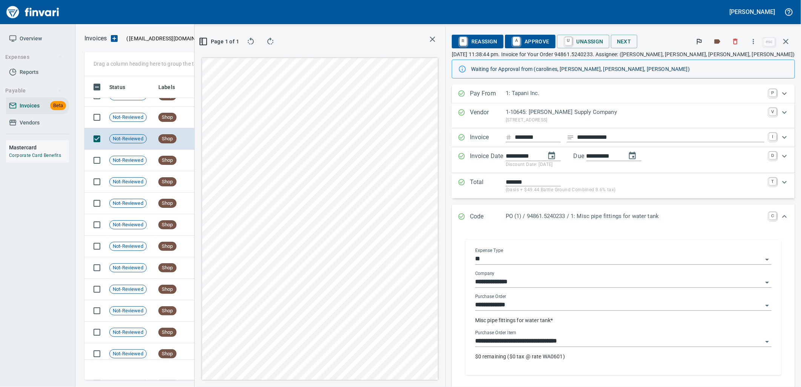
click at [637, 335] on div "**********" at bounding box center [623, 338] width 296 height 17
click at [627, 340] on input "**********" at bounding box center [618, 341] width 287 height 11
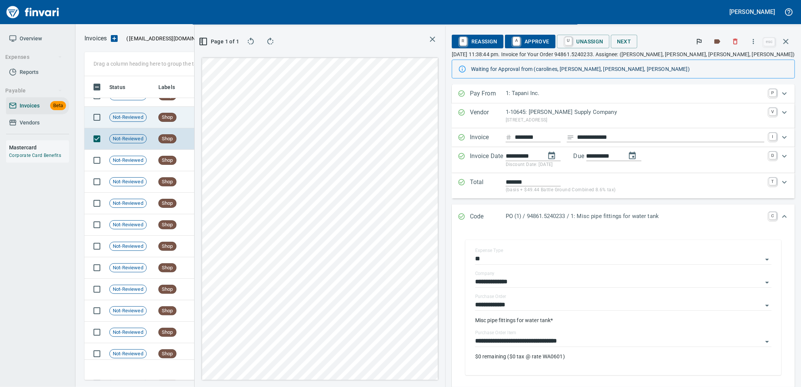
click at [215, 122] on td "[DATE]" at bounding box center [217, 117] width 41 height 21
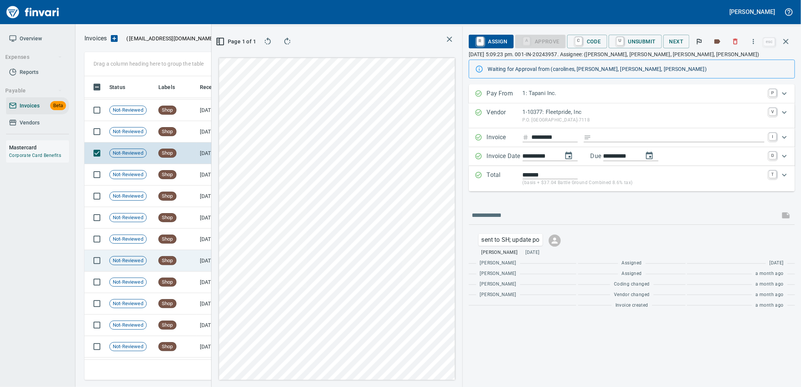
scroll to position [3920, 0]
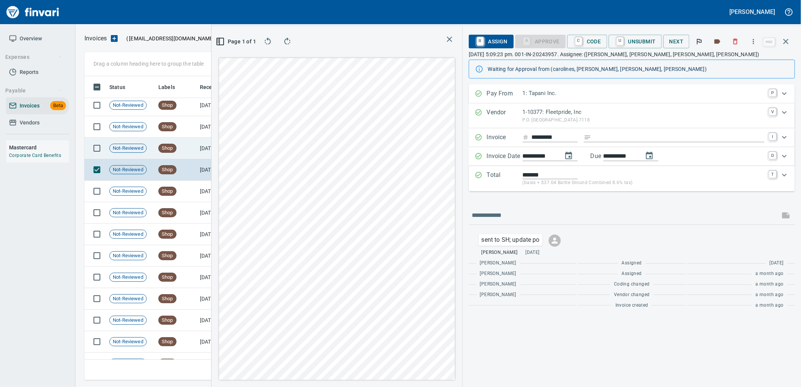
click at [185, 156] on td "Shop" at bounding box center [175, 148] width 41 height 21
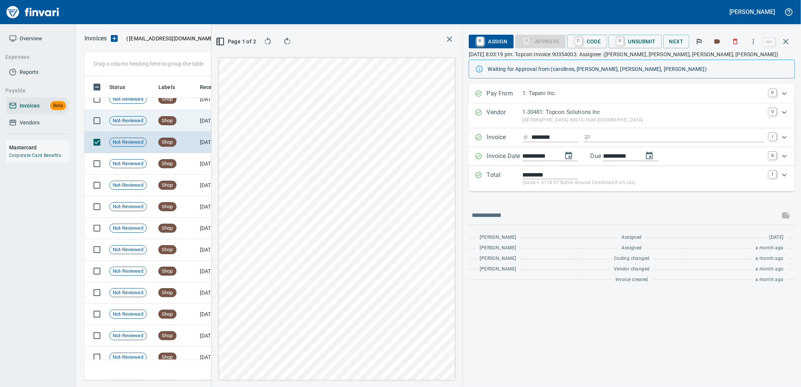
click at [199, 119] on td "[DATE]" at bounding box center [217, 120] width 41 height 21
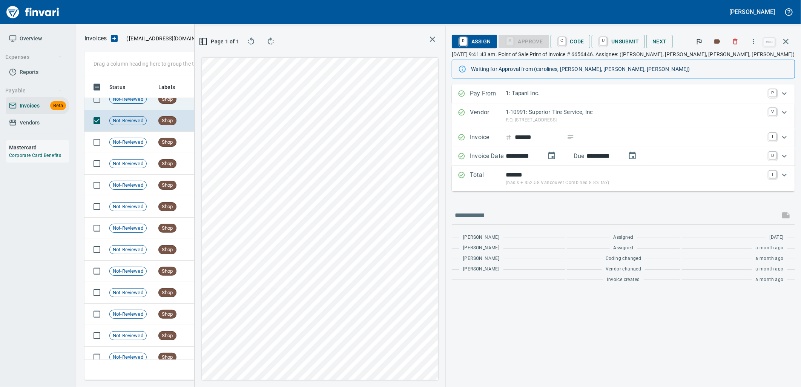
click at [172, 102] on span "Shop" at bounding box center [167, 99] width 17 height 7
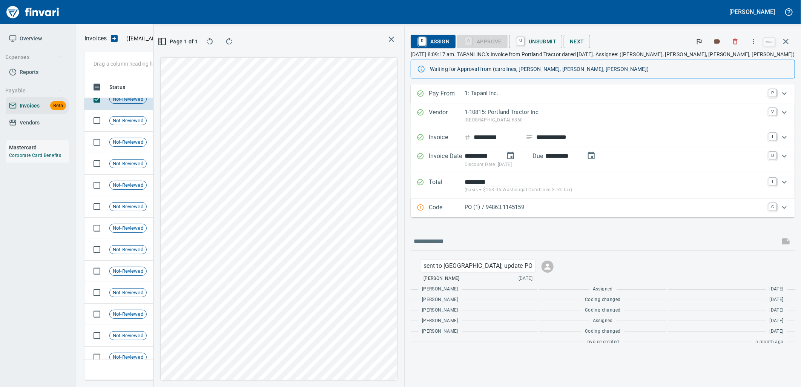
click at [589, 208] on p "PO (1) / 94863.1145159" at bounding box center [614, 207] width 300 height 9
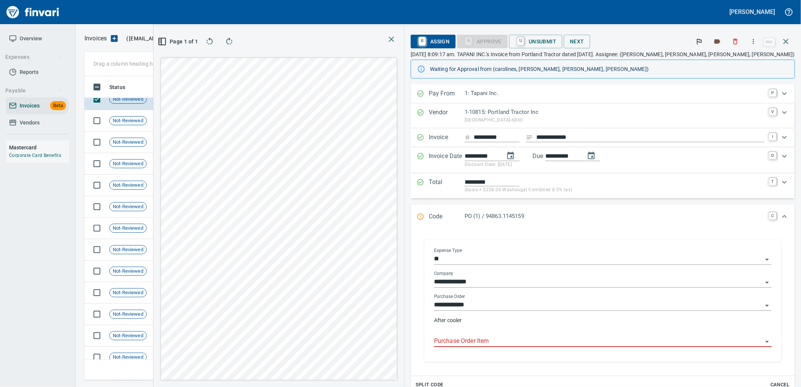
click at [556, 347] on div at bounding box center [602, 341] width 337 height 11
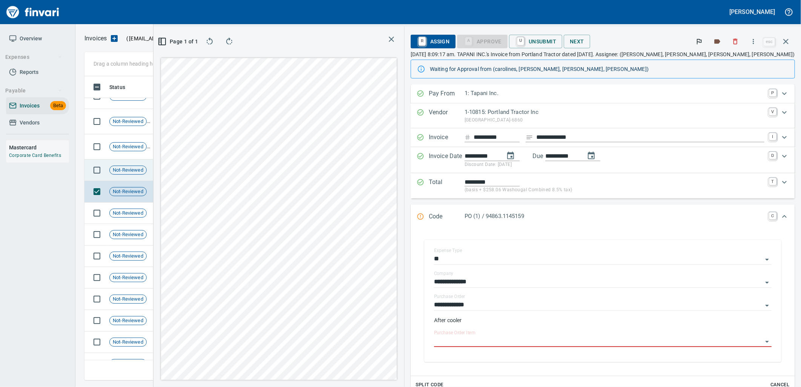
click at [187, 172] on td "Shop" at bounding box center [175, 169] width 41 height 21
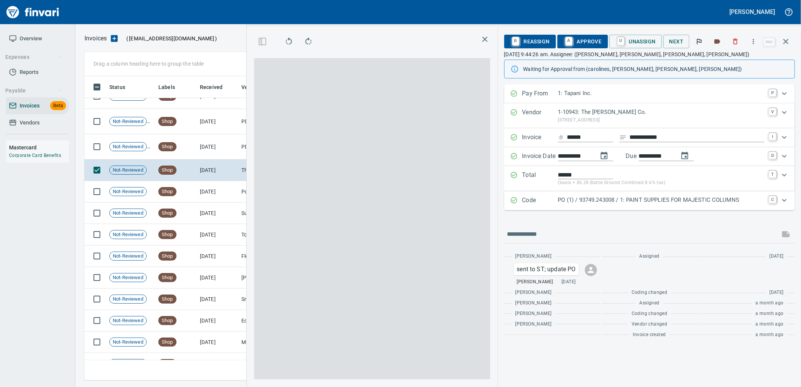
click at [626, 197] on p "PO (1) / 93749.243008 / 1: PAINT SUPPLIES FOR MAJESTIC COLUMNS" at bounding box center [661, 200] width 206 height 9
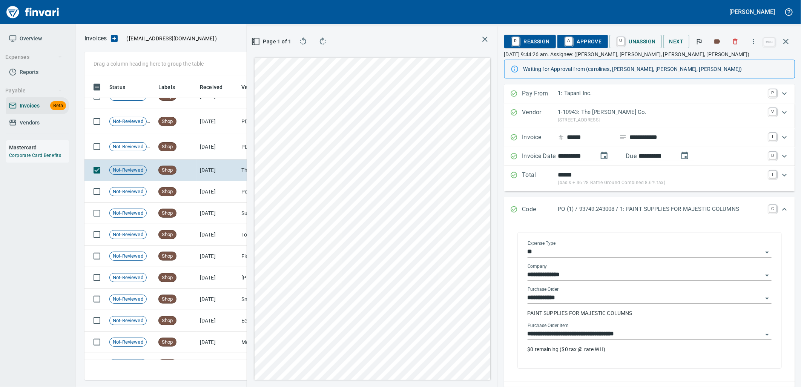
click at [661, 329] on body "[PERSON_NAME] Overview Expenses Reports Payable Invoices Beta Vendors Mastercar…" at bounding box center [400, 193] width 801 height 387
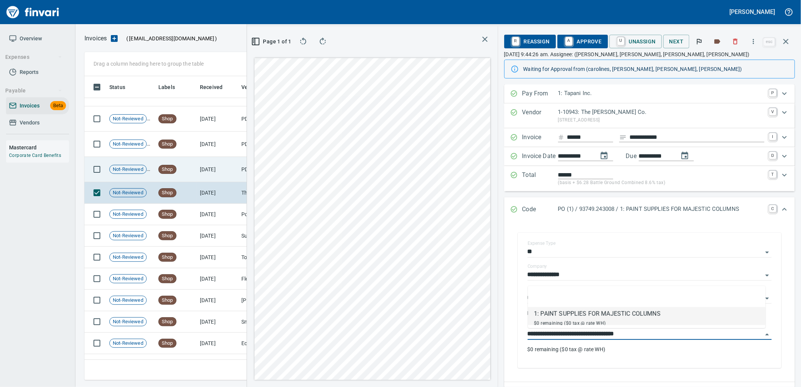
scroll to position [3794, 0]
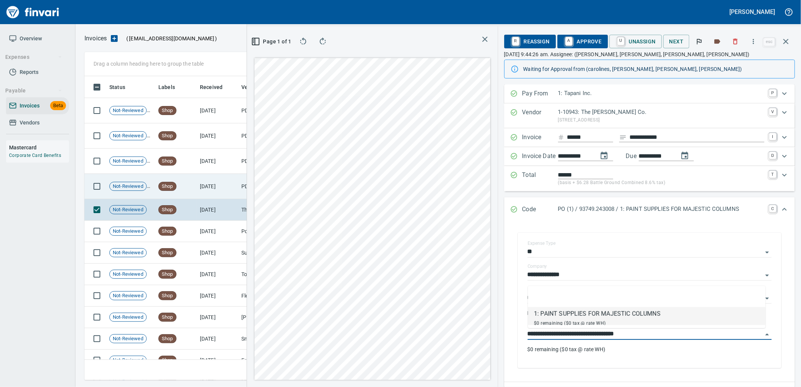
click at [202, 191] on td "[DATE]" at bounding box center [217, 186] width 41 height 25
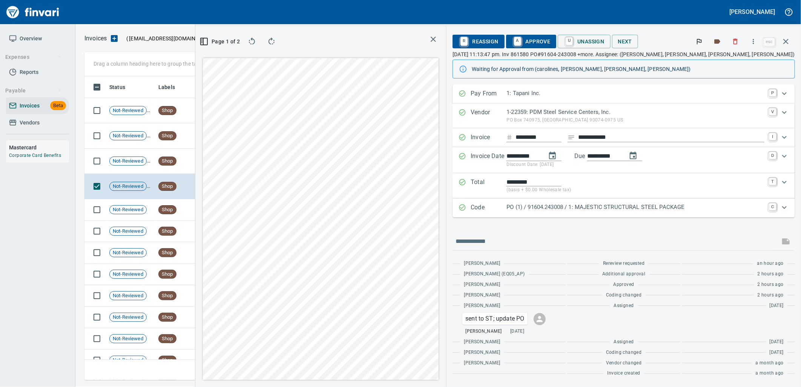
click at [632, 210] on p "PO (1) / 91604.243008 / 1: MAJESTIC STRUCTURAL STEEL PACKAGE" at bounding box center [635, 207] width 258 height 9
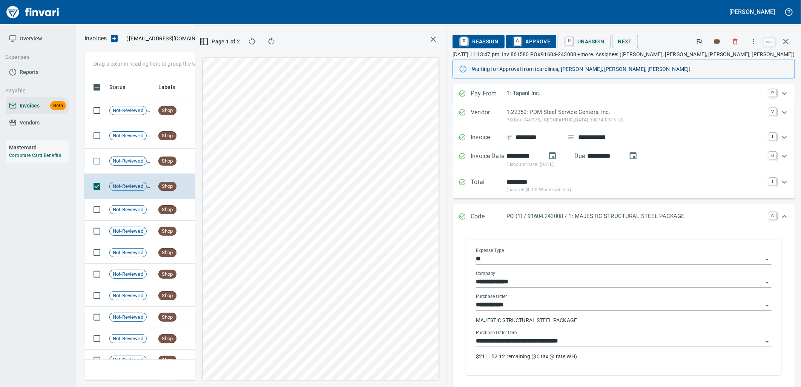
click at [642, 337] on input "**********" at bounding box center [619, 341] width 286 height 11
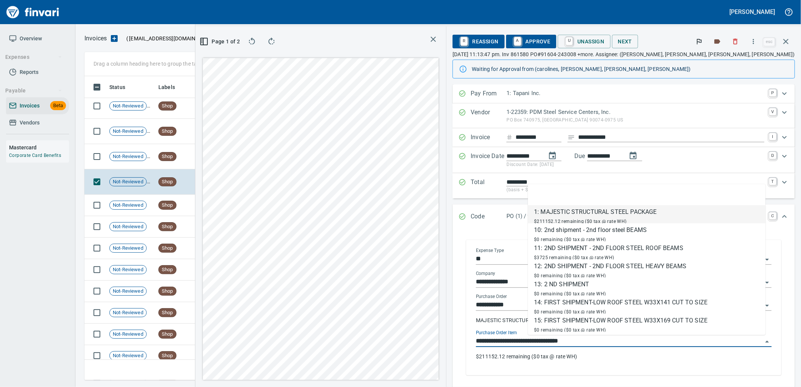
scroll to position [291, 506]
click at [237, 38] on span "Page 1 of 2" at bounding box center [220, 41] width 32 height 9
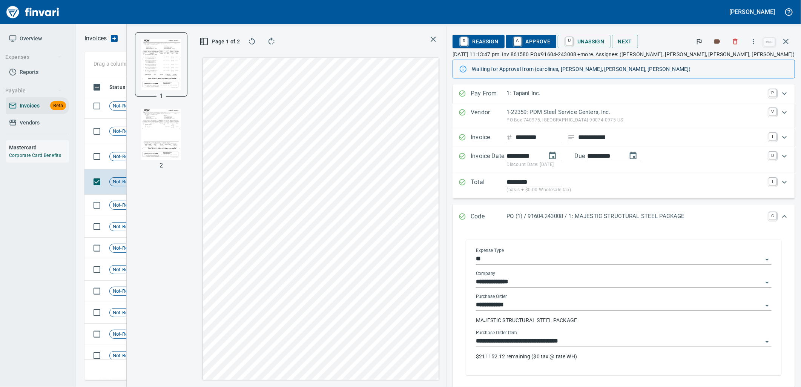
click at [656, 344] on input "**********" at bounding box center [619, 341] width 286 height 11
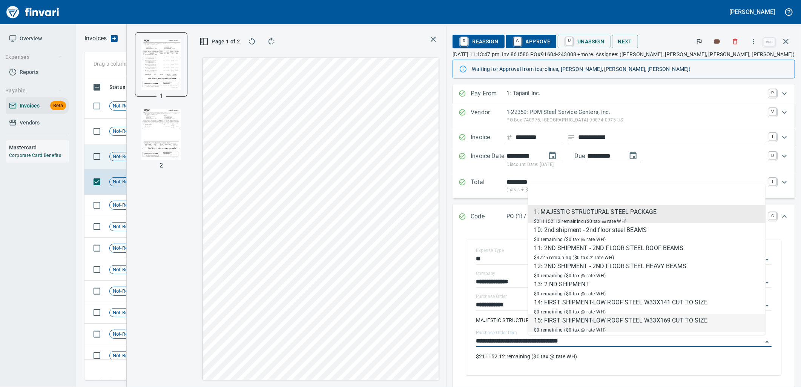
click at [154, 155] on icon at bounding box center [152, 156] width 9 height 9
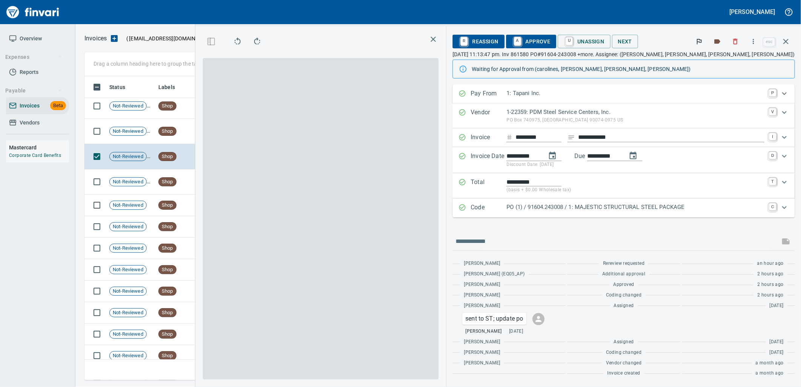
click at [693, 210] on p "PO (1) / 91604.243008 / 1: MAJESTIC STRUCTURAL STEEL PACKAGE" at bounding box center [635, 207] width 258 height 9
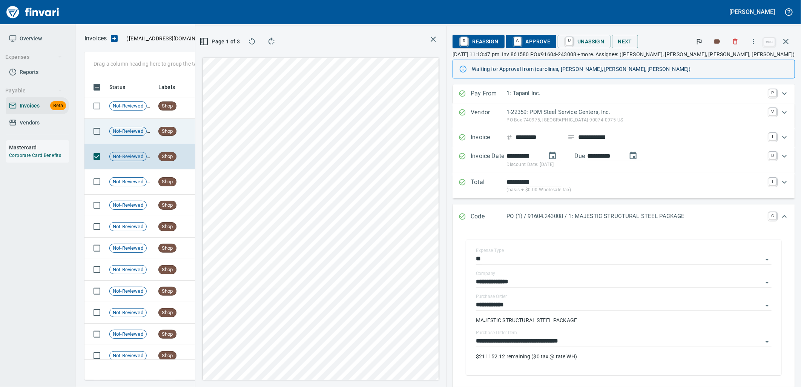
click at [197, 129] on td "[DATE]" at bounding box center [217, 131] width 41 height 25
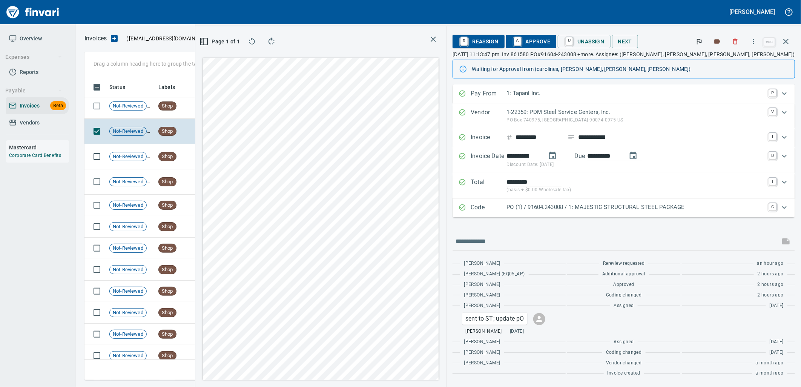
click at [729, 204] on p "PO (1) / 91604.243008 / 1: MAJESTIC STRUCTURAL STEEL PACKAGE" at bounding box center [635, 207] width 258 height 9
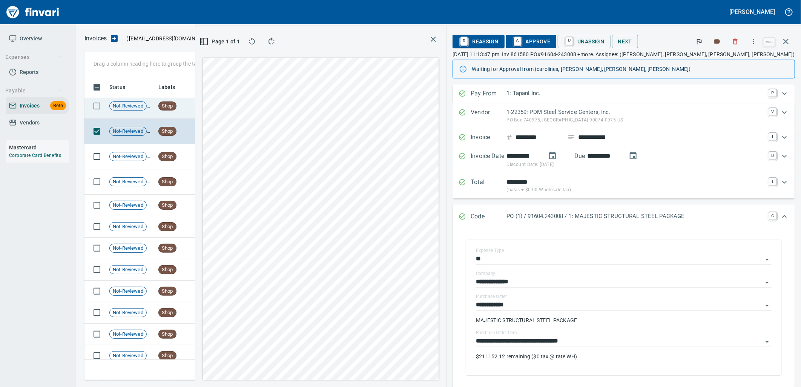
click at [211, 111] on td "[DATE]" at bounding box center [217, 105] width 41 height 25
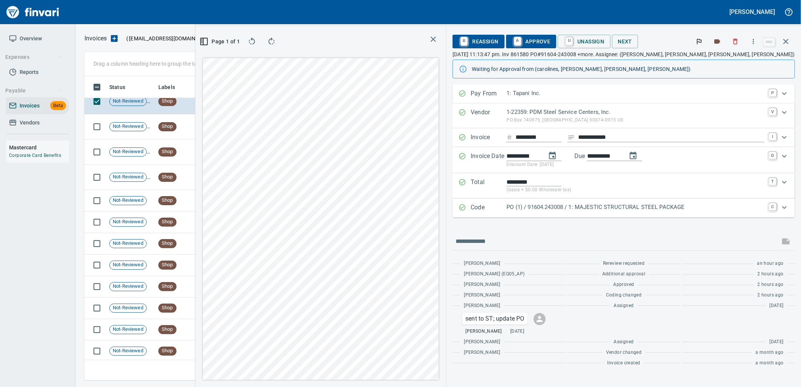
click at [572, 214] on div "Code PO (1) / 91604.243008 / 1: MAJESTIC STRUCTURAL STEEL PACKAGE C" at bounding box center [623, 207] width 342 height 19
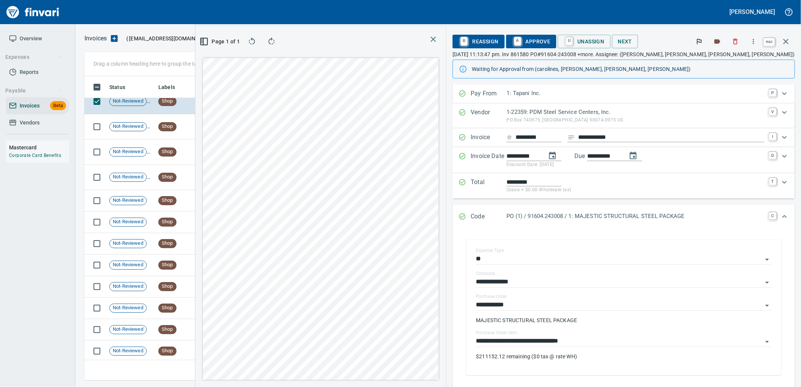
scroll to position [291, 506]
click at [788, 42] on icon "button" at bounding box center [785, 41] width 9 height 9
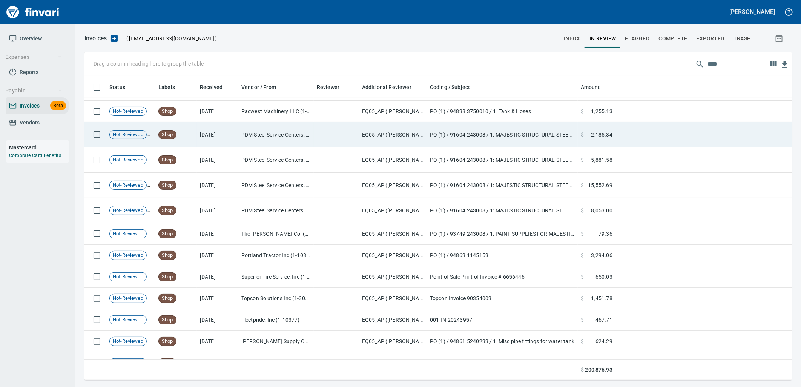
scroll to position [3752, 0]
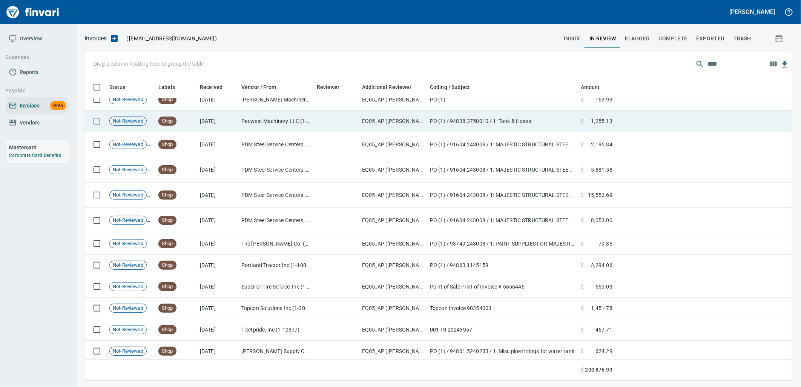
click at [344, 129] on td at bounding box center [336, 120] width 45 height 21
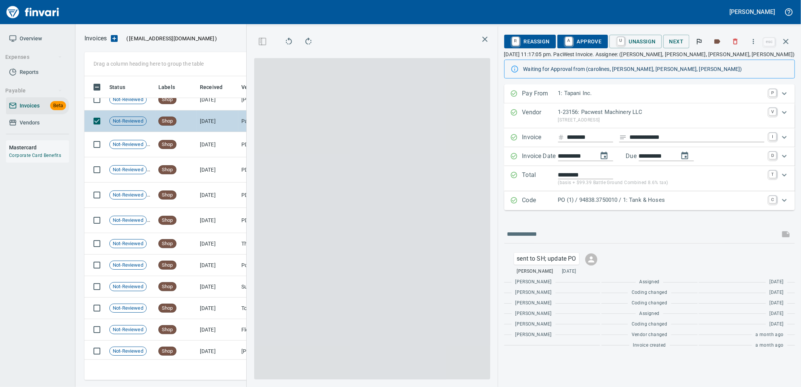
scroll to position [291, 506]
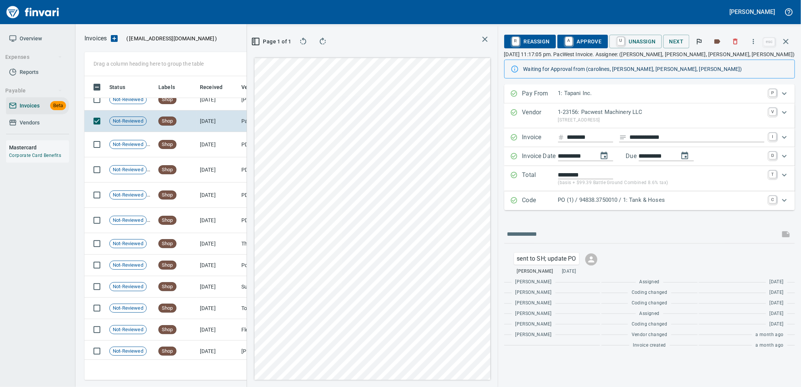
click at [704, 198] on p "PO (1) / 94838.3750010 / 1: Tank & Hoses" at bounding box center [661, 200] width 206 height 9
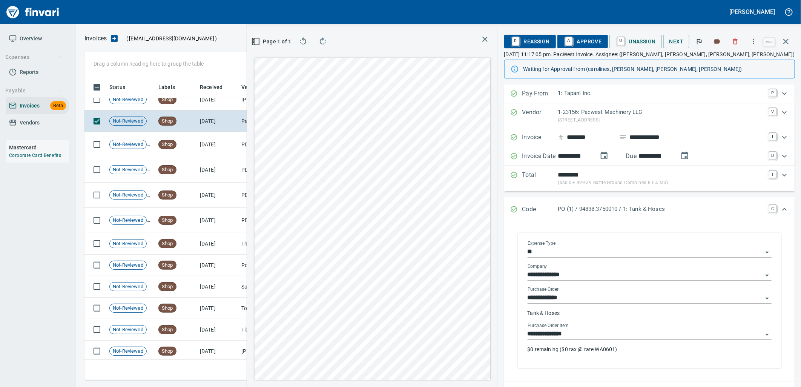
click at [597, 340] on div "**********" at bounding box center [649, 341] width 244 height 36
click at [597, 336] on input "**********" at bounding box center [644, 334] width 235 height 11
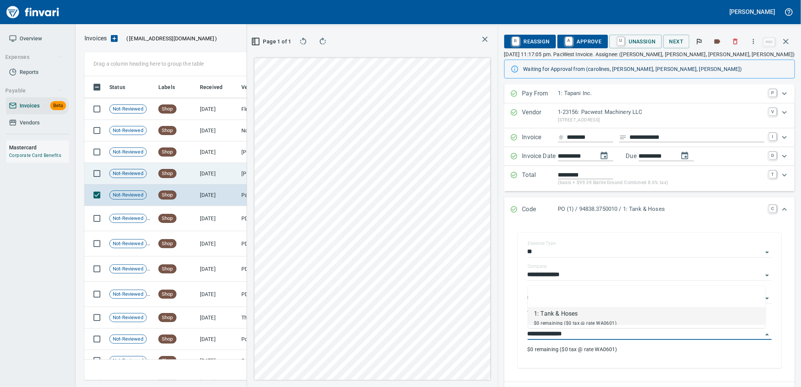
scroll to position [3668, 0]
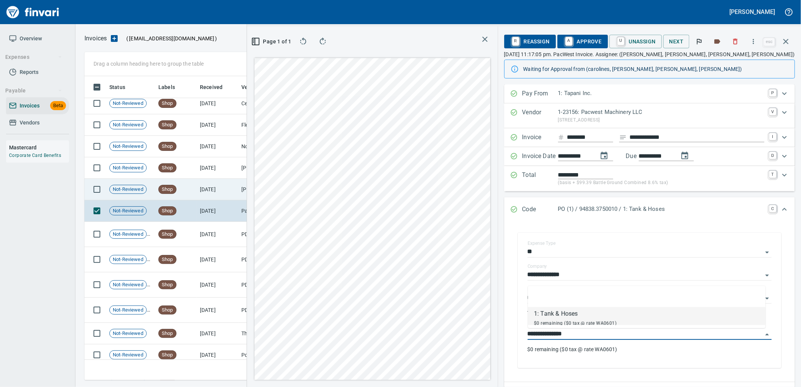
click at [217, 193] on td "[DATE]" at bounding box center [217, 189] width 41 height 21
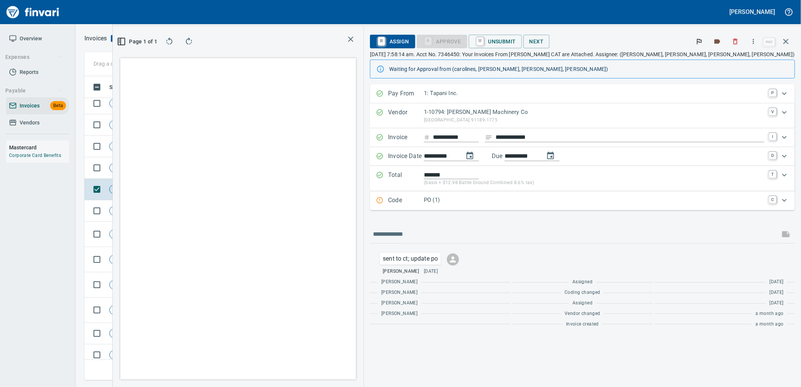
click at [637, 204] on p "PO (1)" at bounding box center [594, 200] width 340 height 9
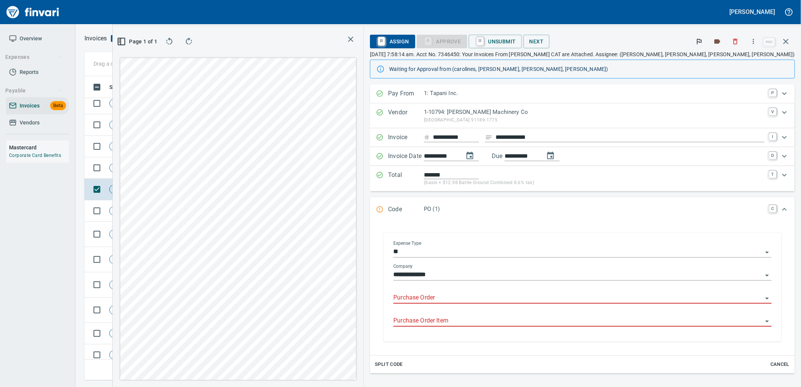
click at [558, 300] on input "Purchase Order" at bounding box center [577, 297] width 369 height 11
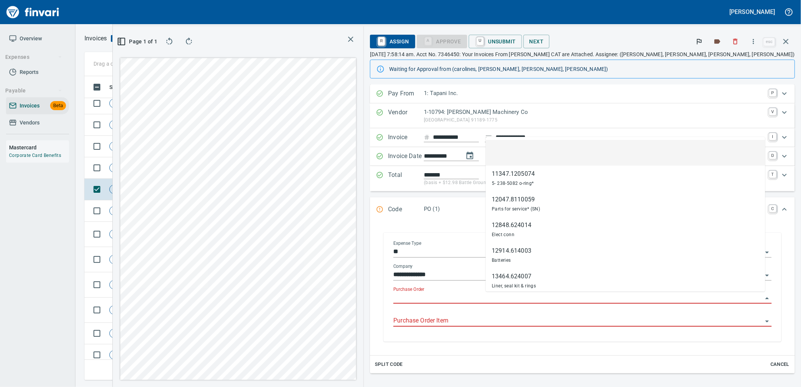
scroll to position [291, 506]
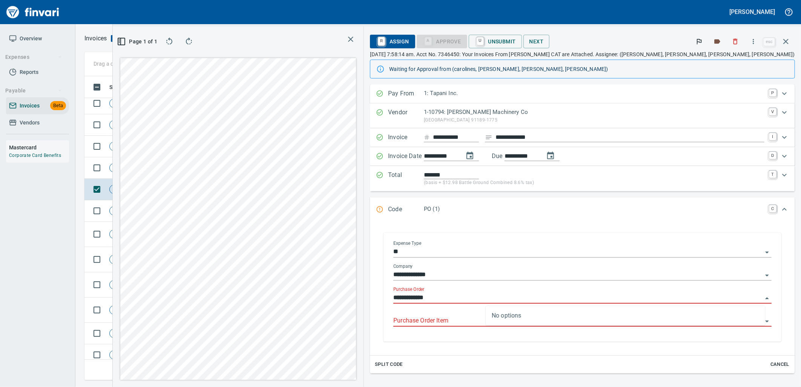
type input "**********"
click at [185, 170] on td "Shop" at bounding box center [175, 167] width 41 height 21
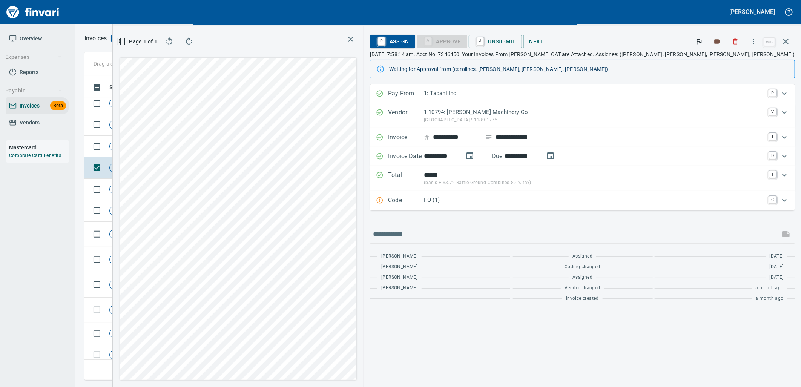
click at [553, 205] on div "PO (1)" at bounding box center [594, 201] width 340 height 10
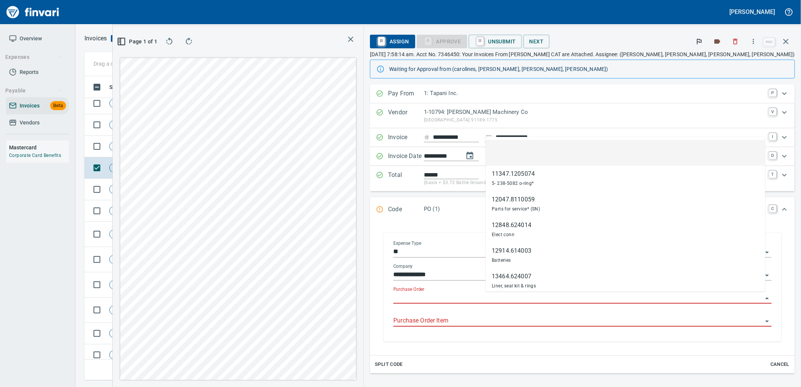
click at [573, 298] on input "Purchase Order" at bounding box center [577, 297] width 369 height 11
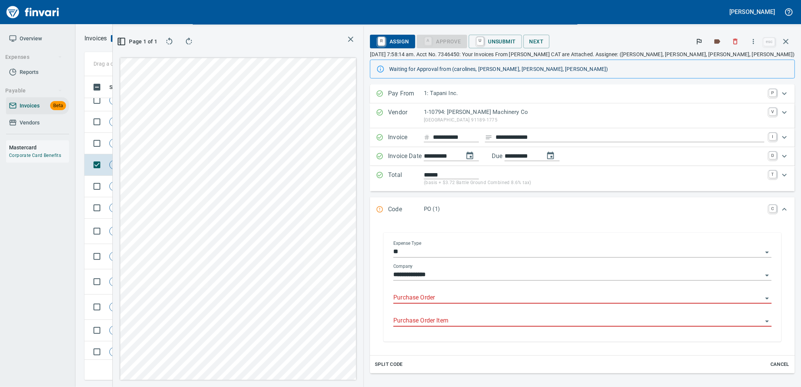
scroll to position [291, 506]
type input "**********"
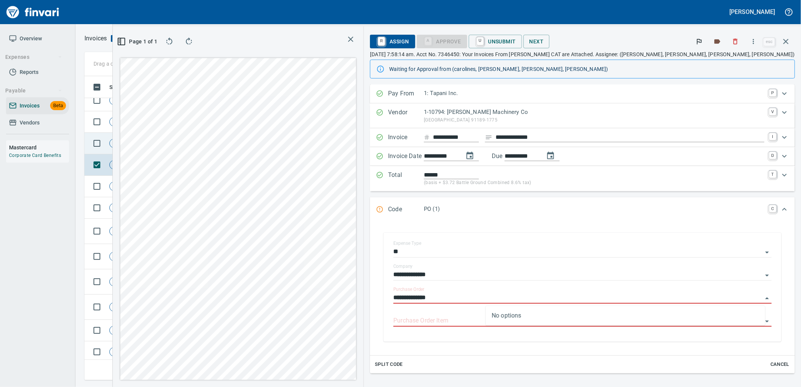
click at [195, 146] on td "Shop" at bounding box center [175, 143] width 41 height 21
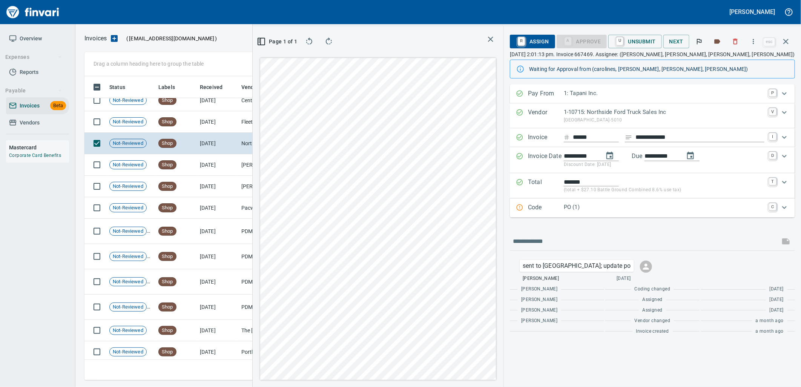
click at [614, 213] on div "PO (1)" at bounding box center [663, 208] width 201 height 10
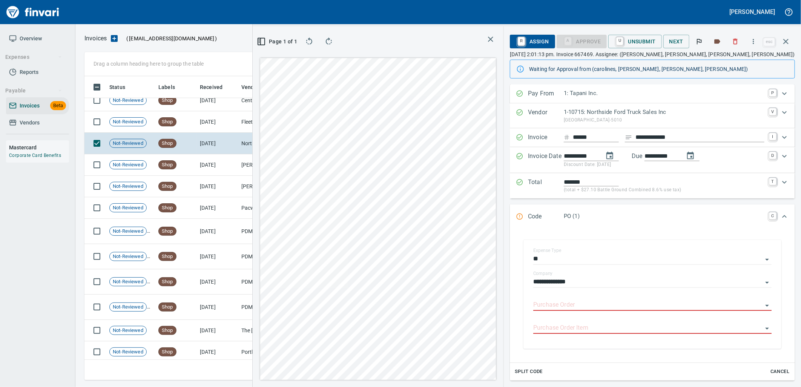
click at [600, 303] on input "Purchase Order" at bounding box center [647, 305] width 229 height 11
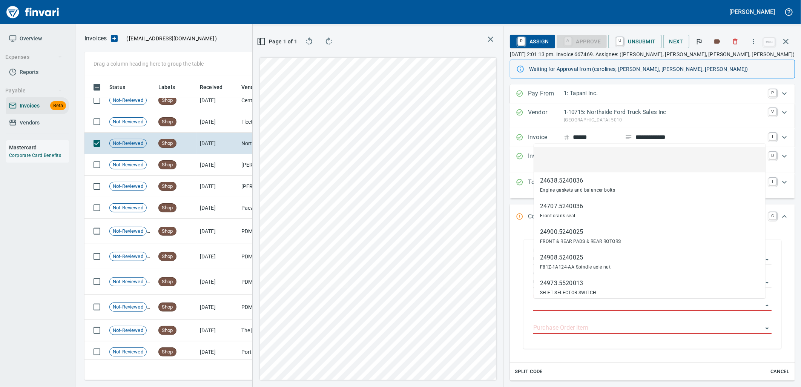
scroll to position [291, 506]
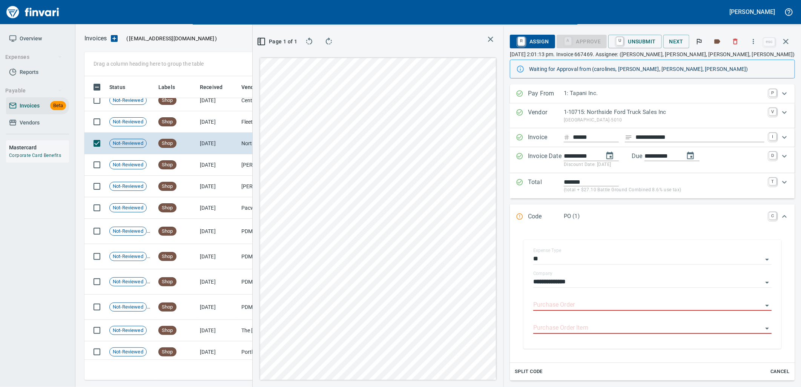
type input "**********"
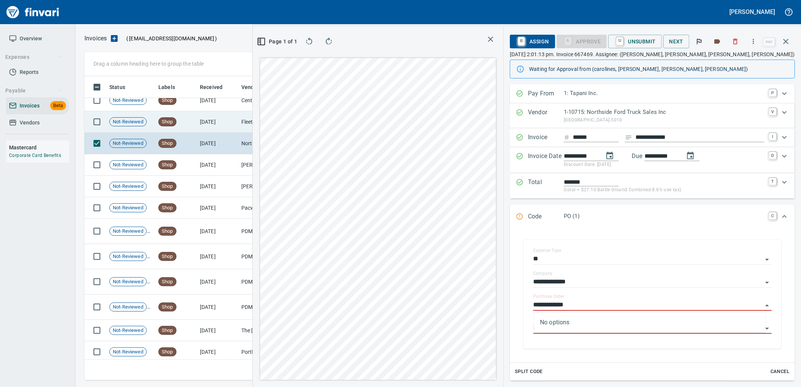
click at [229, 127] on td "[DATE]" at bounding box center [217, 121] width 41 height 21
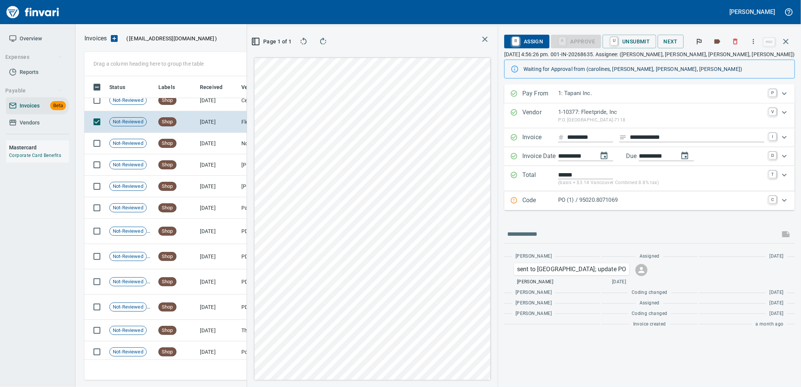
click at [642, 198] on p "PO (1) / 95020.8071069" at bounding box center [661, 200] width 206 height 9
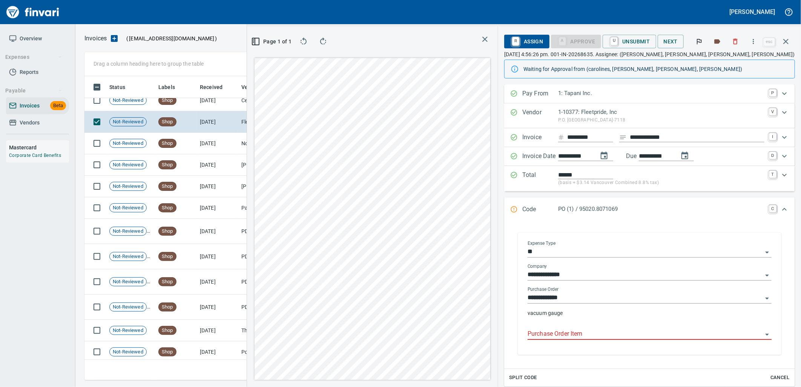
click at [609, 329] on input "Purchase Order Item" at bounding box center [644, 334] width 235 height 11
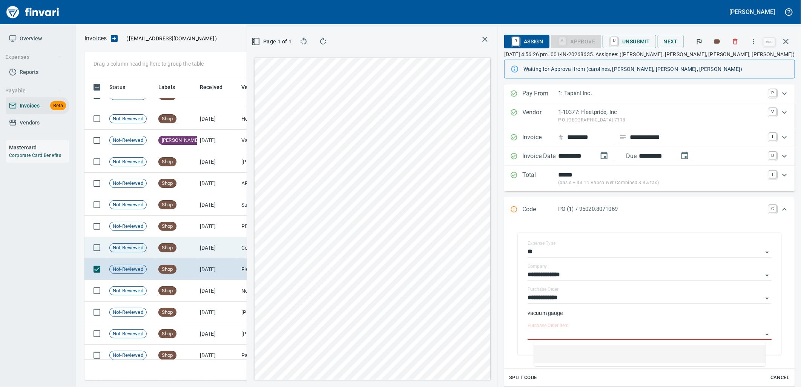
scroll to position [291, 506]
click at [210, 246] on td "[DATE]" at bounding box center [217, 247] width 41 height 21
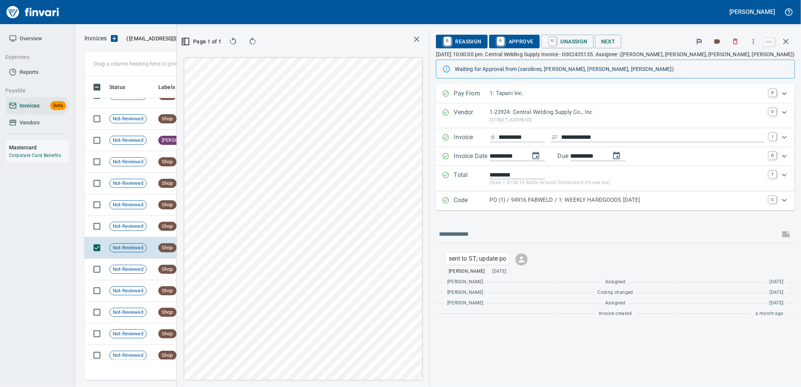
click at [632, 204] on p "PO (1) / 94916.FABWELD / 1: WEEKLY HARDGOODS [DATE]" at bounding box center [627, 200] width 274 height 9
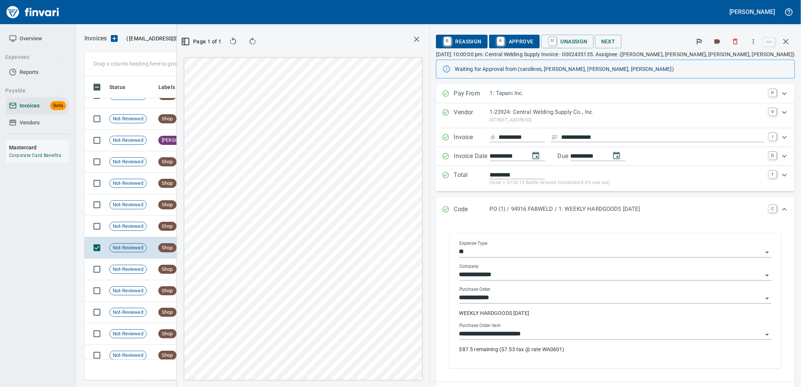
click at [604, 337] on input "**********" at bounding box center [610, 334] width 303 height 11
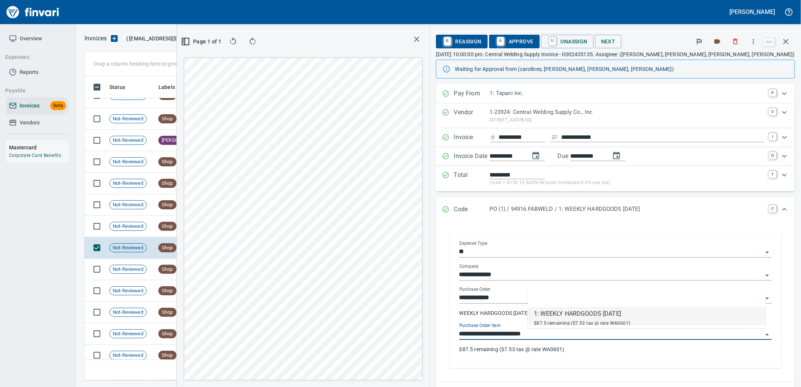
scroll to position [291, 506]
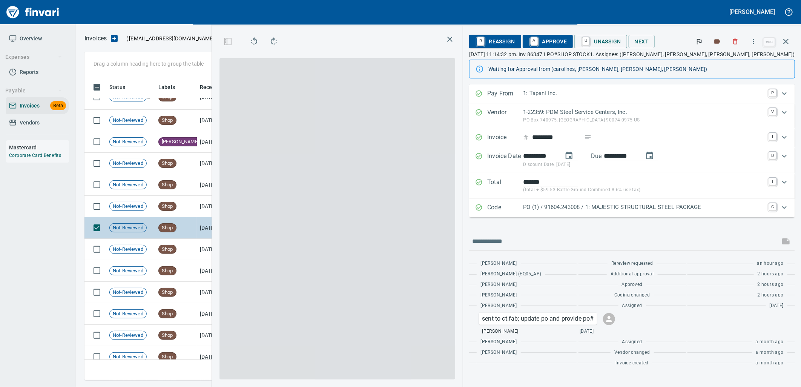
scroll to position [291, 506]
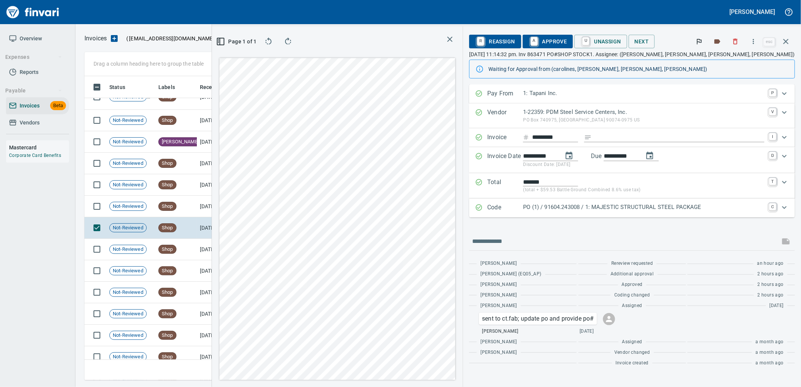
click at [686, 207] on p "PO (1) / 91604.243008 / 1: MAJESTIC STRUCTURAL STEEL PACKAGE" at bounding box center [643, 207] width 241 height 9
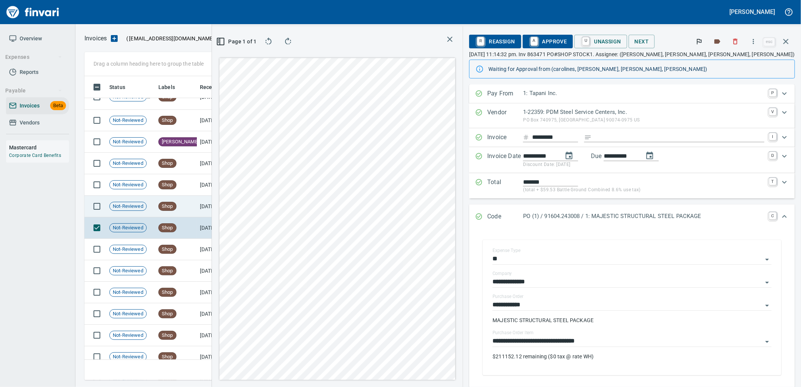
click at [221, 212] on td "[DATE]" at bounding box center [217, 206] width 41 height 21
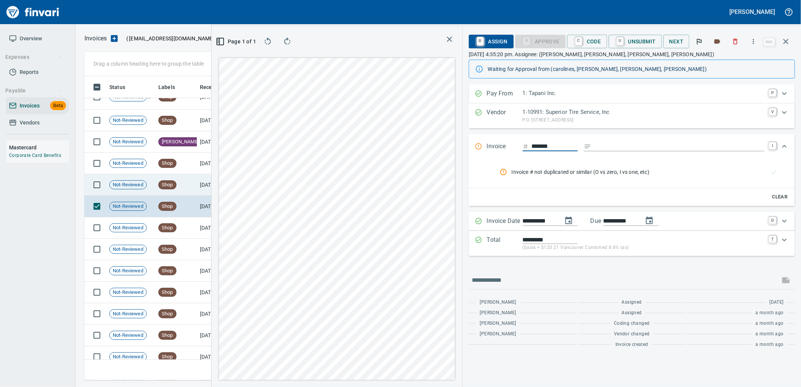
click at [205, 191] on td "[DATE]" at bounding box center [217, 184] width 41 height 21
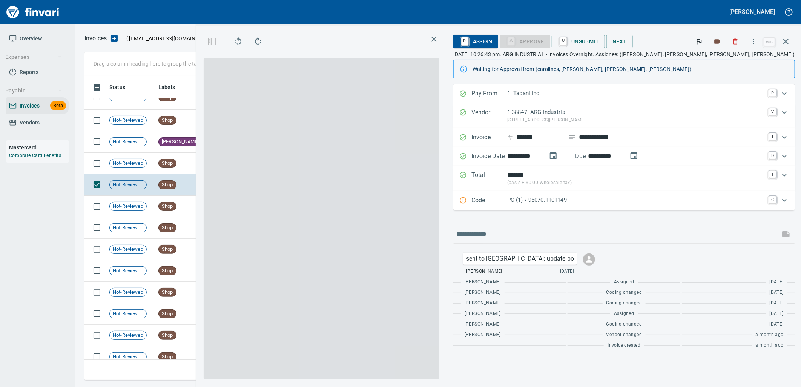
click at [607, 202] on p "PO (1) / 95070.1101149" at bounding box center [635, 200] width 257 height 9
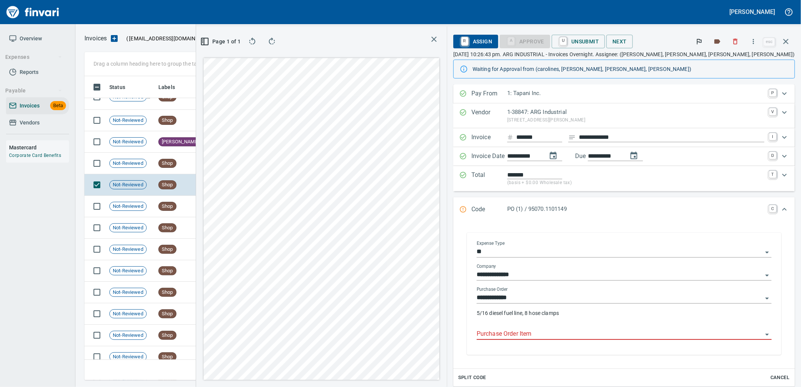
click at [603, 333] on input "Purchase Order Item" at bounding box center [619, 334] width 286 height 11
click at [233, 166] on td "[DATE]" at bounding box center [217, 163] width 41 height 21
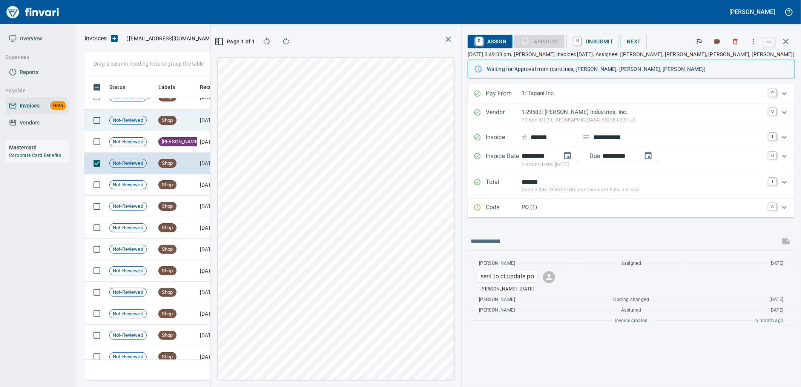
click at [224, 119] on td "[DATE]" at bounding box center [217, 120] width 41 height 21
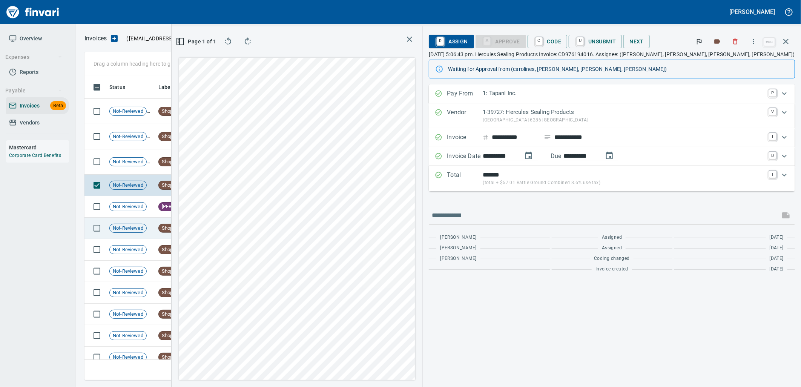
scroll to position [3459, 0]
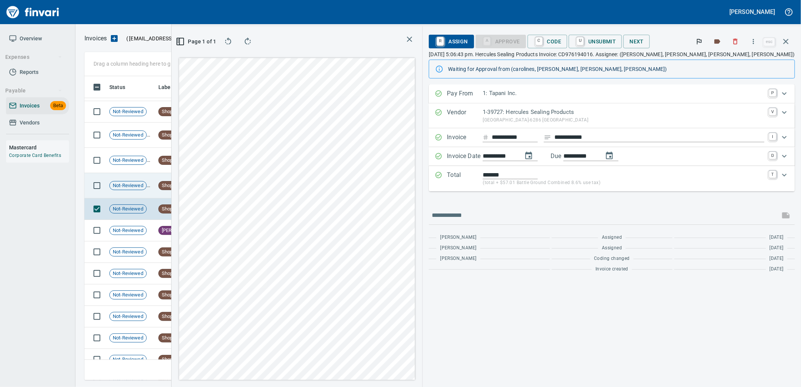
click at [190, 191] on td "Shop" at bounding box center [175, 185] width 41 height 25
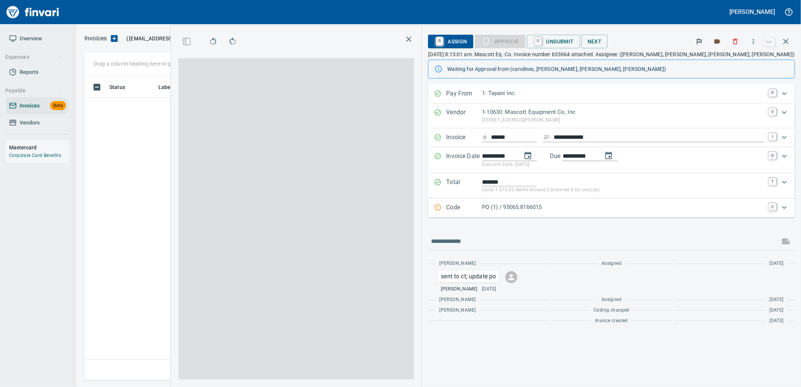
scroll to position [291, 506]
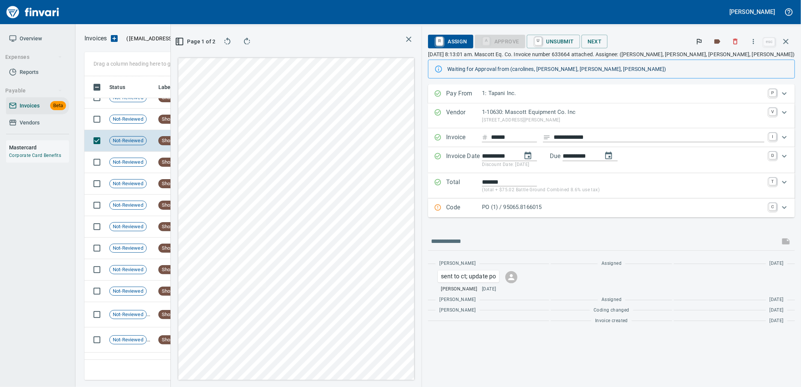
click at [623, 205] on p "PO (1) / 95065.8166015" at bounding box center [623, 207] width 282 height 9
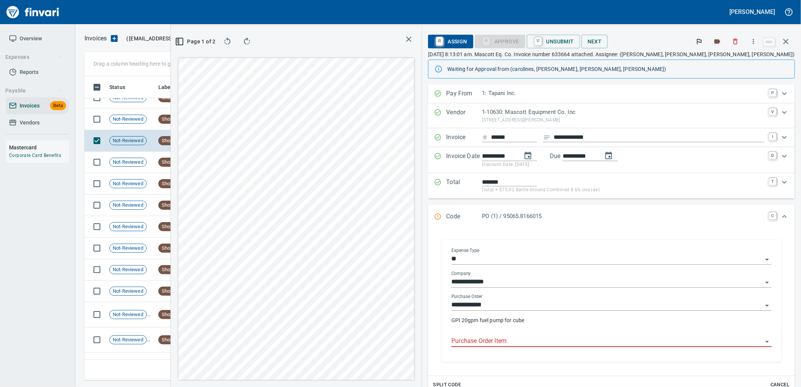
click at [576, 345] on input "Purchase Order Item" at bounding box center [606, 341] width 311 height 11
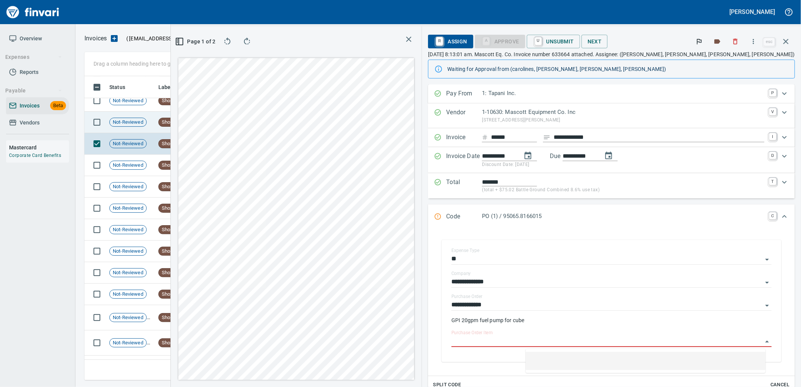
click at [206, 125] on td "[DATE]" at bounding box center [217, 122] width 41 height 21
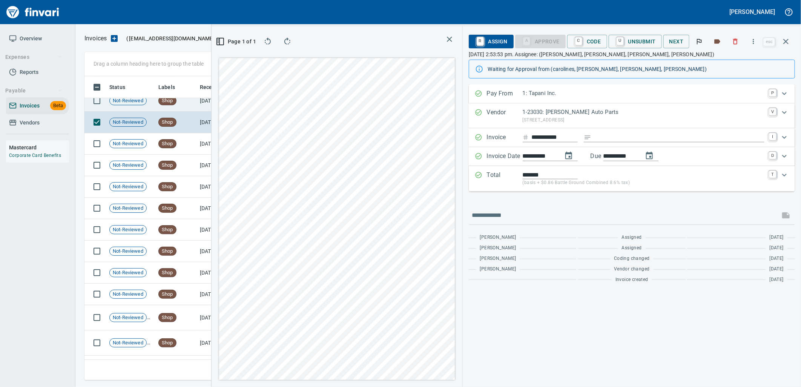
click at [173, 108] on td "Shop" at bounding box center [175, 100] width 41 height 21
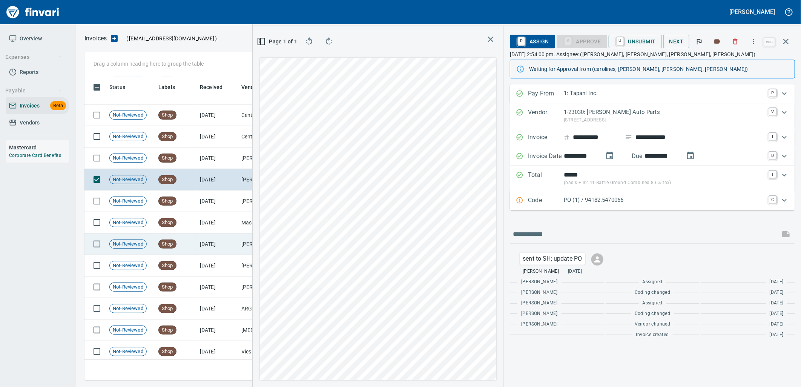
scroll to position [3166, 0]
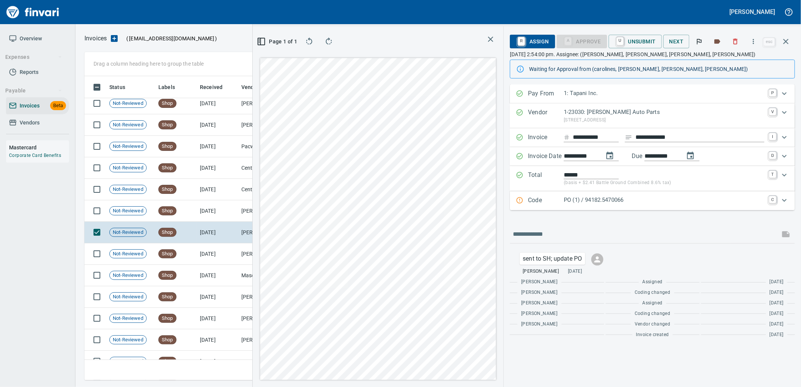
click at [632, 200] on p "PO (1) / 94182.5470066" at bounding box center [663, 200] width 201 height 9
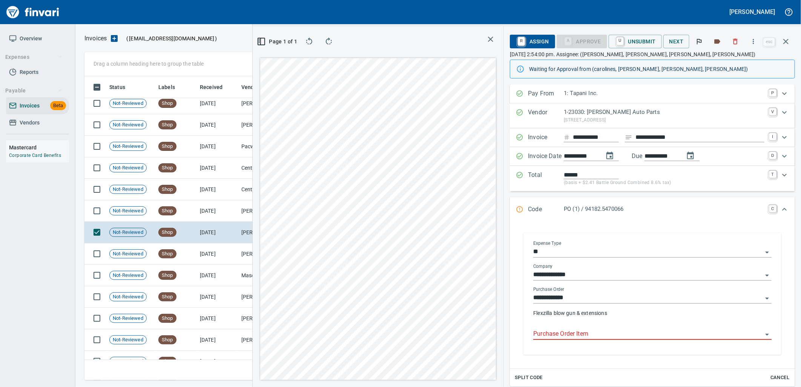
click at [585, 335] on input "Purchase Order Item" at bounding box center [647, 334] width 229 height 11
click at [228, 216] on td "[DATE]" at bounding box center [217, 210] width 41 height 21
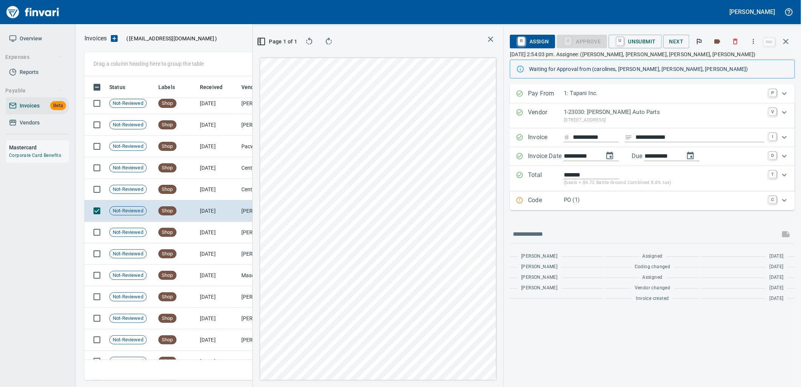
click at [605, 202] on p "PO (1)" at bounding box center [663, 200] width 201 height 9
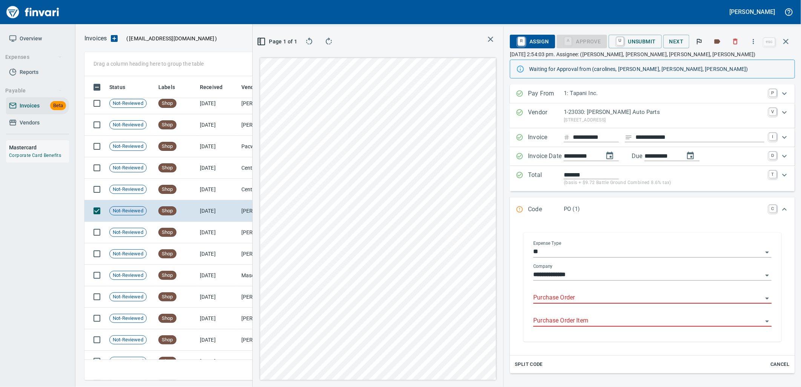
click at [579, 298] on input "Purchase Order" at bounding box center [647, 297] width 229 height 11
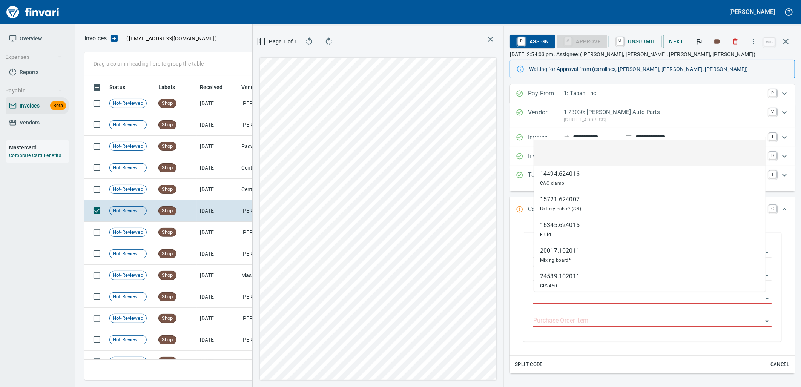
scroll to position [291, 506]
type input "**********"
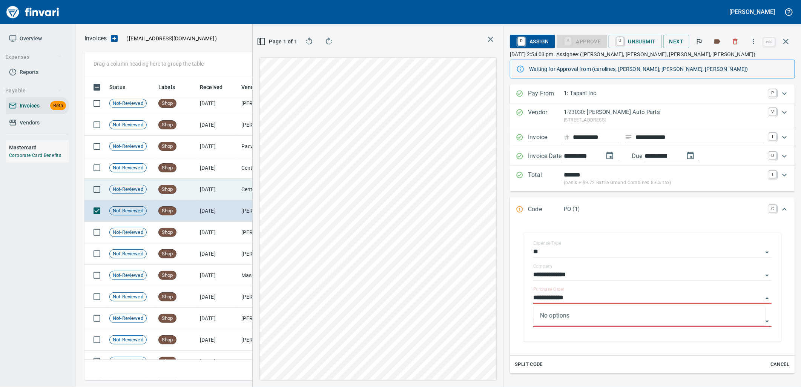
click at [205, 192] on td "[DATE]" at bounding box center [217, 189] width 41 height 21
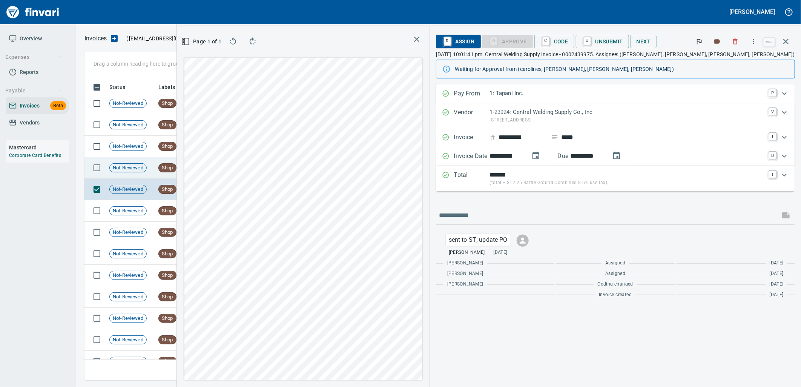
click at [192, 169] on td "Shop" at bounding box center [175, 167] width 41 height 21
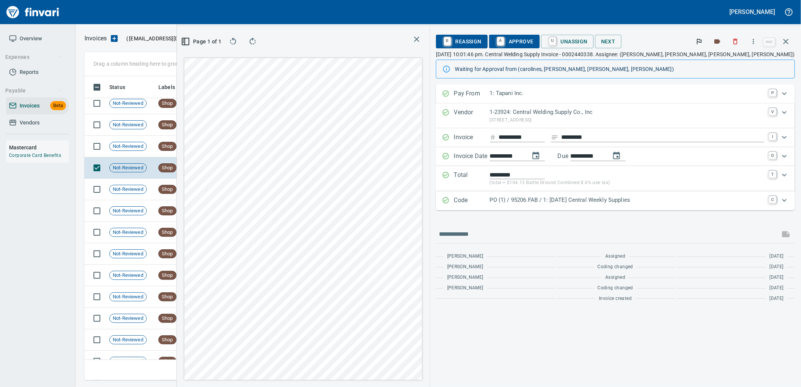
click at [636, 205] on div "PO (1) / 95206.FAB / 1: [DATE] Central Weekly Supplies" at bounding box center [627, 201] width 274 height 10
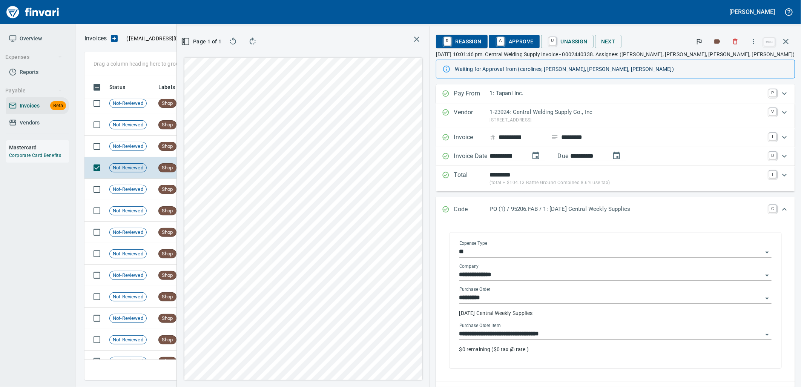
click at [632, 339] on input "**********" at bounding box center [610, 334] width 303 height 11
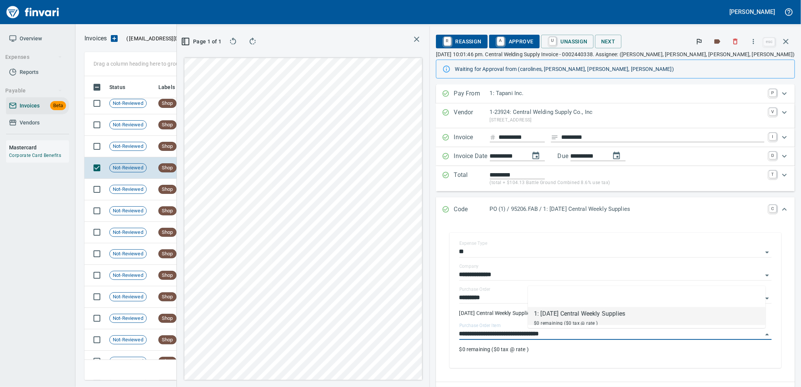
scroll to position [291, 506]
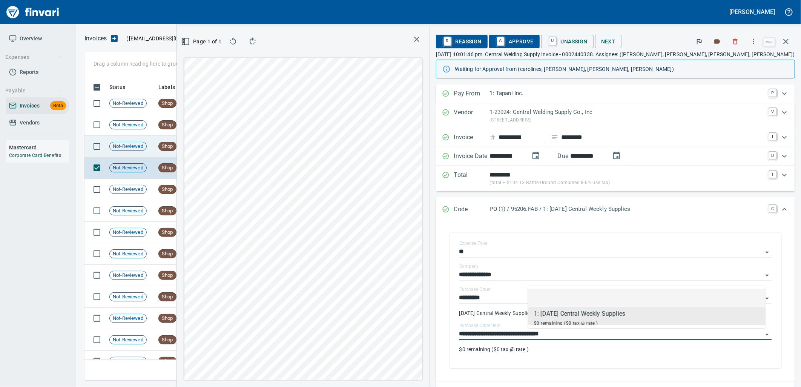
click at [217, 148] on td "[DATE]" at bounding box center [217, 146] width 41 height 21
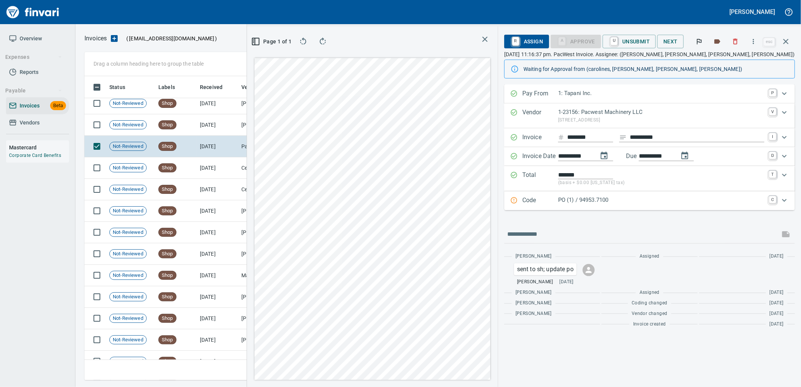
click at [632, 199] on p "PO (1) / 94953.7100" at bounding box center [661, 200] width 206 height 9
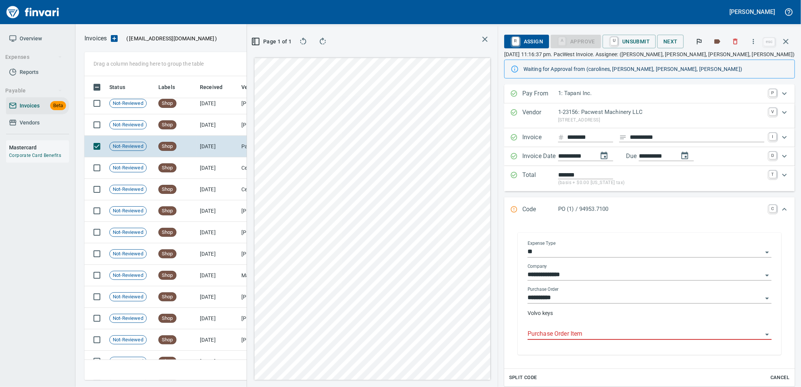
drag, startPoint x: 621, startPoint y: 331, endPoint x: 662, endPoint y: 332, distance: 41.1
click at [620, 331] on input "Purchase Order Item" at bounding box center [644, 334] width 235 height 11
type input "**********"
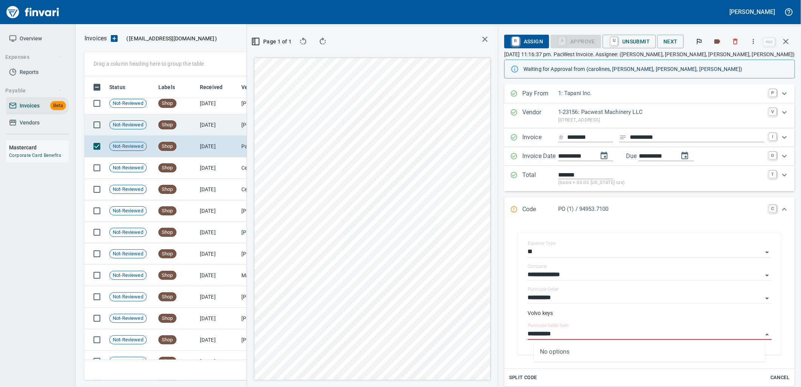
click at [184, 119] on td "Shop" at bounding box center [175, 124] width 41 height 21
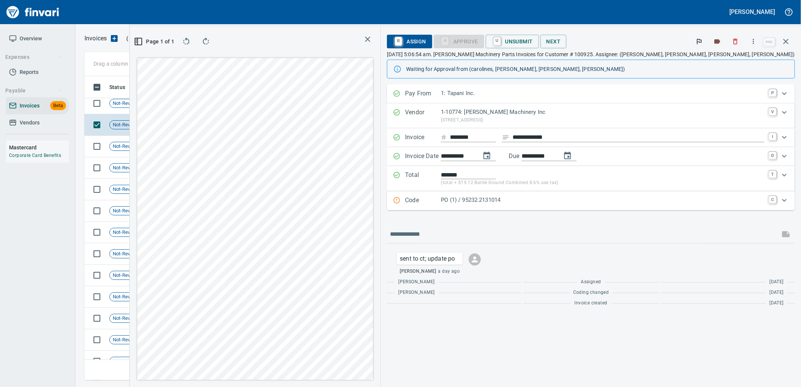
click at [582, 207] on div "Code PO (1) / 95232.2131014 C" at bounding box center [591, 200] width 408 height 19
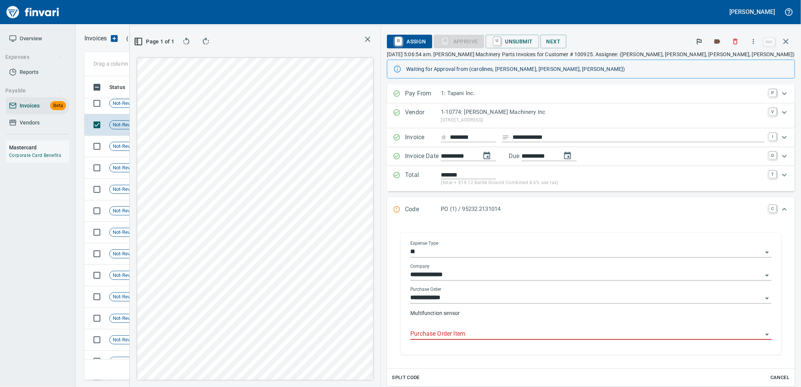
click at [583, 334] on input "Purchase Order Item" at bounding box center [586, 334] width 352 height 11
click at [197, 109] on td "[DATE]" at bounding box center [217, 103] width 41 height 21
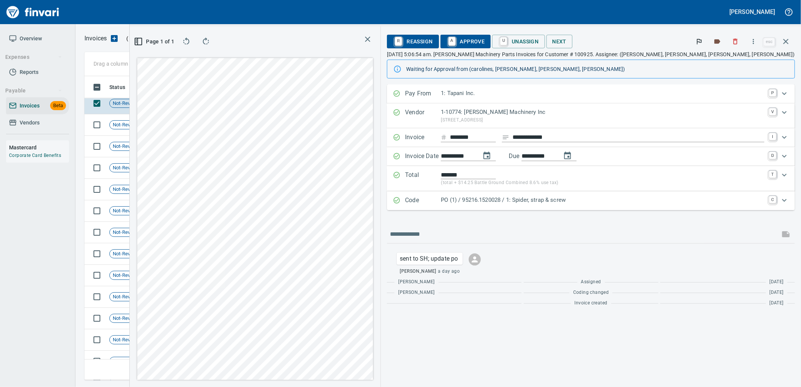
click at [568, 201] on p "PO (1) / 95216.1520028 / 1: Spider, strap & screw" at bounding box center [602, 200] width 323 height 9
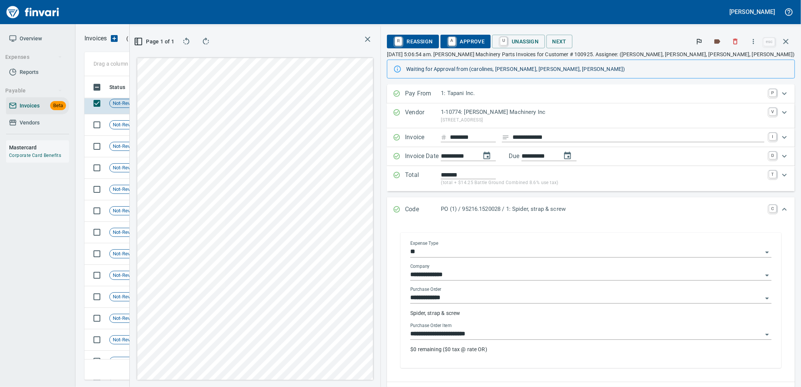
click at [598, 333] on input "**********" at bounding box center [586, 334] width 352 height 11
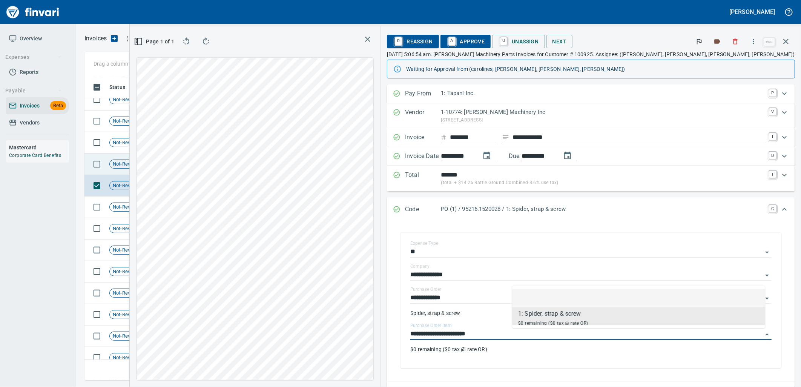
scroll to position [3082, 0]
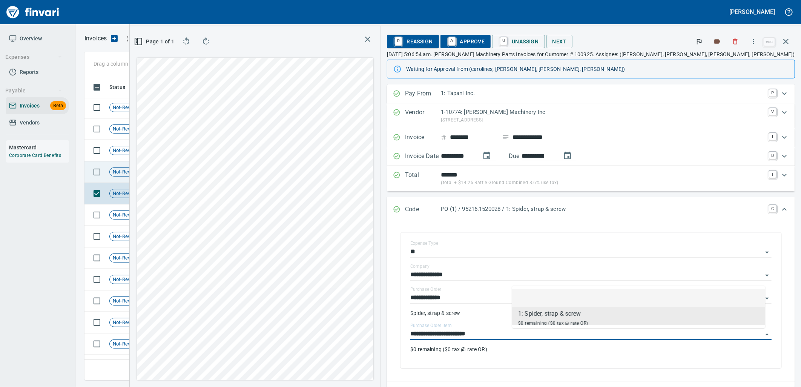
click at [220, 175] on td "[DATE]" at bounding box center [217, 171] width 41 height 21
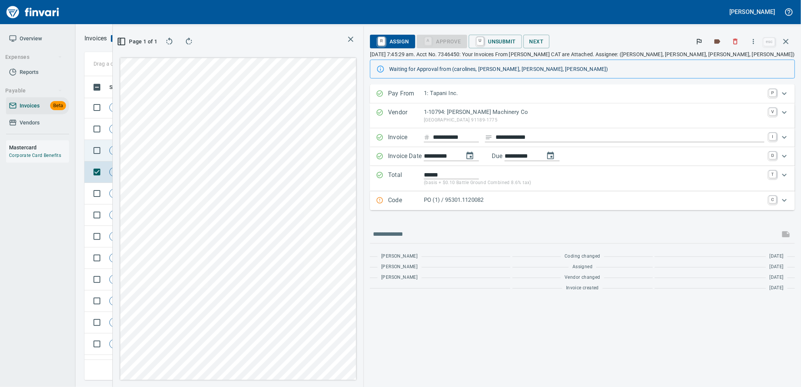
click at [181, 144] on td "Shop" at bounding box center [175, 150] width 41 height 21
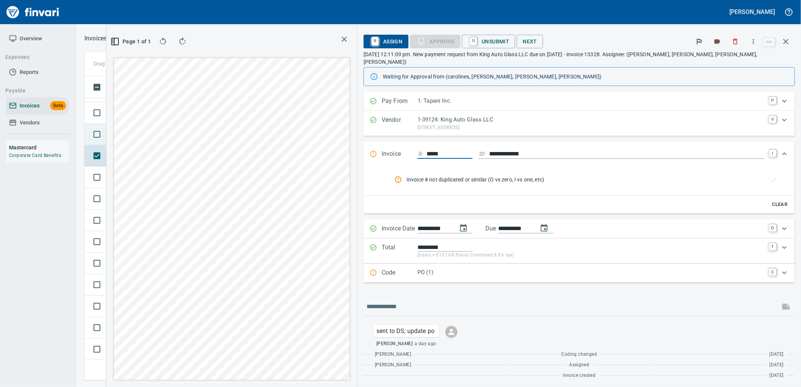
click at [152, 133] on td "Not-Reviewed" at bounding box center [130, 134] width 49 height 21
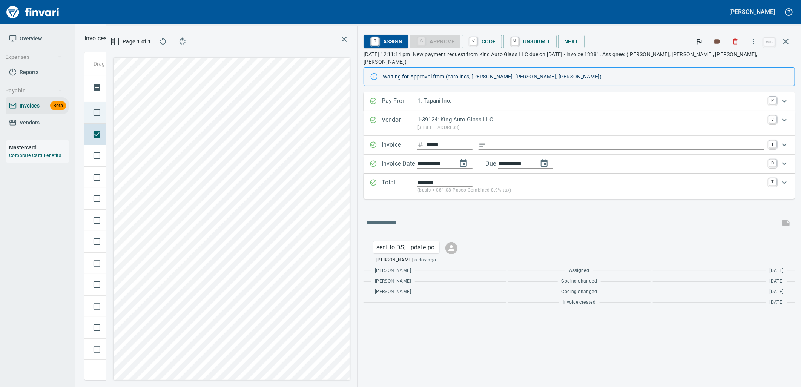
click at [149, 117] on td "Not-Reviewed" at bounding box center [130, 112] width 49 height 21
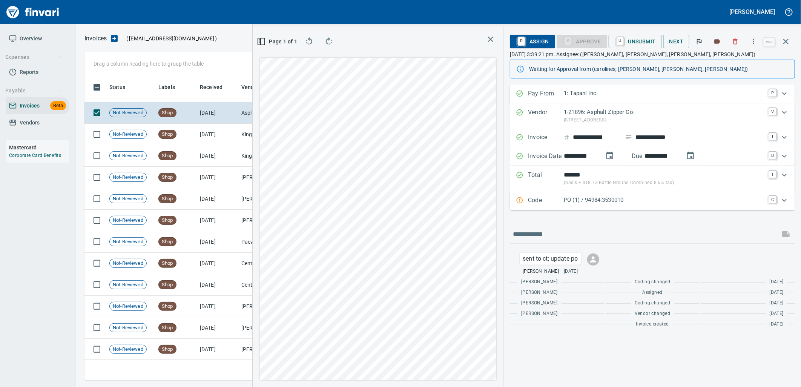
click at [574, 202] on p "PO (1) / 94984.3530010" at bounding box center [663, 200] width 201 height 9
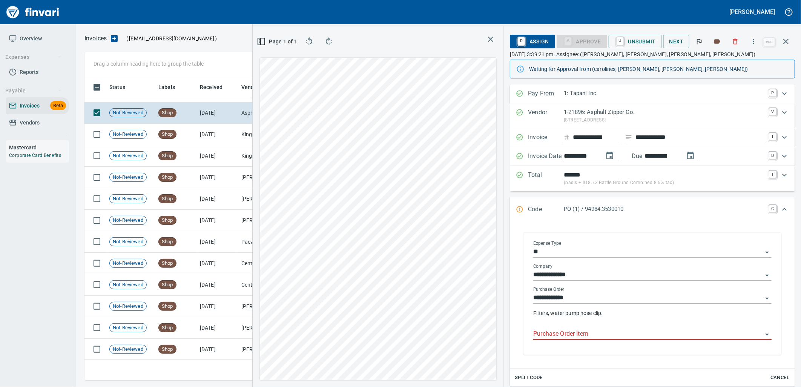
click at [597, 334] on input "Purchase Order Item" at bounding box center [647, 334] width 229 height 11
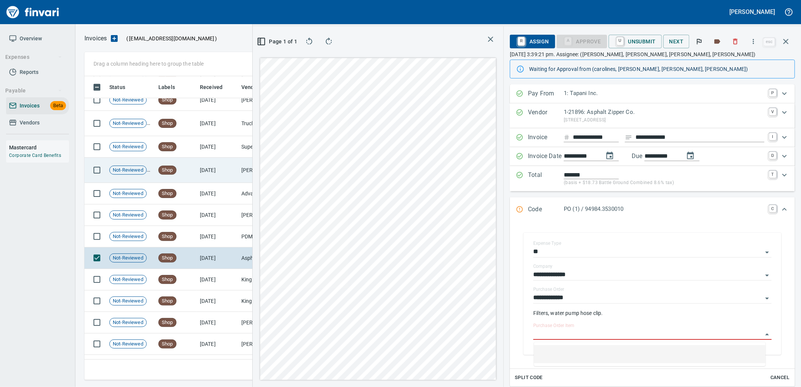
scroll to position [2914, 0]
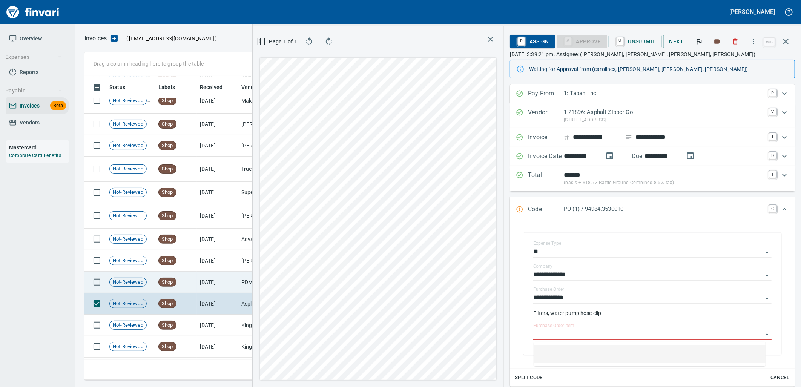
click at [243, 289] on td "PDM Steel Service Centers, Inc. (1-22359)" at bounding box center [275, 281] width 75 height 21
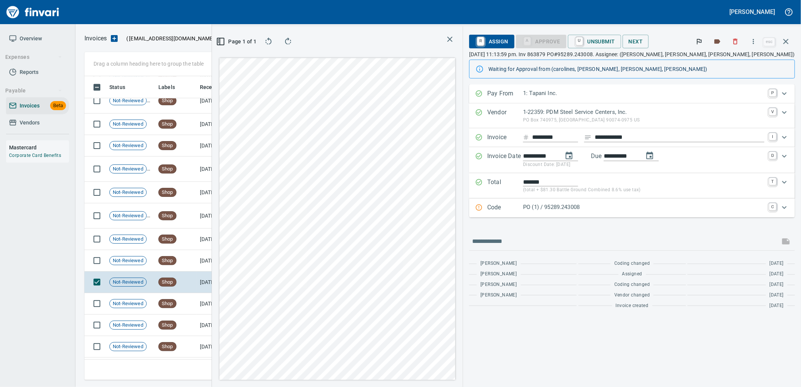
click at [629, 210] on p "PO (1) / 95289.243008" at bounding box center [643, 207] width 241 height 9
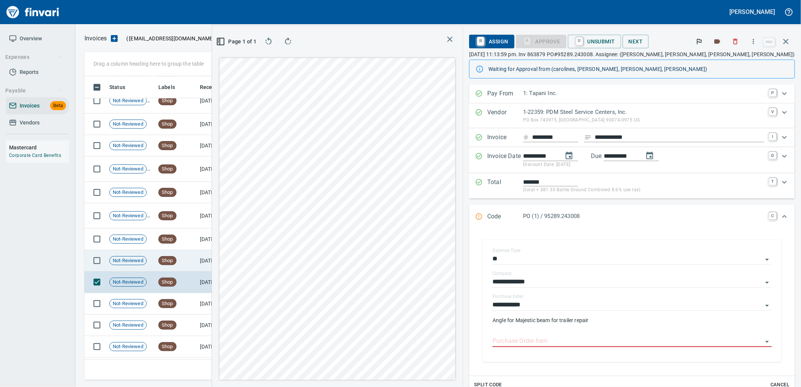
click at [212, 258] on td "[DATE]" at bounding box center [217, 260] width 41 height 21
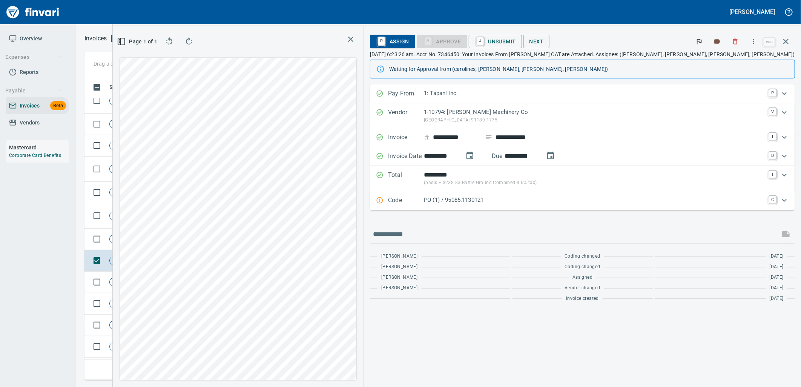
click at [611, 201] on p "PO (1) / 95085.1130121" at bounding box center [594, 200] width 340 height 9
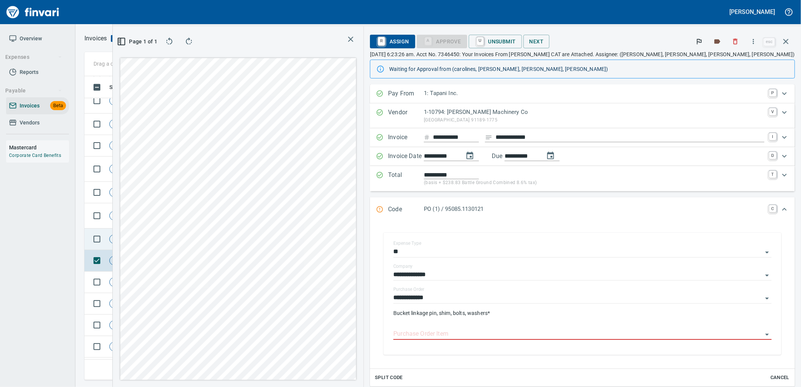
click at [167, 238] on span "Shop" at bounding box center [167, 239] width 17 height 7
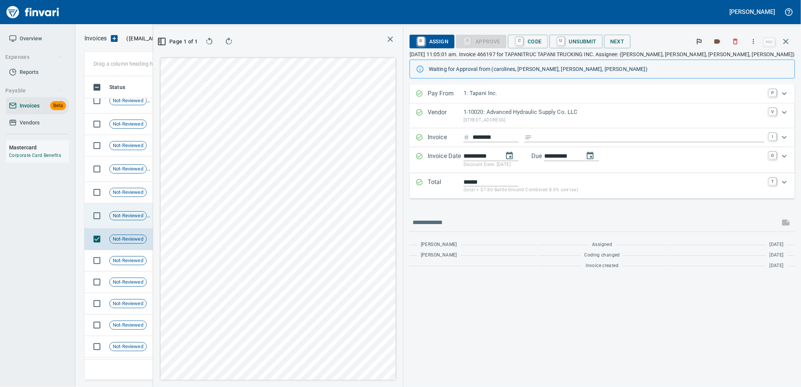
click at [205, 213] on td "[DATE]" at bounding box center [217, 215] width 41 height 25
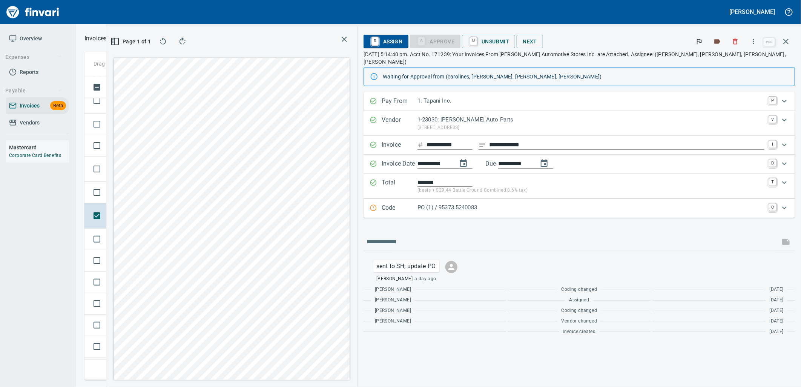
click at [602, 203] on p "PO (1) / 95373.5240083" at bounding box center [590, 207] width 347 height 9
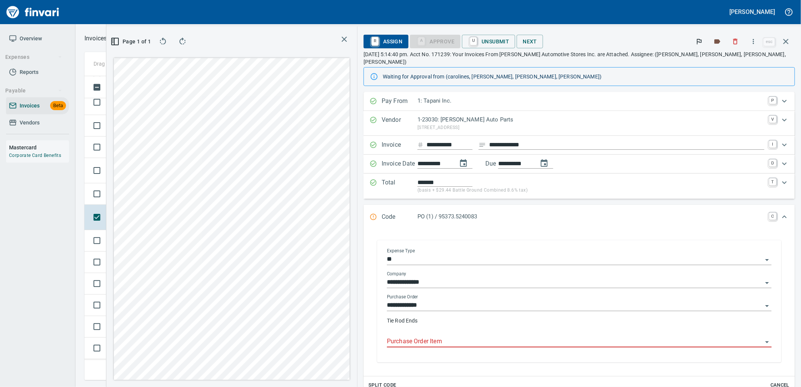
click at [522, 336] on input "Purchase Order Item" at bounding box center [574, 341] width 375 height 11
click at [153, 198] on td "Not-Reviewed" at bounding box center [130, 193] width 49 height 21
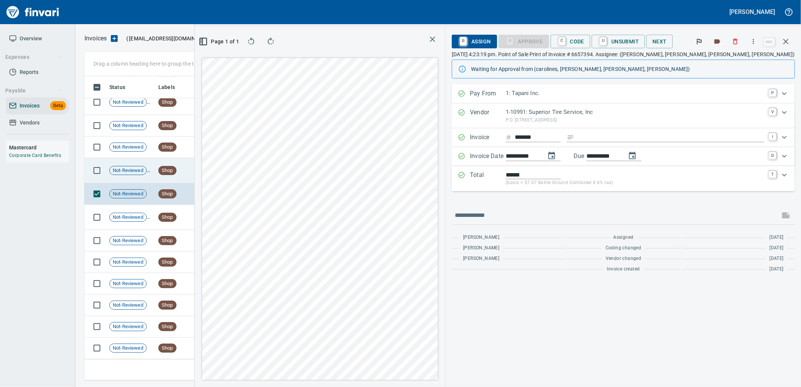
click at [197, 175] on td "[DATE]" at bounding box center [217, 170] width 41 height 25
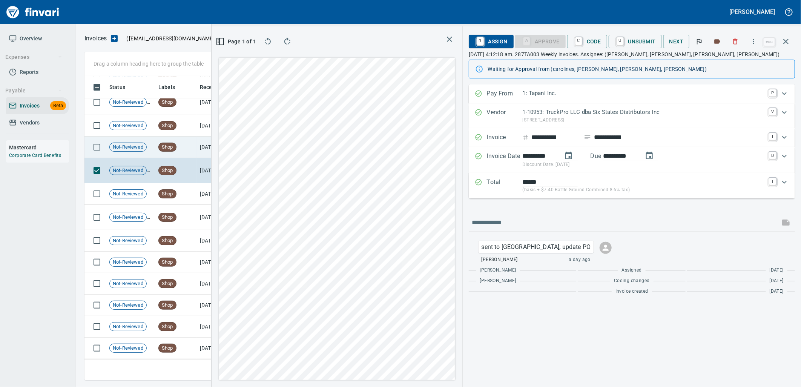
click at [176, 152] on td "Shop" at bounding box center [175, 146] width 41 height 21
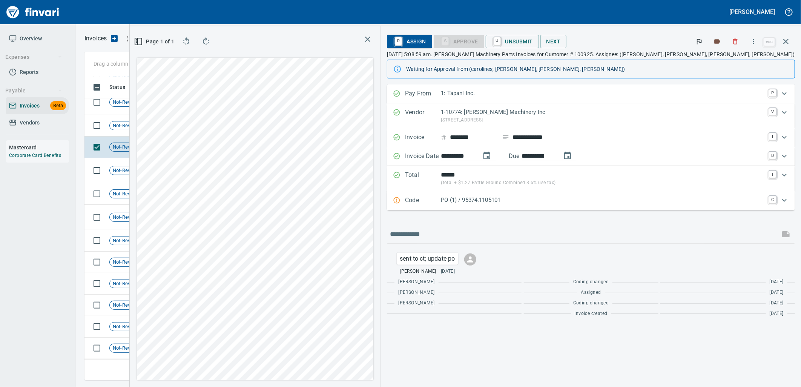
click at [617, 203] on p "PO (1) / 95374.1105101" at bounding box center [602, 200] width 323 height 9
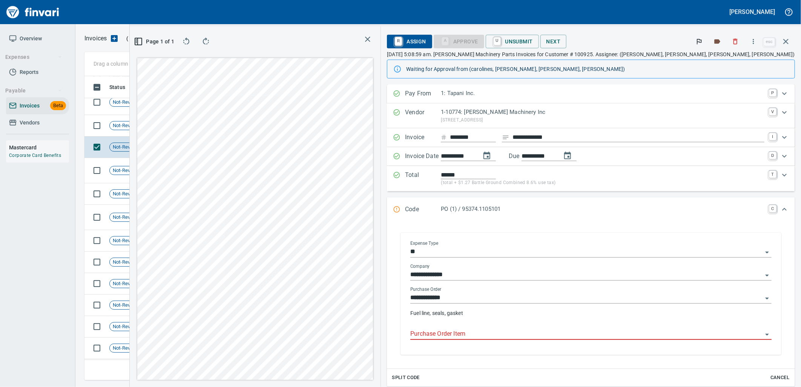
click at [577, 336] on input "Purchase Order Item" at bounding box center [586, 334] width 352 height 11
click at [203, 133] on td "[DATE]" at bounding box center [217, 125] width 41 height 21
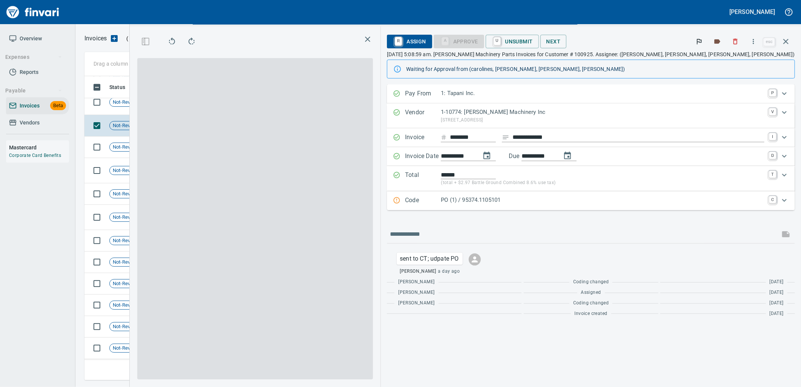
click at [585, 204] on p "PO (1) / 95374.1105101" at bounding box center [602, 200] width 323 height 9
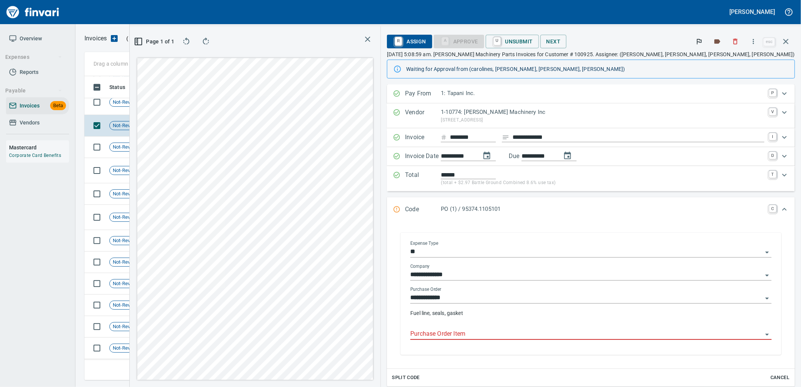
click at [582, 335] on input "Purchase Order Item" at bounding box center [586, 334] width 352 height 11
click at [181, 105] on td "Shop" at bounding box center [175, 102] width 41 height 25
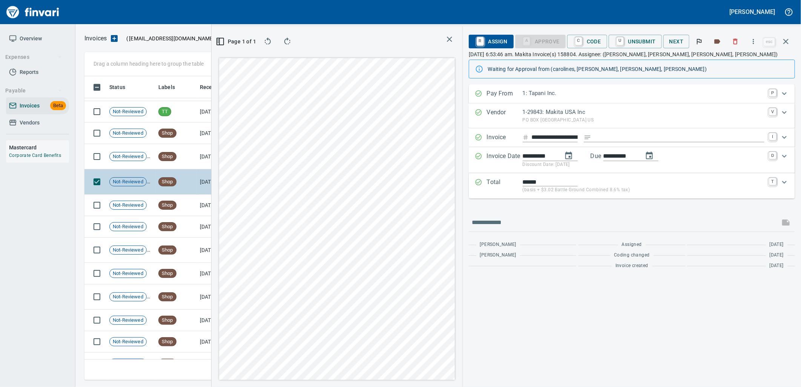
scroll to position [2831, 0]
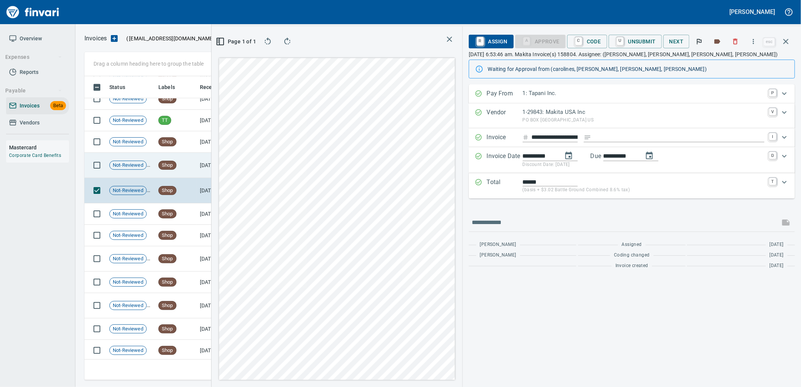
click at [178, 162] on td "Shop" at bounding box center [175, 165] width 41 height 25
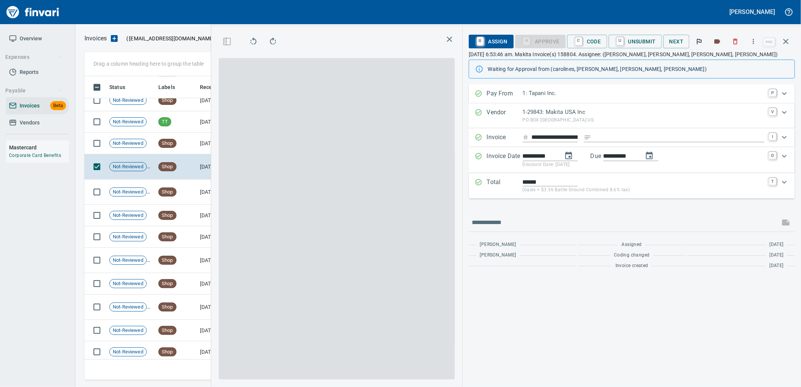
click at [182, 146] on td "Shop" at bounding box center [175, 143] width 41 height 21
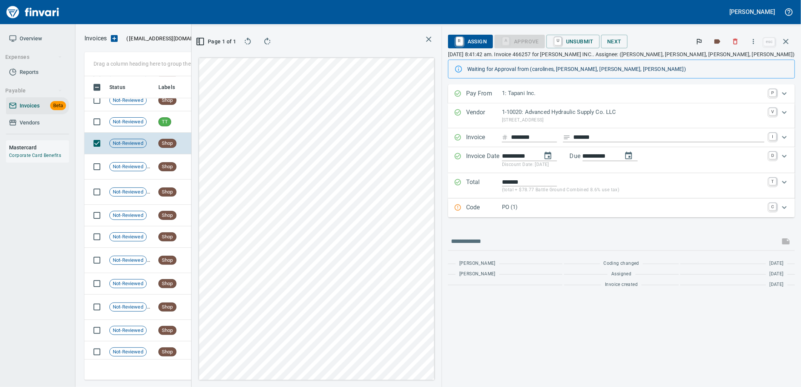
click at [589, 215] on div "Code PO (1) C" at bounding box center [621, 207] width 347 height 19
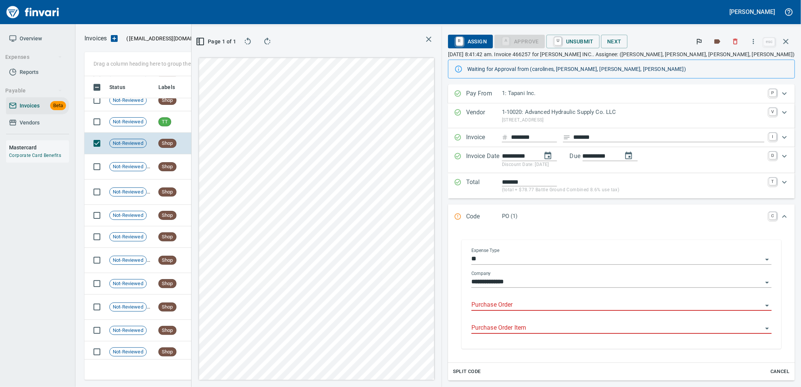
click at [576, 302] on input "Purchase Order" at bounding box center [616, 305] width 291 height 11
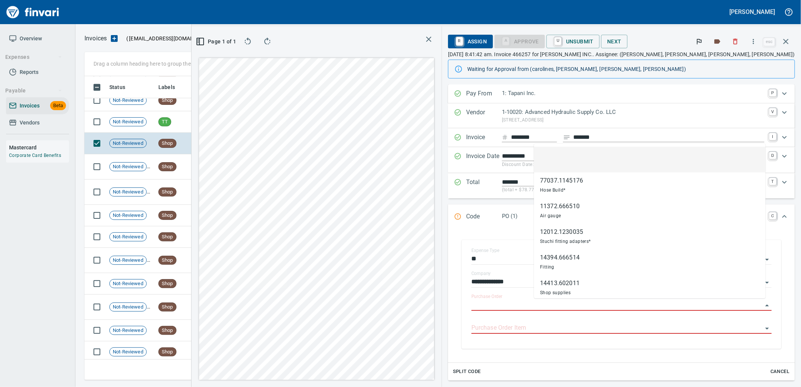
scroll to position [291, 506]
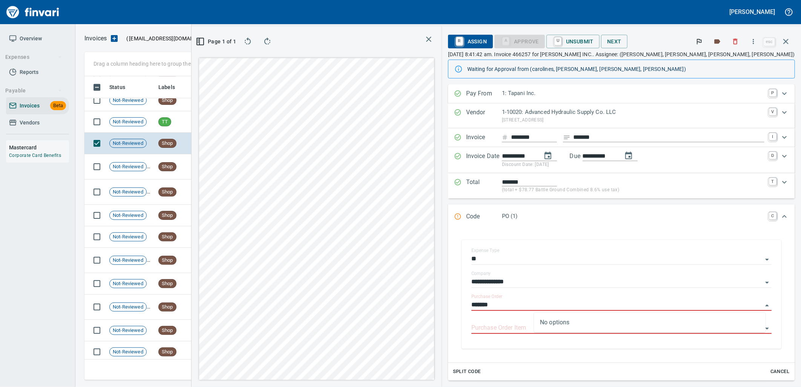
type input "*******"
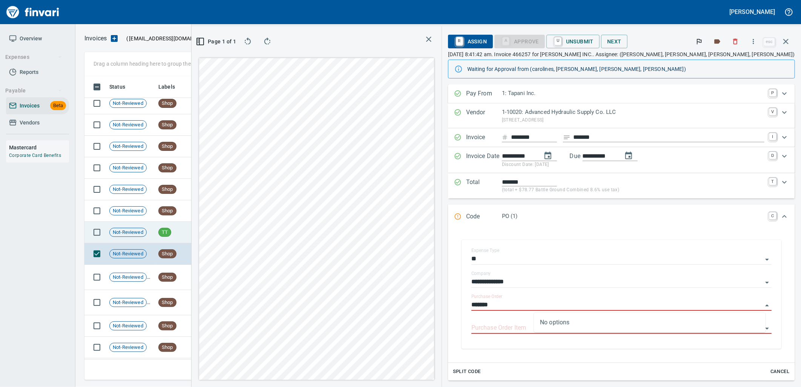
scroll to position [2705, 0]
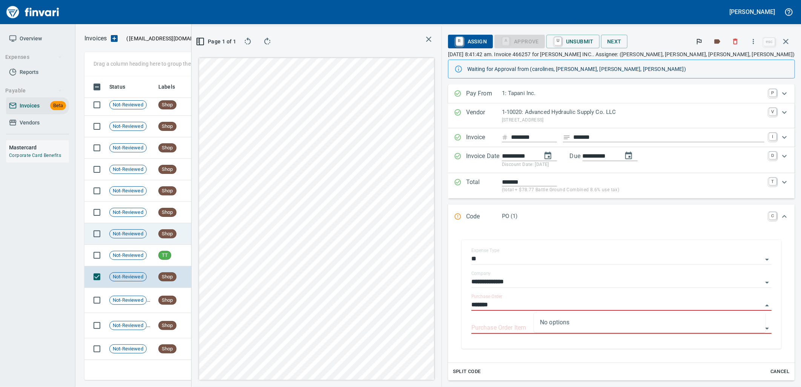
click at [205, 238] on td "[DATE]" at bounding box center [217, 233] width 41 height 21
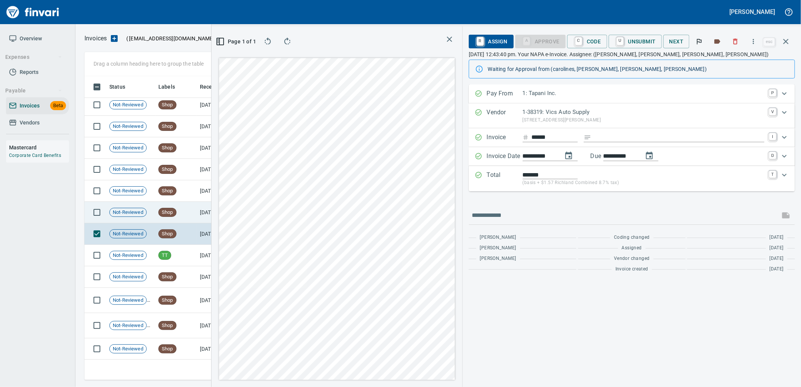
click at [161, 210] on span "Shop" at bounding box center [167, 212] width 17 height 7
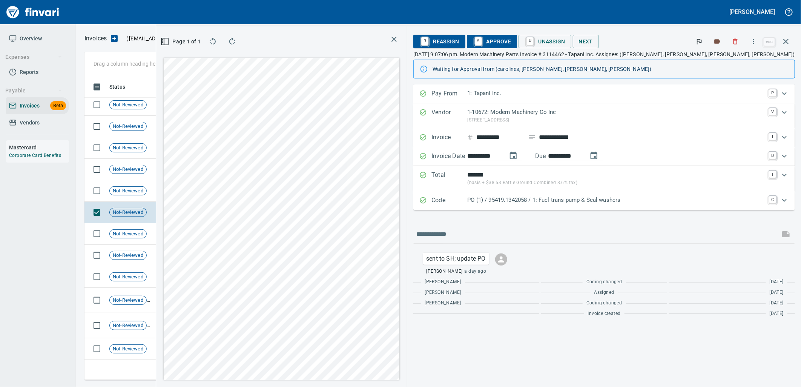
click at [593, 201] on p "PO (1) / 95419.1342058 / 1: Fuel trans pump & Seal washers" at bounding box center [615, 200] width 297 height 9
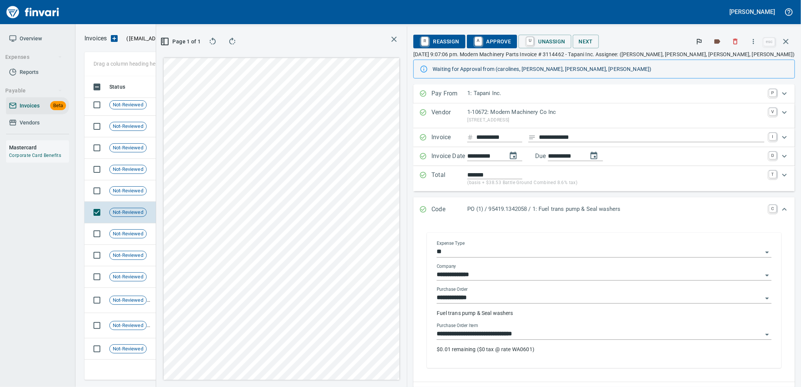
click at [631, 332] on input "**********" at bounding box center [599, 334] width 326 height 11
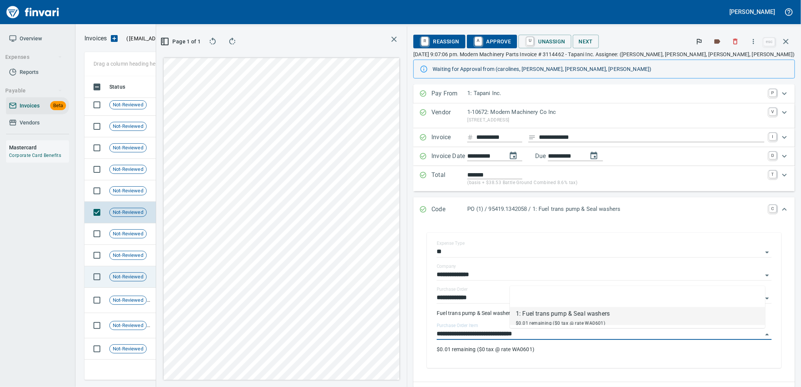
scroll to position [291, 506]
click at [194, 191] on td "Shop" at bounding box center [175, 190] width 41 height 21
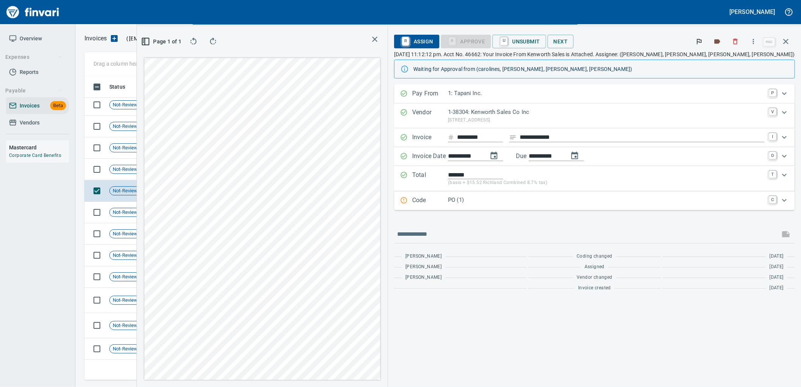
click at [548, 202] on p "PO (1)" at bounding box center [606, 200] width 316 height 9
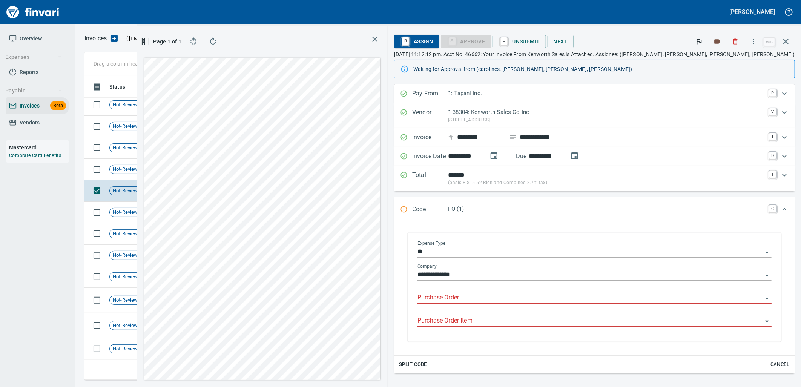
click at [559, 300] on input "Purchase Order" at bounding box center [589, 297] width 345 height 11
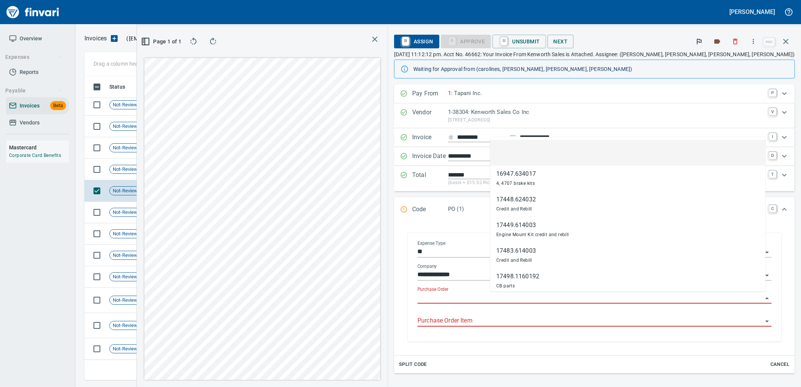
scroll to position [291, 506]
type input "**********"
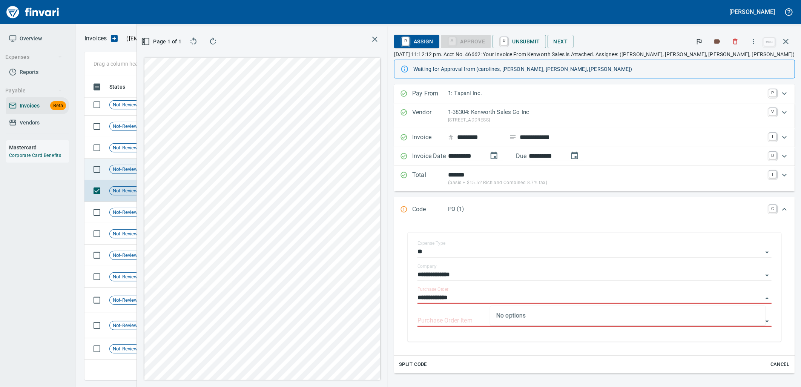
click at [178, 164] on td "Shop" at bounding box center [175, 169] width 41 height 21
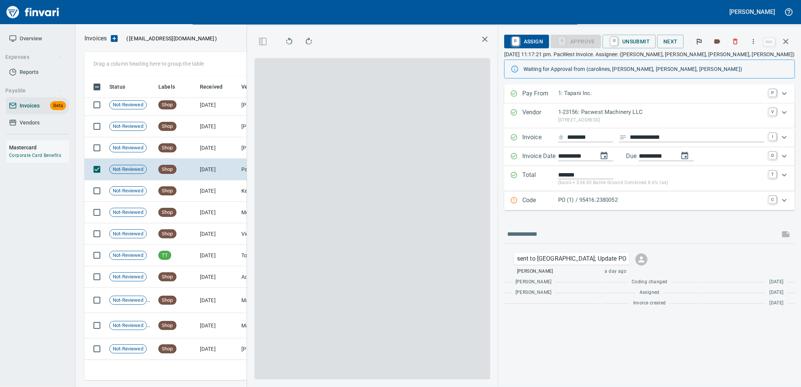
click at [591, 203] on p "PO (1) / 95416.2380052" at bounding box center [661, 200] width 206 height 9
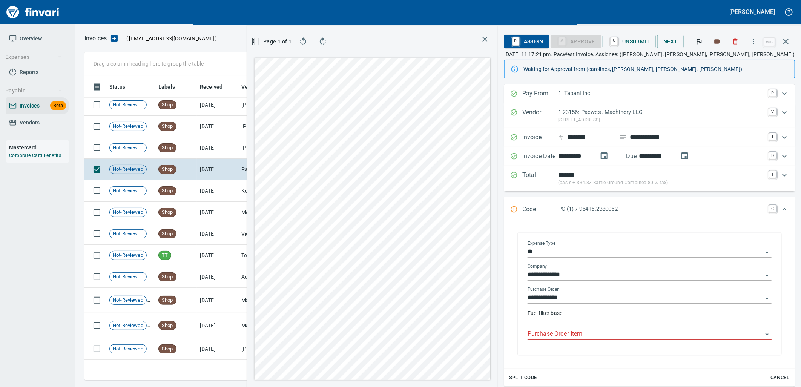
click at [603, 331] on input "Purchase Order Item" at bounding box center [644, 334] width 235 height 11
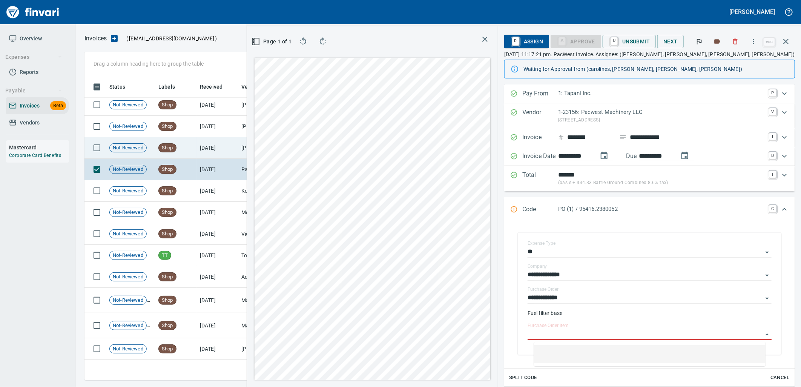
click at [216, 149] on td "[DATE]" at bounding box center [217, 147] width 41 height 21
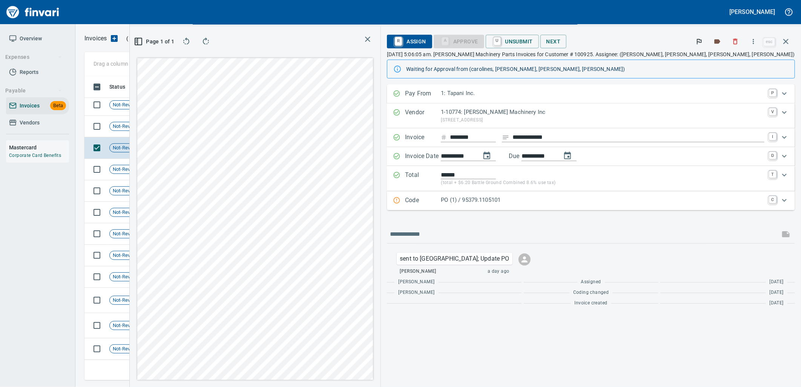
click at [626, 204] on p "PO (1) / 95379.1105101" at bounding box center [602, 200] width 323 height 9
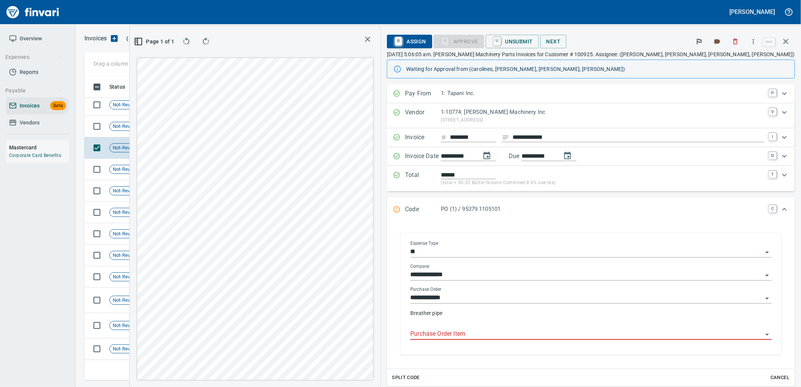
click at [587, 331] on input "Purchase Order Item" at bounding box center [586, 334] width 352 height 11
click at [189, 130] on td "Shop" at bounding box center [175, 126] width 41 height 21
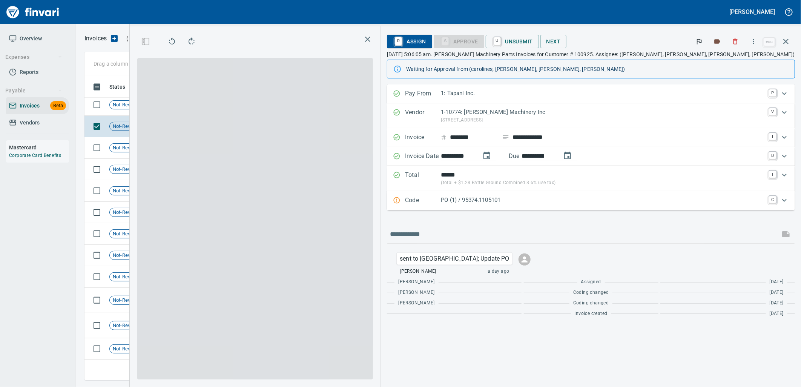
click at [578, 201] on p "PO (1) / 95374.1105101" at bounding box center [602, 200] width 323 height 9
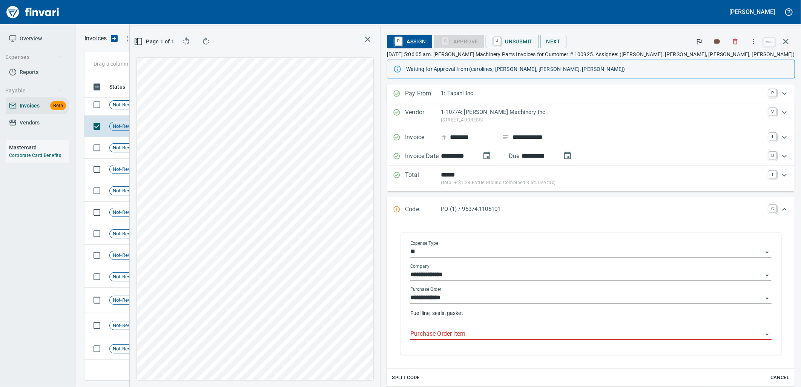
click at [593, 337] on input "Purchase Order Item" at bounding box center [586, 334] width 352 height 11
click at [181, 107] on td "Shop" at bounding box center [175, 104] width 41 height 21
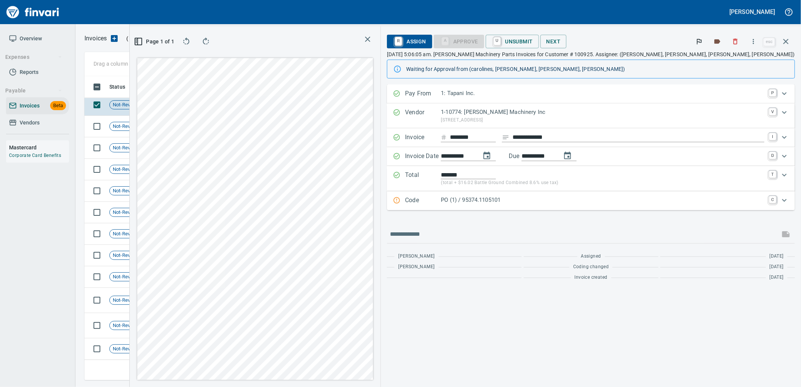
click at [573, 204] on p "PO (1) / 95374.1105101" at bounding box center [602, 200] width 323 height 9
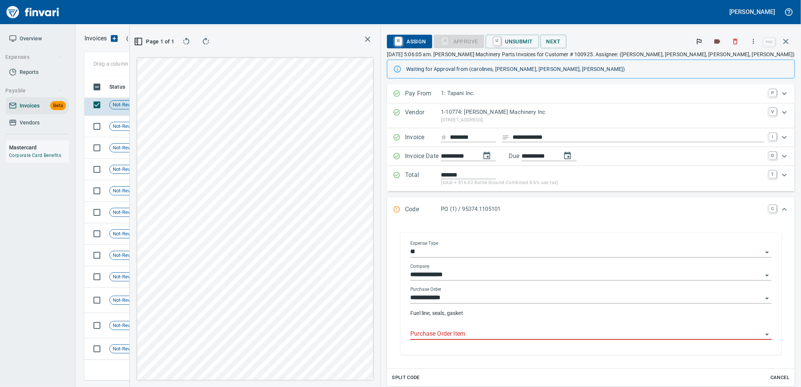
click at [567, 336] on input "Purchase Order Item" at bounding box center [586, 334] width 352 height 11
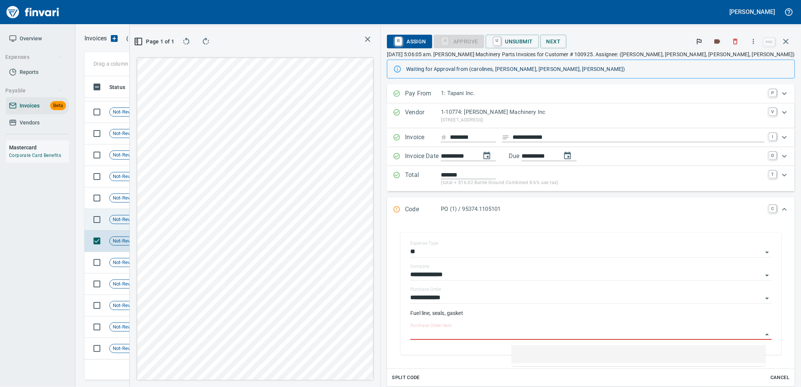
scroll to position [291, 506]
click at [193, 214] on td "Shop" at bounding box center [175, 219] width 41 height 21
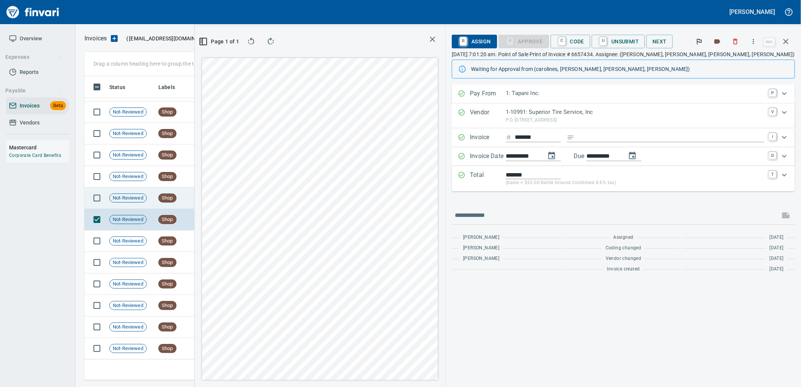
click at [197, 193] on td "[DATE]" at bounding box center [217, 197] width 41 height 21
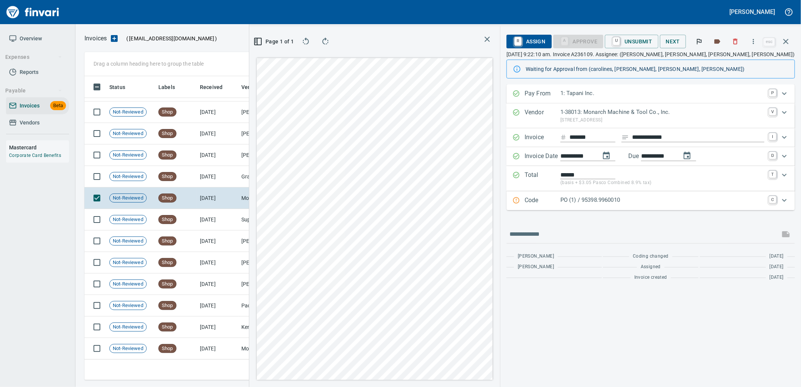
click at [636, 199] on p "PO (1) / 95398.9960010" at bounding box center [662, 200] width 204 height 9
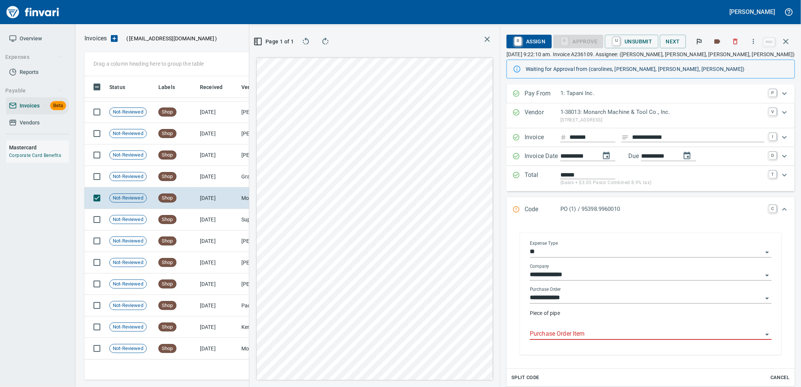
click at [602, 336] on input "Purchase Order Item" at bounding box center [646, 334] width 233 height 11
click at [219, 169] on td "[DATE]" at bounding box center [217, 176] width 41 height 21
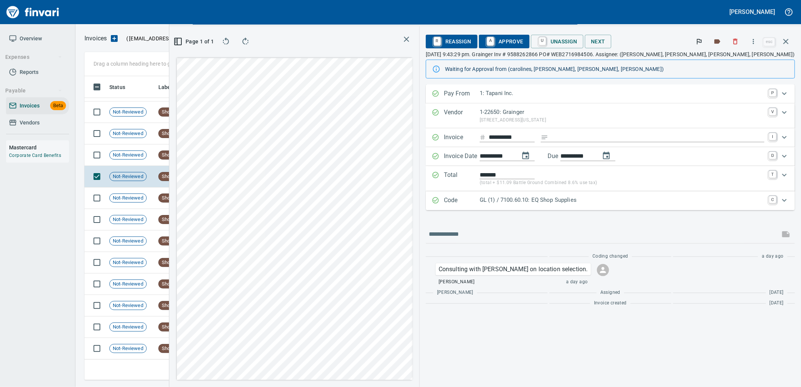
click at [587, 197] on p "GL (1) / 7100.60.10: EQ Shop Supplies" at bounding box center [621, 200] width 285 height 9
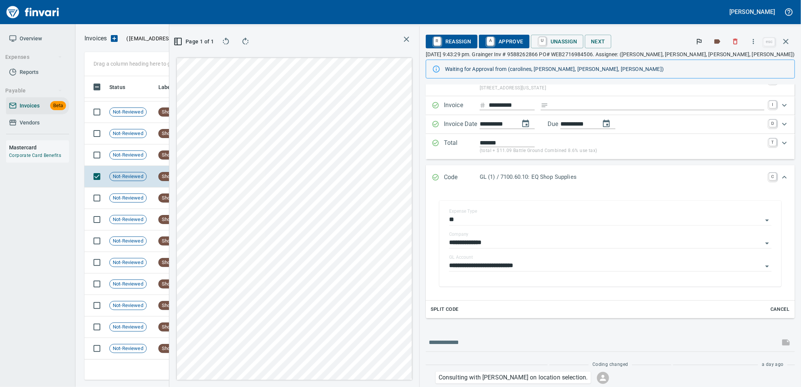
scroll to position [69, 0]
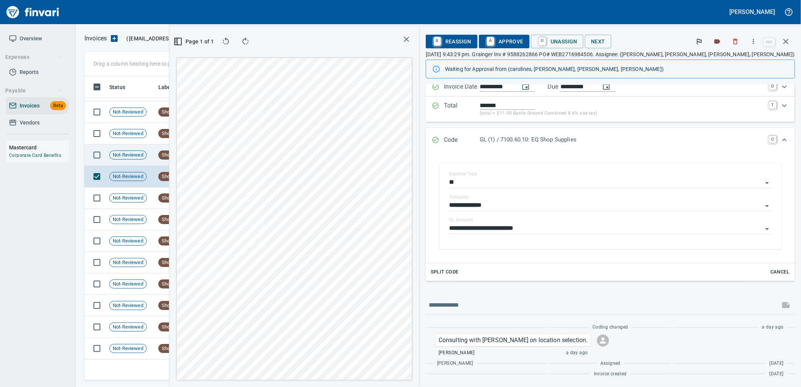
click at [194, 155] on td "Shop" at bounding box center [175, 154] width 41 height 21
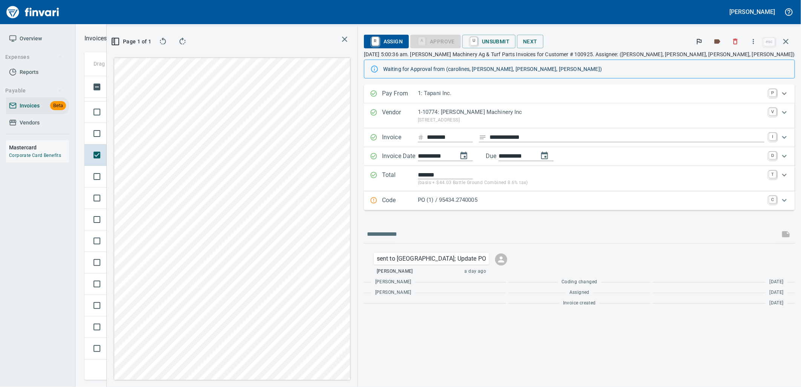
click at [575, 208] on div "Code PO (1) / 95434.2740005 C" at bounding box center [579, 200] width 431 height 19
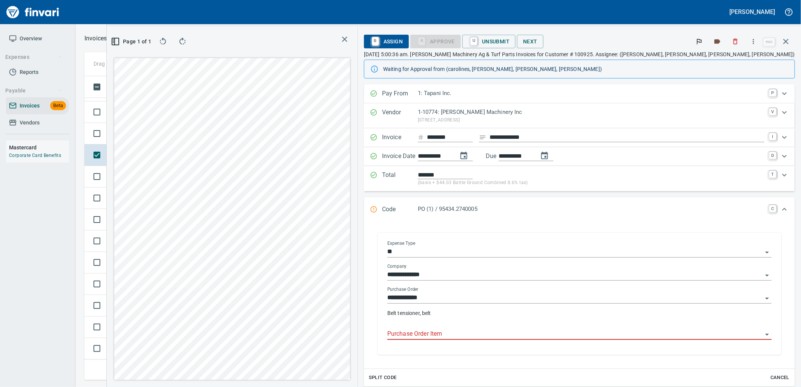
click at [566, 339] on input "Purchase Order Item" at bounding box center [574, 334] width 375 height 11
click at [197, 129] on td "[DATE]" at bounding box center [217, 133] width 41 height 21
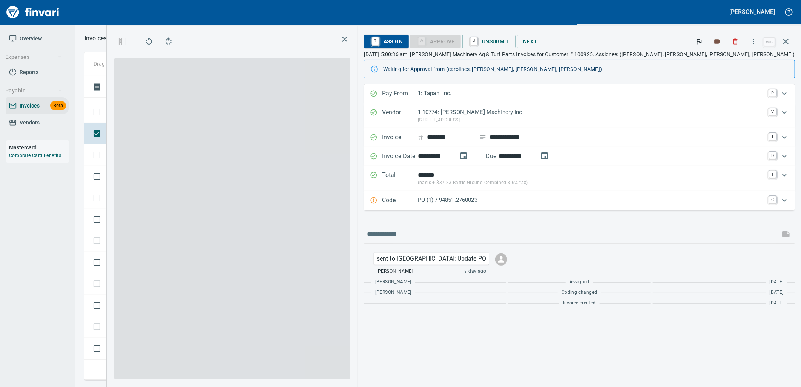
click at [552, 202] on p "PO (1) / 94851.2760023" at bounding box center [591, 200] width 346 height 9
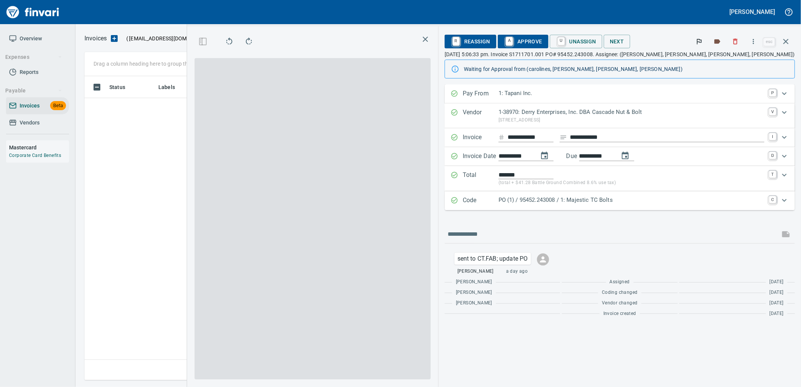
scroll to position [291, 506]
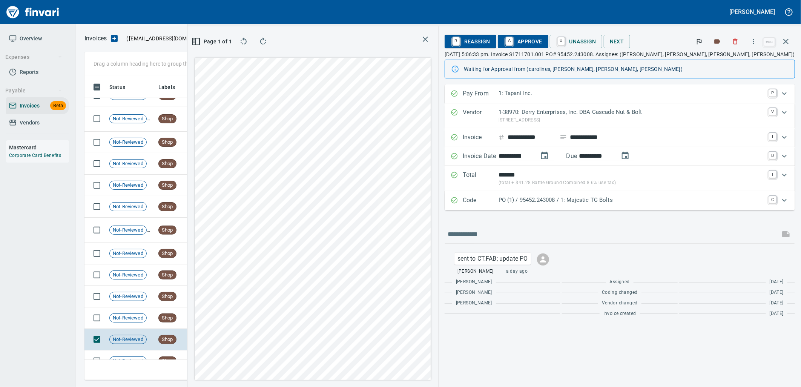
click at [607, 205] on div "PO (1) / 95452.243008 / 1: Majestic TC Bolts" at bounding box center [631, 201] width 266 height 10
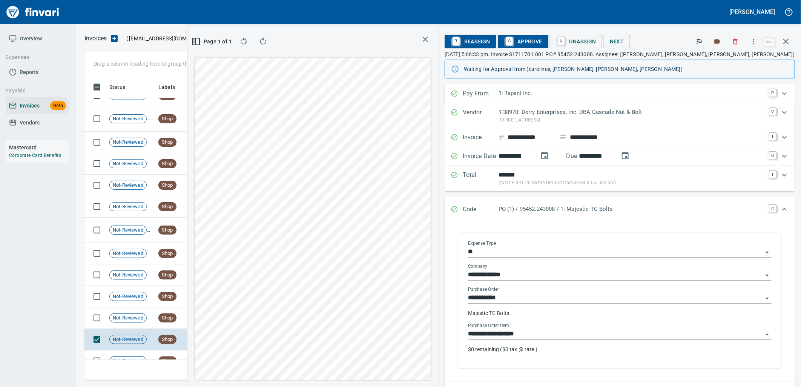
click at [609, 330] on input "**********" at bounding box center [615, 334] width 294 height 11
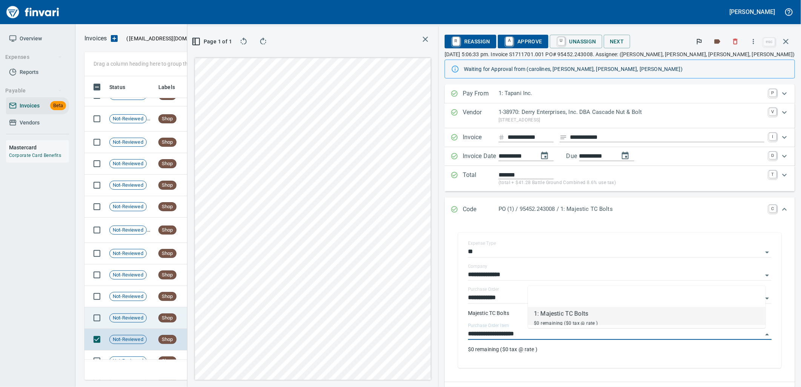
click at [204, 309] on td "[DATE]" at bounding box center [217, 317] width 41 height 21
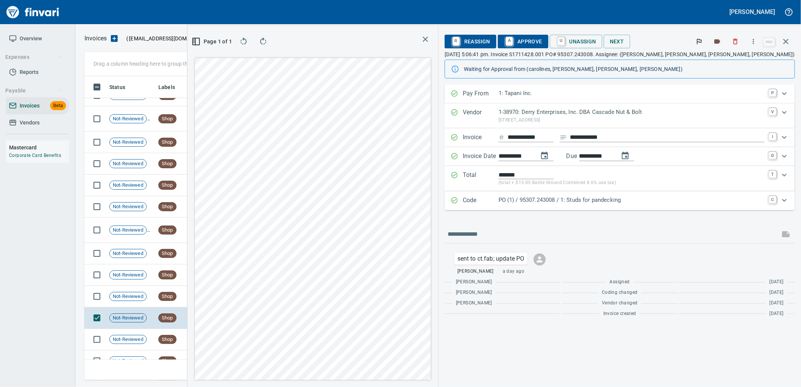
click at [655, 198] on p "PO (1) / 95307.243008 / 1: Studs for pandecking" at bounding box center [631, 200] width 266 height 9
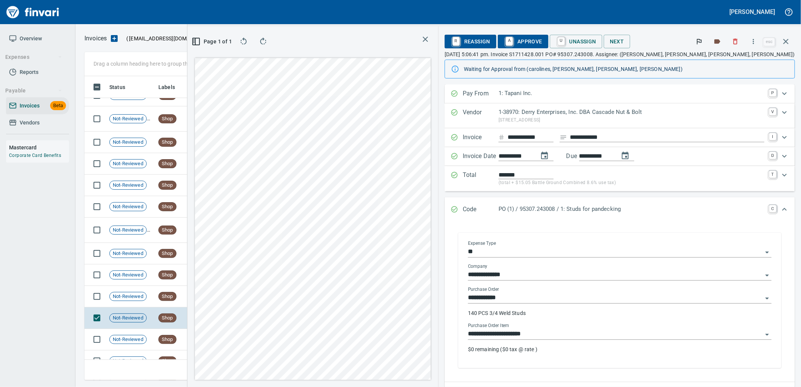
click at [596, 338] on input "**********" at bounding box center [615, 334] width 294 height 11
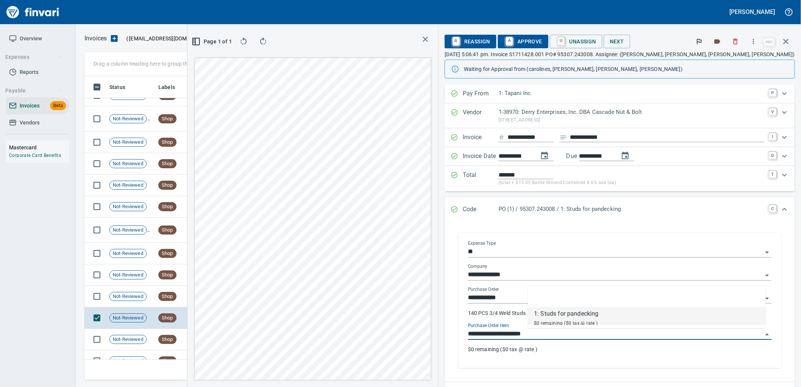
scroll to position [291, 506]
click at [217, 299] on td "[DATE]" at bounding box center [217, 296] width 41 height 21
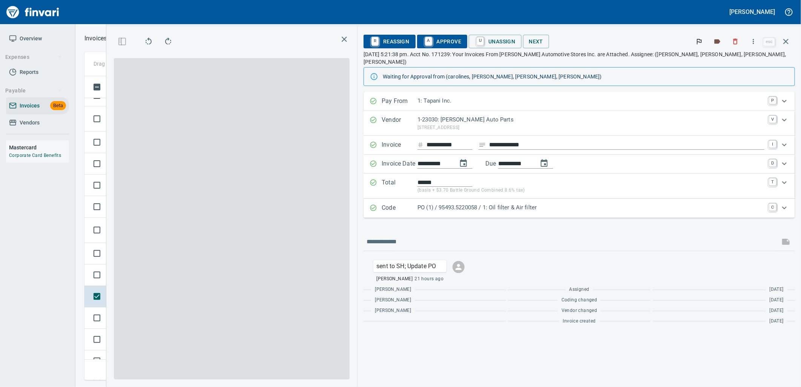
click at [603, 206] on div "Code PO (1) / 95493.5220058 / 1: Oil filter & Air filter C" at bounding box center [578, 208] width 431 height 19
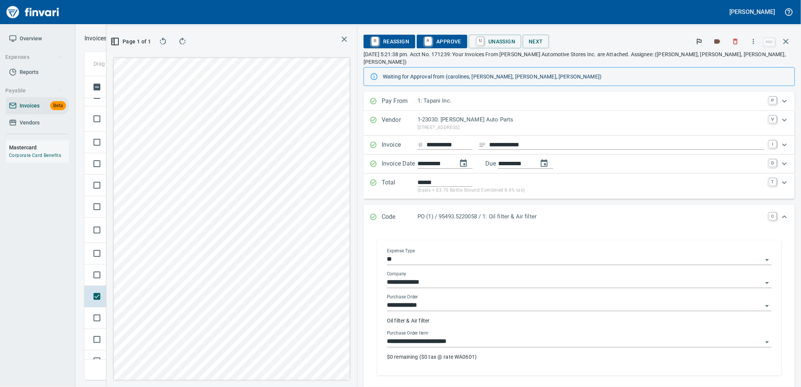
click at [539, 338] on input "**********" at bounding box center [574, 341] width 375 height 11
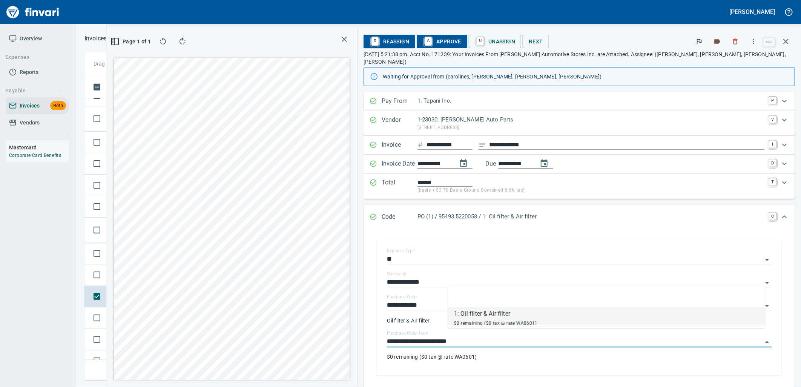
scroll to position [291, 506]
click at [149, 276] on td "Not-Reviewed" at bounding box center [130, 274] width 49 height 21
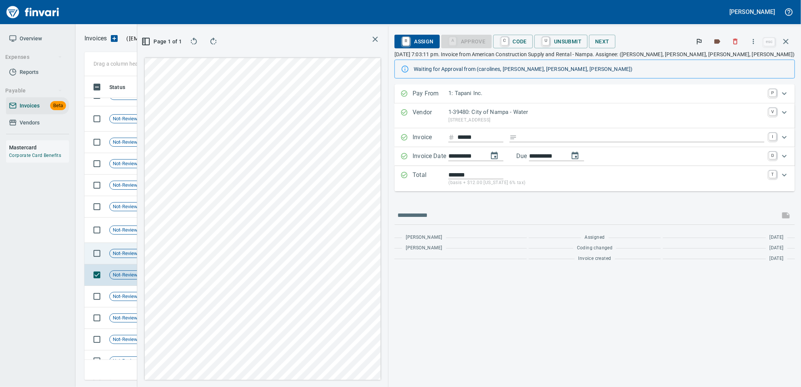
click at [181, 256] on td "Shop" at bounding box center [175, 253] width 41 height 21
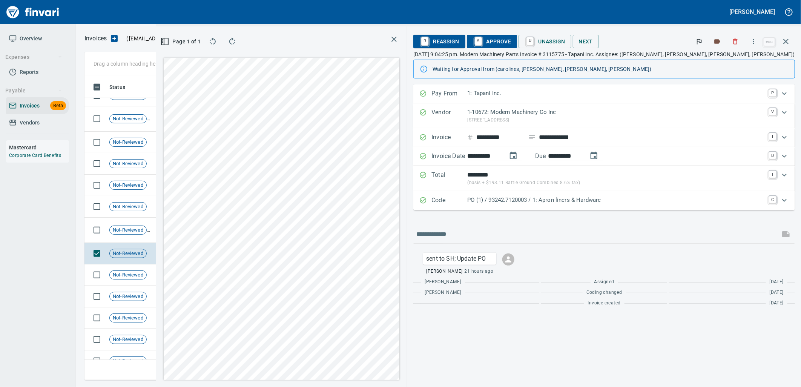
click at [651, 201] on p "PO (1) / 93242.7120003 / 1: Apron liners & Hardware" at bounding box center [615, 200] width 297 height 9
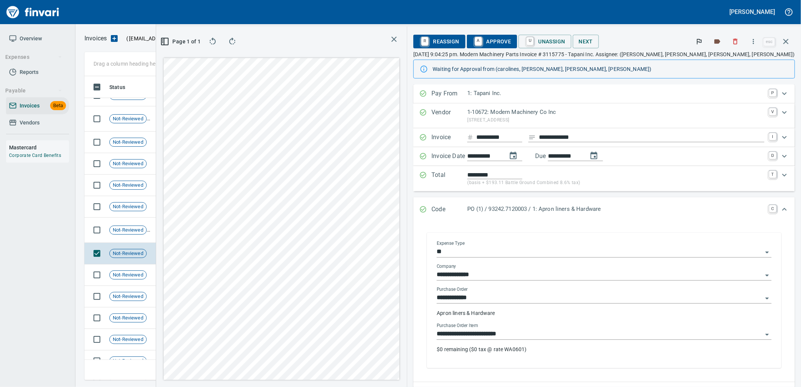
click at [617, 337] on input "**********" at bounding box center [599, 334] width 326 height 11
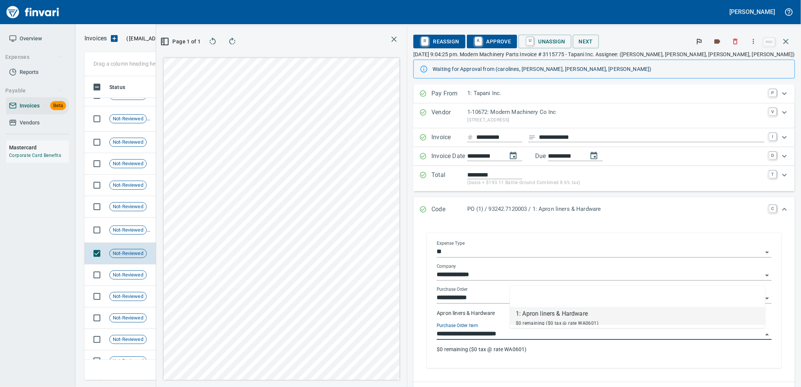
scroll to position [291, 506]
click at [208, 234] on td "[DATE]" at bounding box center [217, 229] width 41 height 25
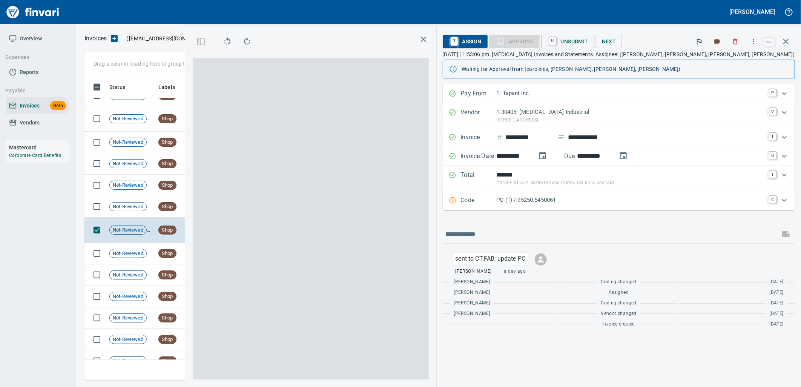
click at [591, 205] on div "PO (1) / 95250.5450061" at bounding box center [630, 201] width 268 height 10
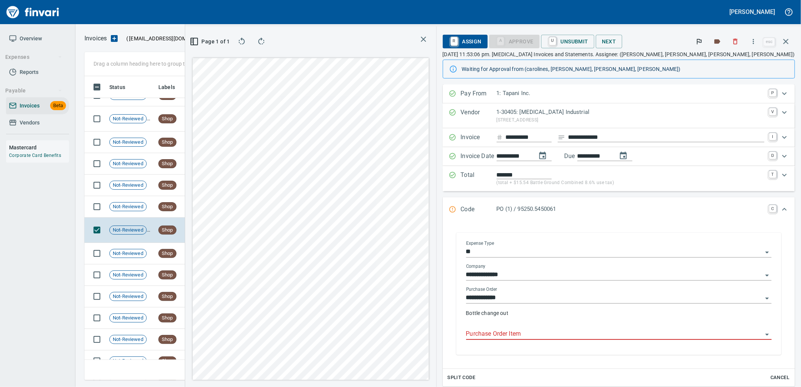
click at [578, 335] on input "Purchase Order Item" at bounding box center [614, 334] width 297 height 11
click at [191, 208] on td "Shop" at bounding box center [175, 206] width 41 height 21
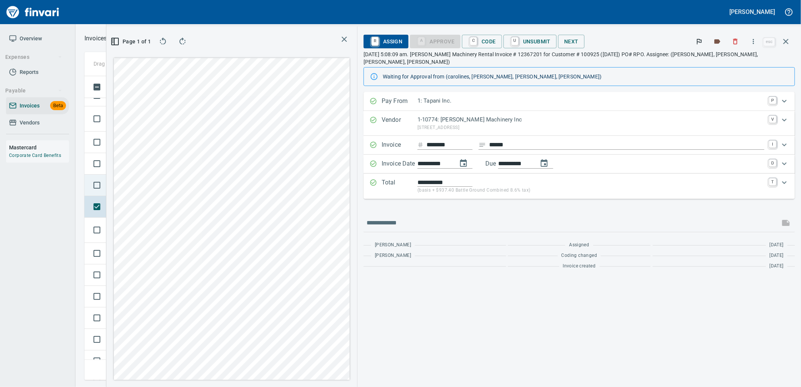
drag, startPoint x: 134, startPoint y: 185, endPoint x: 182, endPoint y: 184, distance: 47.9
click at [134, 185] on span "Not-Reviewed" at bounding box center [128, 185] width 37 height 7
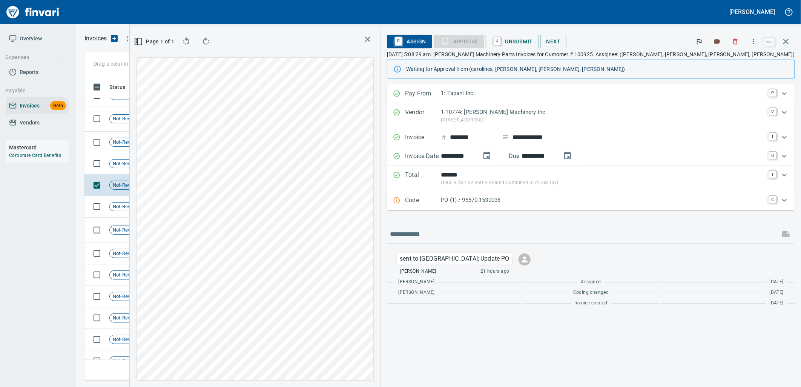
click at [592, 201] on p "PO (1) / 95570.1530038" at bounding box center [602, 200] width 323 height 9
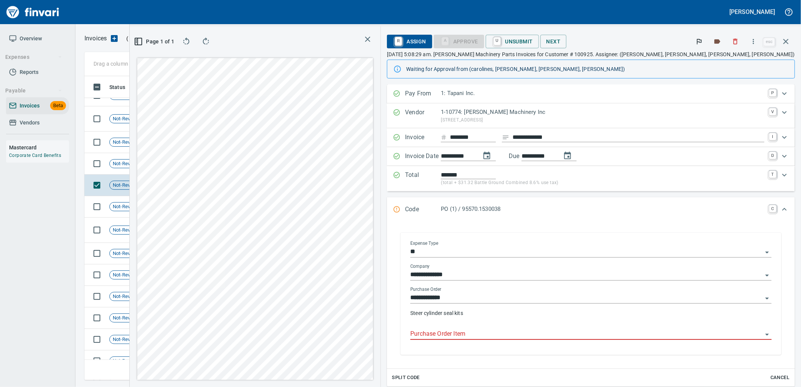
click at [582, 340] on div at bounding box center [590, 334] width 361 height 11
click at [175, 164] on span "Shop" at bounding box center [167, 163] width 17 height 7
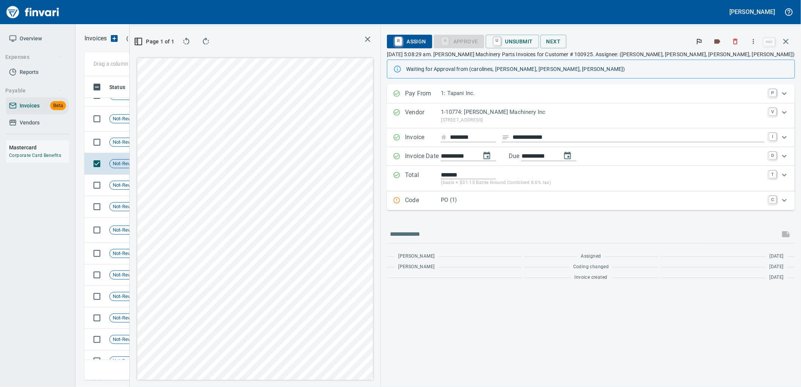
click at [572, 201] on p "PO (1)" at bounding box center [602, 200] width 323 height 9
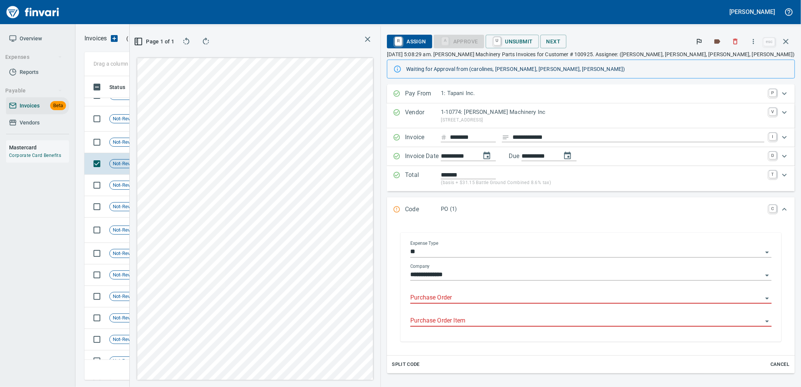
click at [566, 300] on input "Purchase Order" at bounding box center [586, 297] width 352 height 11
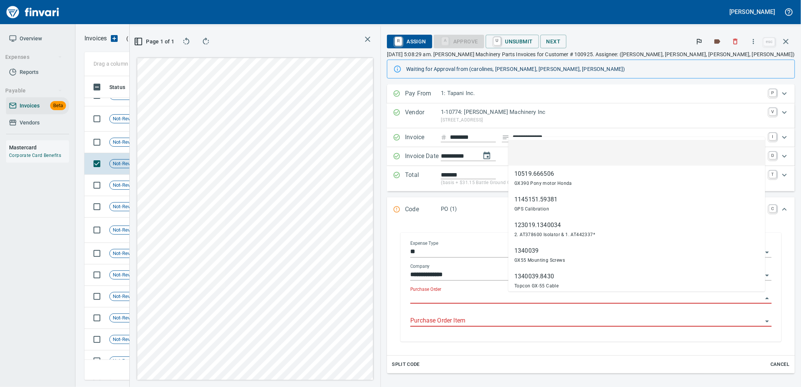
scroll to position [291, 506]
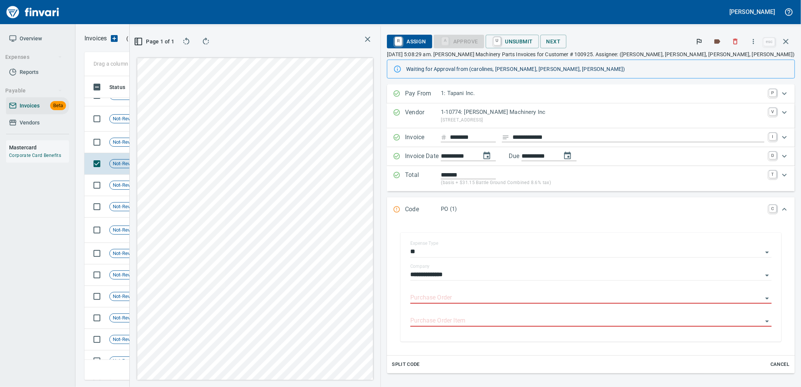
type input "**********"
click at [199, 141] on td "[DATE]" at bounding box center [217, 142] width 41 height 21
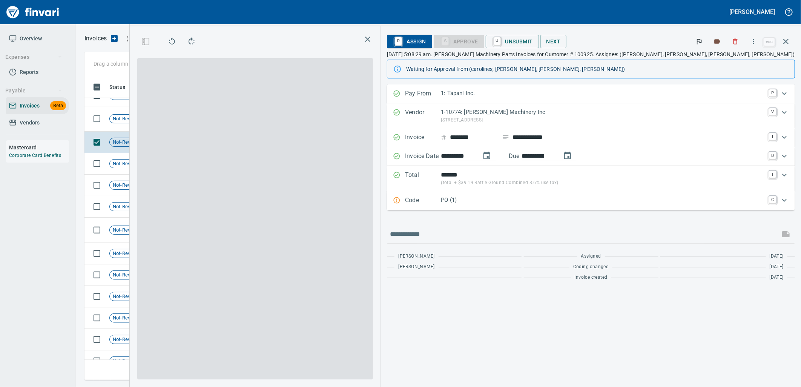
click at [557, 201] on p "PO (1)" at bounding box center [602, 200] width 323 height 9
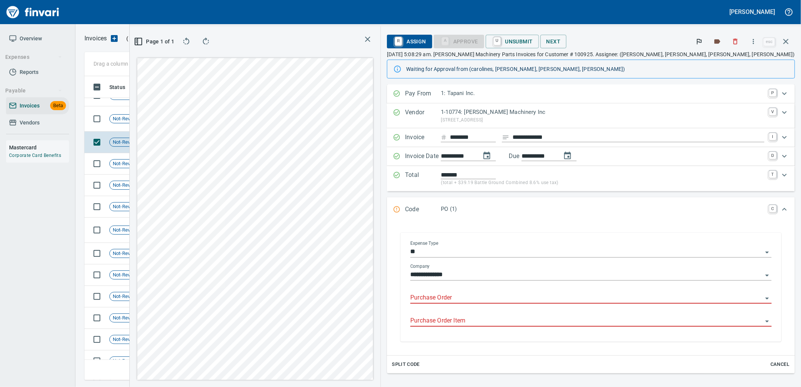
click at [566, 300] on input "Purchase Order" at bounding box center [586, 297] width 352 height 11
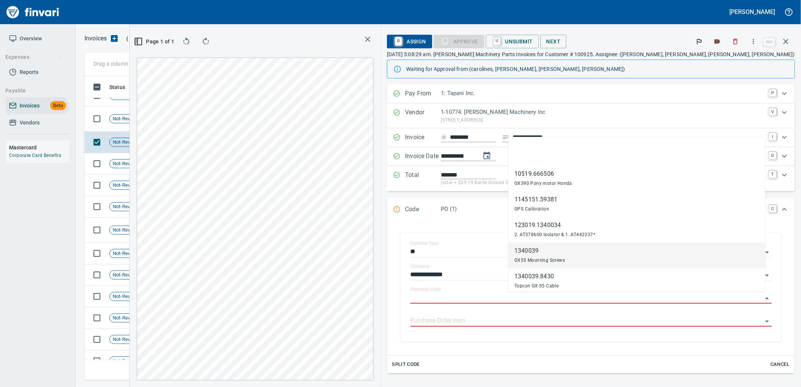
scroll to position [291, 506]
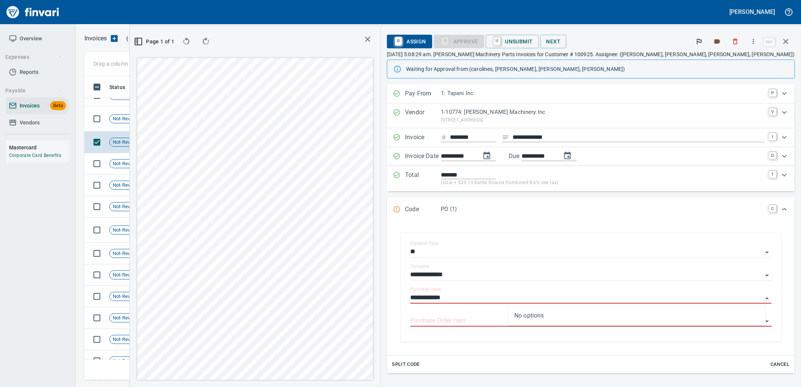
type input "**********"
click at [204, 122] on td "[DATE]" at bounding box center [217, 118] width 41 height 25
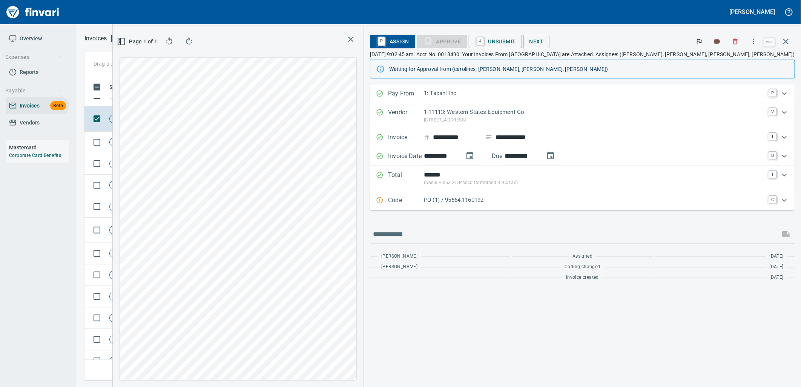
click at [573, 202] on p "PO (1) / 95564.1160192" at bounding box center [594, 200] width 340 height 9
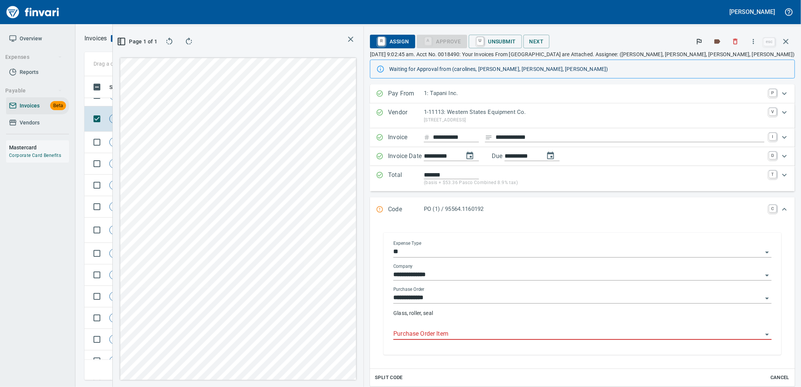
click at [549, 335] on input "Purchase Order Item" at bounding box center [577, 334] width 369 height 11
click at [165, 103] on td "Shop" at bounding box center [175, 95] width 41 height 21
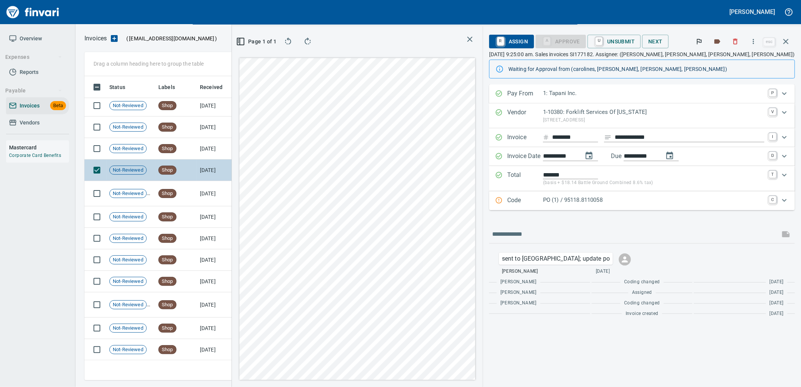
scroll to position [1951, 0]
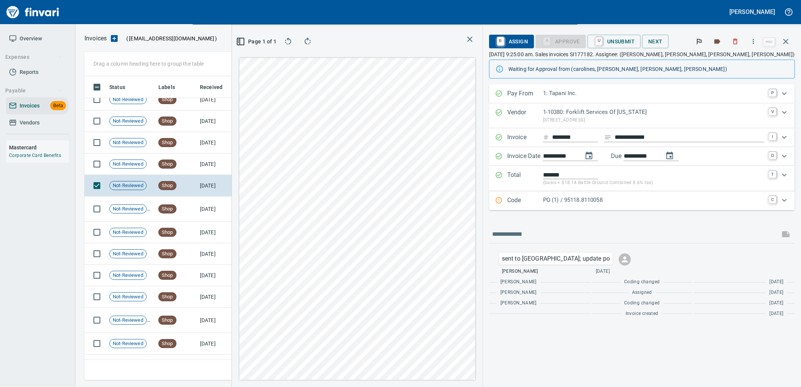
click at [577, 205] on div "PO (1) / 95118.8110058" at bounding box center [653, 201] width 221 height 10
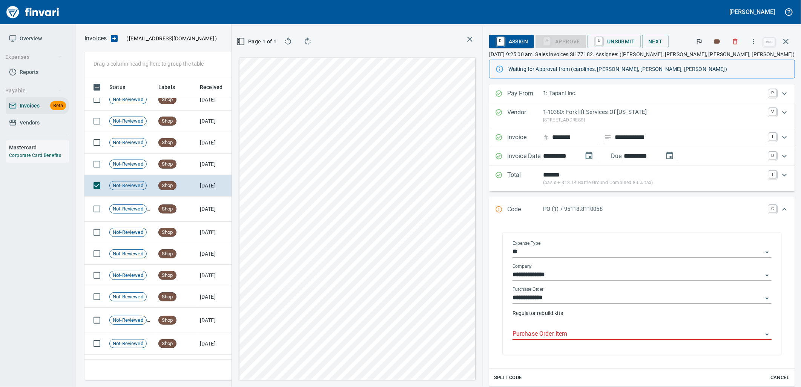
click at [582, 333] on input "Purchase Order Item" at bounding box center [637, 334] width 250 height 11
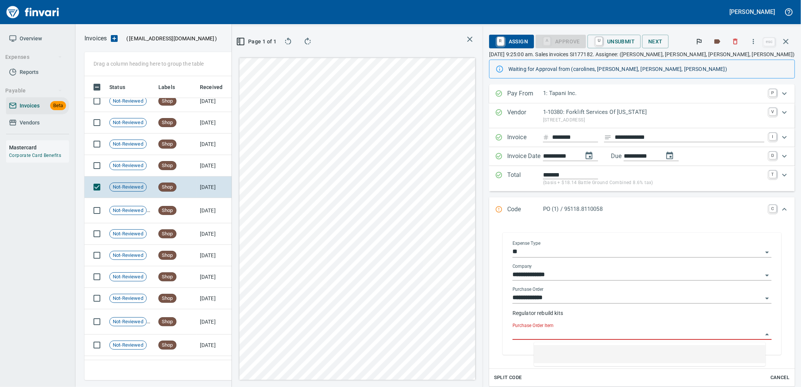
scroll to position [291, 506]
click at [219, 167] on td "8/1/2025" at bounding box center [217, 165] width 41 height 21
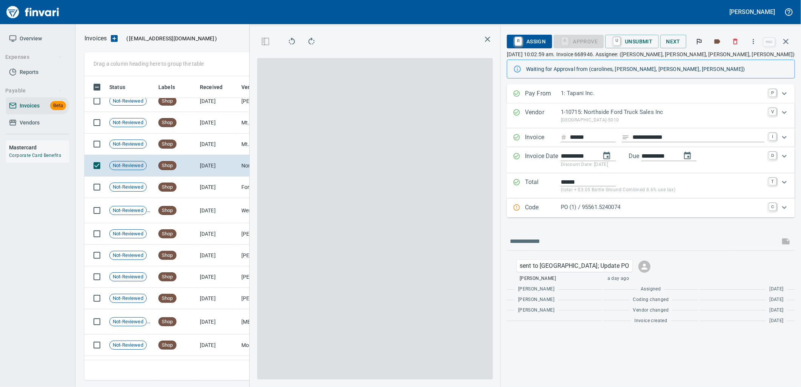
click at [595, 210] on p "PO (1) / 95561.5240074" at bounding box center [662, 207] width 204 height 9
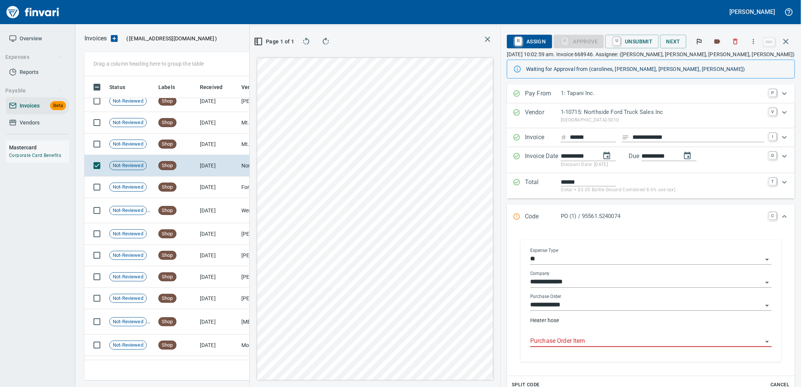
click at [580, 342] on input "Purchase Order Item" at bounding box center [646, 341] width 232 height 11
click at [214, 142] on td "8/1/2025" at bounding box center [217, 143] width 41 height 21
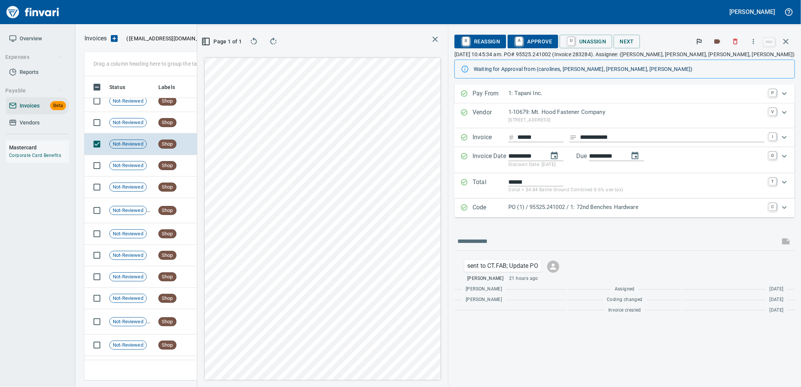
click at [591, 206] on p "PO (1) / 95525.241002 / 1: 72nd Benches Hardware" at bounding box center [636, 207] width 256 height 9
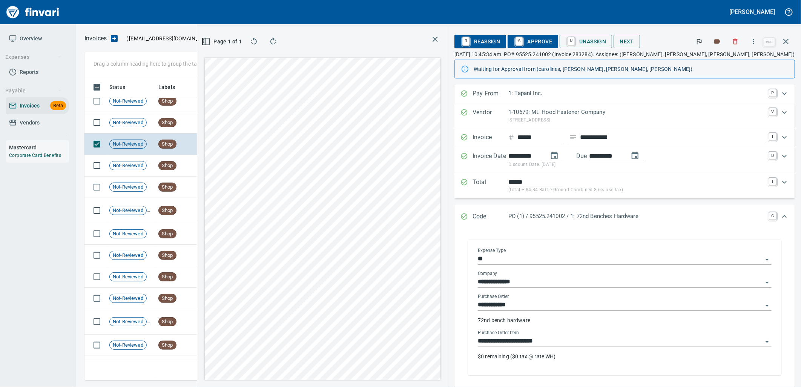
click at [611, 340] on input "**********" at bounding box center [620, 341] width 285 height 11
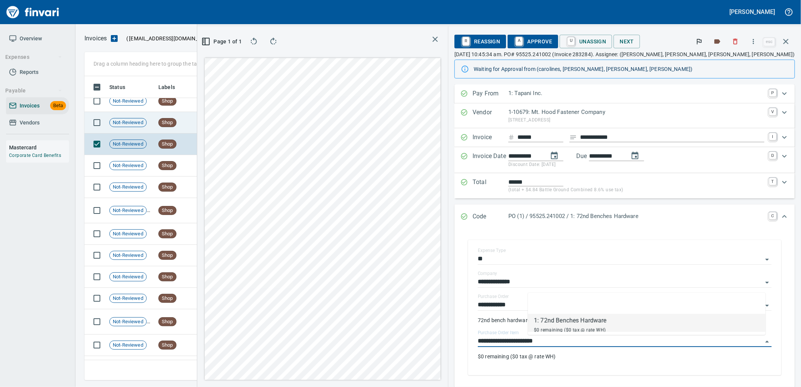
scroll to position [291, 506]
click at [197, 119] on td "8/1/2025" at bounding box center [217, 122] width 41 height 21
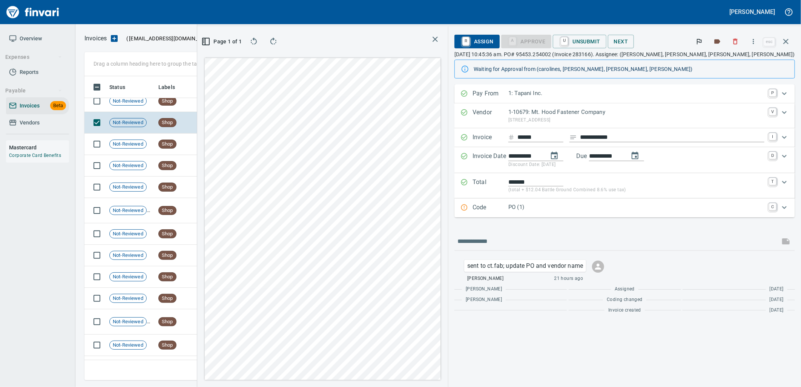
click at [619, 216] on div "Code PO (1) C" at bounding box center [624, 207] width 340 height 19
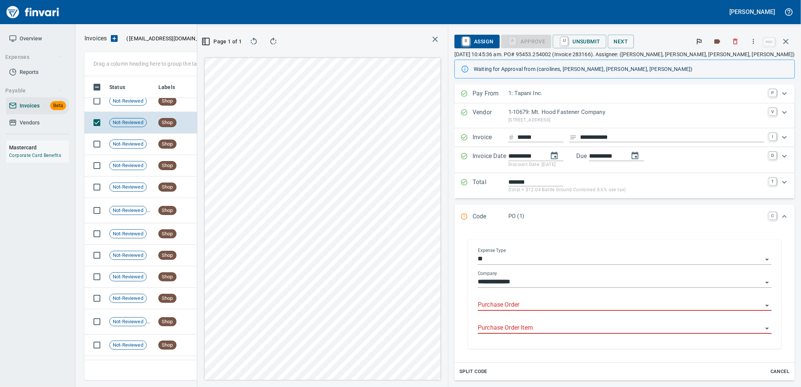
drag, startPoint x: 612, startPoint y: 303, endPoint x: 501, endPoint y: 273, distance: 116.0
click at [612, 303] on input "Purchase Order" at bounding box center [620, 305] width 285 height 11
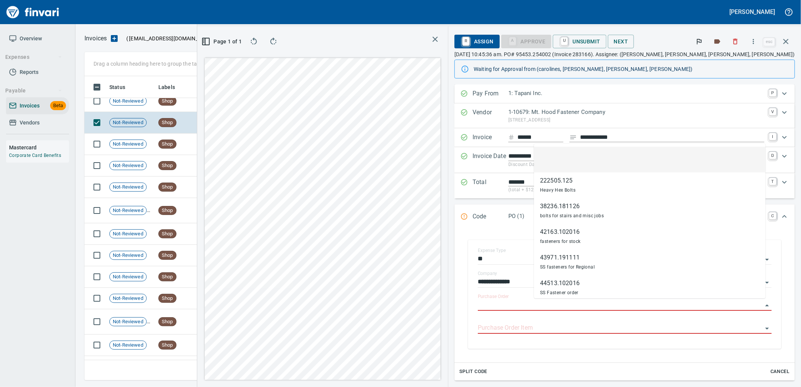
scroll to position [291, 506]
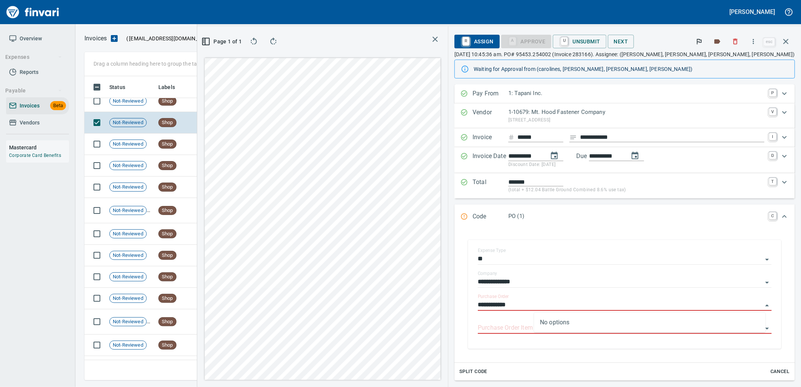
type input "**********"
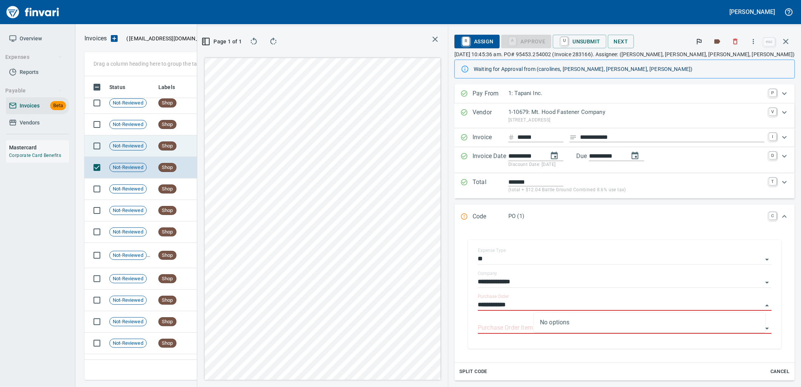
click at [216, 146] on td "8/1/2025" at bounding box center [217, 145] width 41 height 21
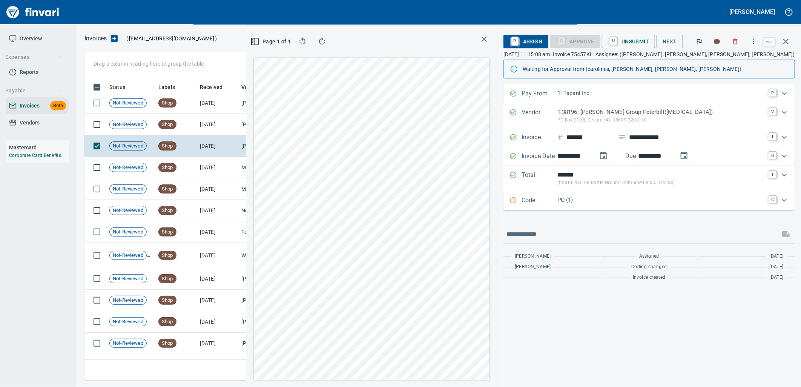
click at [568, 205] on div "PO (1)" at bounding box center [660, 201] width 207 height 10
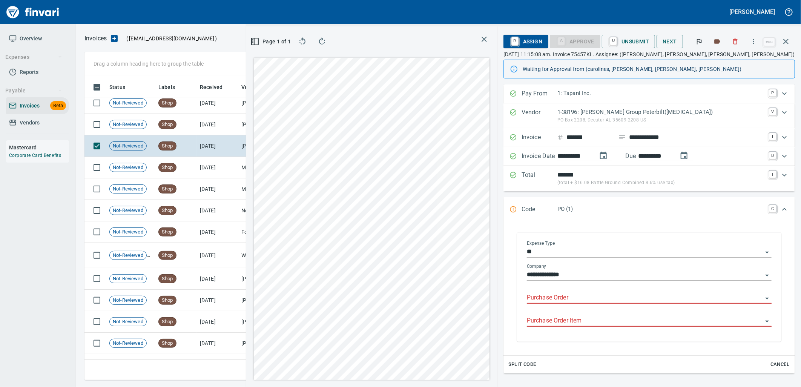
click at [573, 300] on input "Purchase Order" at bounding box center [645, 297] width 236 height 11
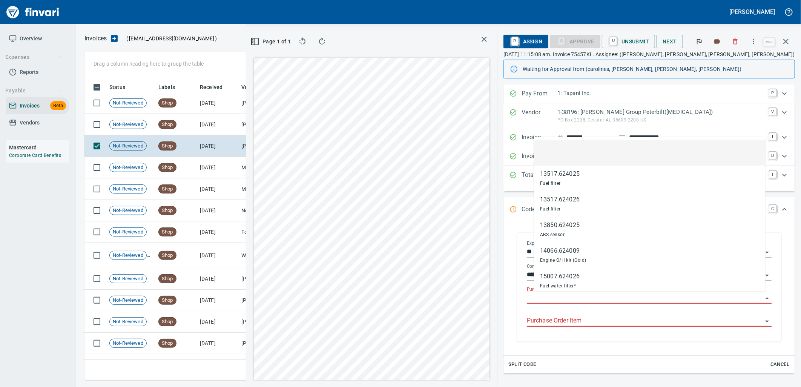
scroll to position [291, 506]
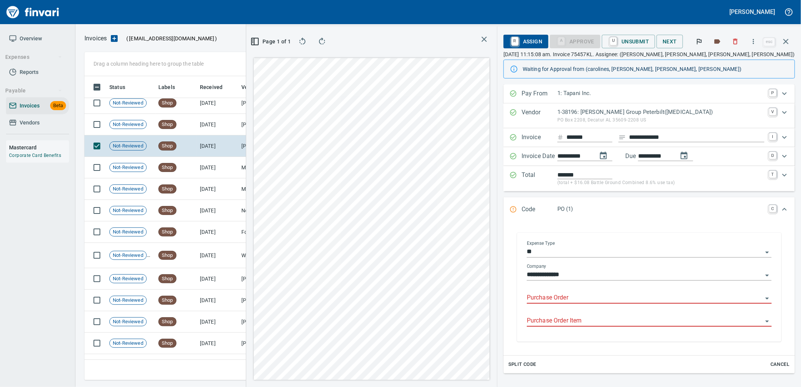
type input "**********"
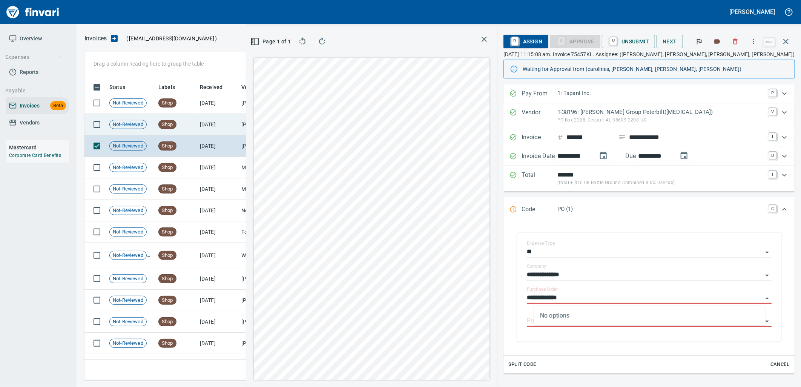
click at [215, 124] on td "8/1/2025" at bounding box center [217, 124] width 41 height 21
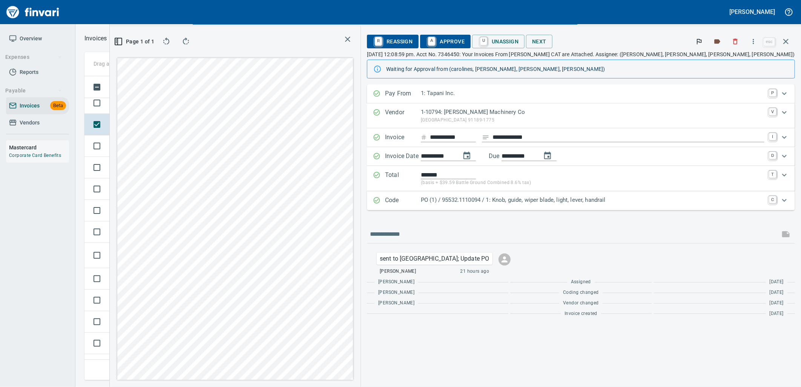
drag, startPoint x: 578, startPoint y: 202, endPoint x: 587, endPoint y: 208, distance: 10.6
click at [579, 202] on p "PO (1) / 95532.1110094 / 1: Knob, guide, wiper blade, light, lever, handrail" at bounding box center [592, 200] width 343 height 9
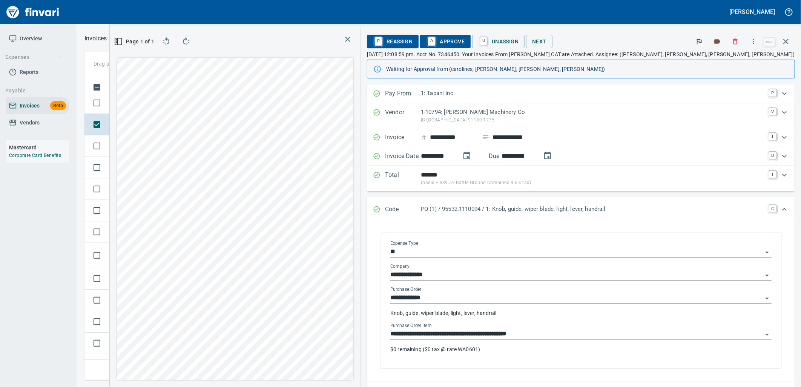
drag, startPoint x: 615, startPoint y: 332, endPoint x: 145, endPoint y: 194, distance: 489.5
click at [615, 332] on input "**********" at bounding box center [576, 334] width 372 height 11
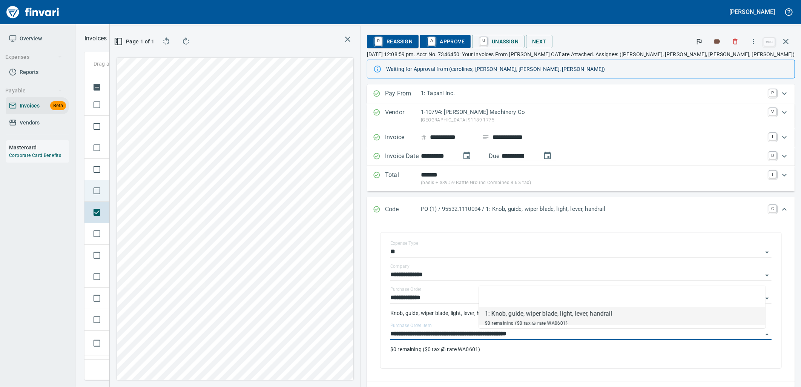
scroll to position [1826, 0]
click at [181, 198] on td "Shop" at bounding box center [175, 191] width 41 height 21
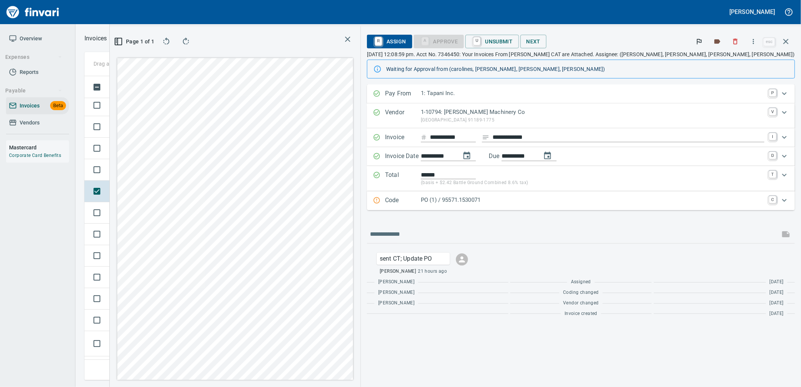
click at [568, 208] on div "Code PO (1) / 95571.1530071 C" at bounding box center [581, 200] width 428 height 19
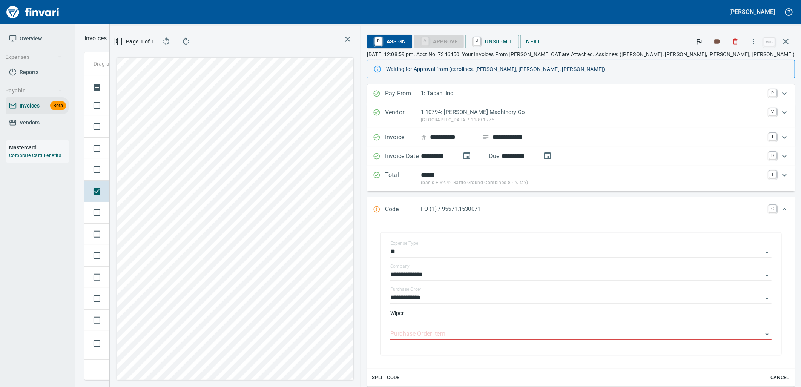
click at [551, 336] on input "Purchase Order Item" at bounding box center [576, 334] width 372 height 11
click at [181, 171] on td "Shop" at bounding box center [175, 169] width 41 height 21
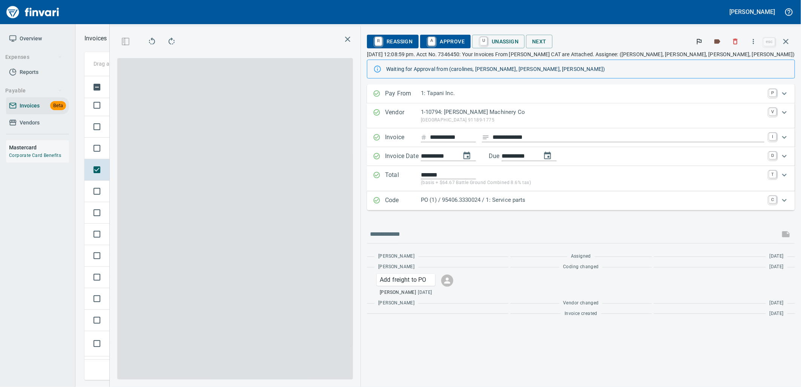
click at [588, 204] on p "PO (1) / 95406.3330024 / 1: Service parts" at bounding box center [592, 200] width 343 height 9
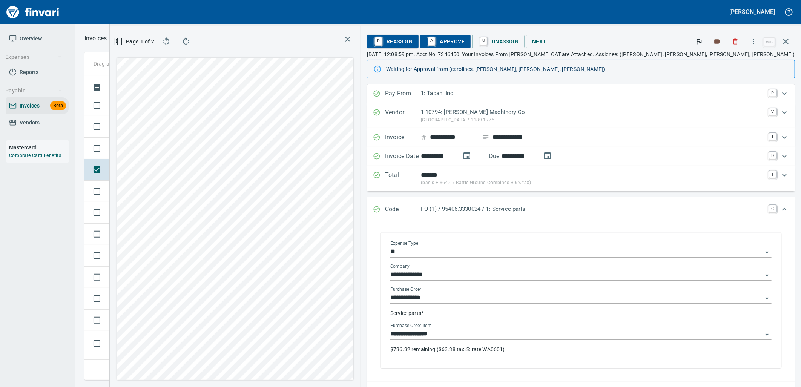
click at [605, 337] on input "**********" at bounding box center [576, 334] width 372 height 11
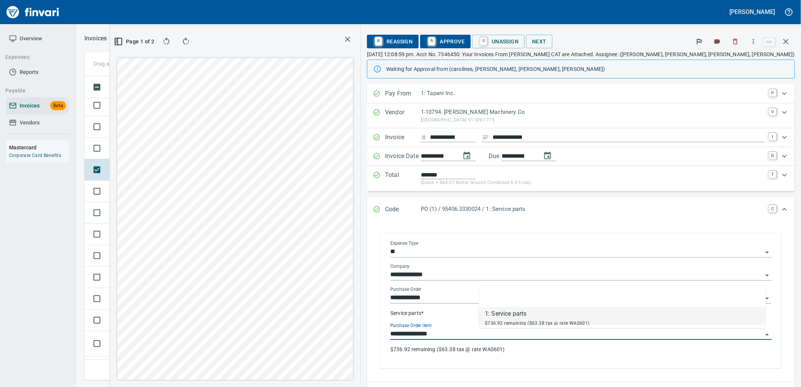
scroll to position [291, 506]
click at [168, 149] on span "Shop" at bounding box center [167, 148] width 17 height 7
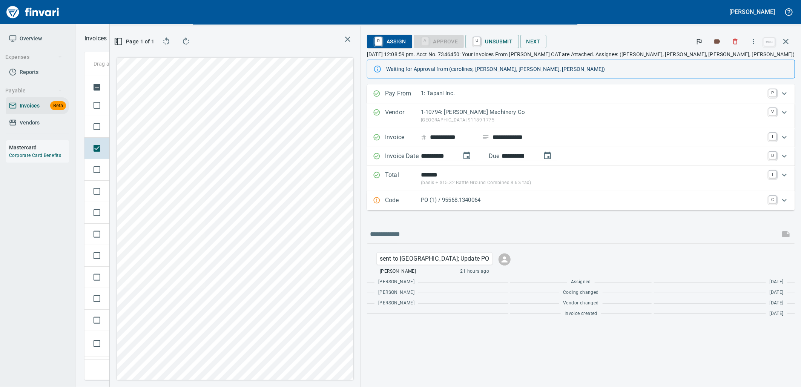
click at [567, 197] on p "PO (1) / 95568.1340064" at bounding box center [592, 200] width 343 height 9
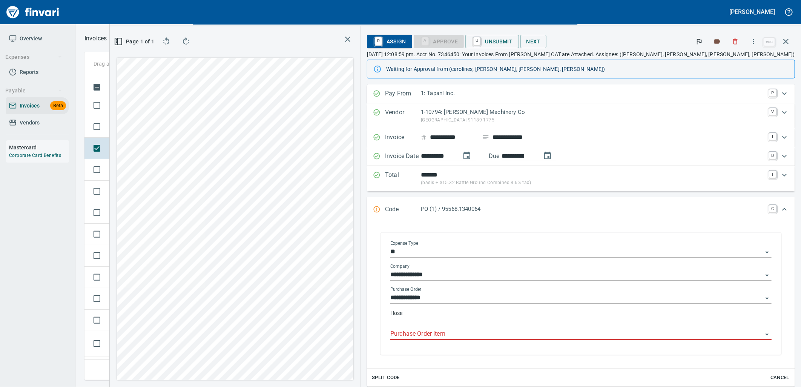
drag, startPoint x: 548, startPoint y: 326, endPoint x: 544, endPoint y: 329, distance: 5.1
click at [545, 329] on div "Purchase Order Item" at bounding box center [580, 331] width 381 height 17
drag, startPoint x: 506, startPoint y: 333, endPoint x: 499, endPoint y: 330, distance: 7.3
click at [506, 332] on input "Purchase Order Item" at bounding box center [576, 334] width 372 height 11
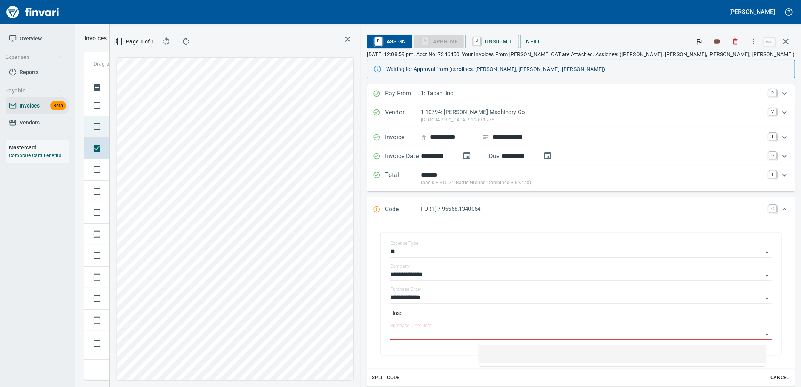
click at [174, 134] on td "Shop" at bounding box center [175, 126] width 41 height 21
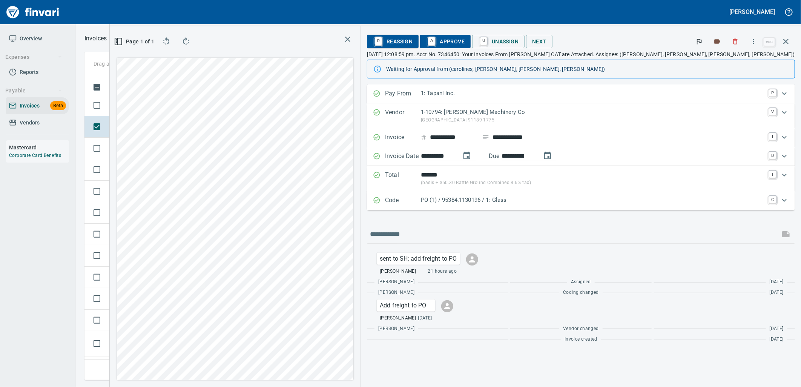
click at [608, 197] on p "PO (1) / 95384.1130196 / 1: Glass" at bounding box center [592, 200] width 343 height 9
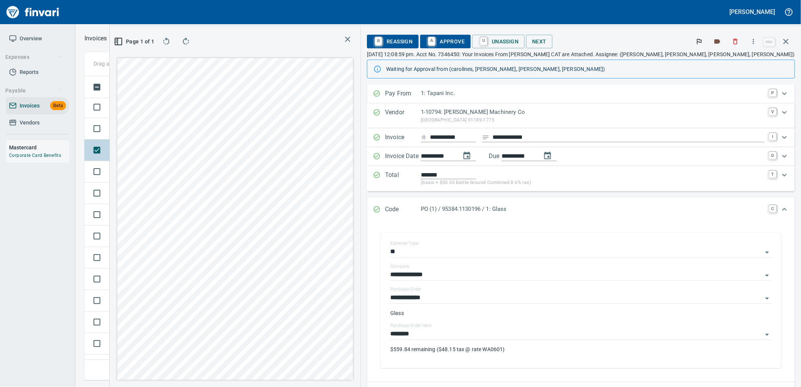
scroll to position [1784, 0]
click at [179, 153] on td "Shop" at bounding box center [175, 149] width 41 height 21
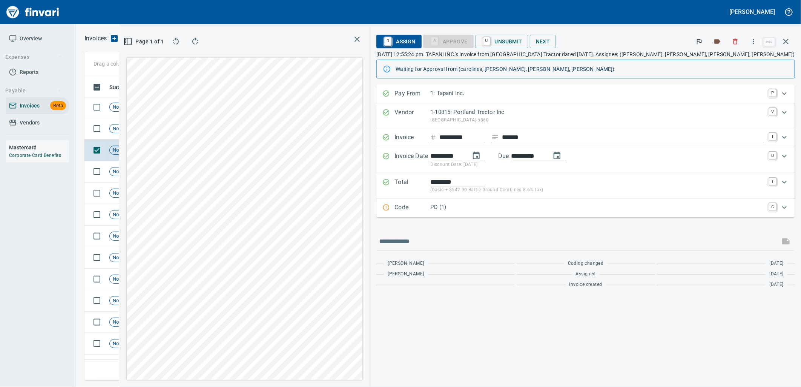
click at [581, 209] on p "PO (1)" at bounding box center [597, 207] width 334 height 9
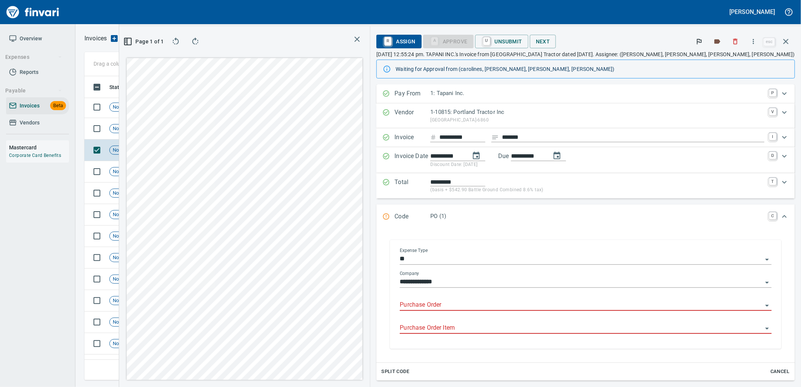
click at [567, 308] on input "Purchase Order" at bounding box center [581, 305] width 363 height 11
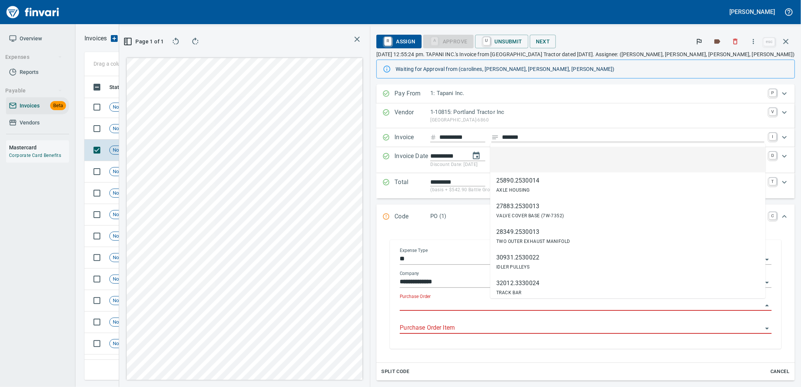
scroll to position [291, 506]
type input "*******"
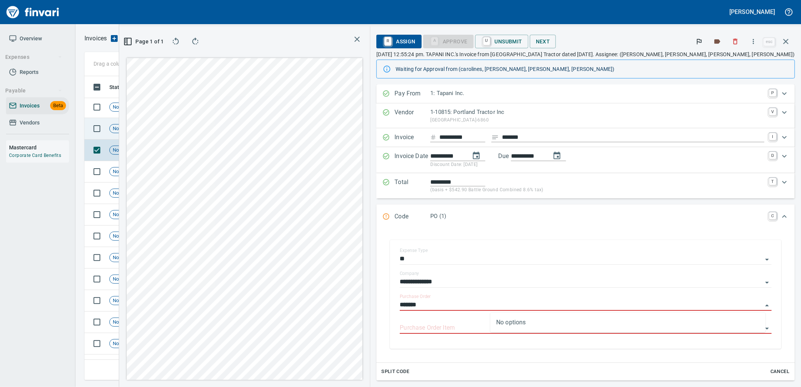
click at [170, 127] on span "Shop" at bounding box center [167, 128] width 17 height 7
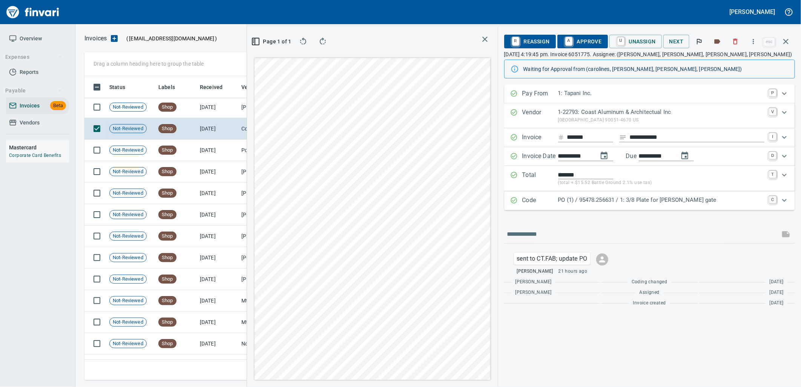
click at [651, 201] on p "PO (1) / 95478.256631 / 1: 3/8 Plate for wier gate" at bounding box center [661, 200] width 206 height 9
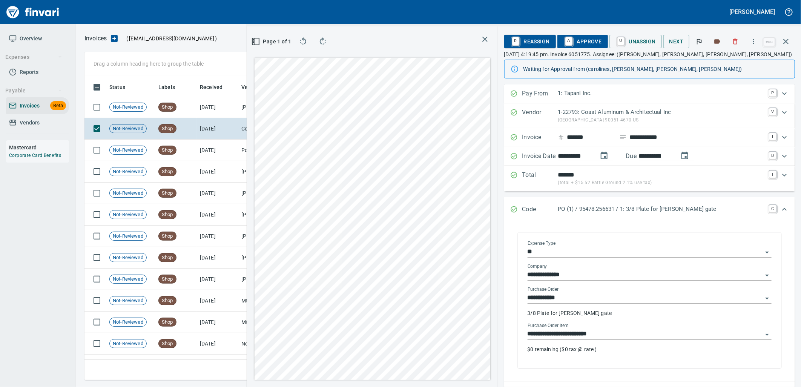
click at [605, 340] on div "**********" at bounding box center [649, 334] width 244 height 11
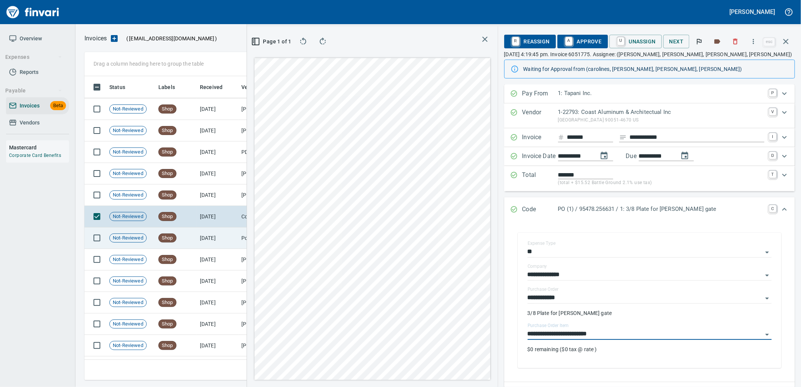
scroll to position [1700, 0]
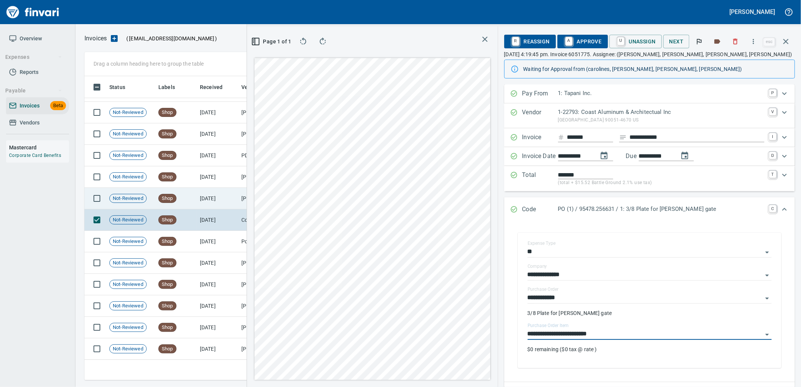
click at [188, 197] on td "Shop" at bounding box center [175, 198] width 41 height 21
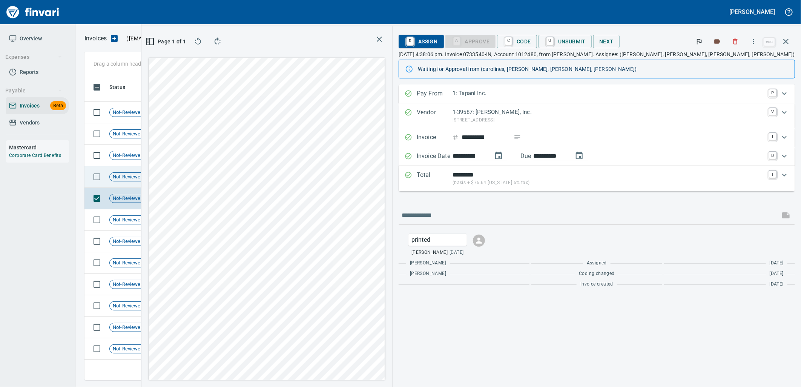
click at [159, 178] on span "Shop" at bounding box center [167, 176] width 17 height 7
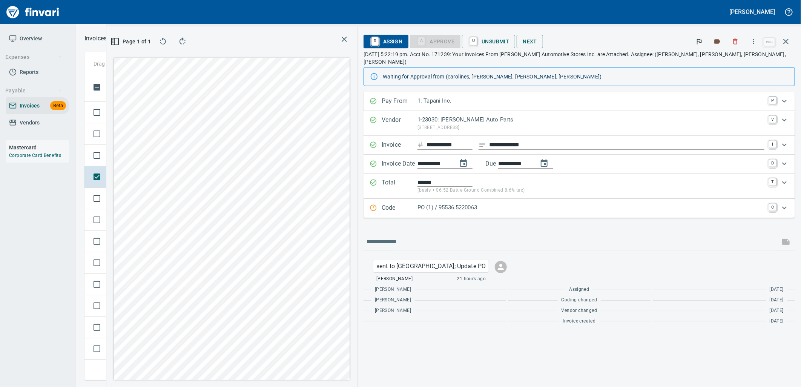
click at [563, 203] on p "PO (1) / 95536.5220063" at bounding box center [590, 207] width 347 height 9
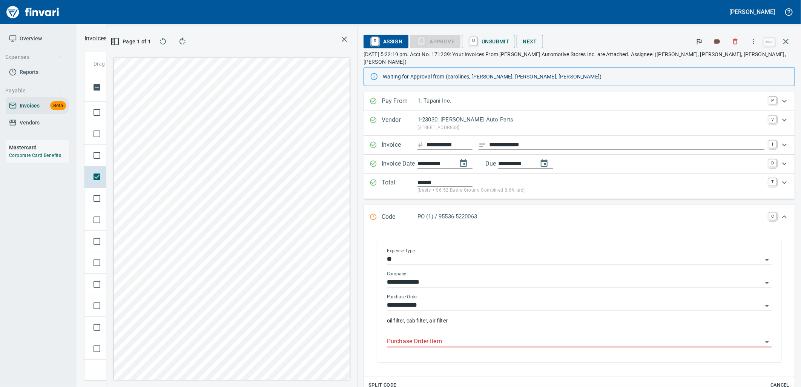
click at [507, 336] on input "Purchase Order Item" at bounding box center [574, 341] width 375 height 11
click at [123, 153] on span "Not-Reviewed" at bounding box center [128, 155] width 37 height 7
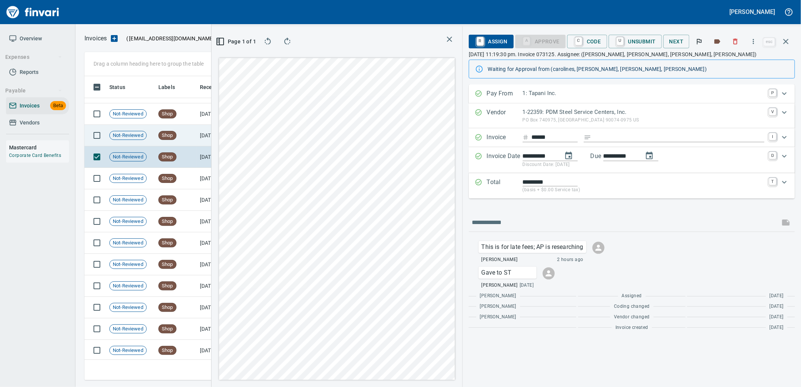
click at [190, 133] on td "Shop" at bounding box center [175, 135] width 41 height 21
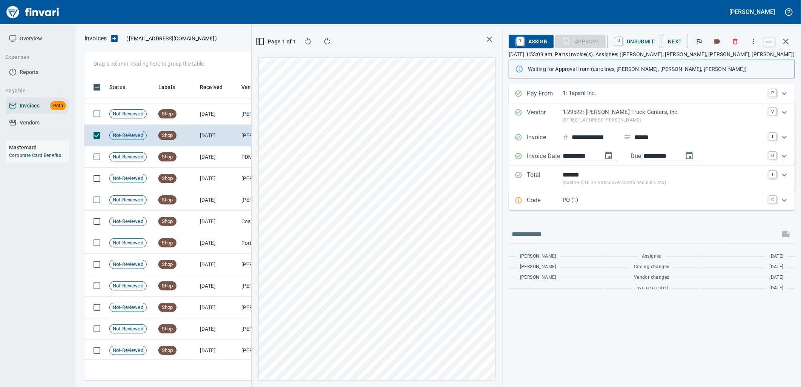
click at [646, 206] on div "Code PO (1) C" at bounding box center [651, 200] width 286 height 19
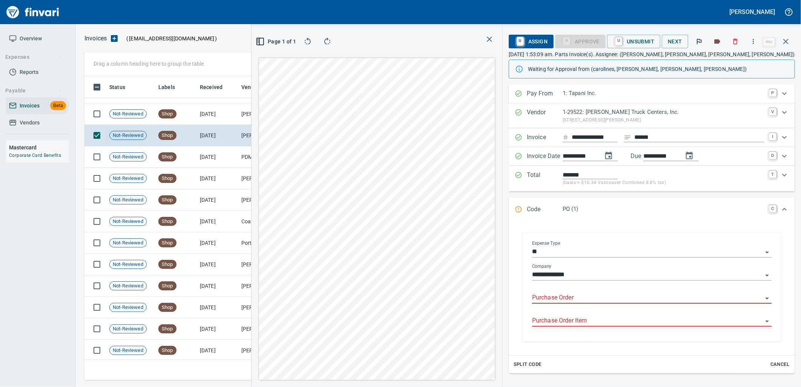
click at [573, 298] on input "Purchase Order" at bounding box center [647, 297] width 230 height 11
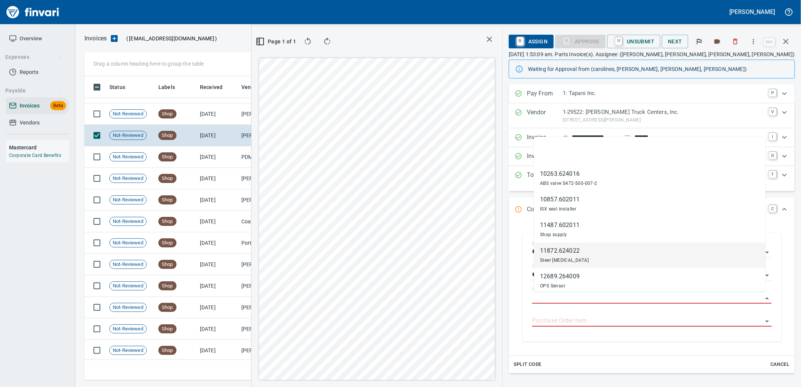
scroll to position [291, 506]
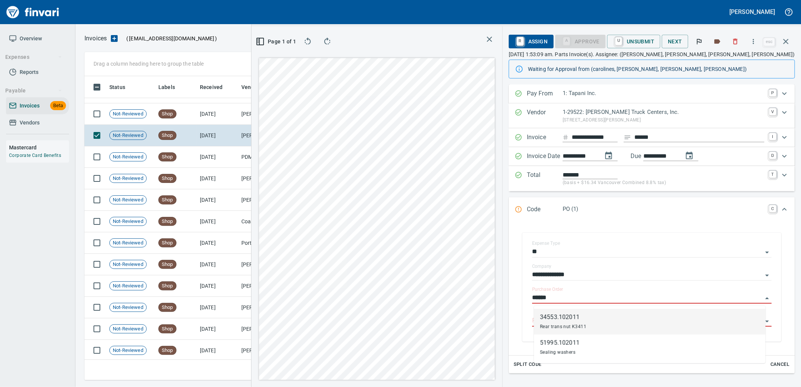
type input "******"
click at [221, 114] on td "8/2/2025" at bounding box center [217, 113] width 41 height 21
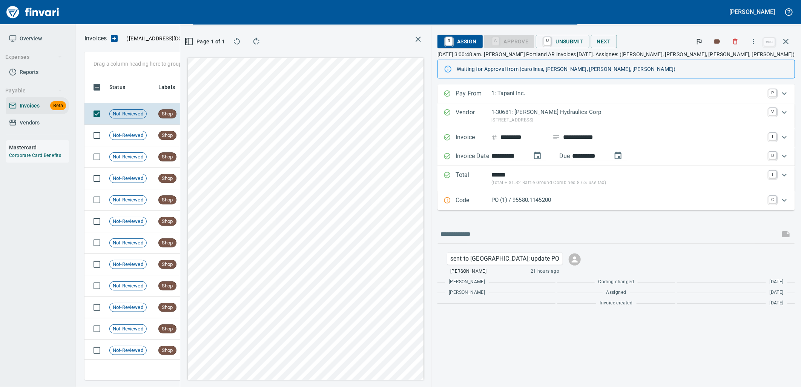
click at [607, 204] on p "PO (1) / 95580.1145200" at bounding box center [627, 200] width 273 height 9
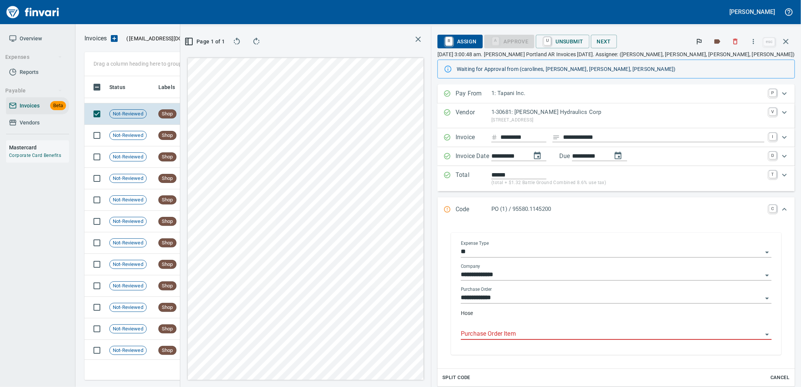
click at [576, 337] on input "Purchase Order Item" at bounding box center [612, 334] width 302 height 11
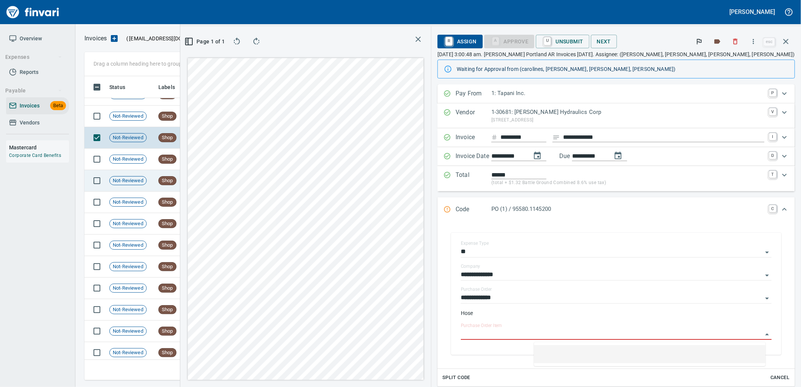
scroll to position [1658, 0]
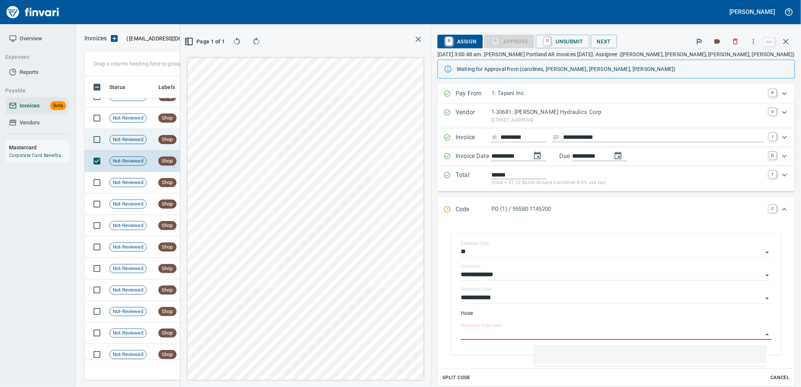
click at [218, 145] on td "8/2/2025" at bounding box center [217, 139] width 41 height 21
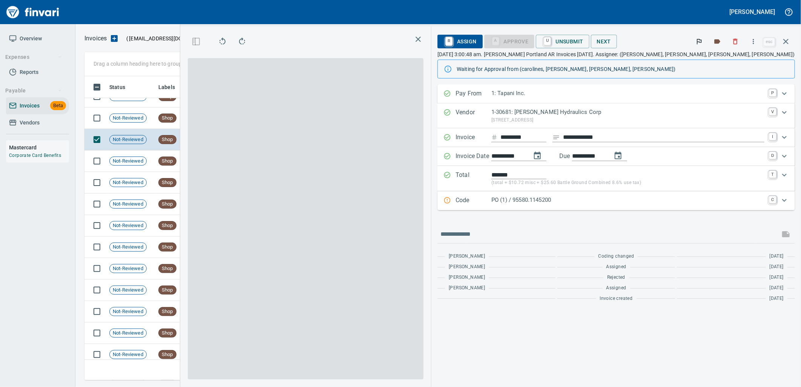
click at [616, 201] on p "PO (1) / 95580.1145200" at bounding box center [627, 200] width 273 height 9
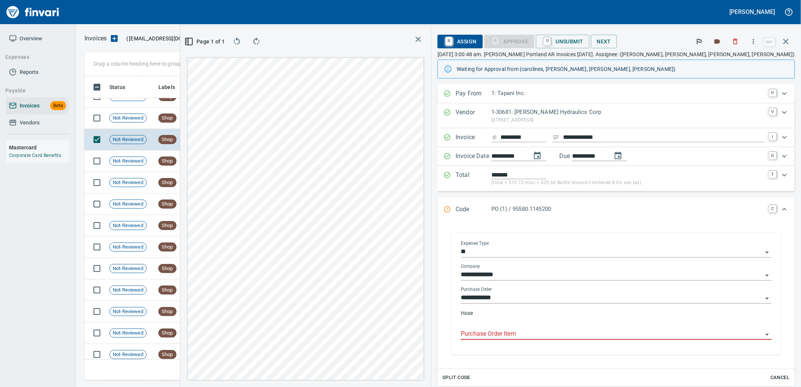
click at [589, 332] on input "Purchase Order Item" at bounding box center [612, 334] width 302 height 11
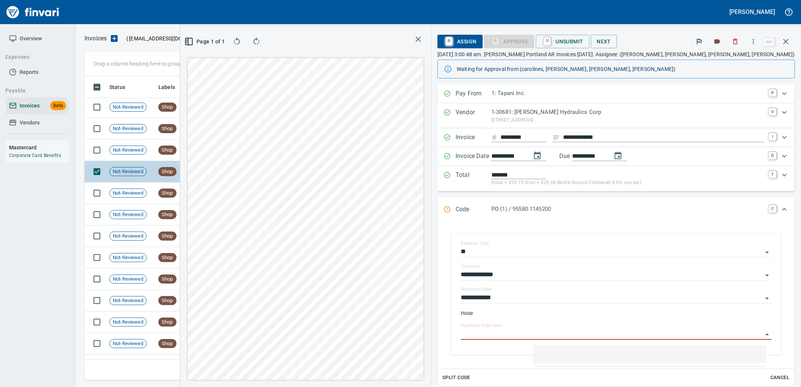
scroll to position [1616, 0]
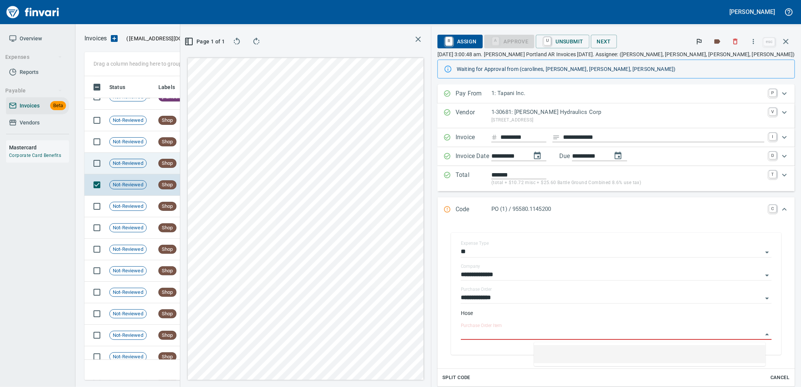
click at [217, 168] on td "8/2/2025" at bounding box center [217, 163] width 41 height 21
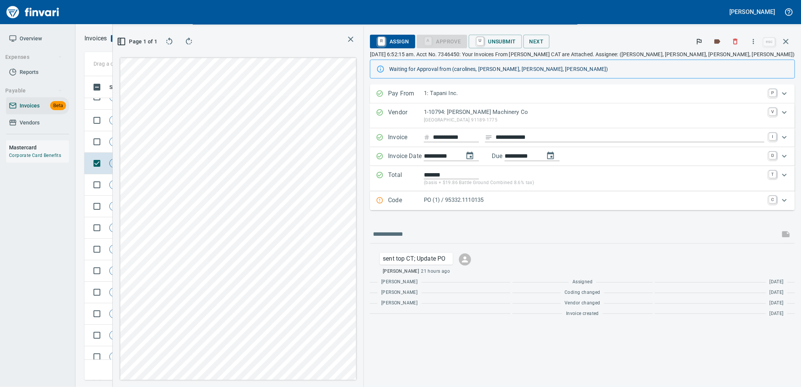
click at [582, 196] on p "PO (1) / 95332.1110135" at bounding box center [594, 200] width 340 height 9
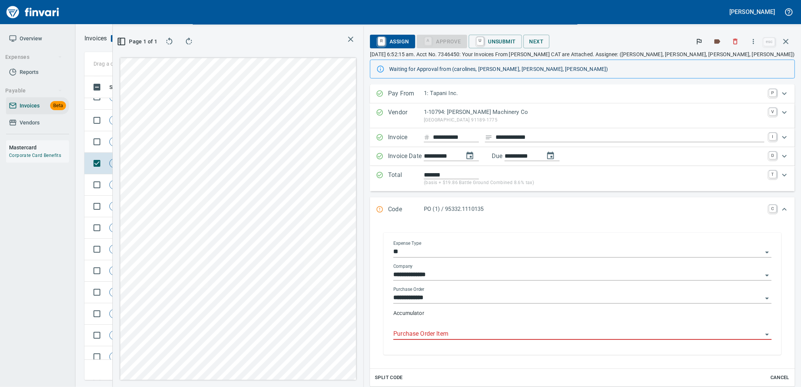
drag, startPoint x: 519, startPoint y: 325, endPoint x: 520, endPoint y: 338, distance: 12.9
click at [519, 325] on div "Purchase Order Item" at bounding box center [582, 331] width 378 height 17
click at [520, 338] on input "Purchase Order Item" at bounding box center [577, 334] width 369 height 11
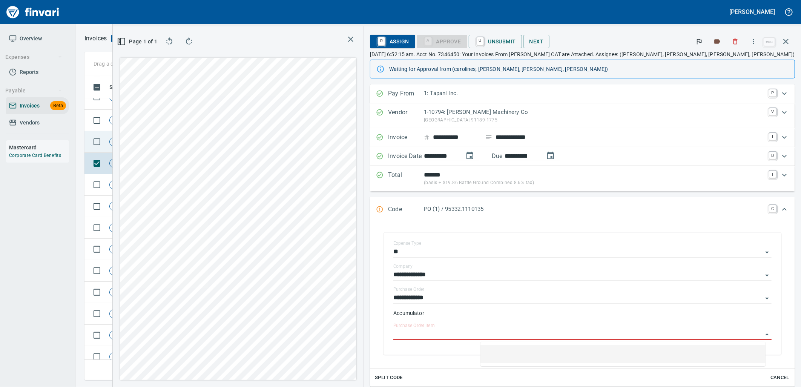
click at [168, 151] on td "Shop" at bounding box center [175, 141] width 41 height 21
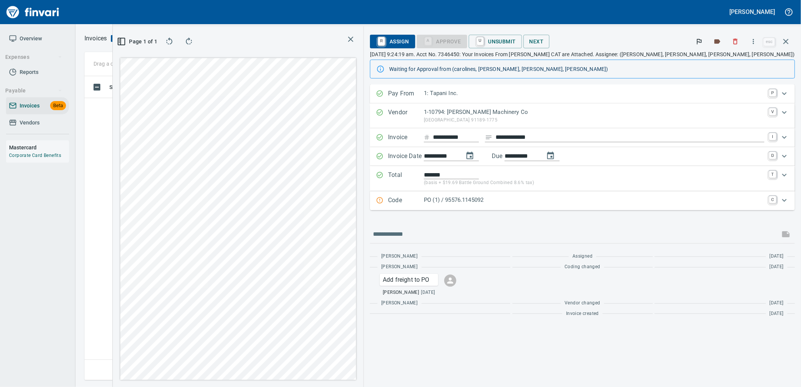
scroll to position [291, 506]
click at [577, 198] on p "PO (1) / 95576.1145092" at bounding box center [594, 200] width 340 height 9
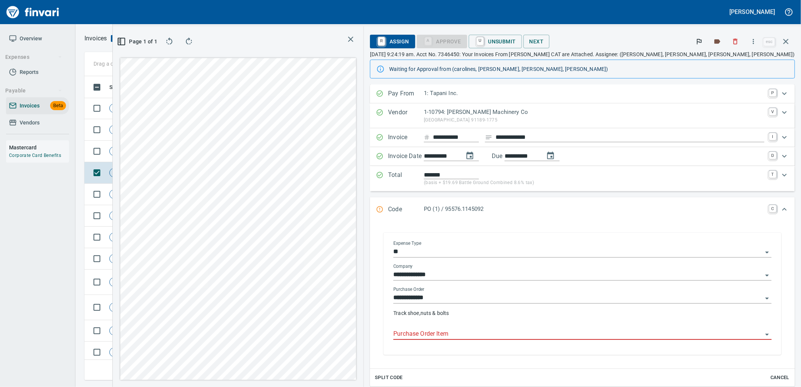
click at [531, 333] on input "Purchase Order Item" at bounding box center [577, 334] width 369 height 11
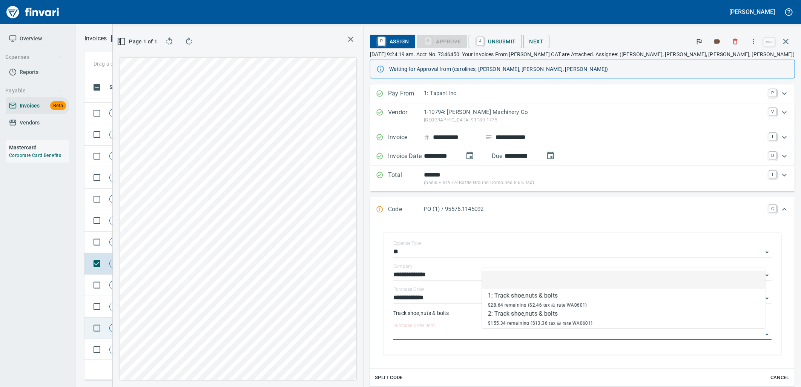
scroll to position [1239, 0]
click at [180, 244] on td "Shop" at bounding box center [175, 242] width 41 height 21
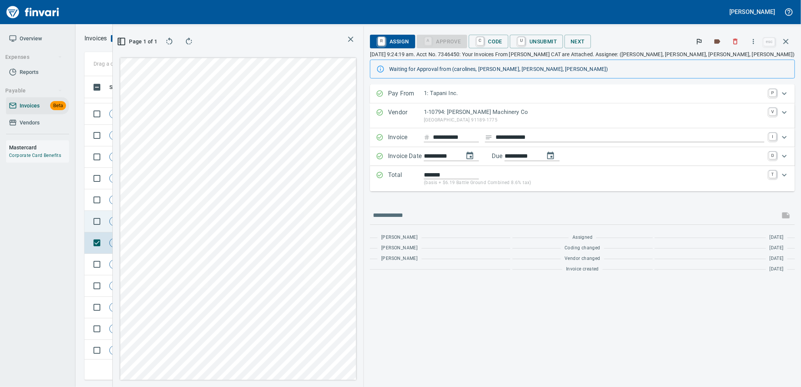
click at [168, 228] on td "Shop" at bounding box center [175, 221] width 41 height 21
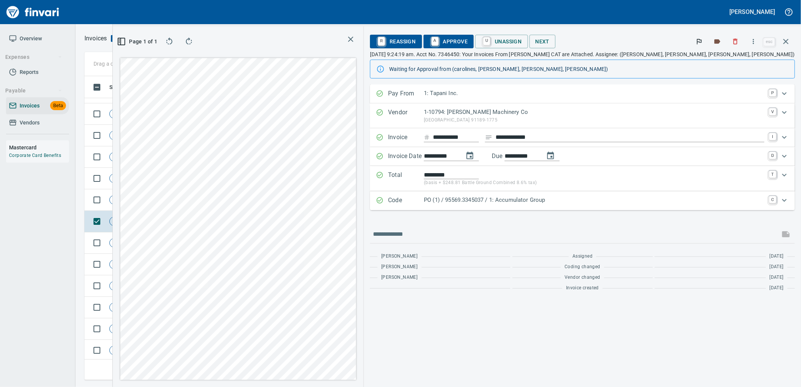
click at [577, 199] on p "PO (1) / 95569.3345037 / 1: Accumulator Group" at bounding box center [594, 200] width 340 height 9
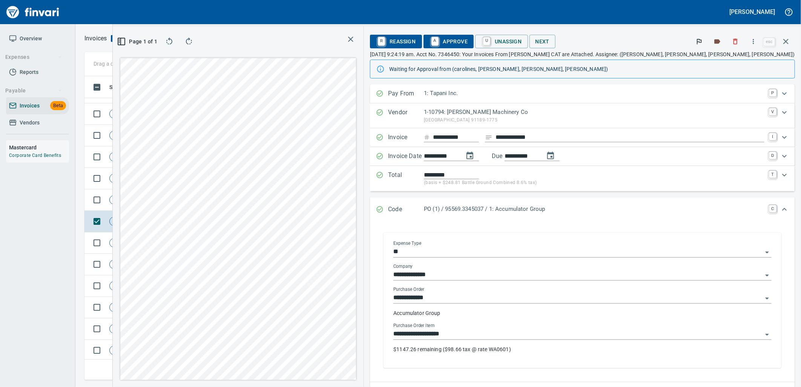
click at [573, 339] on input "**********" at bounding box center [577, 334] width 369 height 11
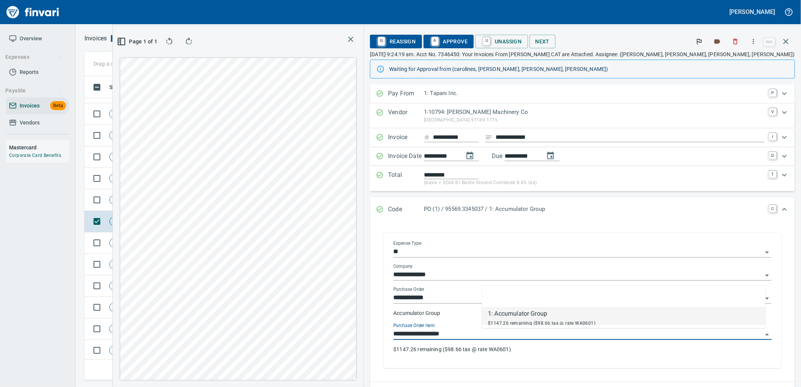
scroll to position [291, 506]
click at [164, 194] on td "Shop" at bounding box center [175, 199] width 41 height 21
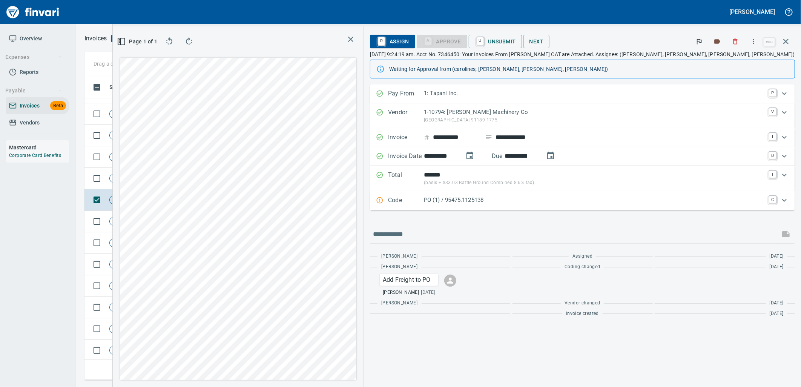
click at [546, 199] on p "PO (1) / 95475.1125138" at bounding box center [594, 200] width 340 height 9
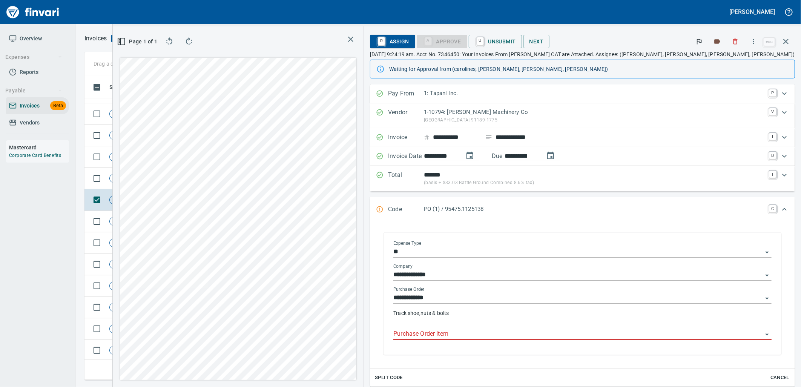
click at [537, 329] on input "Purchase Order Item" at bounding box center [577, 334] width 369 height 11
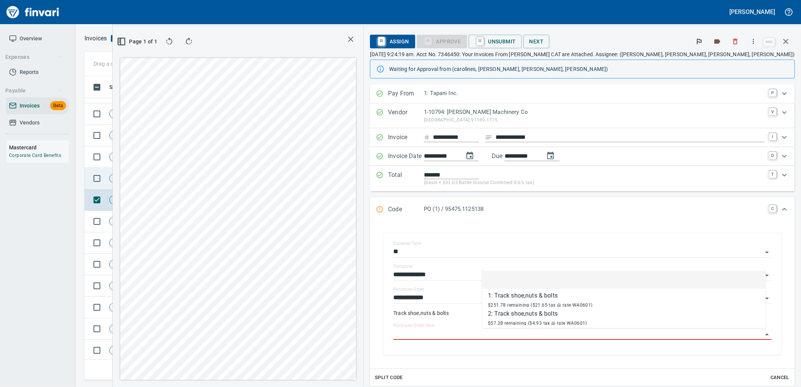
click at [190, 176] on td "Shop" at bounding box center [175, 178] width 41 height 21
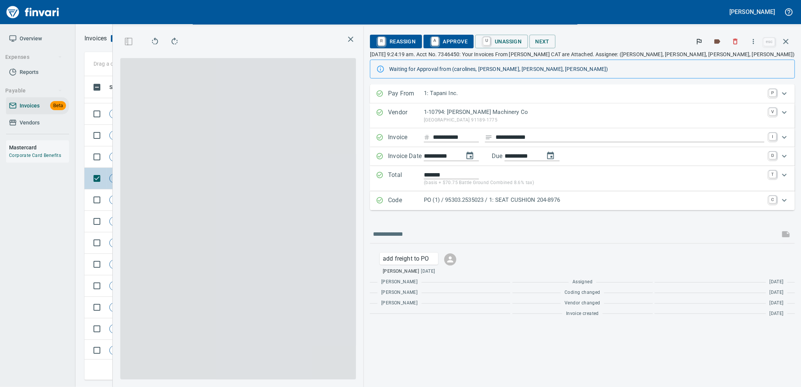
scroll to position [291, 506]
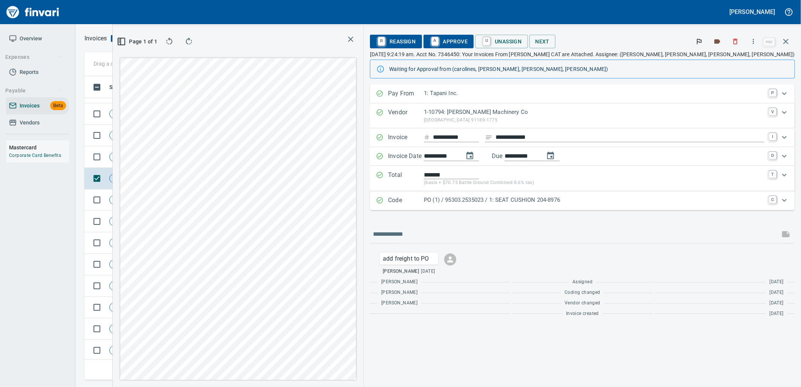
click at [574, 197] on p "PO (1) / 95303.2535023 / 1: SEAT CUSHION 204-8976" at bounding box center [594, 200] width 340 height 9
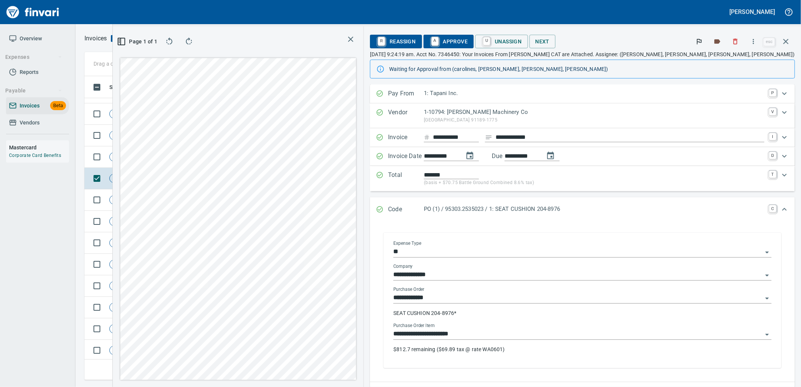
click at [579, 337] on input "**********" at bounding box center [577, 334] width 369 height 11
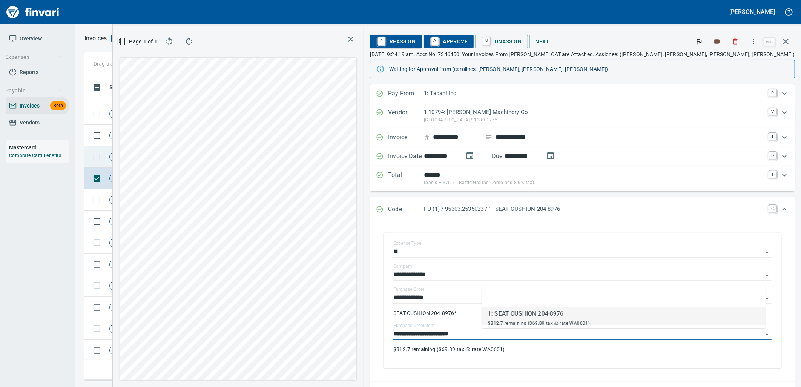
click at [142, 158] on span "Not-Reviewed" at bounding box center [128, 156] width 37 height 7
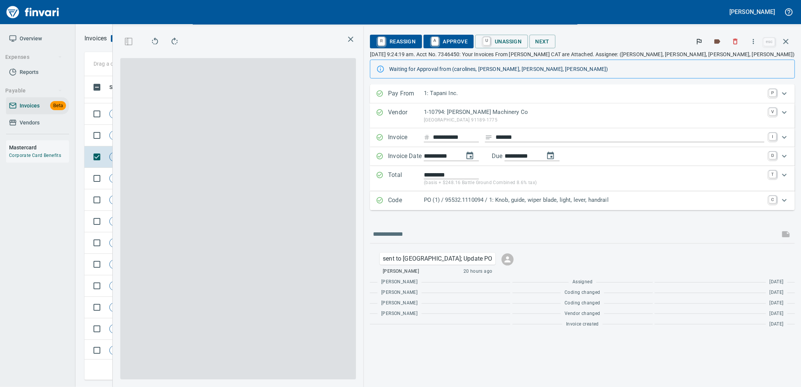
click at [577, 197] on p "PO (1) / 95532.1110094 / 1: Knob, guide, wiper blade, light, lever, handrail" at bounding box center [594, 200] width 340 height 9
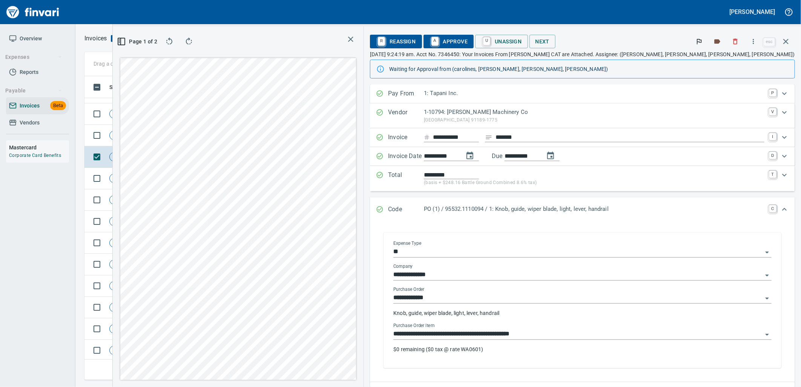
click at [617, 338] on input "**********" at bounding box center [577, 334] width 369 height 11
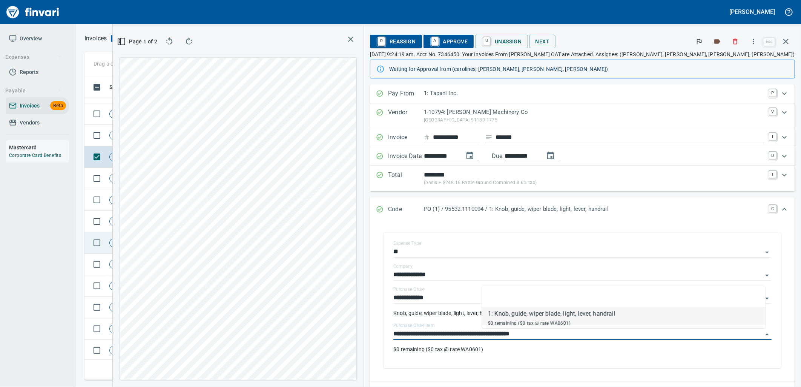
scroll to position [1197, 0]
click at [184, 178] on td "Shop" at bounding box center [175, 180] width 41 height 21
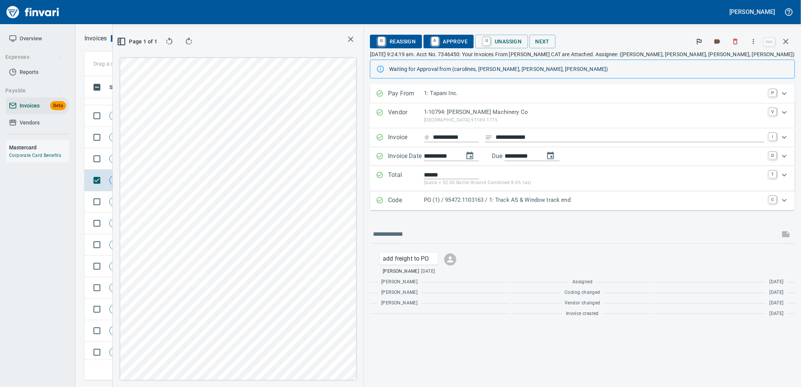
click at [617, 202] on p "PO (1) / 95472.1103163 / 1: Track AS & Window track end" at bounding box center [594, 200] width 340 height 9
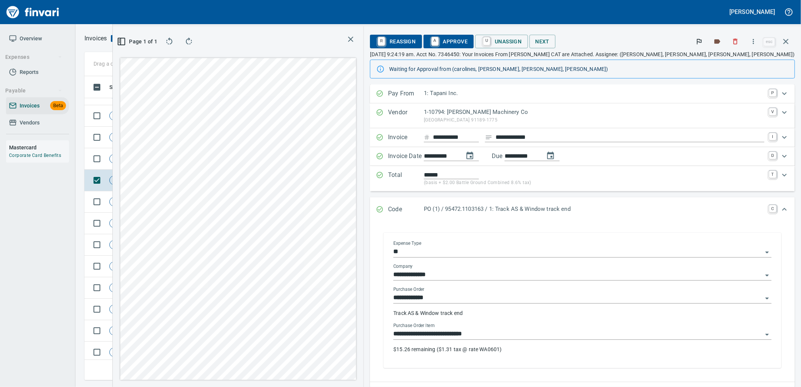
click at [580, 340] on div "**********" at bounding box center [582, 341] width 378 height 36
click at [583, 336] on input "**********" at bounding box center [577, 334] width 369 height 11
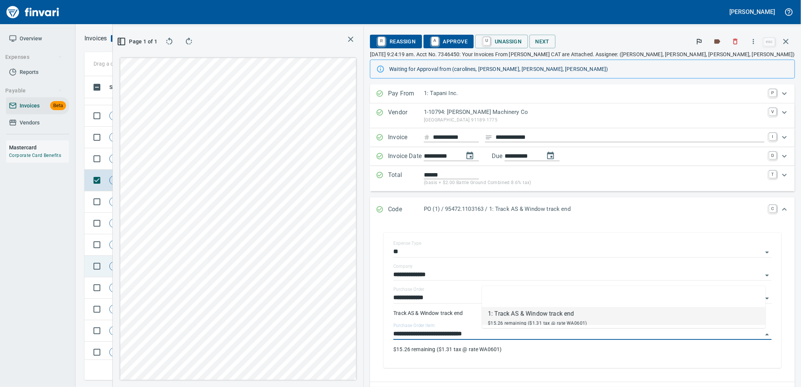
scroll to position [291, 506]
click at [148, 153] on td "Not-Reviewed" at bounding box center [130, 158] width 49 height 21
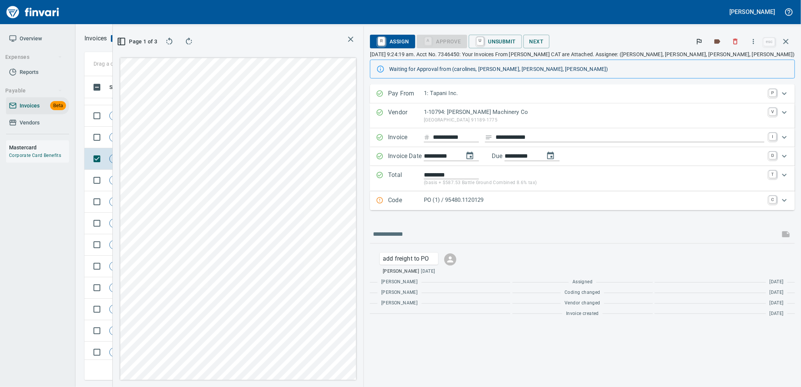
click at [576, 202] on p "PO (1) / 95480.1120129" at bounding box center [594, 200] width 340 height 9
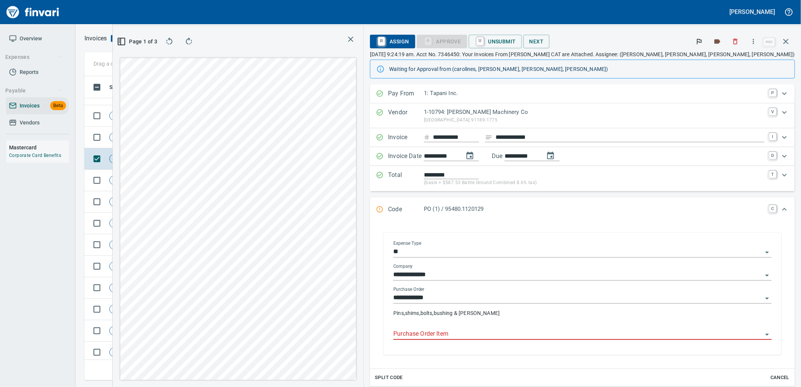
click at [545, 334] on input "Purchase Order Item" at bounding box center [577, 334] width 369 height 11
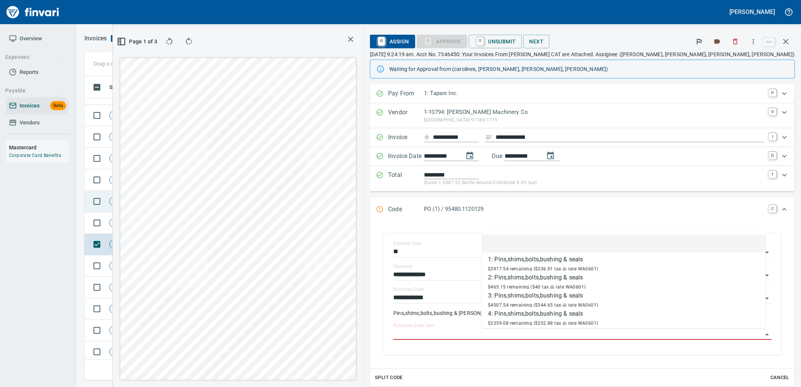
scroll to position [1114, 0]
click at [170, 223] on span "Shop" at bounding box center [167, 226] width 17 height 7
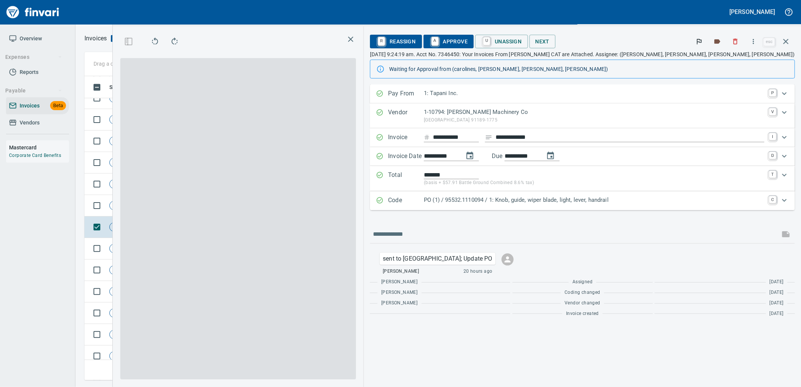
click at [526, 205] on div "PO (1) / 95532.1110094 / 1: Knob, guide, wiper blade, light, lever, handrail" at bounding box center [594, 201] width 340 height 10
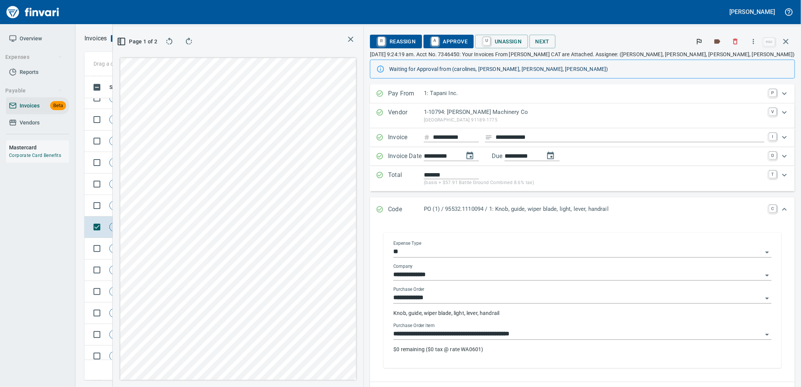
click at [537, 332] on input "**********" at bounding box center [577, 334] width 369 height 11
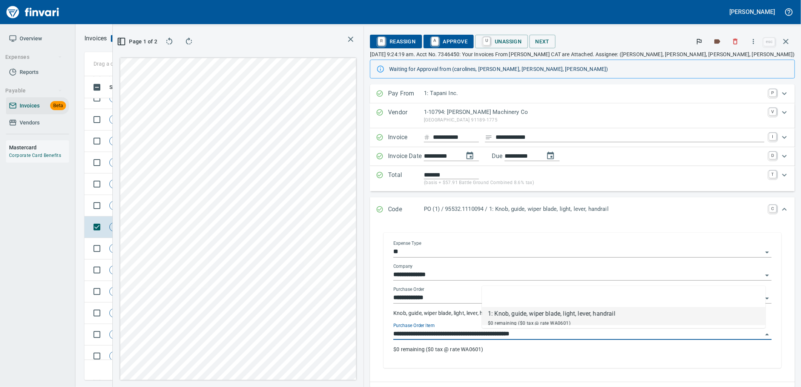
scroll to position [291, 506]
click at [167, 201] on div "Shop" at bounding box center [167, 205] width 18 height 9
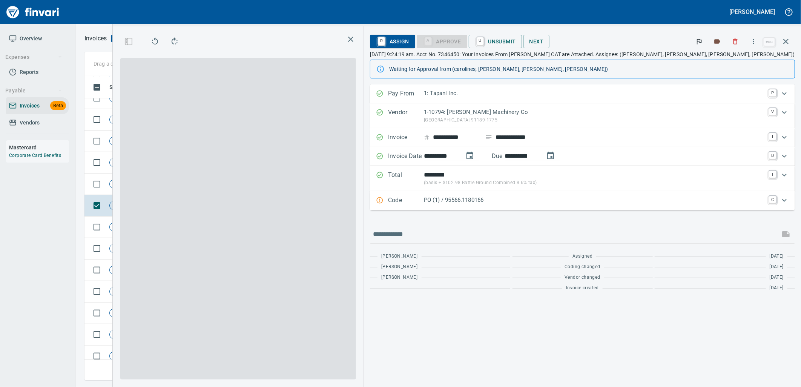
click at [572, 202] on p "PO (1) / 95566.1180166" at bounding box center [594, 200] width 340 height 9
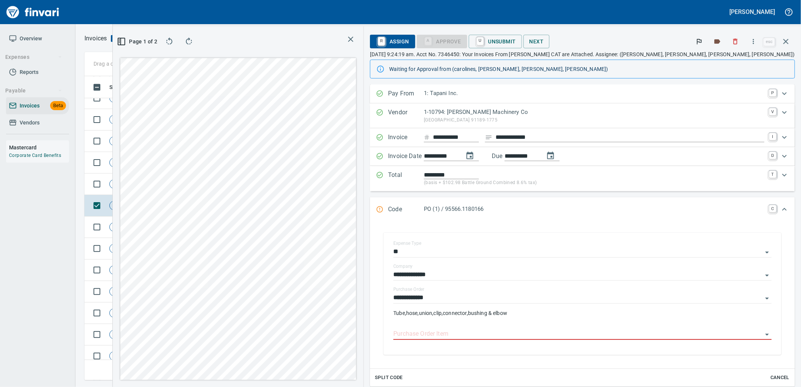
click at [535, 336] on input "Purchase Order Item" at bounding box center [577, 334] width 369 height 11
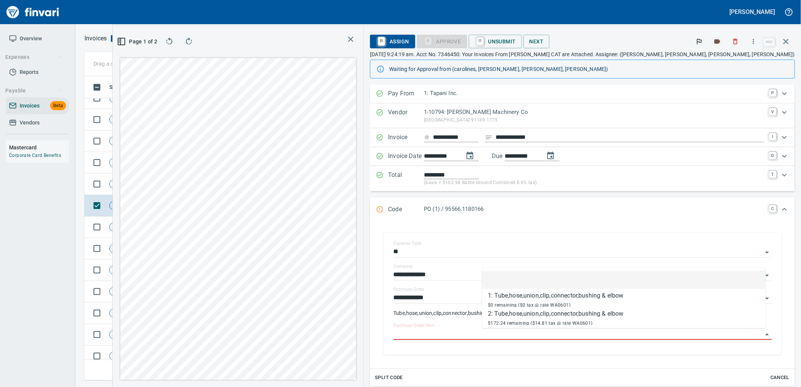
scroll to position [291, 506]
click at [140, 182] on span "Not-Reviewed" at bounding box center [128, 184] width 37 height 7
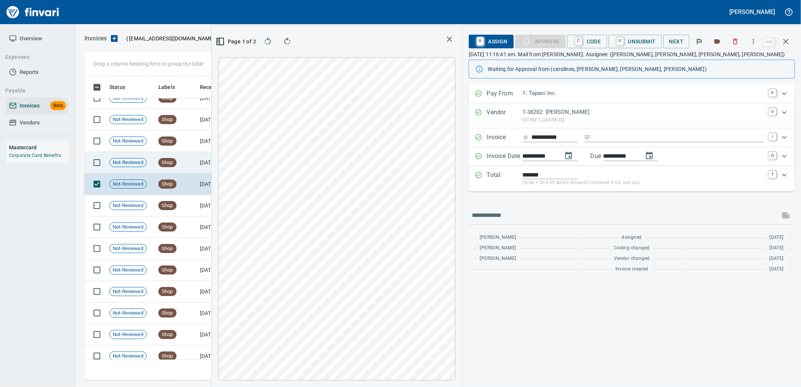
click at [195, 168] on td "Shop" at bounding box center [175, 162] width 41 height 21
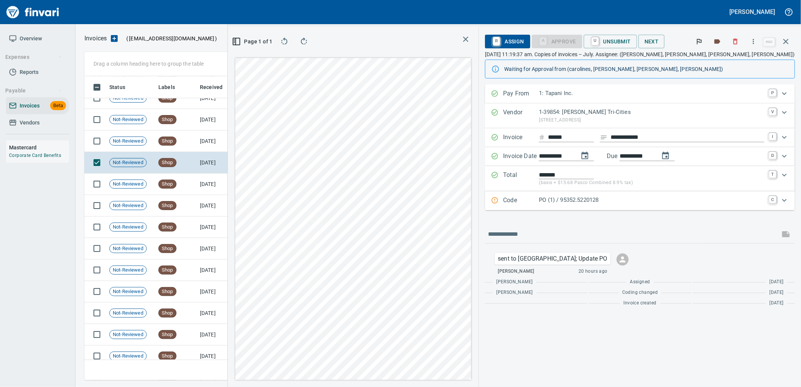
click at [604, 205] on div "PO (1) / 95352.5220128" at bounding box center [651, 201] width 225 height 10
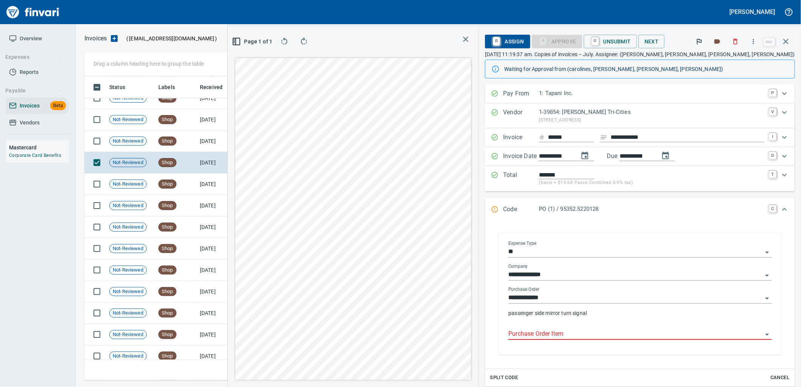
click at [600, 332] on input "Purchase Order Item" at bounding box center [635, 334] width 254 height 11
click at [197, 148] on td "[DATE]" at bounding box center [217, 140] width 41 height 21
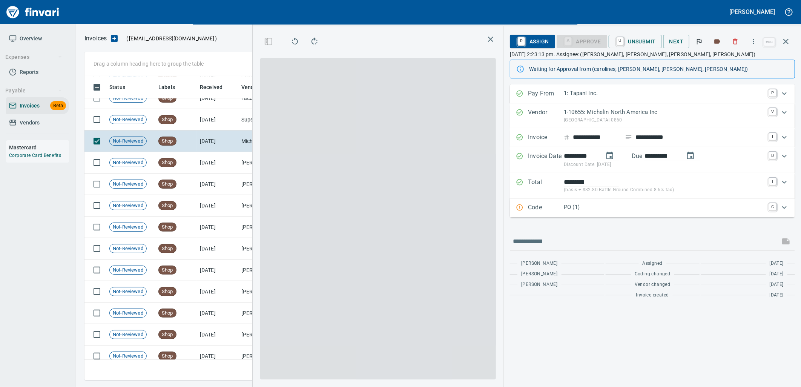
click at [597, 209] on p "PO (1)" at bounding box center [663, 207] width 201 height 9
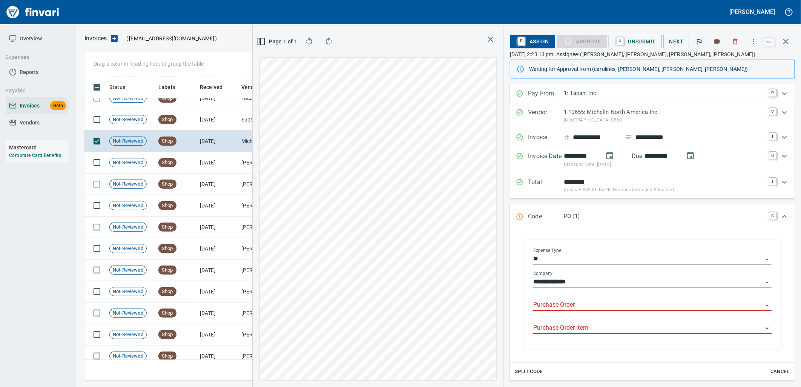
drag, startPoint x: 553, startPoint y: 299, endPoint x: 548, endPoint y: 309, distance: 11.5
click at [551, 306] on div "Purchase Order" at bounding box center [652, 302] width 238 height 17
click at [548, 308] on input "Purchase Order" at bounding box center [647, 305] width 229 height 11
type input "**********"
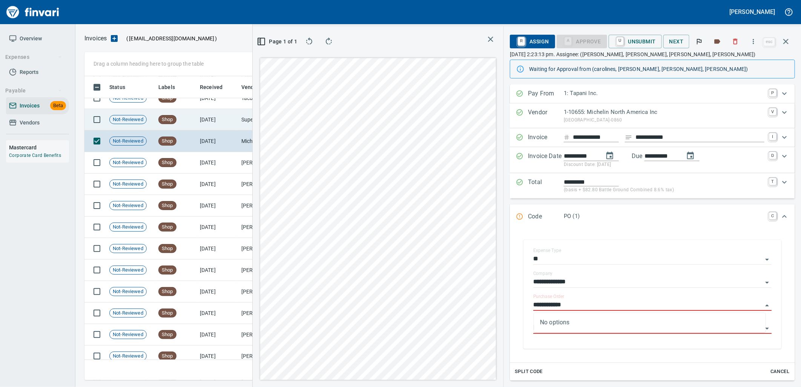
click at [186, 127] on td "Shop" at bounding box center [175, 119] width 41 height 21
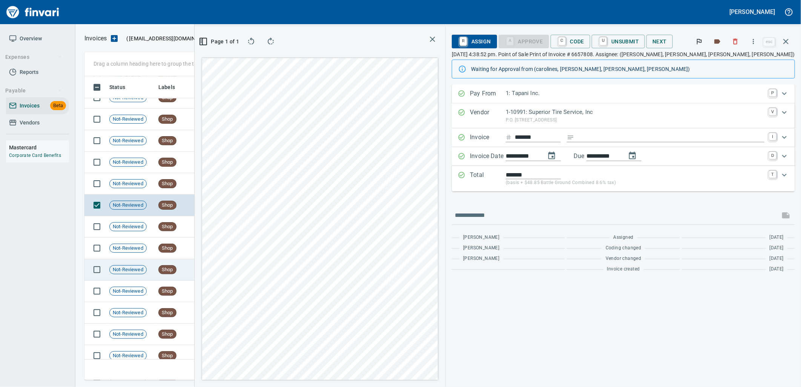
scroll to position [1030, 0]
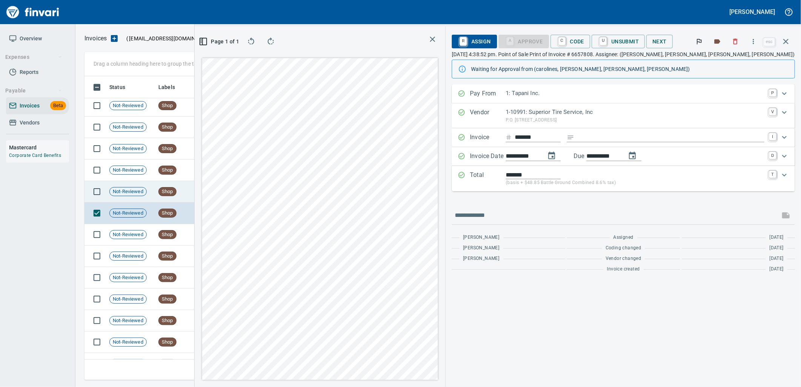
click at [180, 183] on td "Shop" at bounding box center [175, 191] width 41 height 21
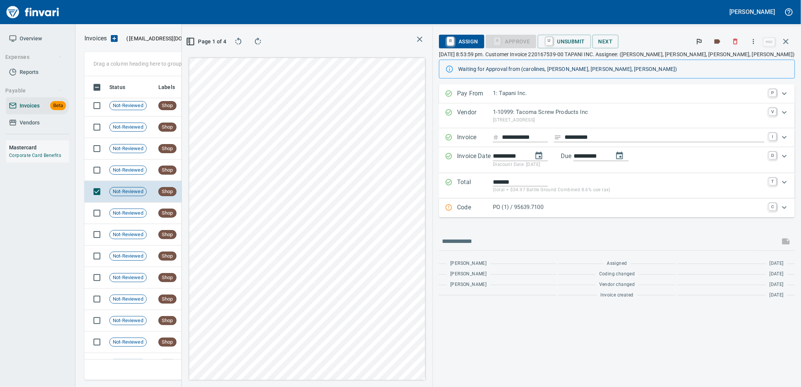
click at [582, 210] on p "PO (1) / 95639.7100" at bounding box center [628, 207] width 271 height 9
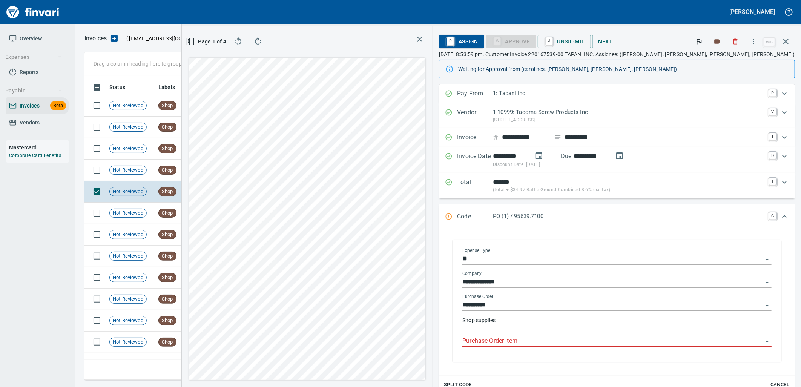
click at [568, 341] on input "Purchase Order Item" at bounding box center [612, 341] width 300 height 11
click at [239, 176] on td "Central Welding Supply Co., Inc (1-23924)" at bounding box center [275, 169] width 75 height 21
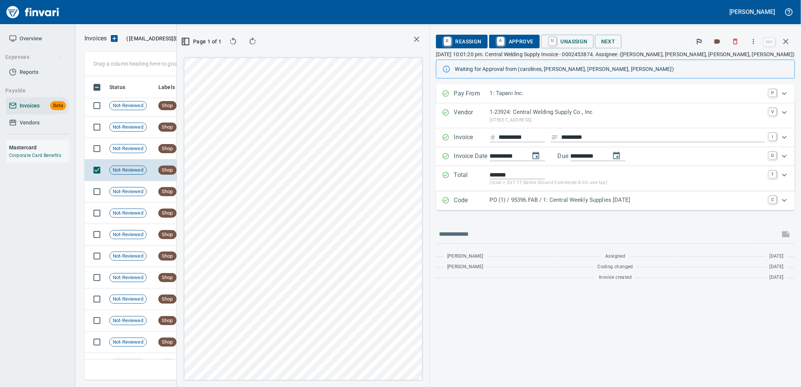
click at [597, 195] on div "Code PO (1) / 95396.FAB / 1: Central Weekly Supplies [DATE] C" at bounding box center [615, 200] width 359 height 19
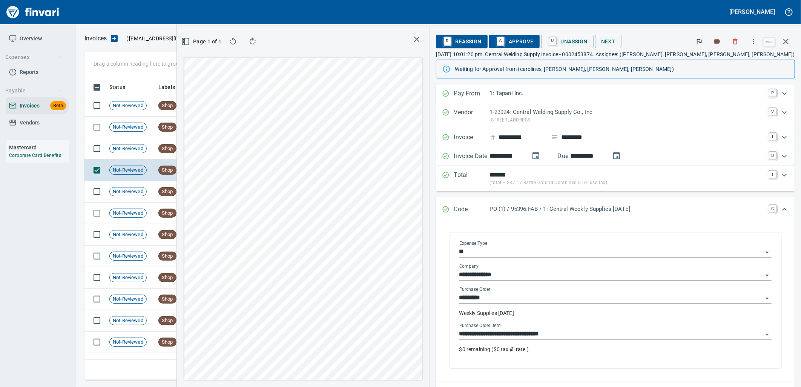
click at [605, 332] on input "**********" at bounding box center [610, 334] width 303 height 11
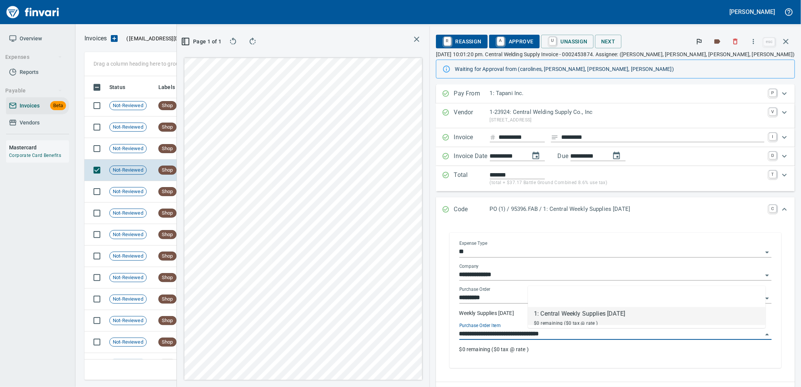
scroll to position [291, 506]
click at [177, 156] on td "Shop" at bounding box center [175, 148] width 41 height 21
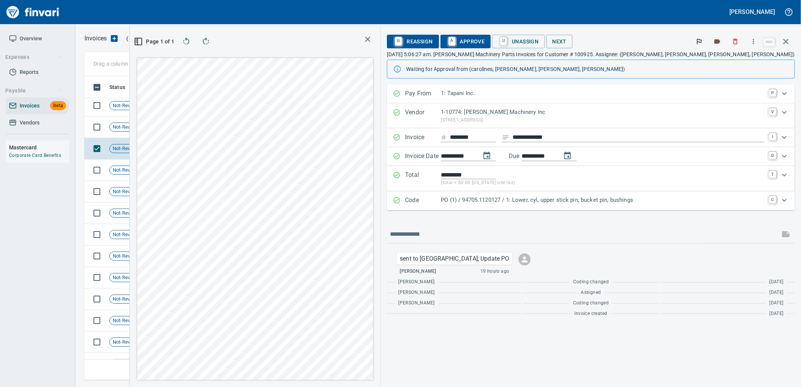
click at [647, 201] on p "PO (1) / 94705.1120127 / 1: Lower, cyl, upper stick pin, bucket pin, bushings" at bounding box center [602, 200] width 323 height 9
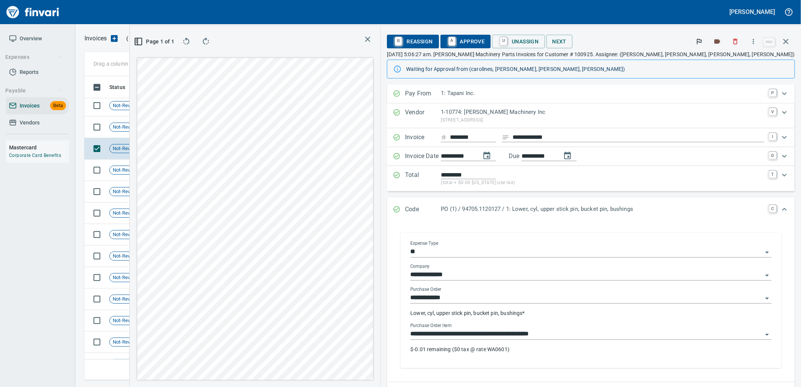
drag, startPoint x: 626, startPoint y: 332, endPoint x: 568, endPoint y: 329, distance: 58.1
click at [623, 331] on input "**********" at bounding box center [586, 334] width 352 height 11
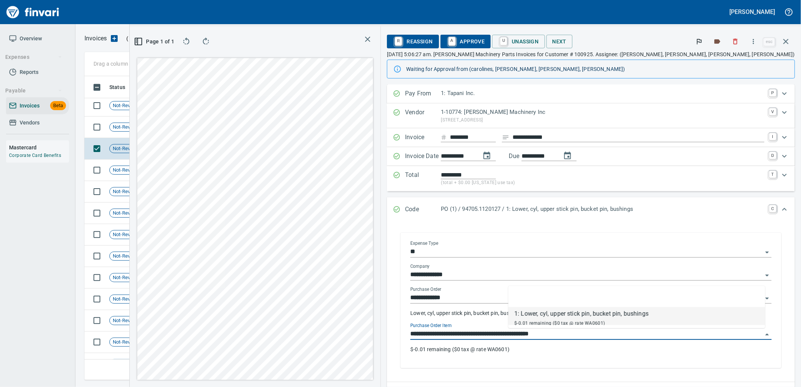
scroll to position [291, 506]
click at [202, 115] on td "[DATE]" at bounding box center [217, 105] width 41 height 21
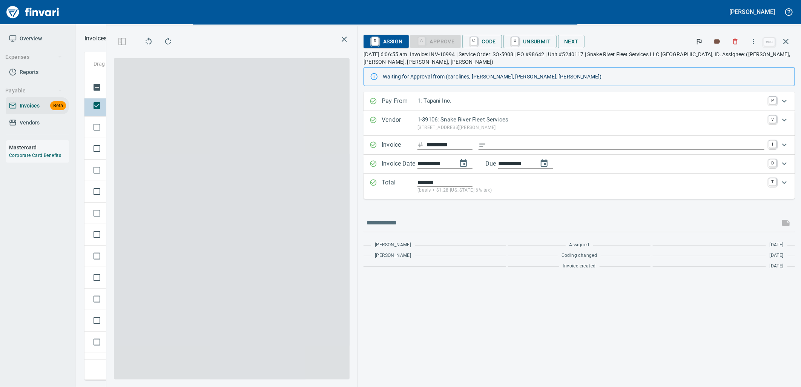
click at [208, 127] on span at bounding box center [232, 218] width 236 height 321
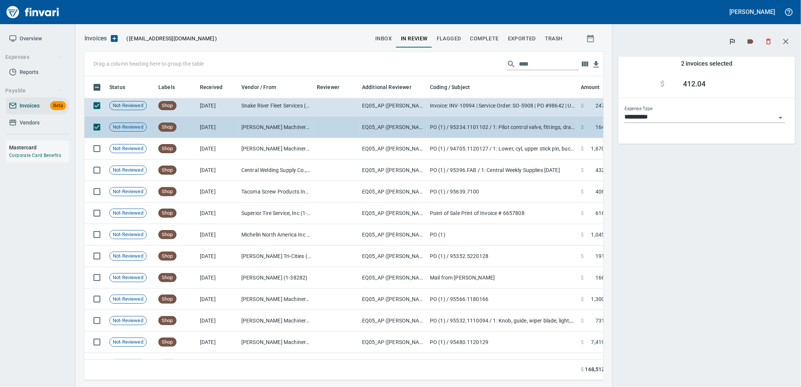
click at [115, 129] on span "Not-Reviewed" at bounding box center [128, 127] width 37 height 7
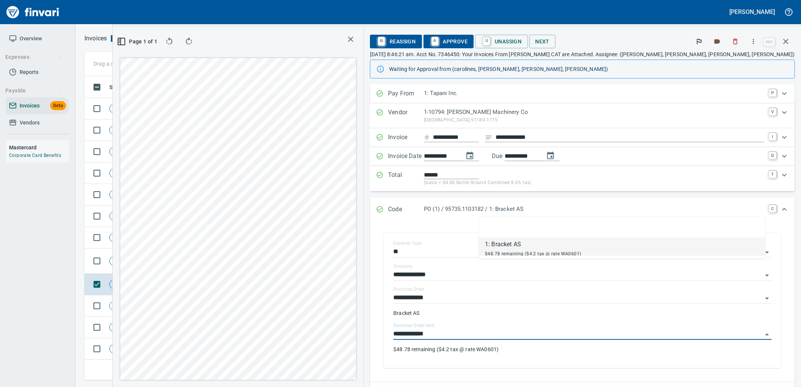
scroll to position [126, 0]
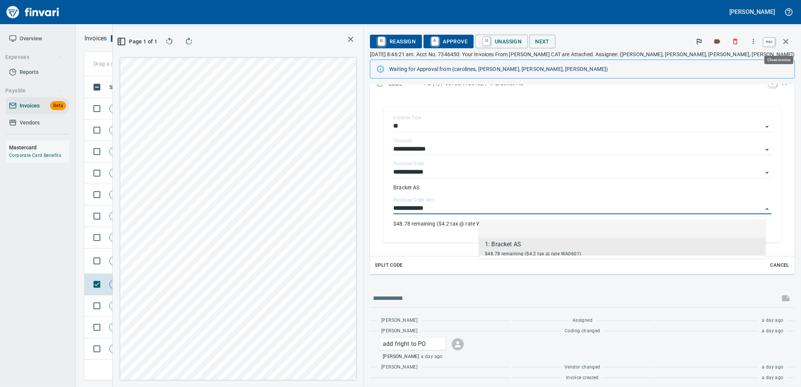
click at [792, 40] on button "button" at bounding box center [785, 41] width 18 height 18
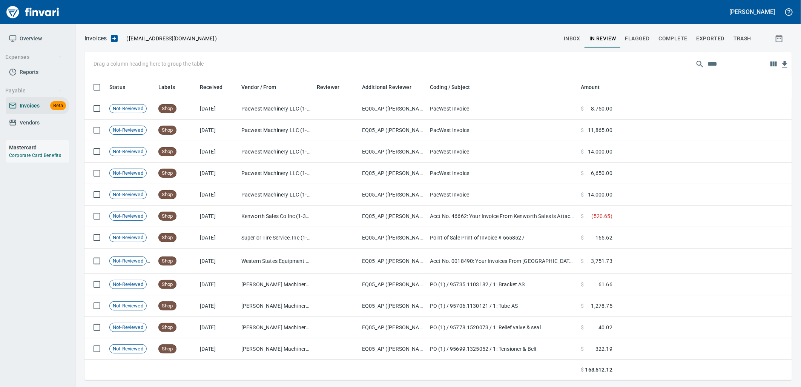
scroll to position [298, 695]
drag, startPoint x: 724, startPoint y: 59, endPoint x: 632, endPoint y: 52, distance: 92.2
click at [634, 55] on div "Drag a column heading here to group the table ****" at bounding box center [437, 64] width 707 height 24
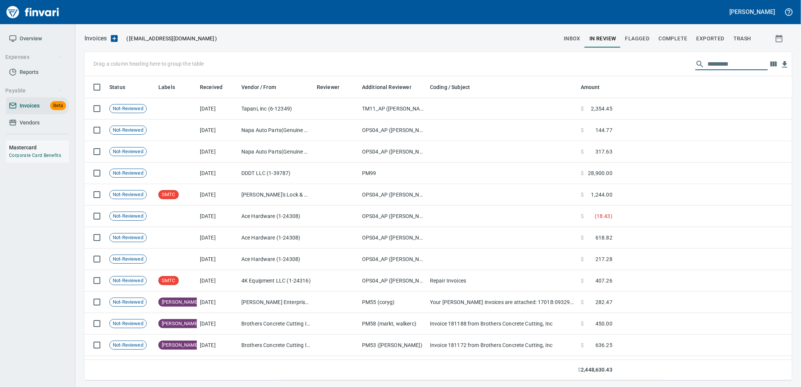
click at [568, 38] on span "inbox" at bounding box center [571, 38] width 17 height 9
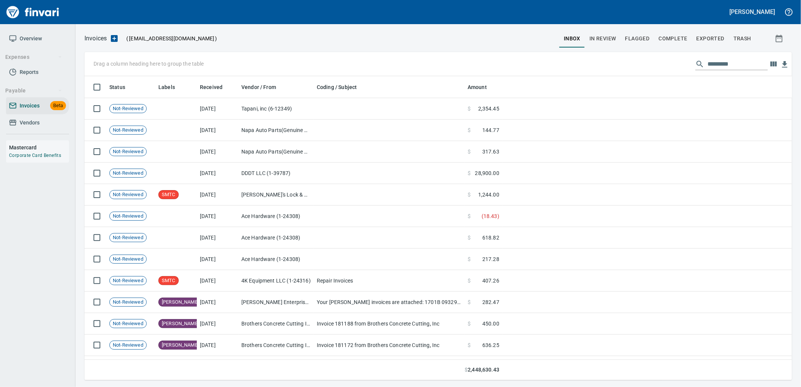
scroll to position [298, 695]
